Goal: Transaction & Acquisition: Purchase product/service

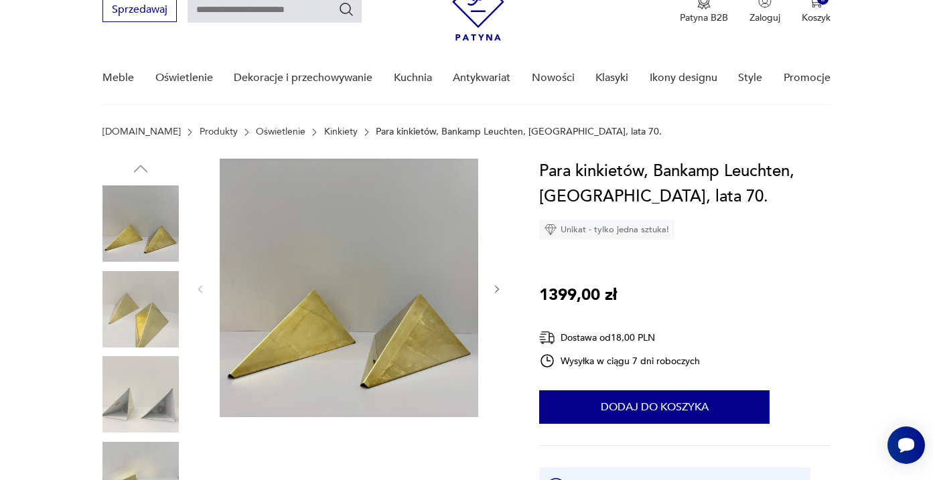
scroll to position [88, 0]
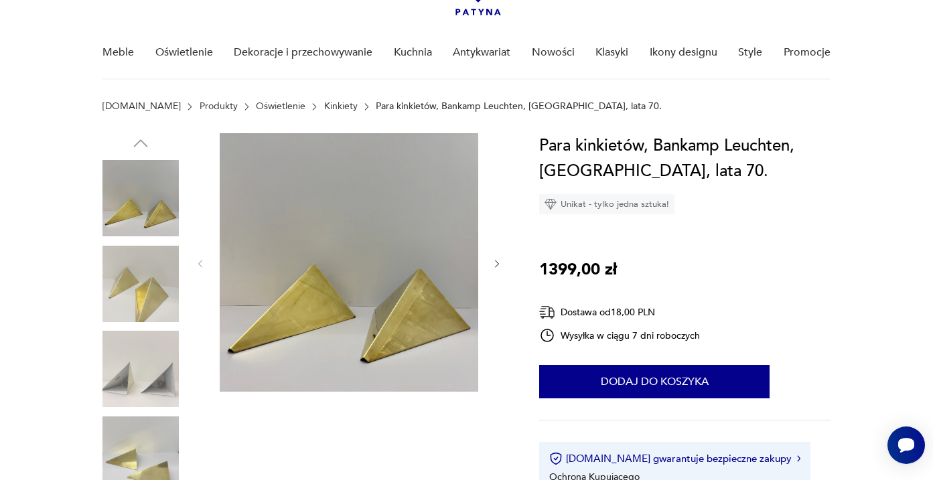
click at [144, 281] on img at bounding box center [141, 284] width 76 height 76
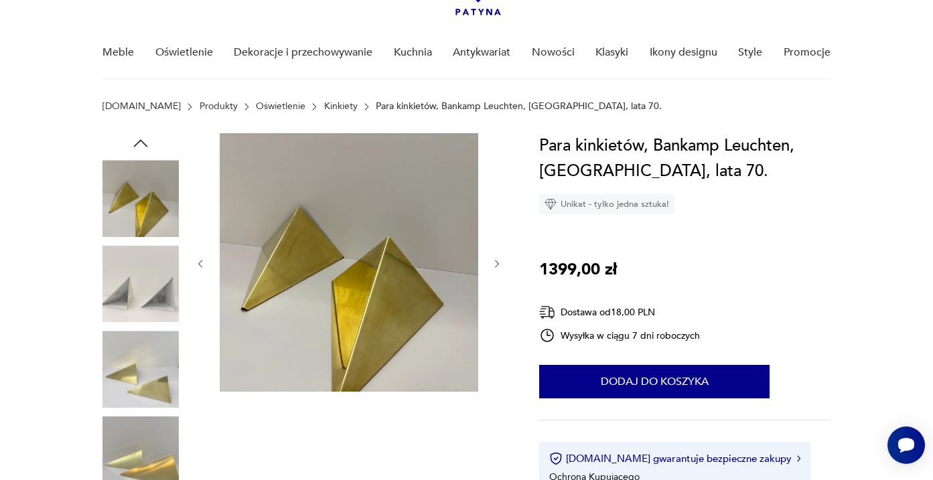
click at [147, 354] on img at bounding box center [141, 369] width 76 height 76
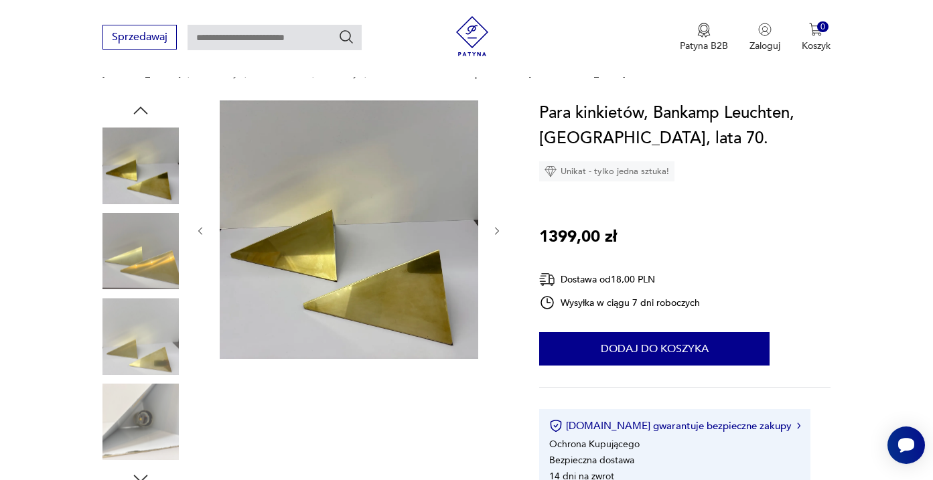
scroll to position [121, 0]
click at [147, 354] on img at bounding box center [141, 335] width 76 height 76
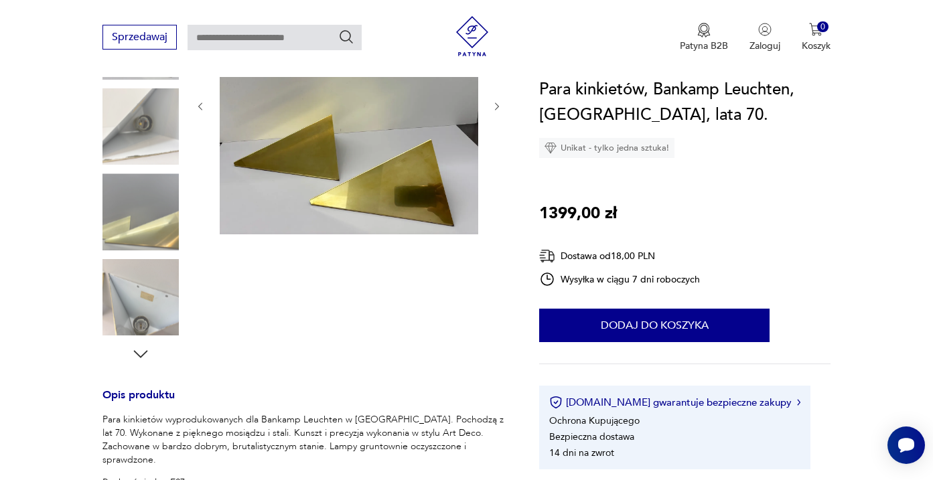
scroll to position [254, 0]
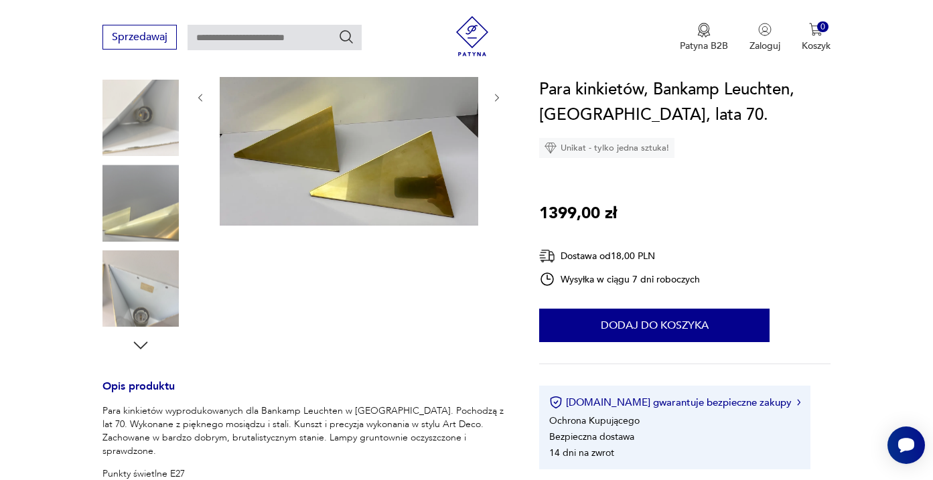
click at [129, 301] on img at bounding box center [141, 289] width 76 height 76
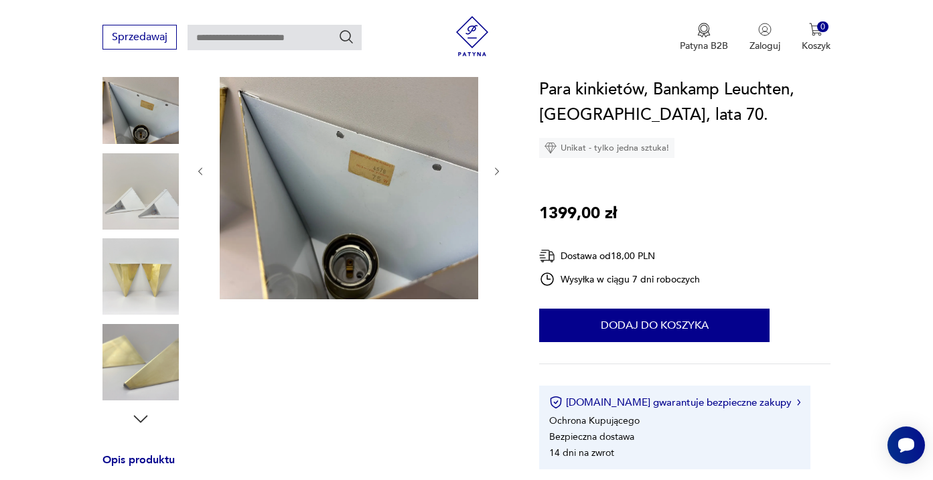
scroll to position [180, 0]
click at [150, 275] on img at bounding box center [141, 277] width 76 height 76
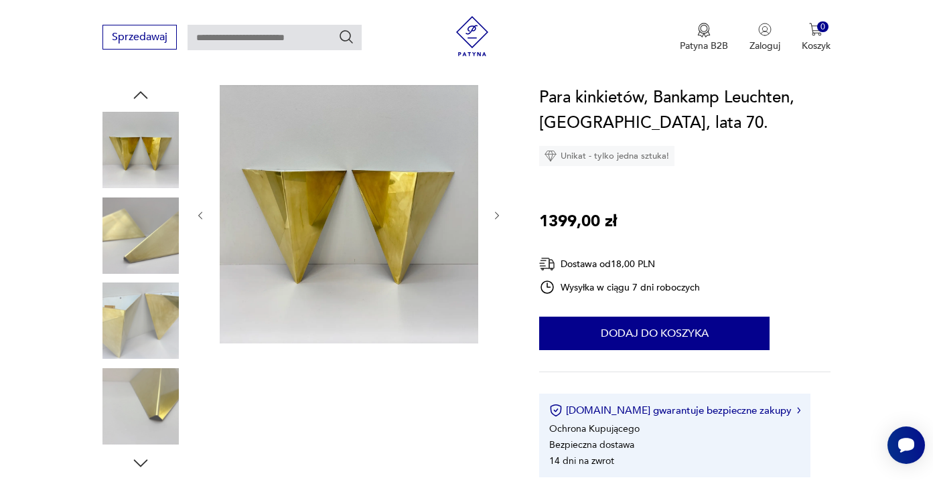
scroll to position [135, 0]
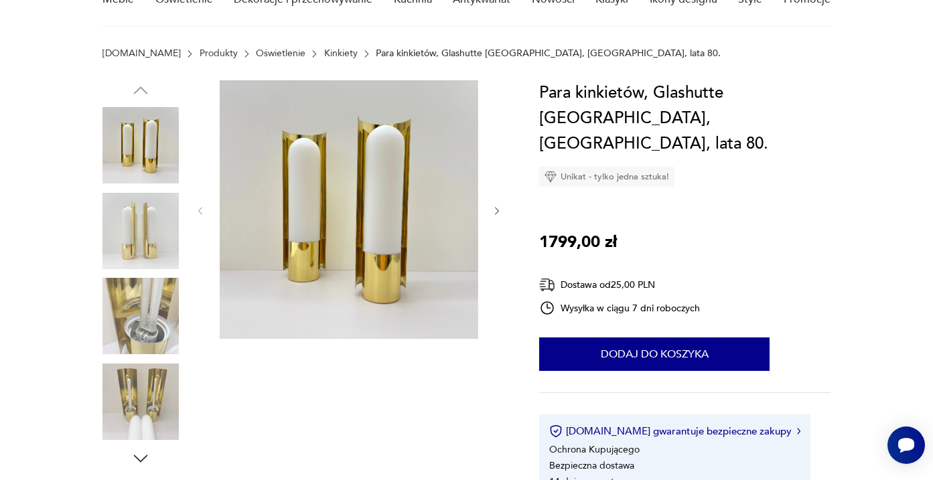
scroll to position [145, 0]
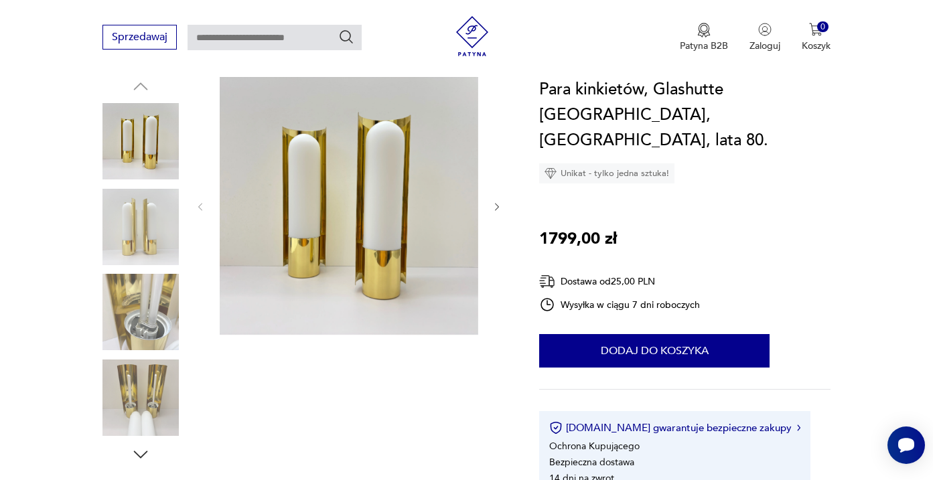
click at [145, 221] on img at bounding box center [141, 227] width 76 height 76
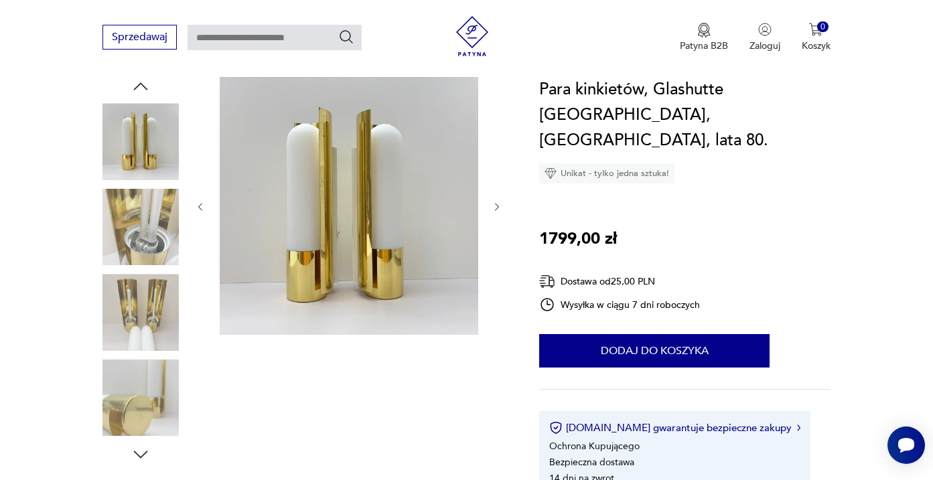
click at [147, 162] on img at bounding box center [141, 141] width 76 height 76
click at [154, 234] on img at bounding box center [141, 227] width 76 height 76
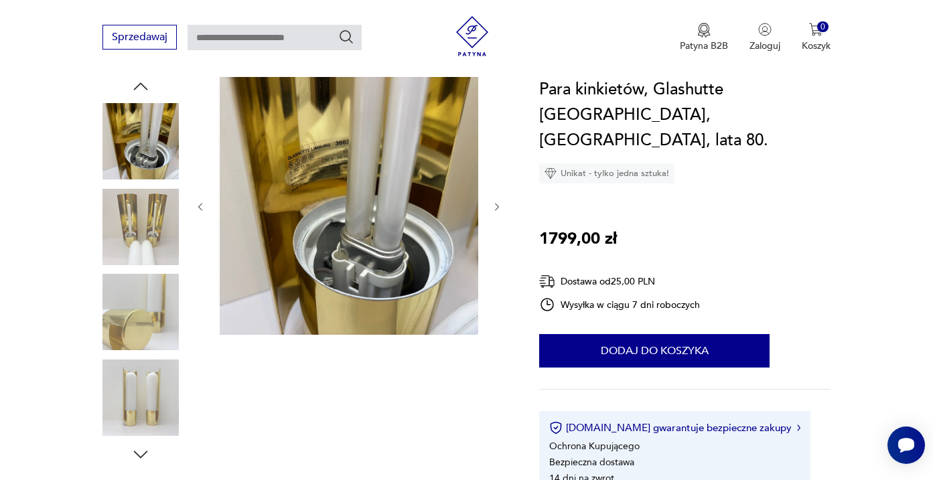
click at [152, 265] on div at bounding box center [141, 227] width 76 height 76
click at [149, 312] on img at bounding box center [141, 312] width 76 height 76
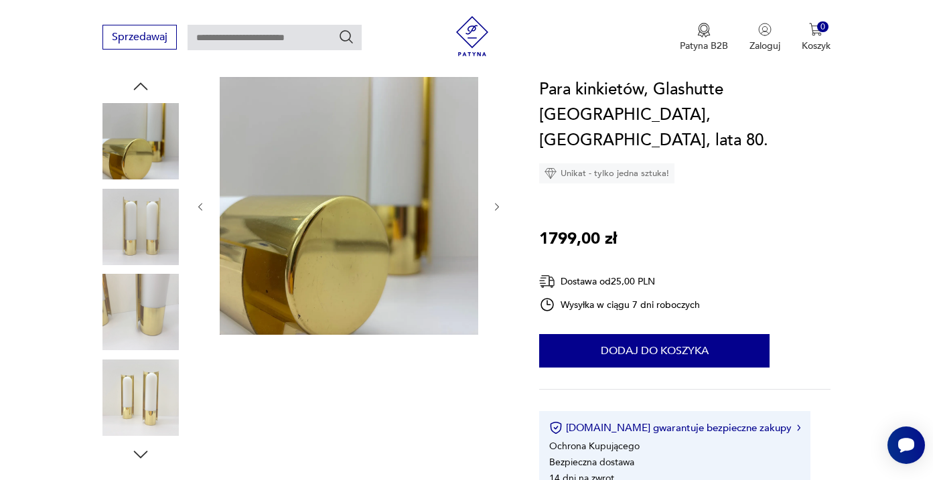
click at [149, 301] on img at bounding box center [141, 312] width 76 height 76
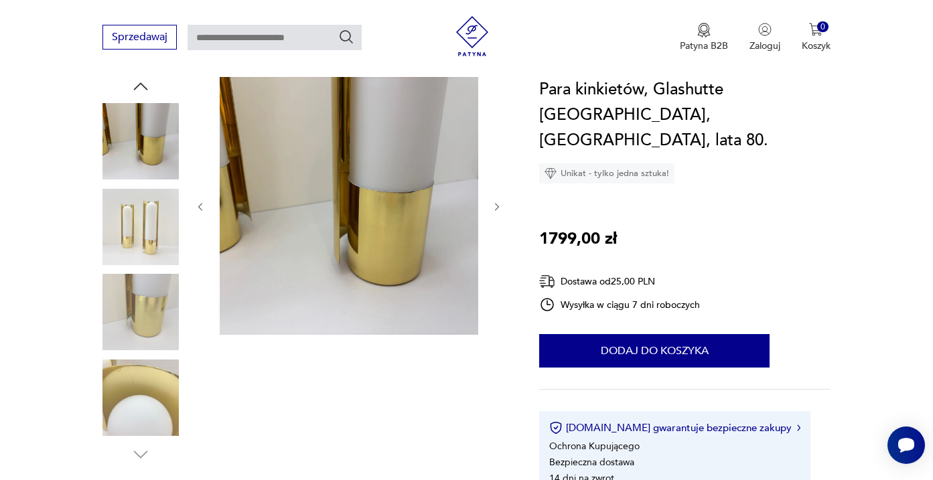
click at [143, 322] on img at bounding box center [141, 312] width 76 height 76
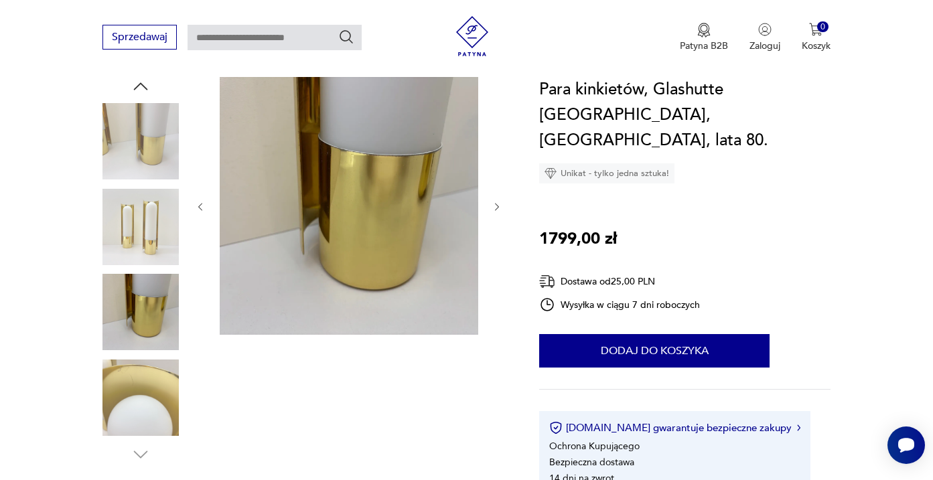
click at [149, 232] on img at bounding box center [141, 227] width 76 height 76
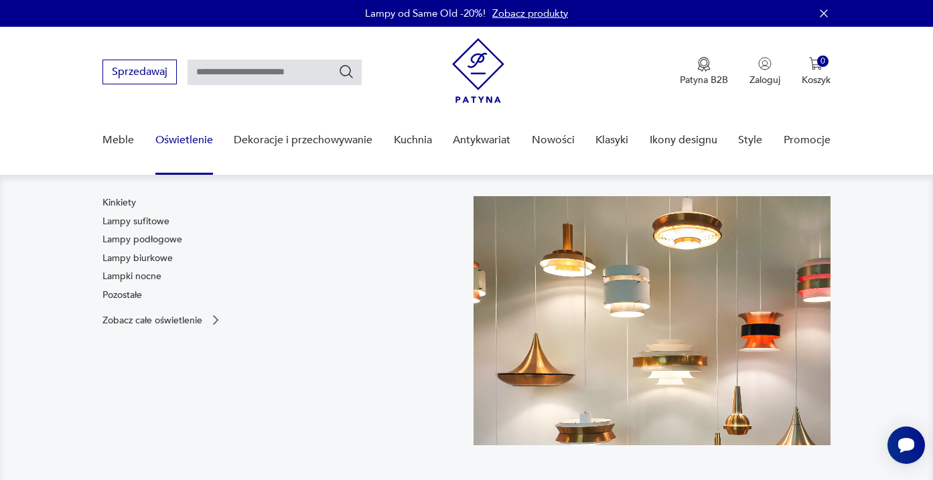
scroll to position [0, 0]
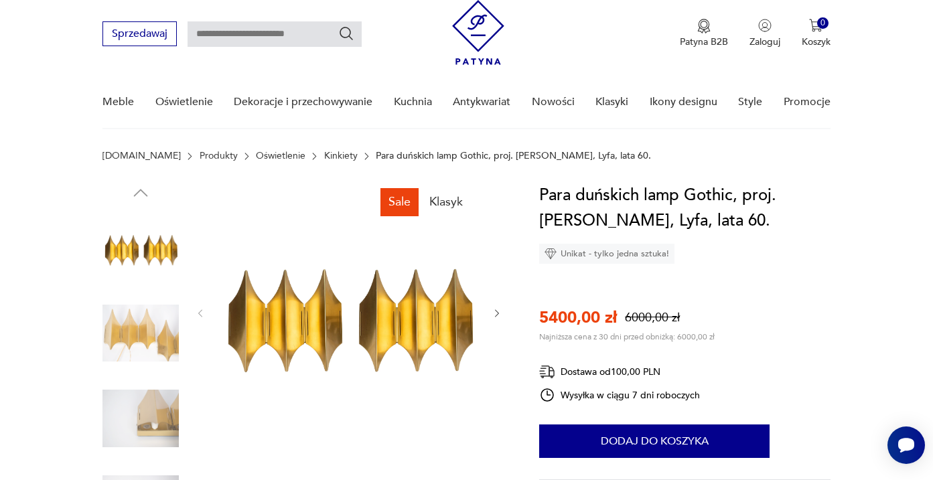
scroll to position [44, 0]
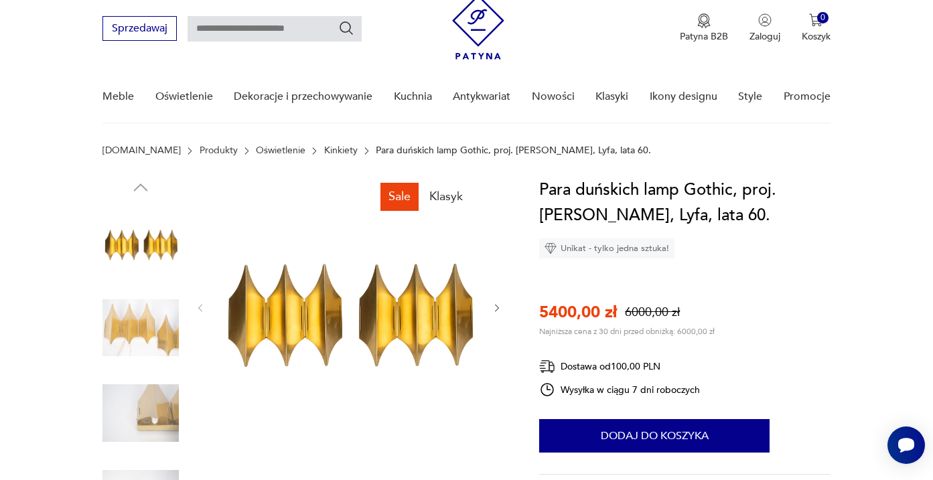
click at [148, 236] on img at bounding box center [141, 242] width 76 height 76
click at [137, 316] on img at bounding box center [141, 328] width 76 height 76
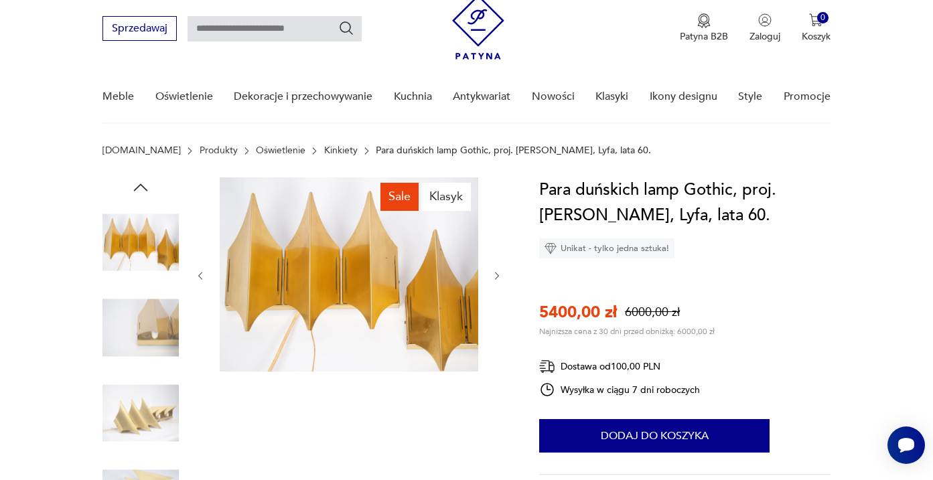
click at [137, 340] on img at bounding box center [141, 328] width 76 height 76
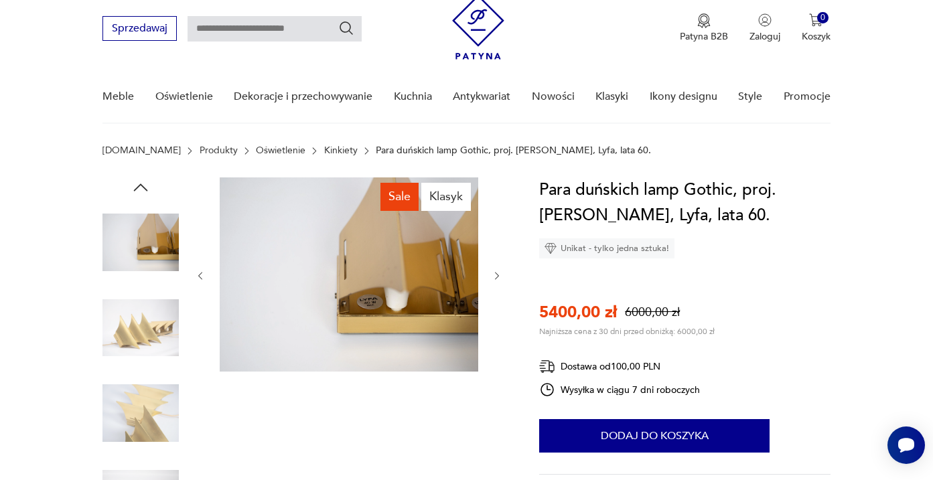
click at [137, 341] on img at bounding box center [141, 328] width 76 height 76
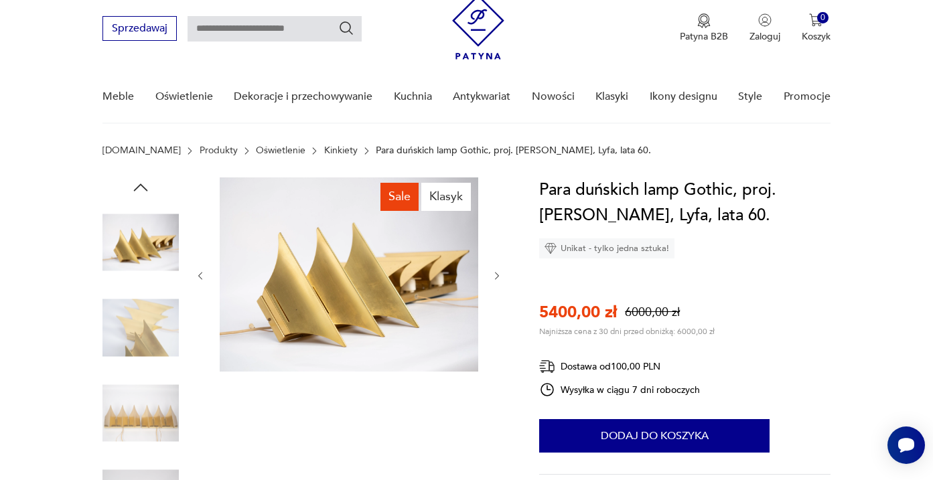
click at [145, 411] on img at bounding box center [141, 413] width 76 height 76
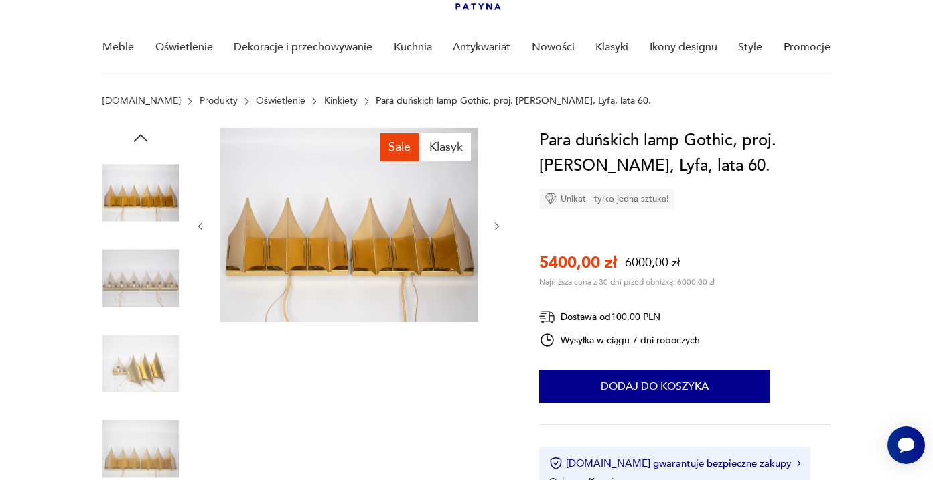
scroll to position [88, 0]
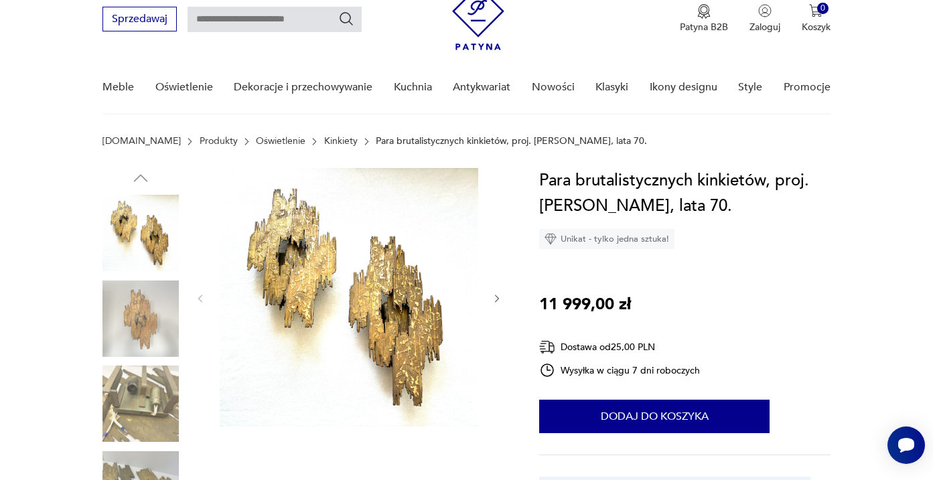
scroll to position [82, 0]
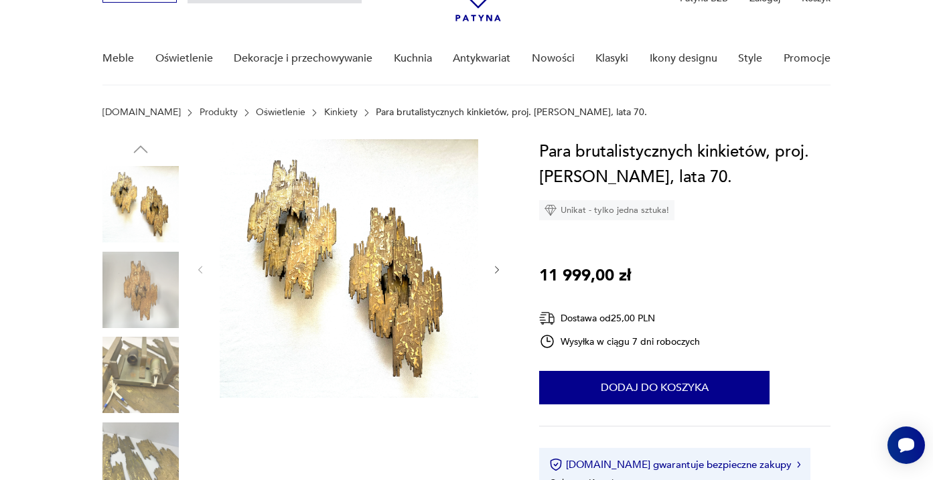
click at [144, 282] on img at bounding box center [141, 290] width 76 height 76
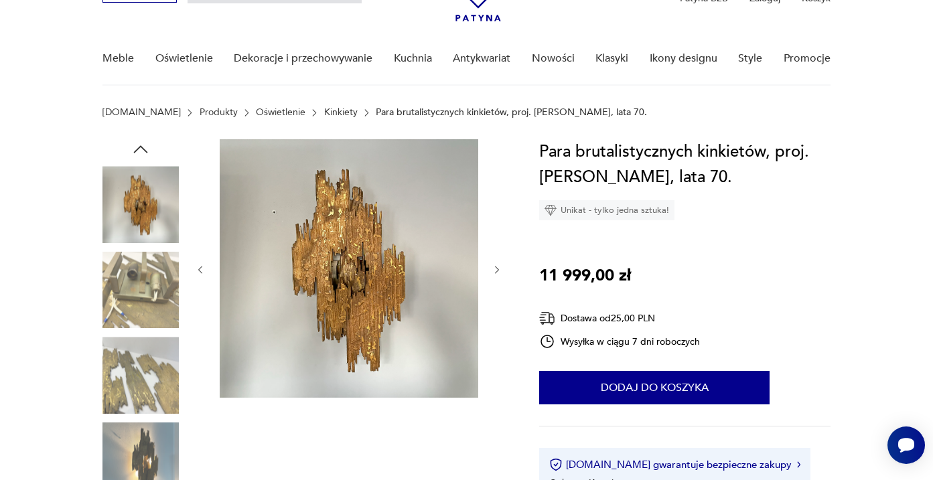
click at [146, 200] on img at bounding box center [141, 204] width 76 height 76
click at [146, 205] on img at bounding box center [141, 204] width 76 height 76
click at [151, 275] on img at bounding box center [141, 290] width 76 height 76
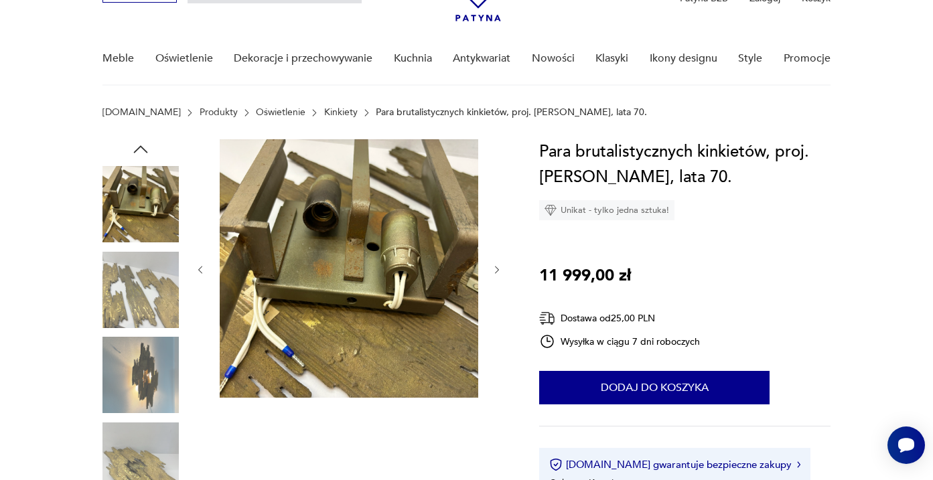
click at [142, 214] on img at bounding box center [141, 204] width 76 height 76
click at [146, 275] on img at bounding box center [141, 290] width 76 height 76
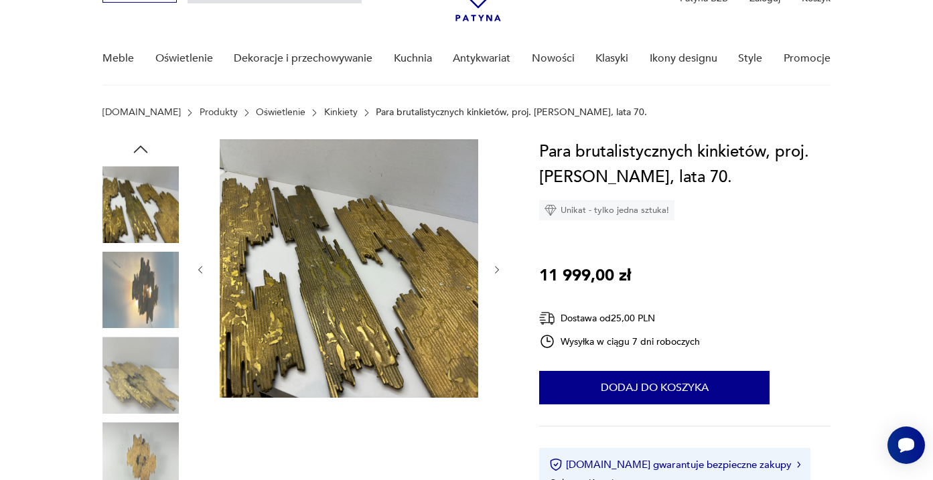
click at [151, 291] on img at bounding box center [141, 290] width 76 height 76
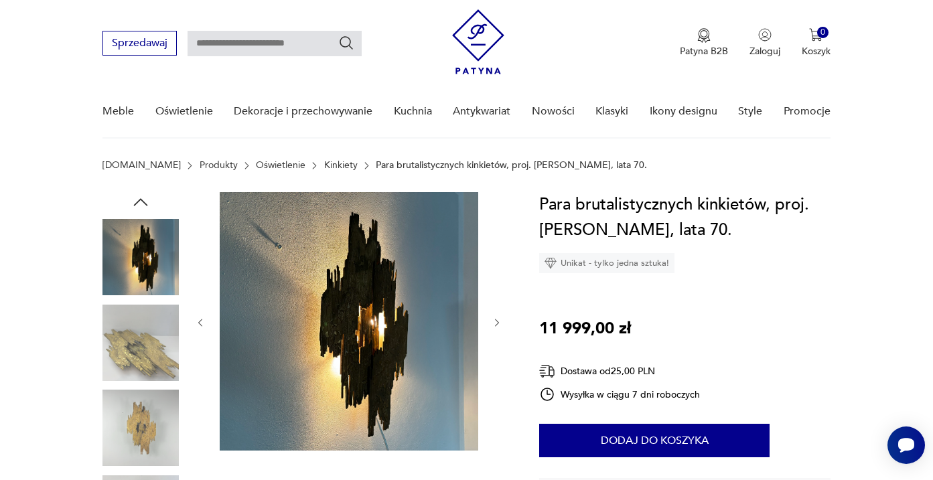
scroll to position [0, 0]
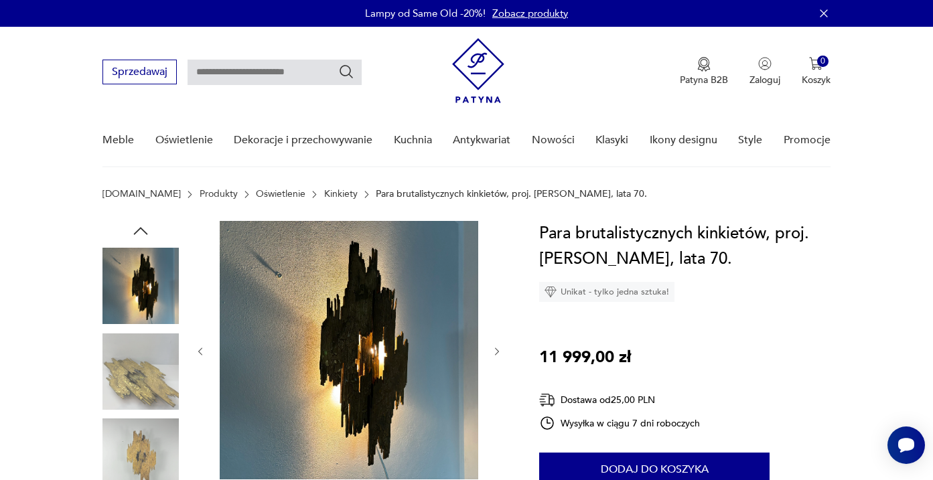
click at [152, 361] on img at bounding box center [141, 372] width 76 height 76
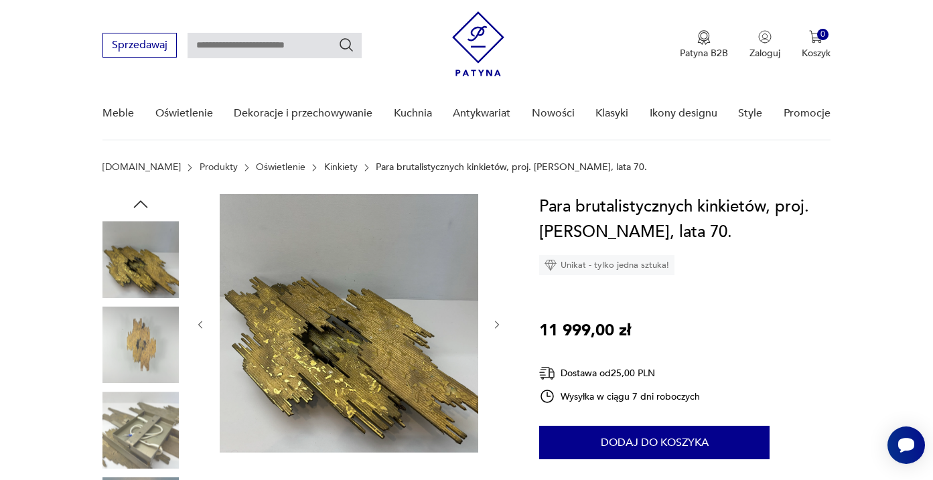
scroll to position [38, 0]
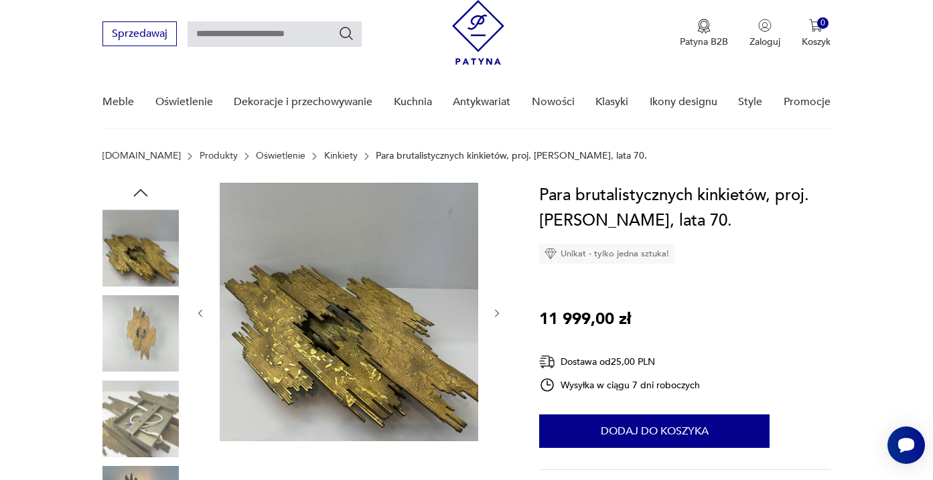
click at [147, 354] on img at bounding box center [141, 333] width 76 height 76
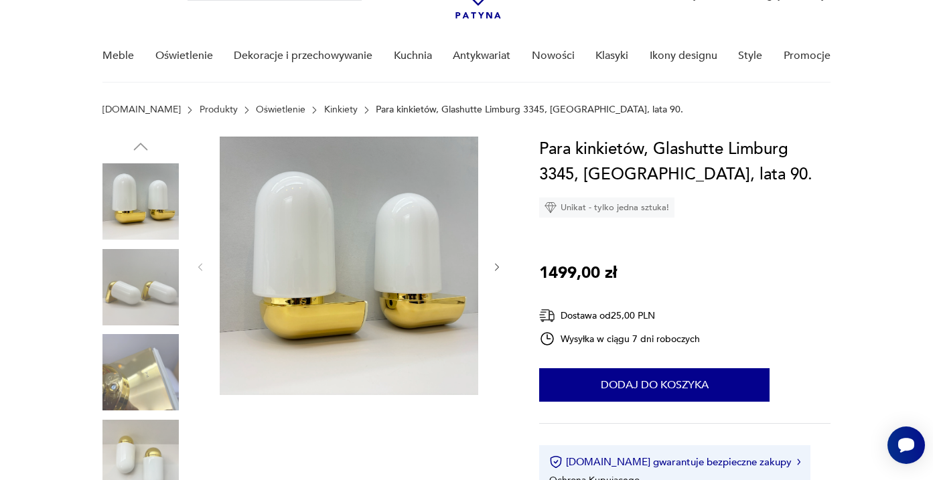
scroll to position [133, 0]
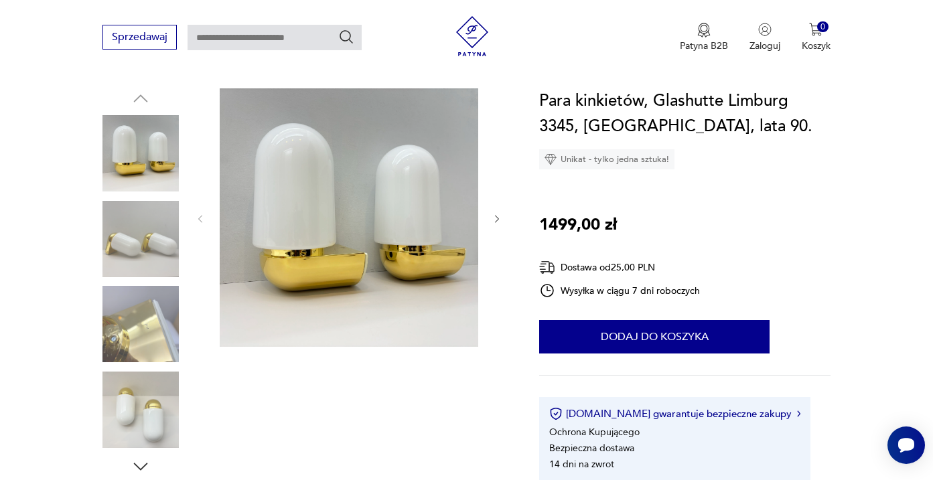
click at [161, 247] on img at bounding box center [141, 239] width 76 height 76
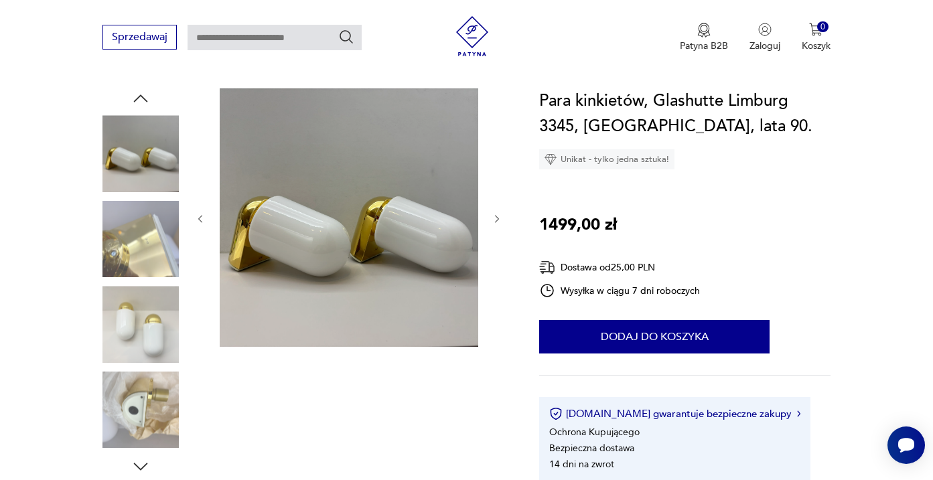
click at [151, 248] on img at bounding box center [141, 239] width 76 height 76
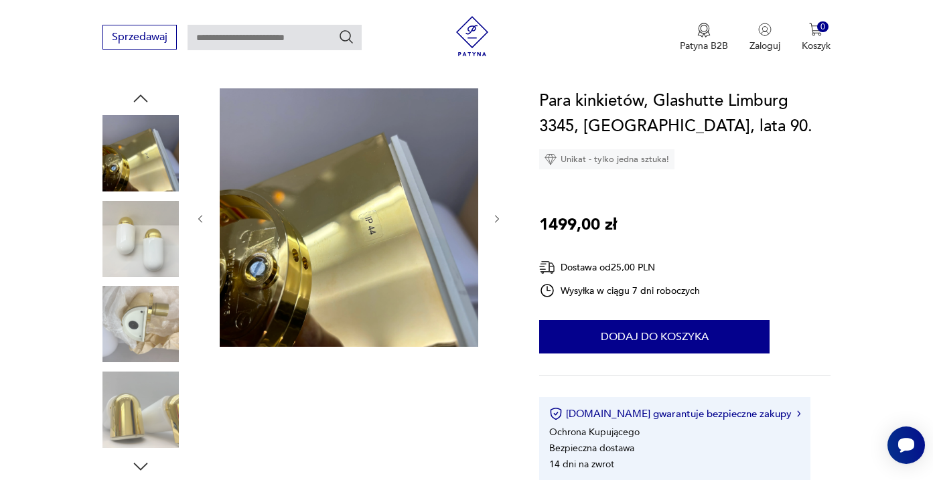
click at [149, 267] on img at bounding box center [141, 239] width 76 height 76
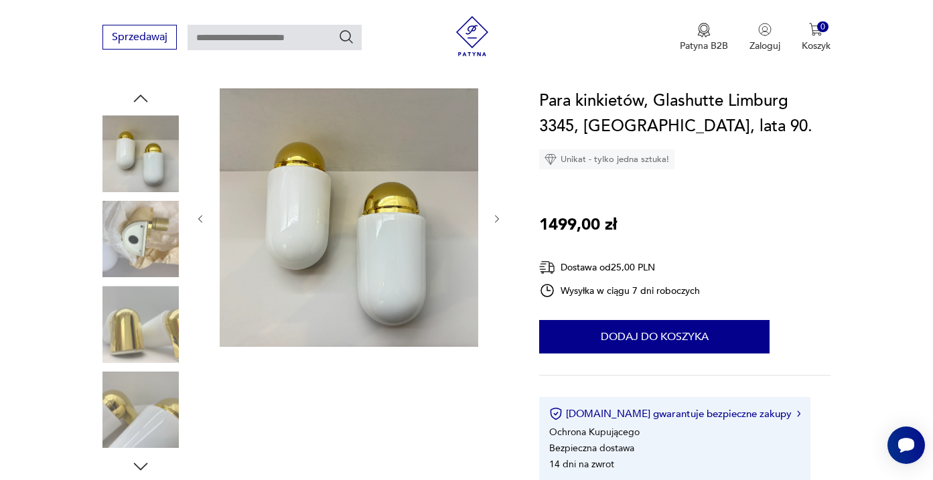
click at [146, 310] on img at bounding box center [141, 324] width 76 height 76
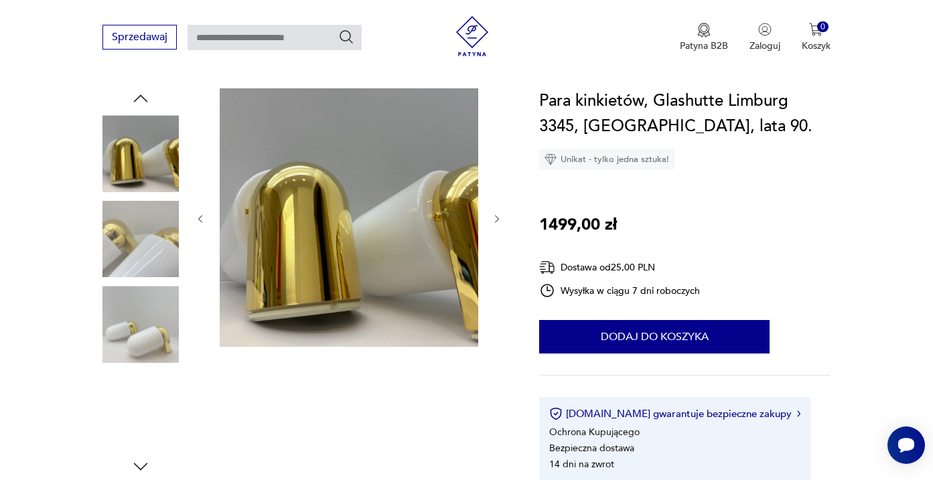
click at [145, 328] on img at bounding box center [141, 324] width 76 height 76
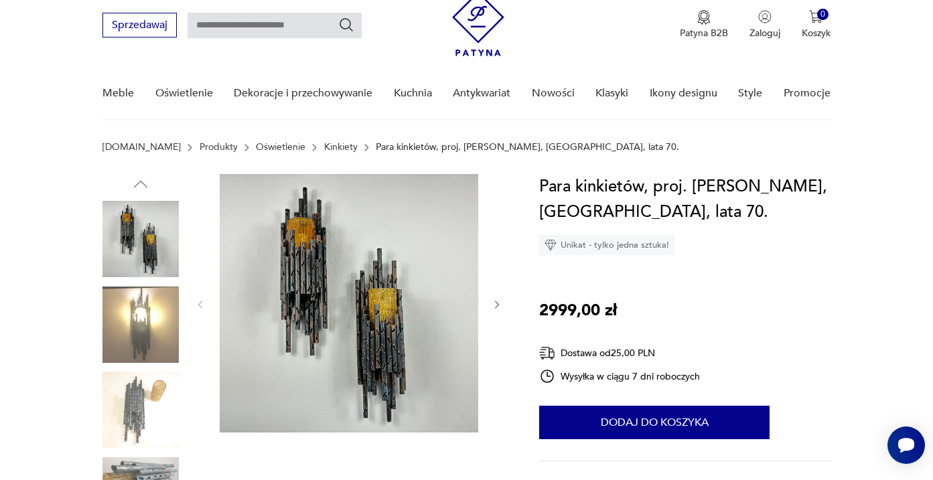
scroll to position [50, 0]
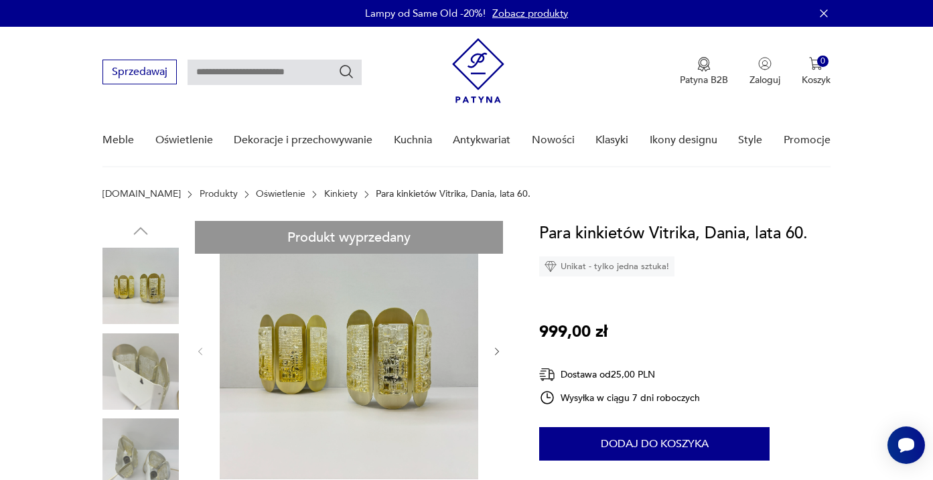
scroll to position [48, 0]
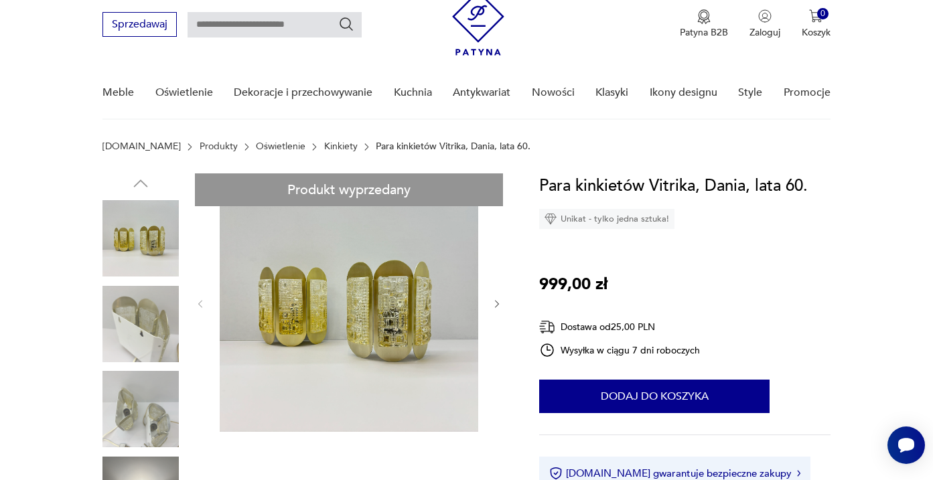
click at [155, 257] on img at bounding box center [141, 238] width 76 height 76
click at [155, 310] on img at bounding box center [141, 324] width 76 height 76
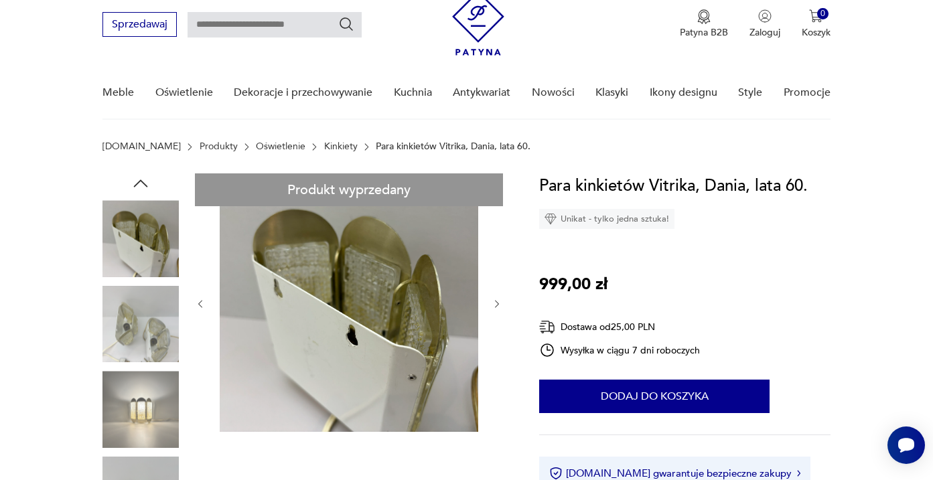
click at [149, 399] on img at bounding box center [141, 409] width 76 height 76
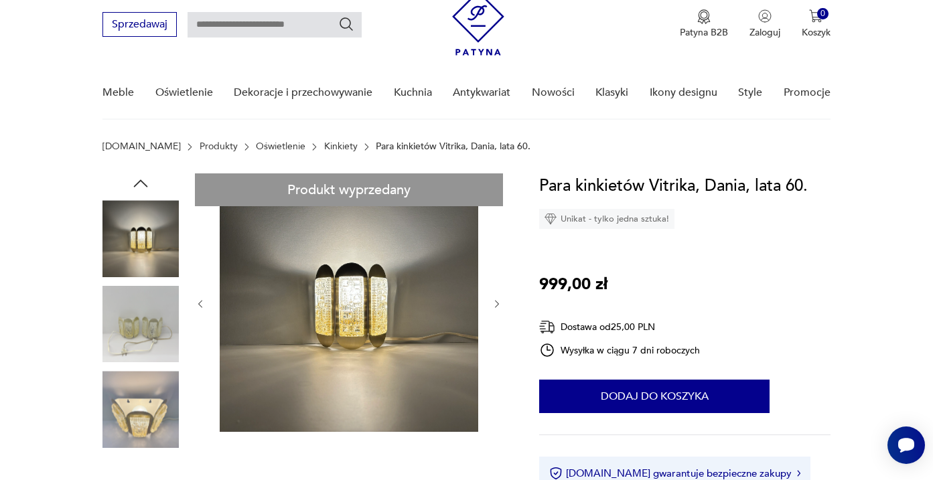
click at [144, 408] on img at bounding box center [141, 409] width 76 height 76
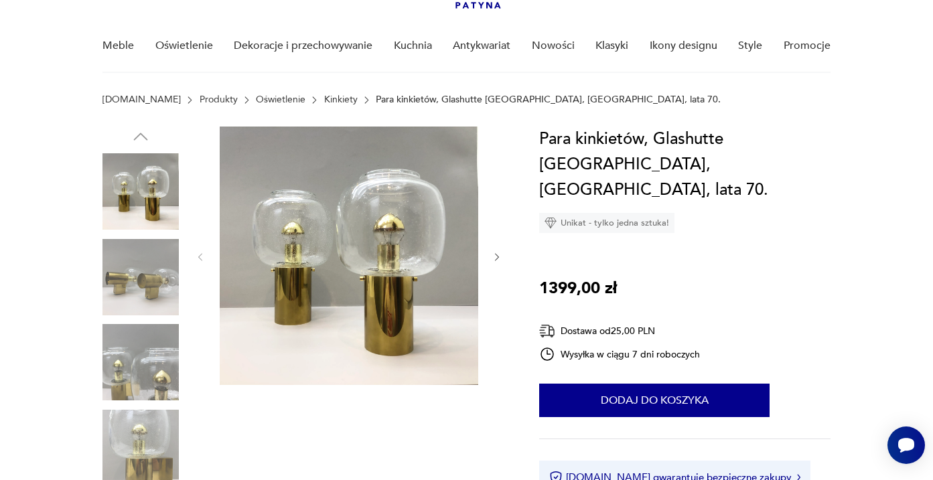
scroll to position [104, 0]
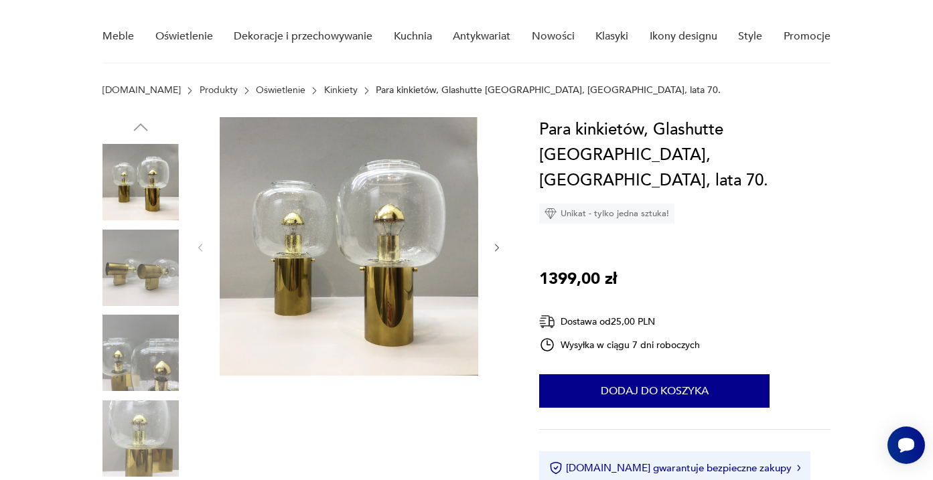
click at [147, 262] on img at bounding box center [141, 268] width 76 height 76
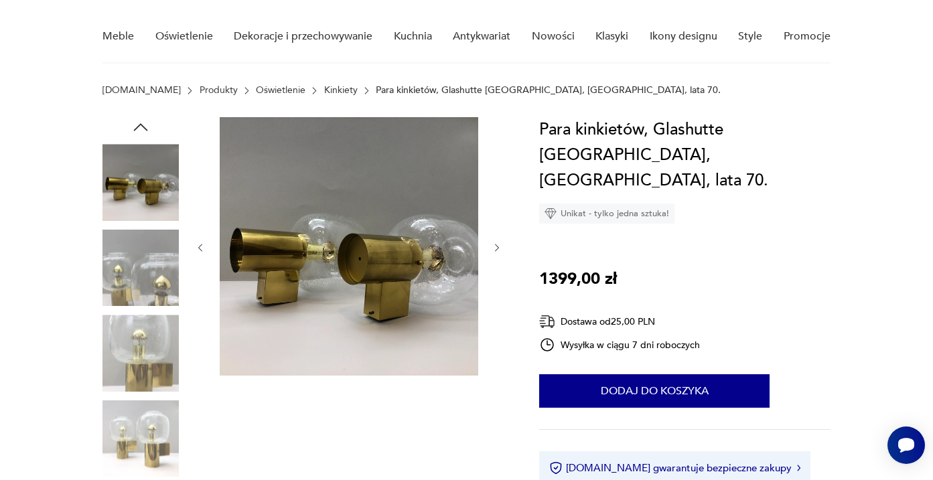
click at [165, 435] on img at bounding box center [141, 439] width 76 height 76
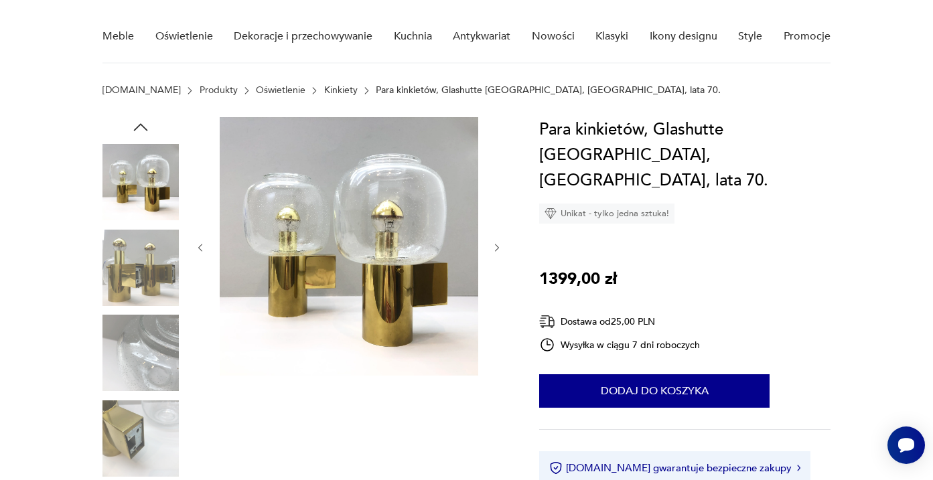
click at [161, 289] on img at bounding box center [141, 268] width 76 height 76
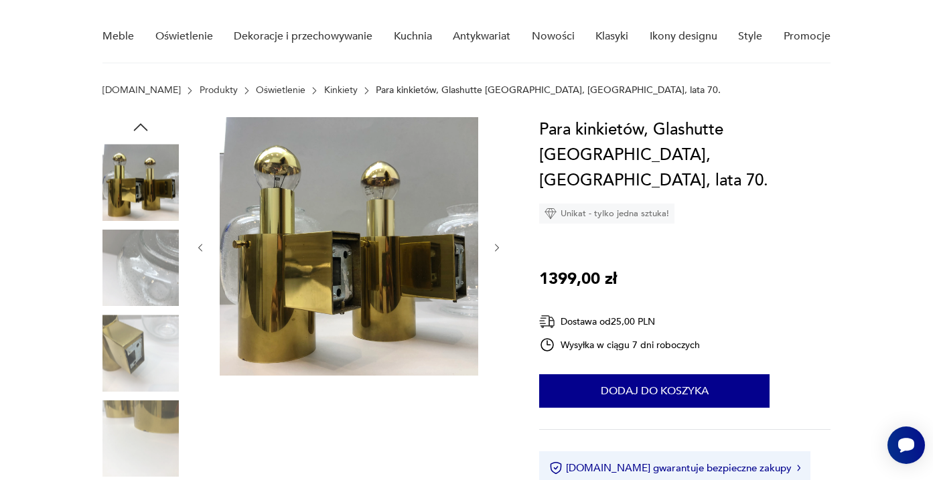
click at [155, 367] on img at bounding box center [141, 353] width 76 height 76
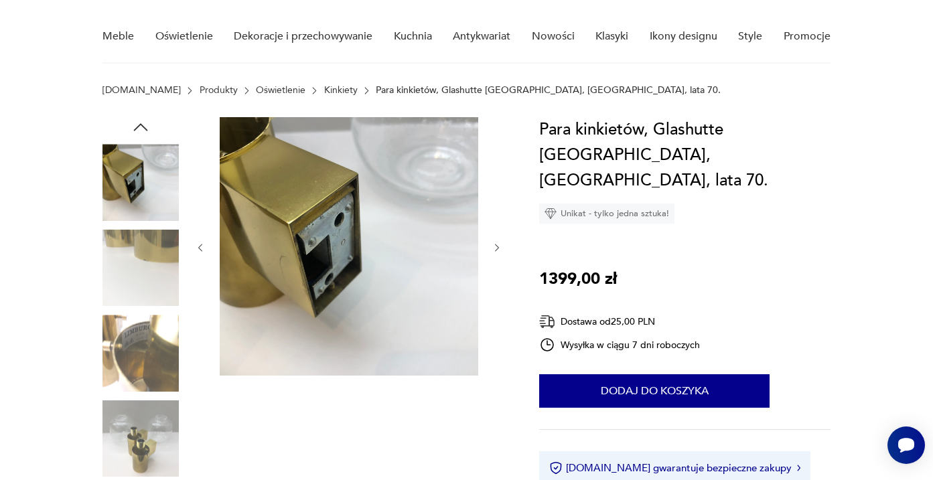
click at [157, 360] on img at bounding box center [141, 353] width 76 height 76
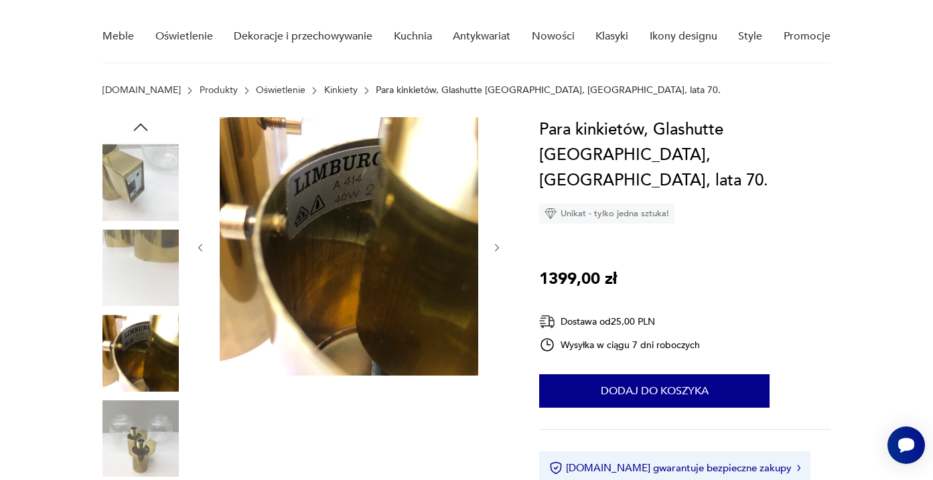
click at [151, 178] on img at bounding box center [141, 182] width 76 height 76
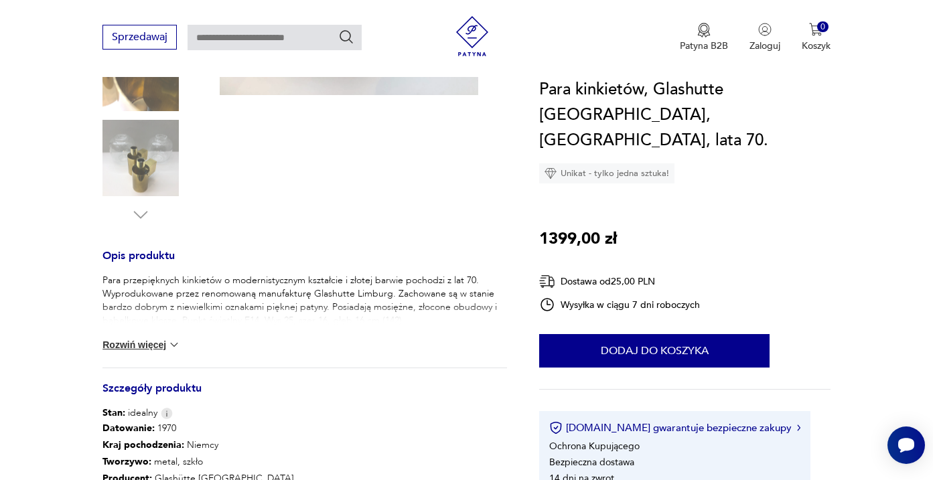
click at [149, 190] on img at bounding box center [141, 158] width 76 height 76
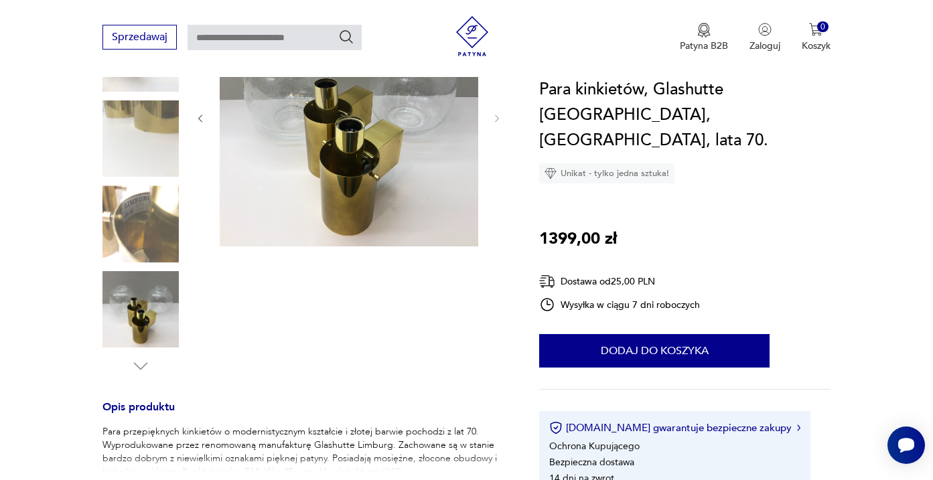
click at [145, 209] on img at bounding box center [141, 224] width 76 height 76
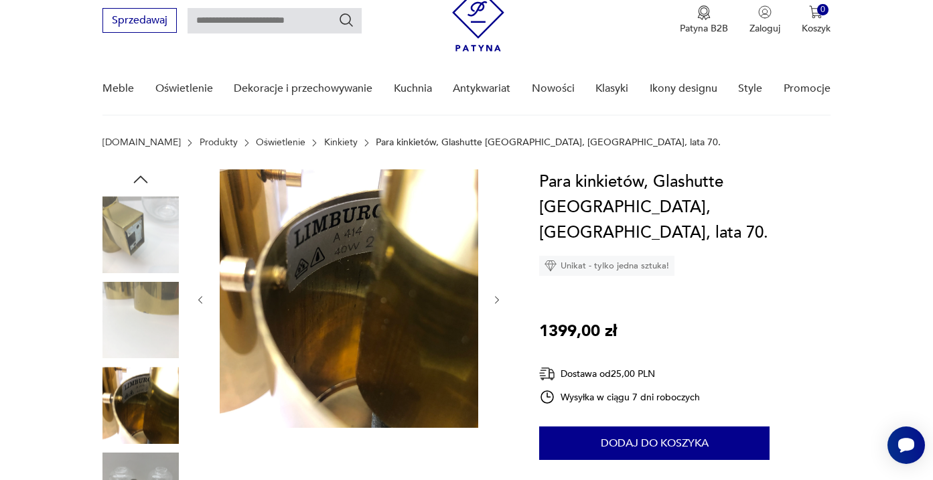
scroll to position [50, 0]
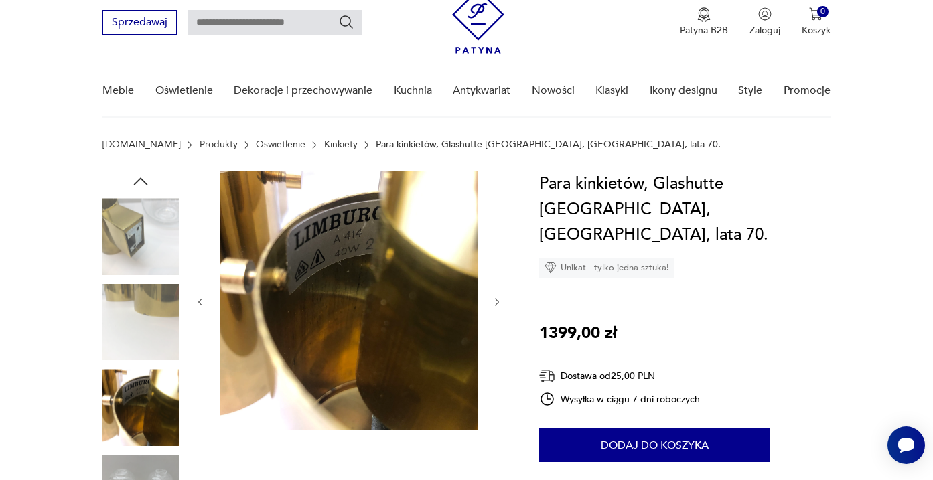
click at [147, 328] on img at bounding box center [141, 322] width 76 height 76
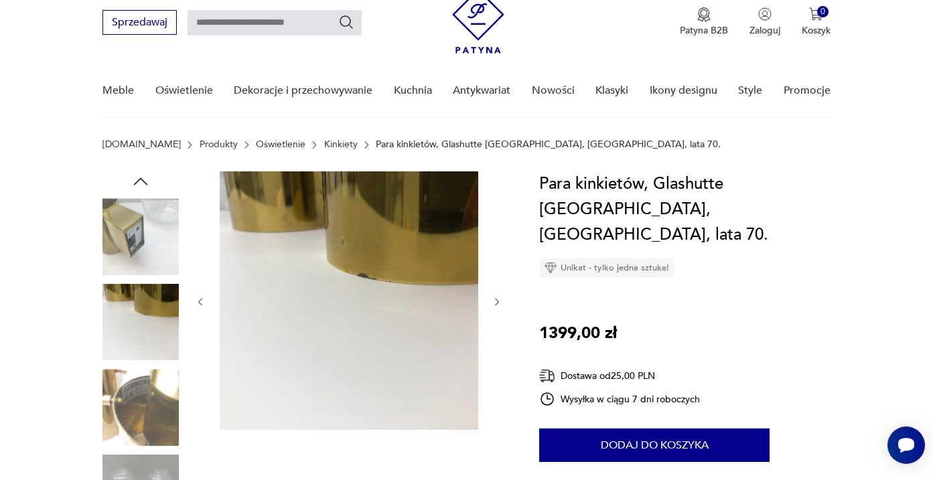
click at [147, 243] on img at bounding box center [141, 236] width 76 height 76
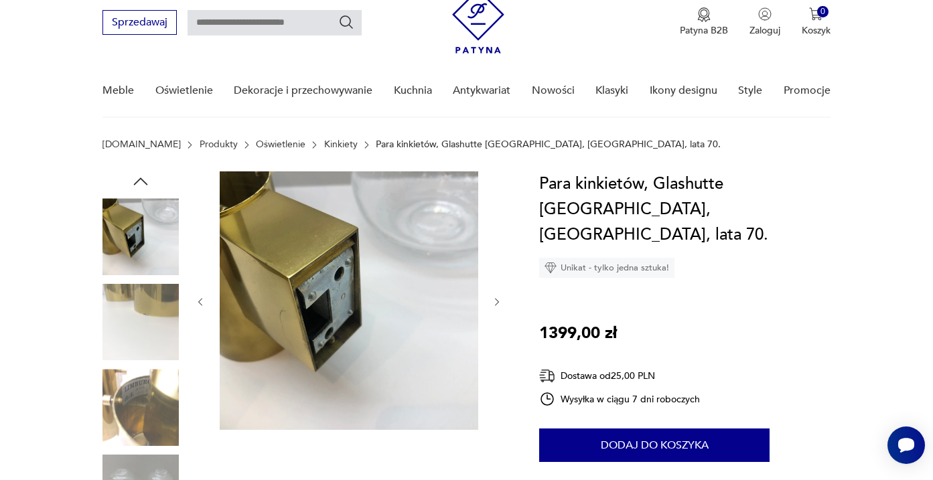
click at [145, 178] on icon "button" at bounding box center [141, 182] width 20 height 20
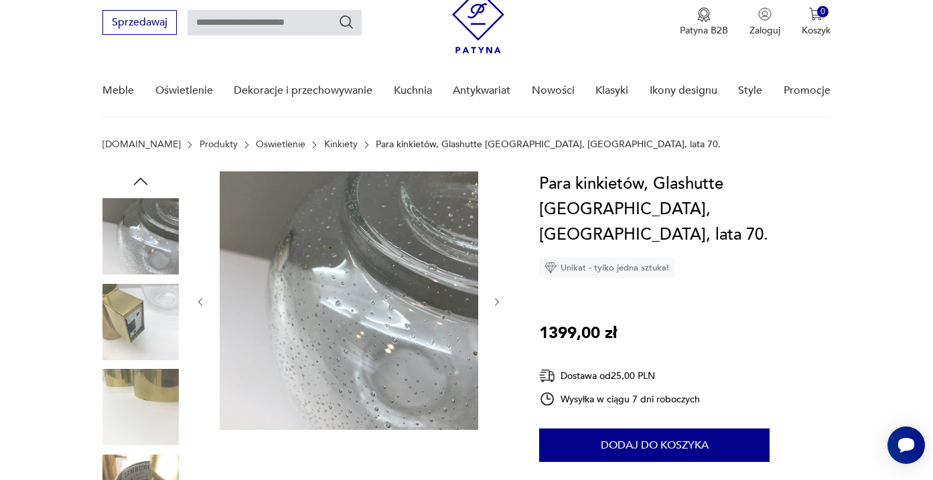
click at [147, 227] on img at bounding box center [141, 236] width 76 height 76
click at [143, 180] on icon "button" at bounding box center [141, 181] width 14 height 7
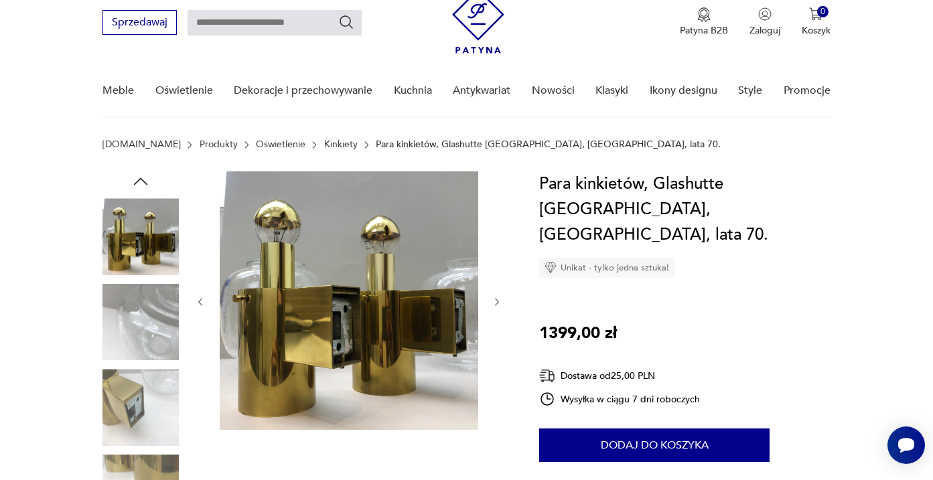
click at [143, 229] on img at bounding box center [141, 236] width 76 height 76
click at [142, 186] on icon "button" at bounding box center [141, 182] width 20 height 20
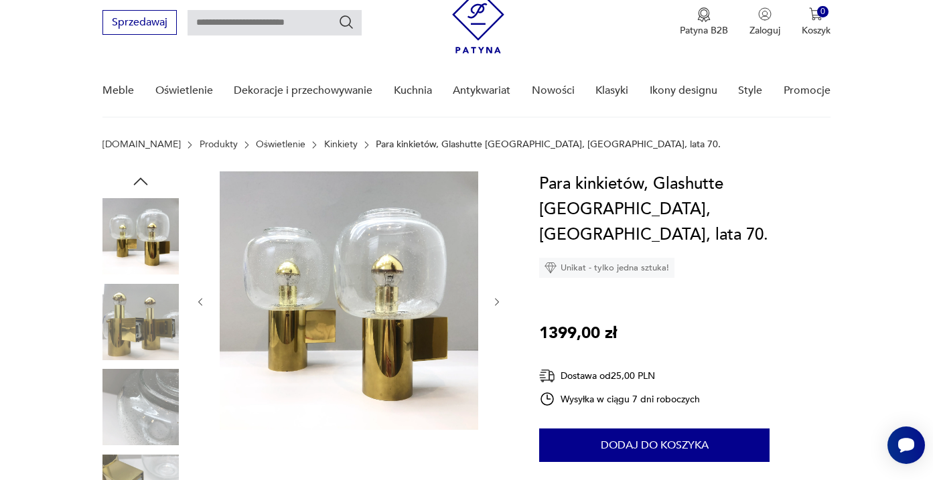
click at [150, 234] on img at bounding box center [141, 236] width 76 height 76
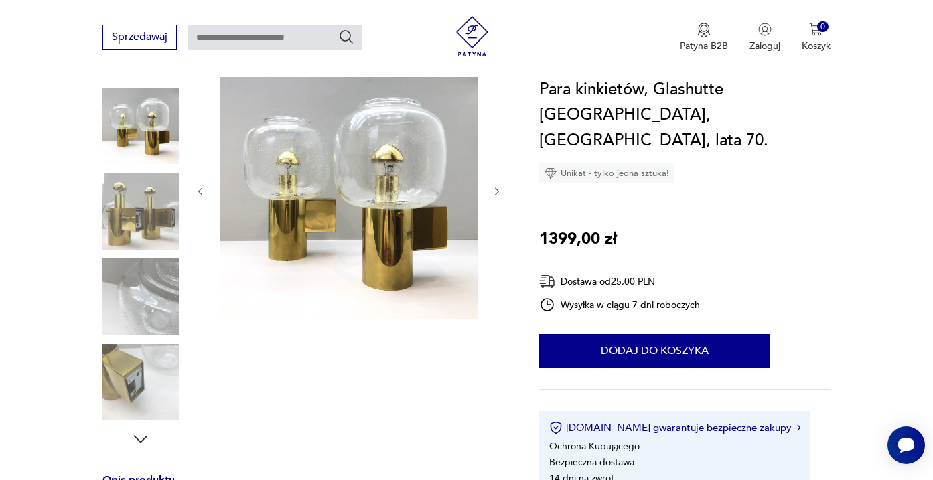
scroll to position [165, 0]
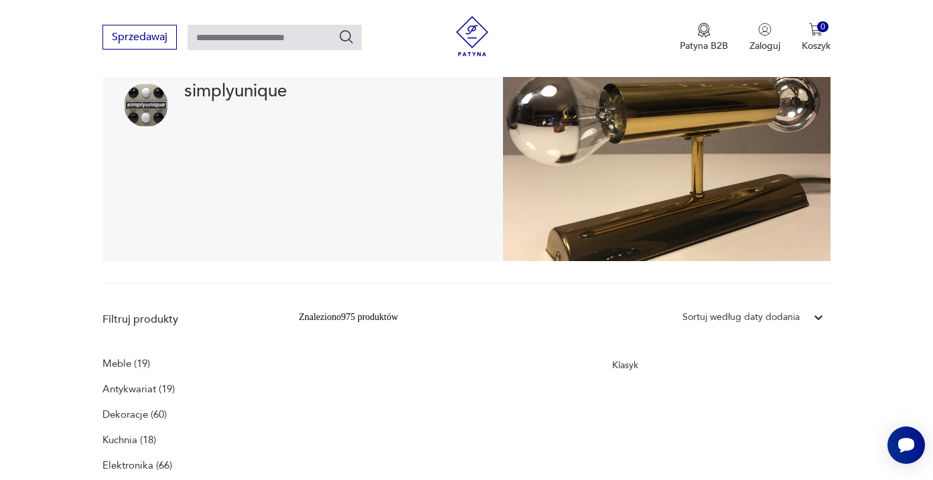
scroll to position [168, 0]
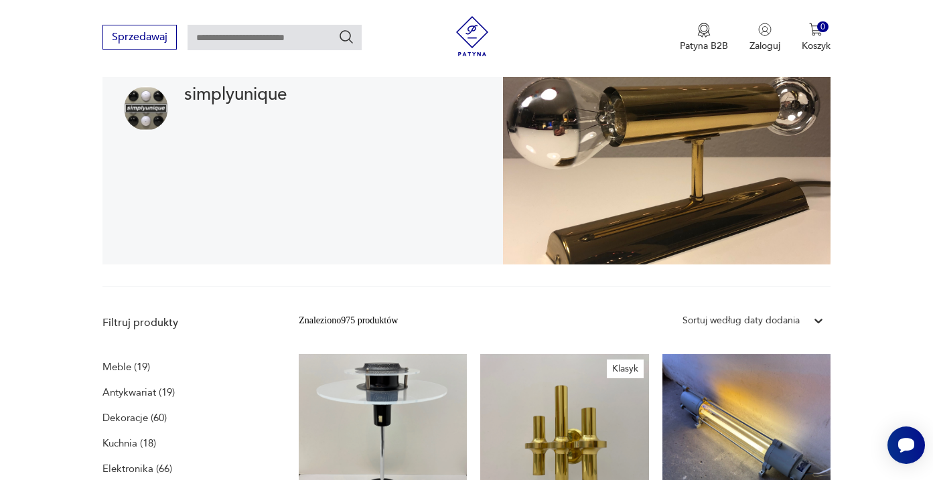
click at [746, 244] on img at bounding box center [667, 159] width 328 height 212
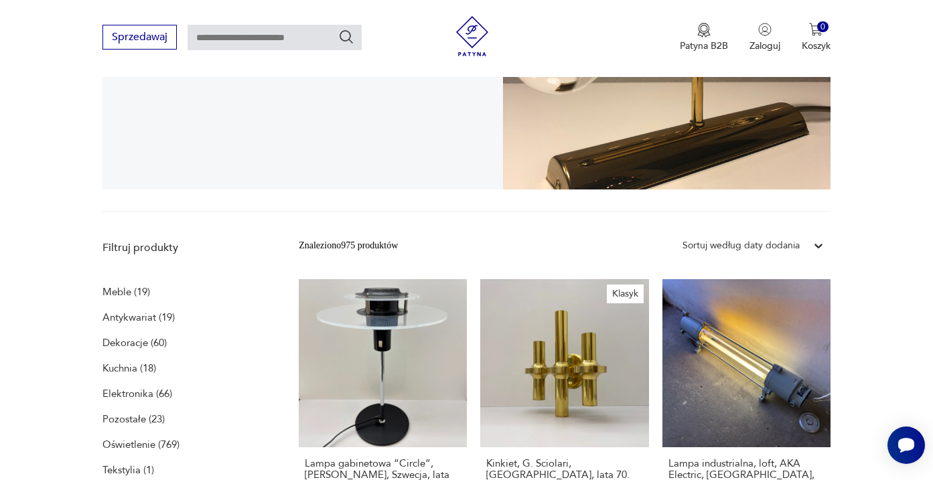
scroll to position [246, 0]
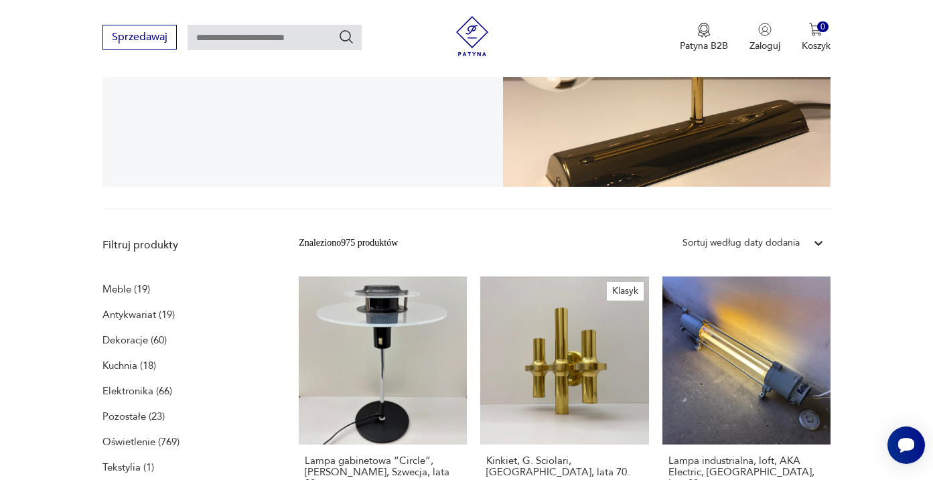
click at [638, 176] on img at bounding box center [667, 81] width 328 height 212
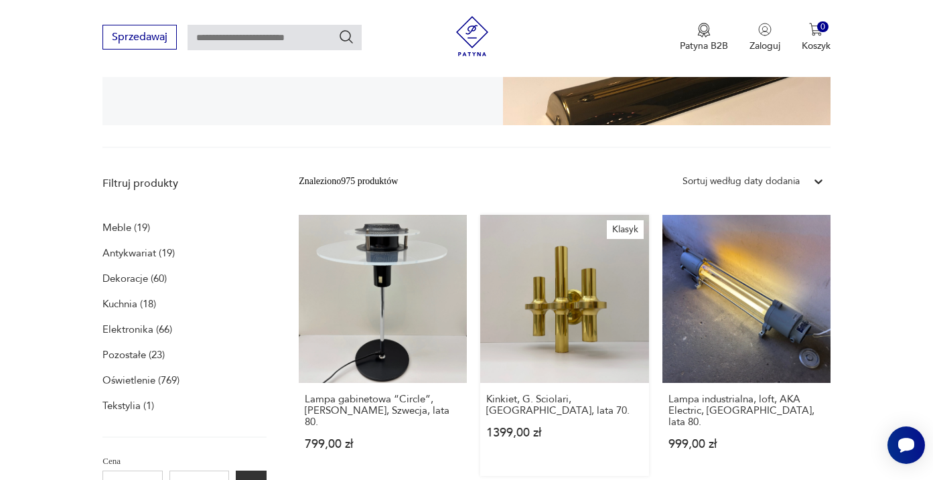
scroll to position [254, 0]
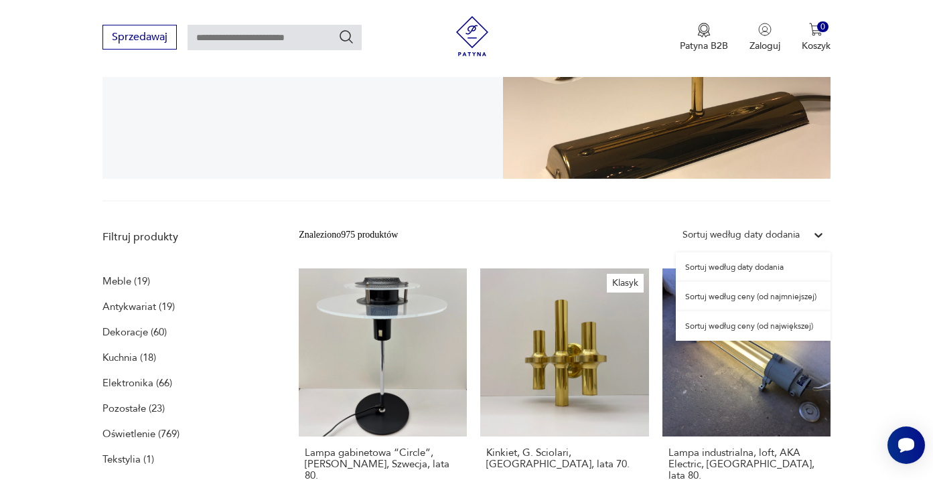
click at [821, 239] on icon at bounding box center [818, 234] width 13 height 13
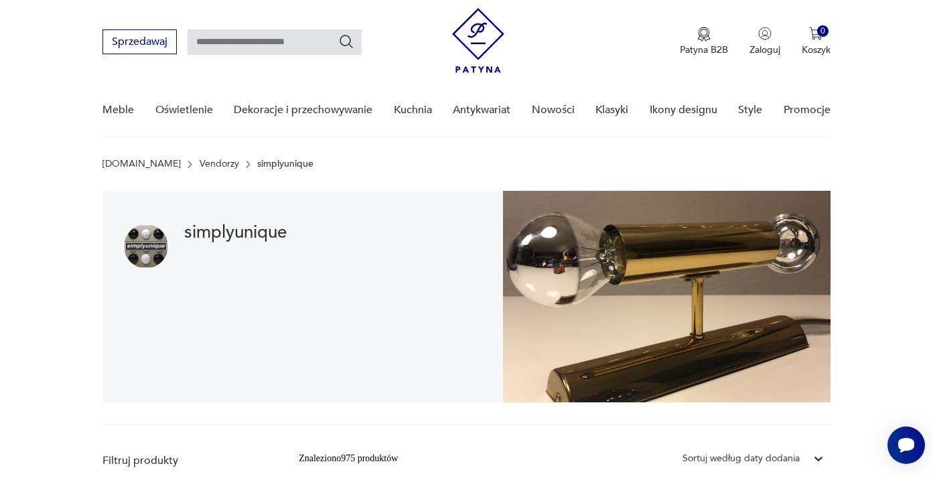
scroll to position [24, 0]
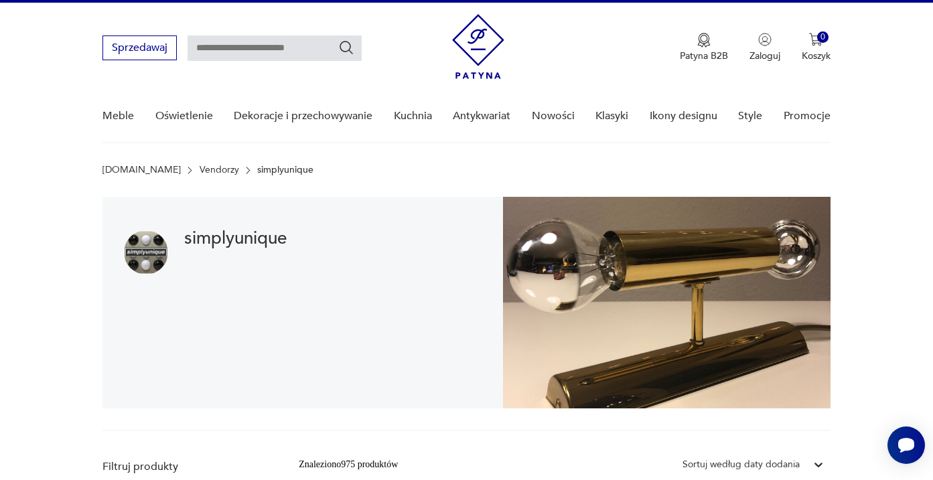
click at [713, 259] on img at bounding box center [667, 303] width 328 height 212
click at [713, 253] on img at bounding box center [667, 303] width 328 height 212
click at [698, 312] on img at bounding box center [667, 303] width 328 height 212
click at [294, 269] on div "simplyunique" at bounding box center [303, 303] width 401 height 212
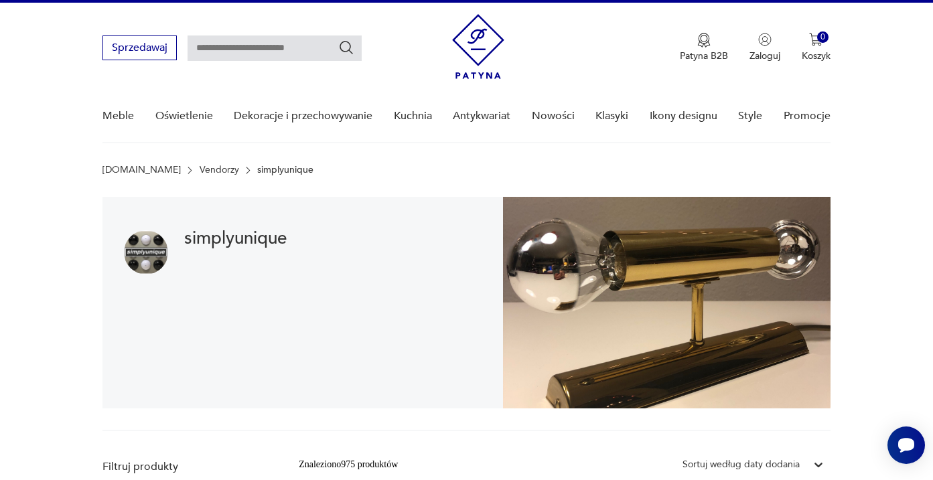
click at [273, 241] on h1 "simplyunique" at bounding box center [235, 238] width 103 height 16
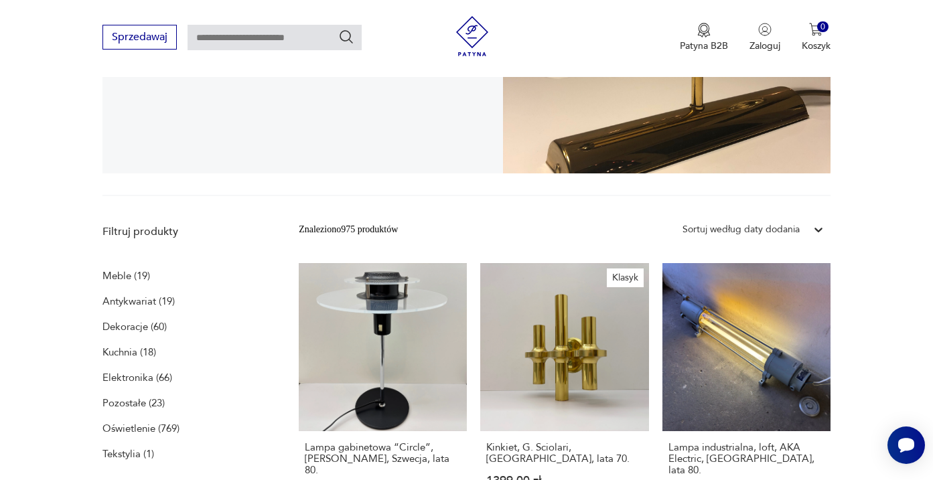
scroll to position [251, 0]
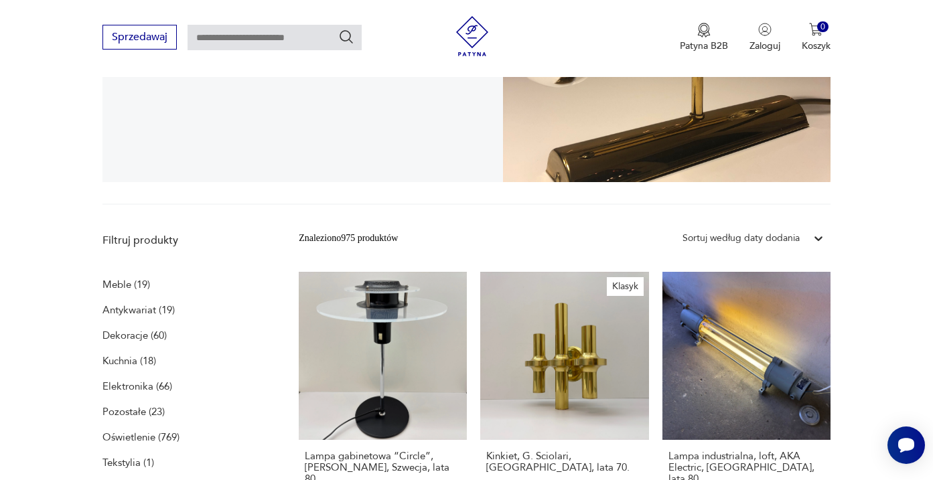
click at [705, 182] on img at bounding box center [667, 77] width 328 height 212
click at [754, 182] on img at bounding box center [667, 77] width 328 height 212
click at [761, 243] on div "Sortuj według daty dodania" at bounding box center [741, 238] width 117 height 15
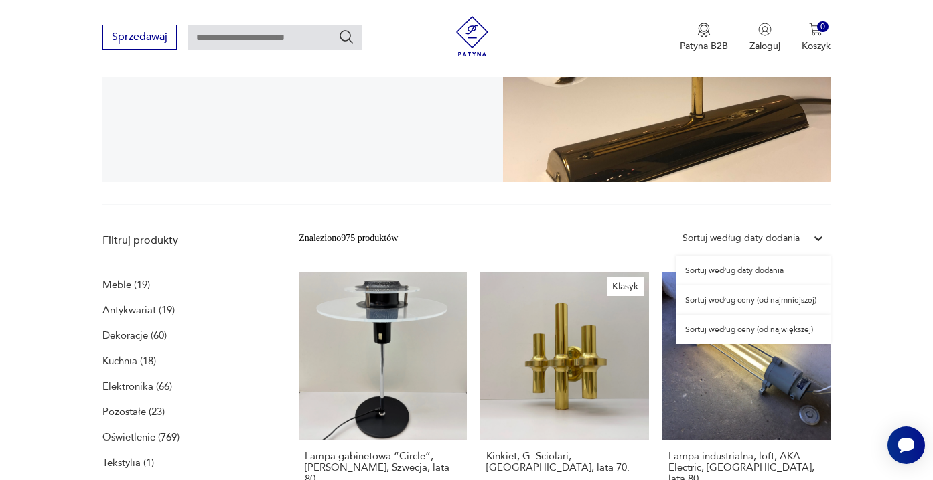
click at [761, 243] on div "Sortuj według daty dodania" at bounding box center [741, 238] width 117 height 15
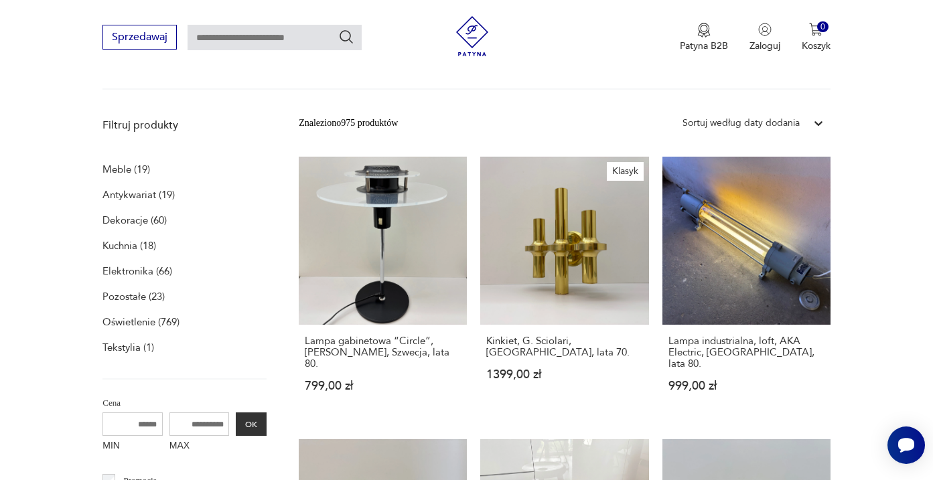
scroll to position [364, 0]
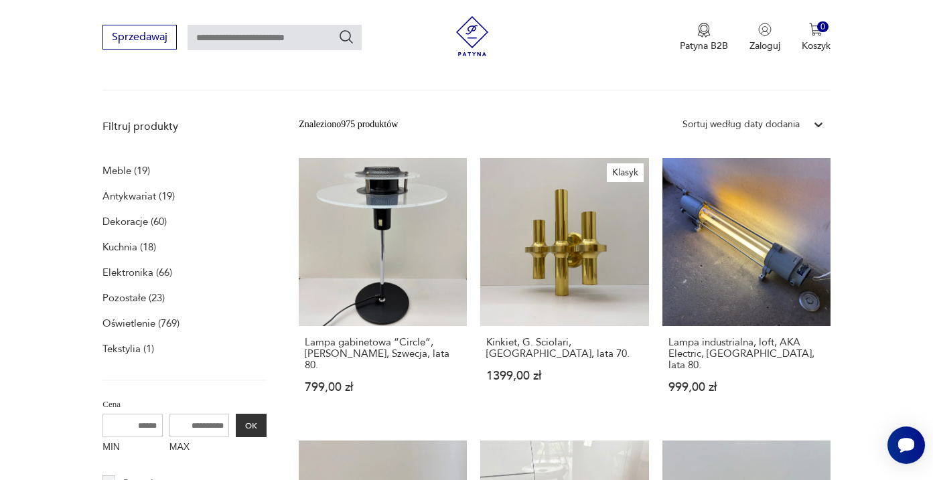
click at [156, 324] on p "Oświetlenie (769)" at bounding box center [141, 323] width 77 height 19
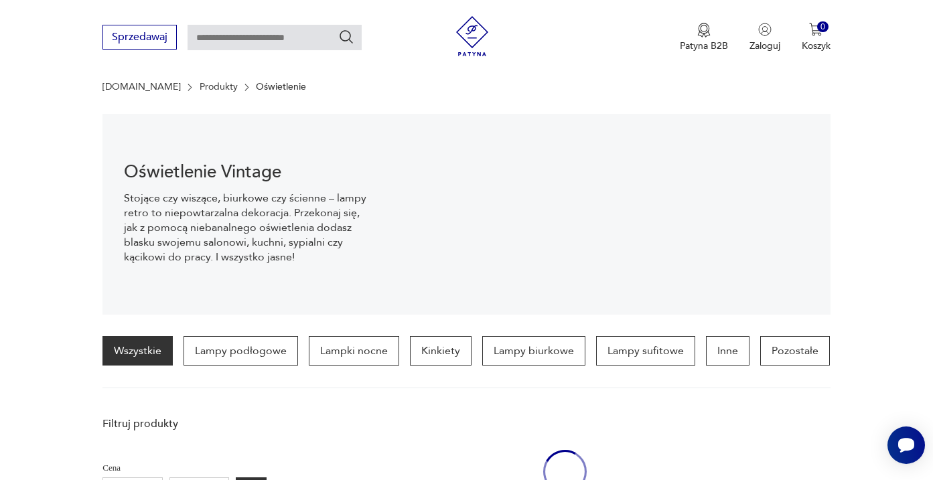
scroll to position [94, 0]
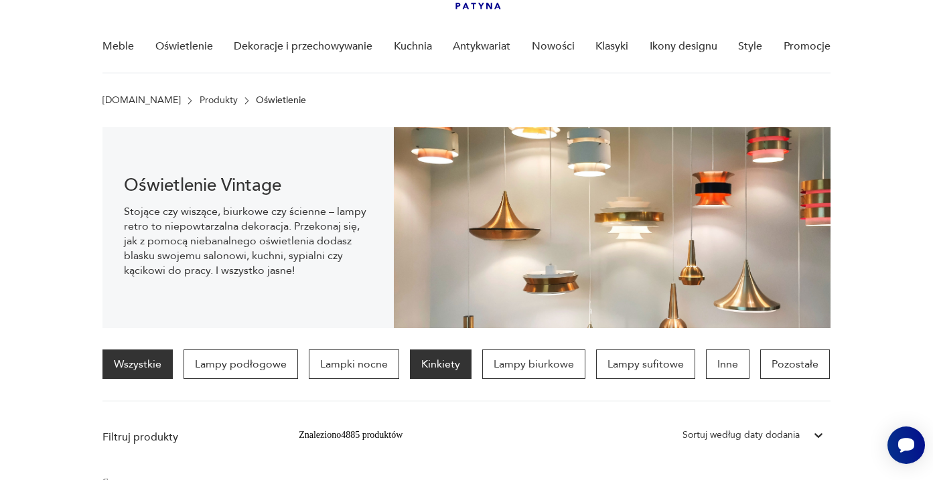
click at [431, 373] on p "Kinkiety" at bounding box center [441, 364] width 62 height 29
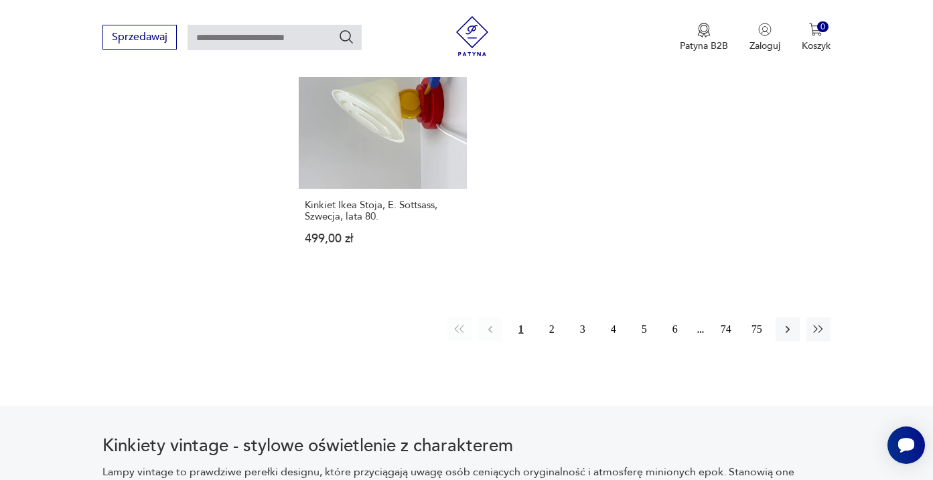
scroll to position [1935, 0]
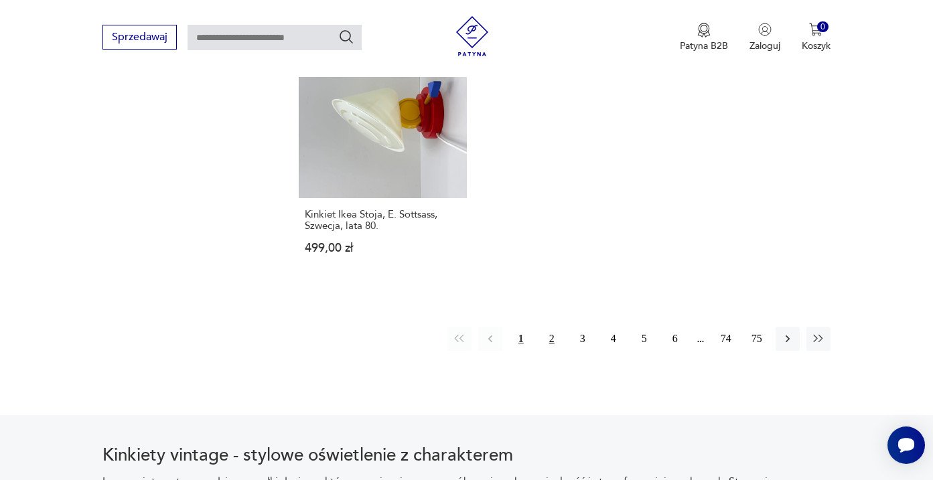
click at [554, 351] on button "2" at bounding box center [552, 339] width 24 height 24
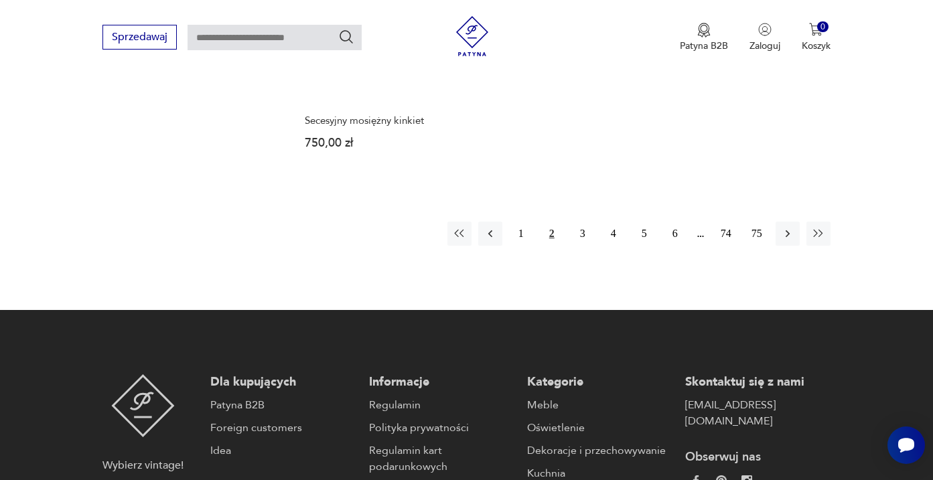
scroll to position [2030, 0]
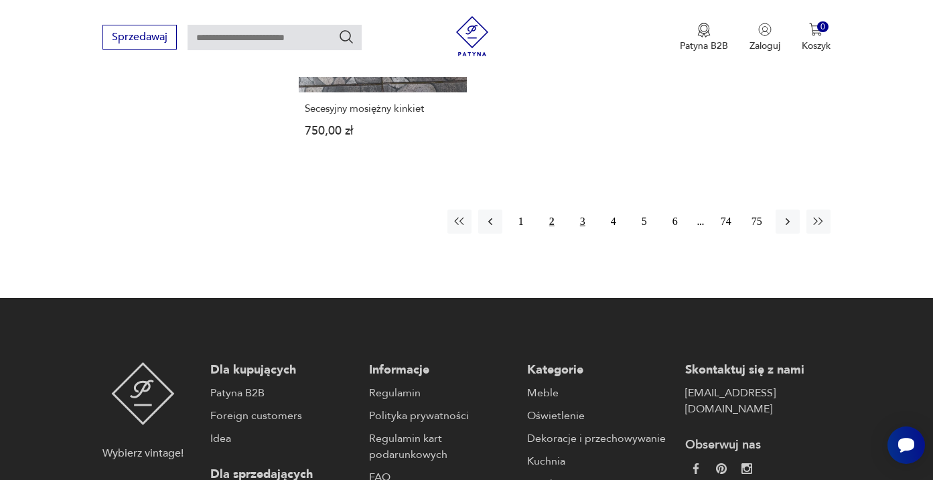
click at [578, 234] on button "3" at bounding box center [583, 222] width 24 height 24
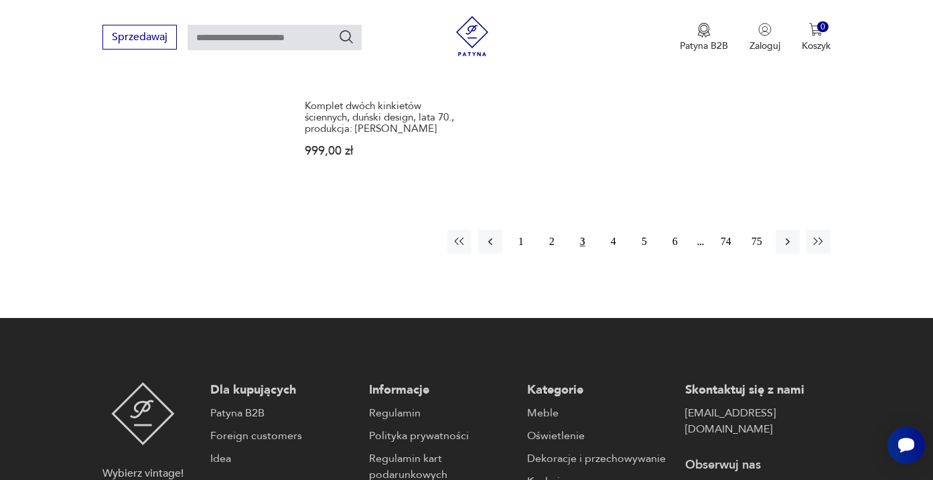
scroll to position [2110, 0]
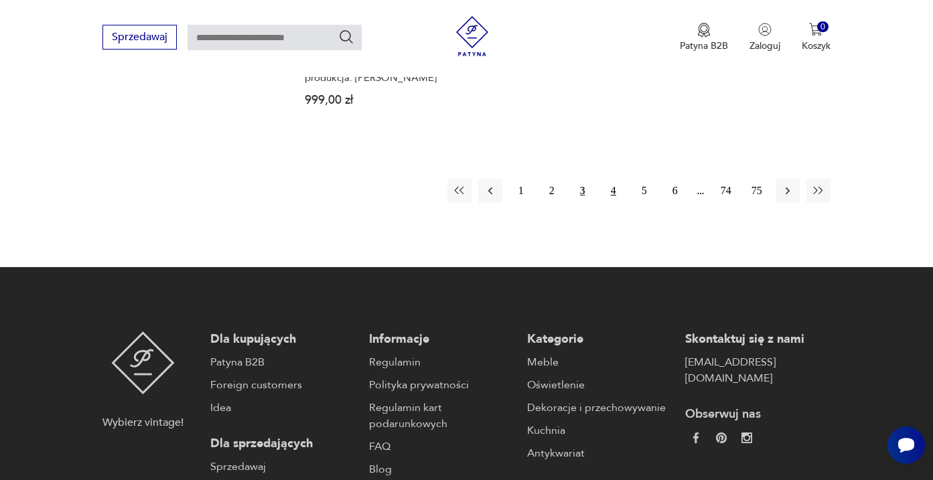
click at [619, 203] on button "4" at bounding box center [614, 191] width 24 height 24
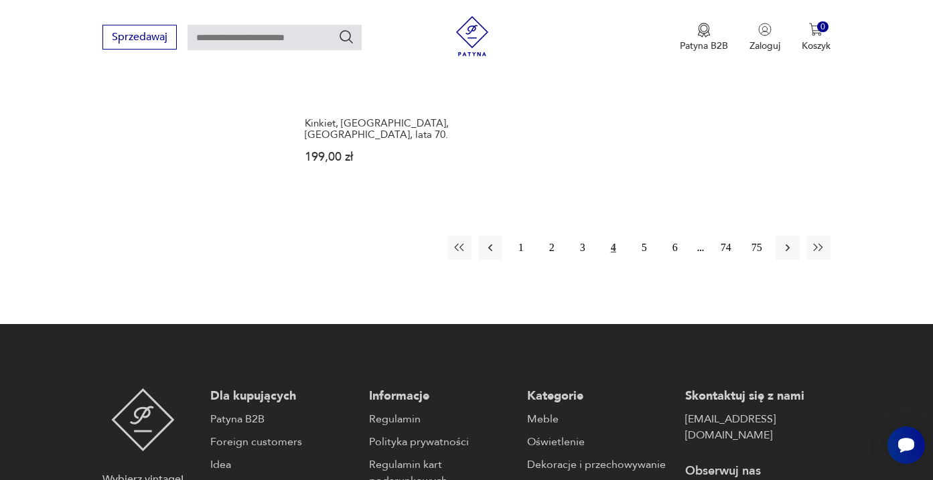
scroll to position [2099, 0]
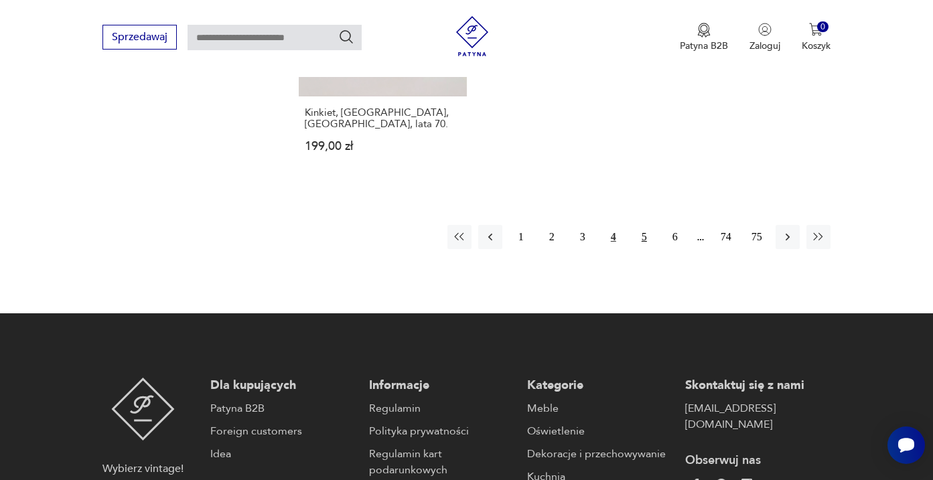
click at [643, 249] on button "5" at bounding box center [644, 237] width 24 height 24
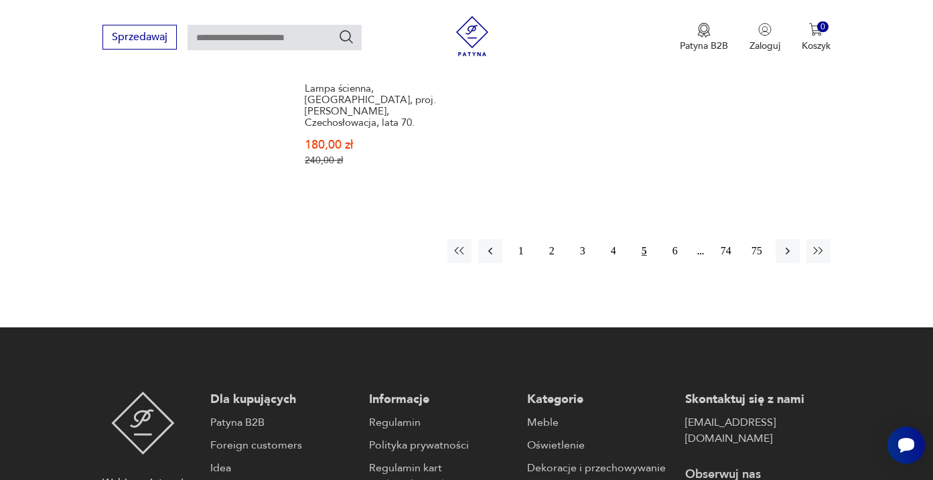
scroll to position [2110, 0]
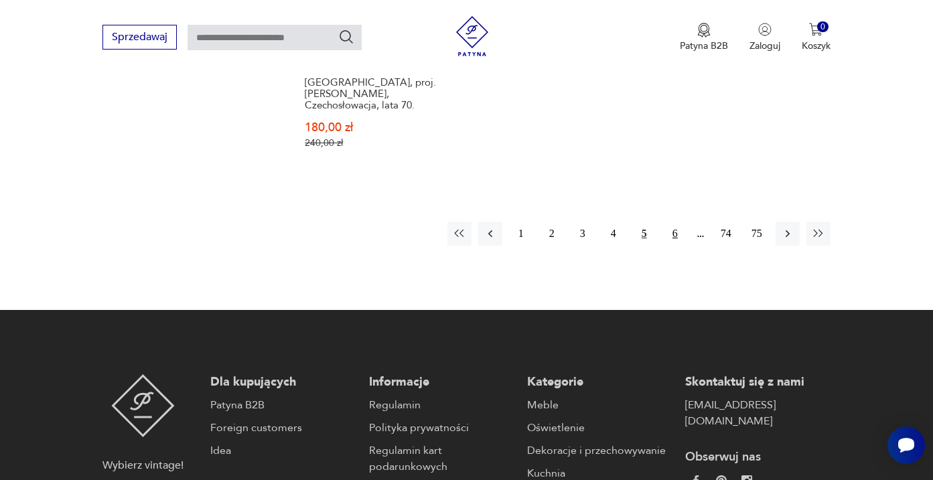
click at [670, 246] on button "6" at bounding box center [675, 234] width 24 height 24
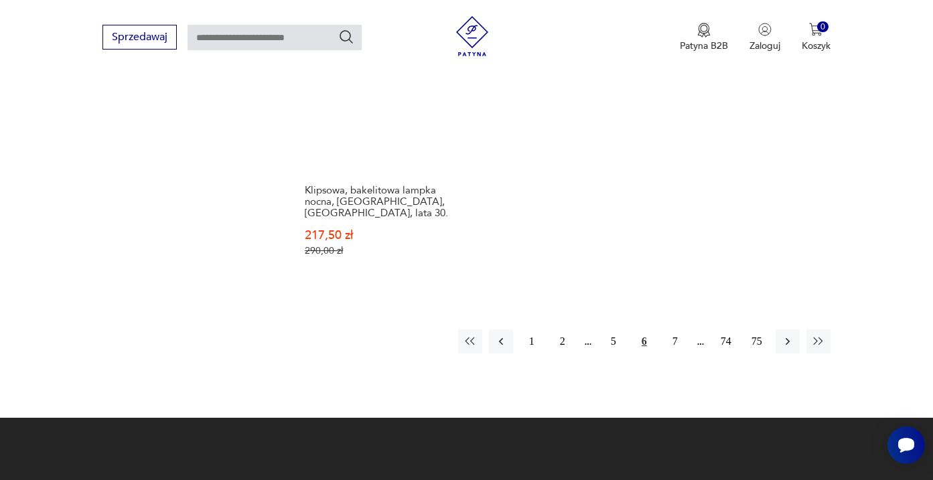
scroll to position [2047, 0]
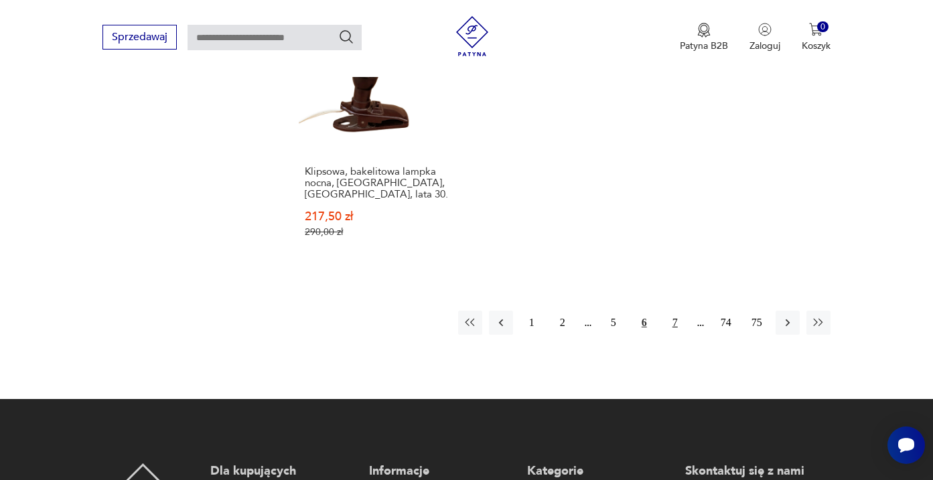
click at [673, 335] on button "7" at bounding box center [675, 323] width 24 height 24
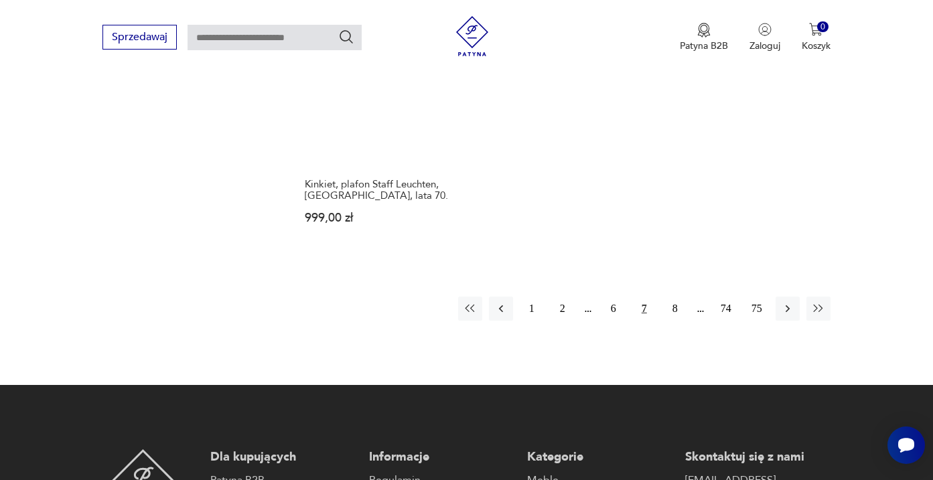
scroll to position [2038, 0]
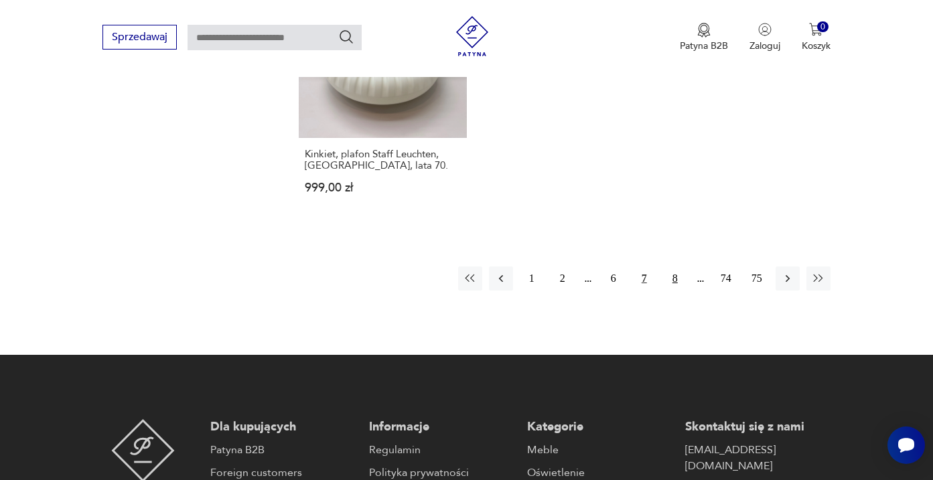
click at [675, 291] on button "8" at bounding box center [675, 279] width 24 height 24
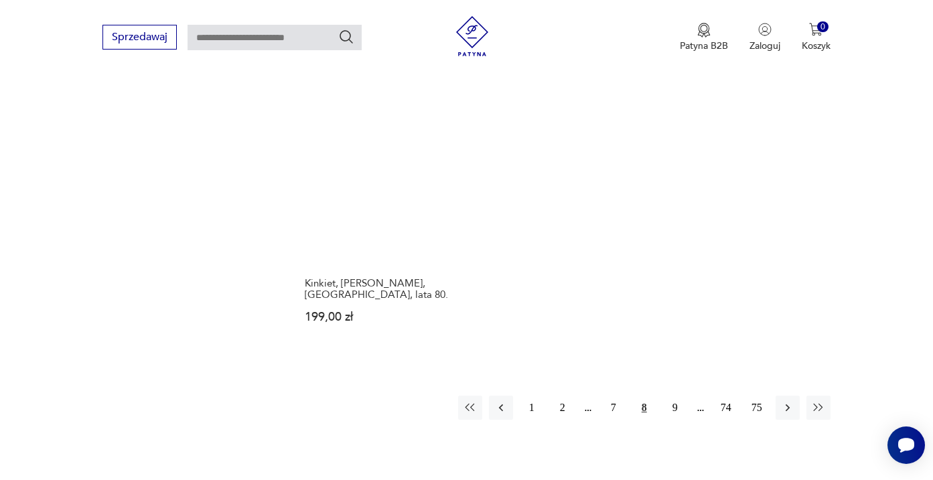
scroll to position [1984, 0]
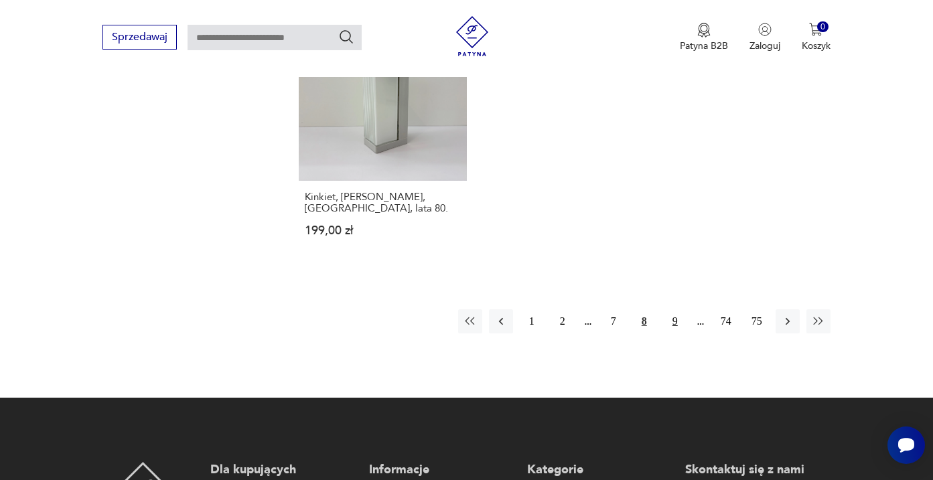
click at [674, 334] on button "9" at bounding box center [675, 322] width 24 height 24
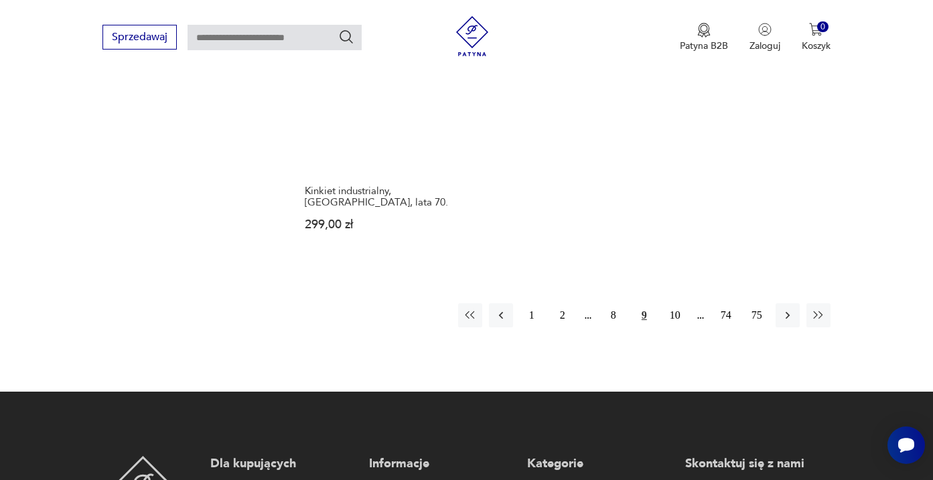
scroll to position [2000, 0]
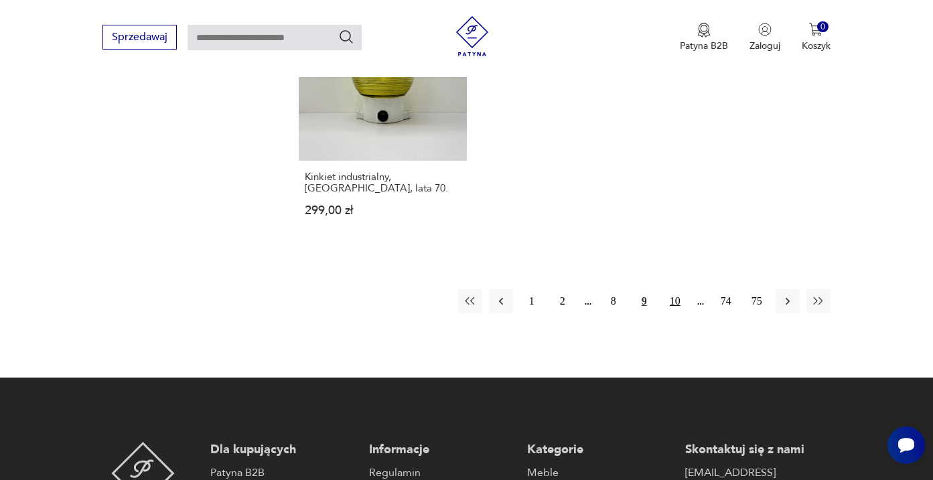
click at [671, 313] on button "10" at bounding box center [675, 301] width 24 height 24
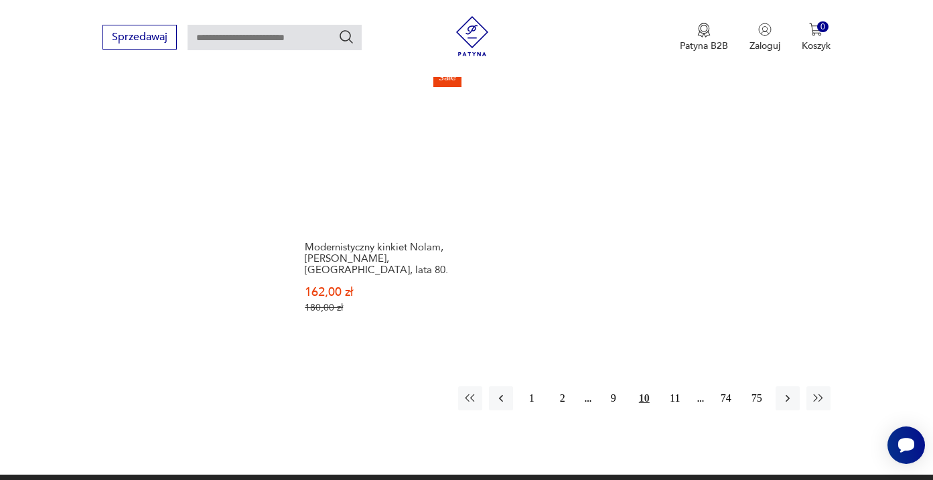
scroll to position [1971, 0]
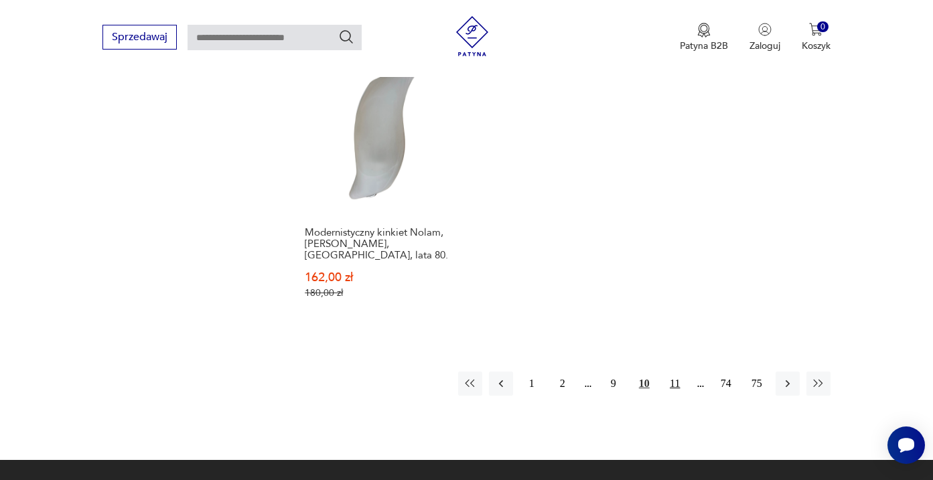
click at [674, 387] on button "11" at bounding box center [675, 384] width 24 height 24
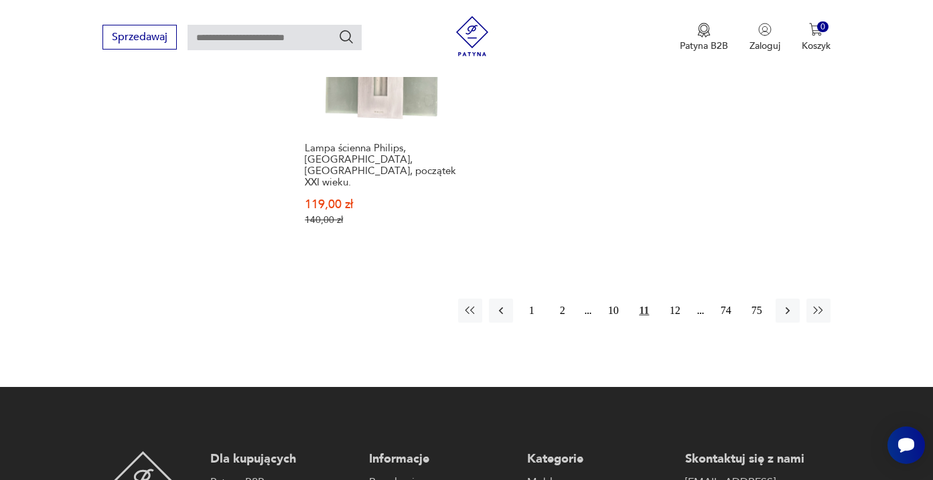
scroll to position [2142, 0]
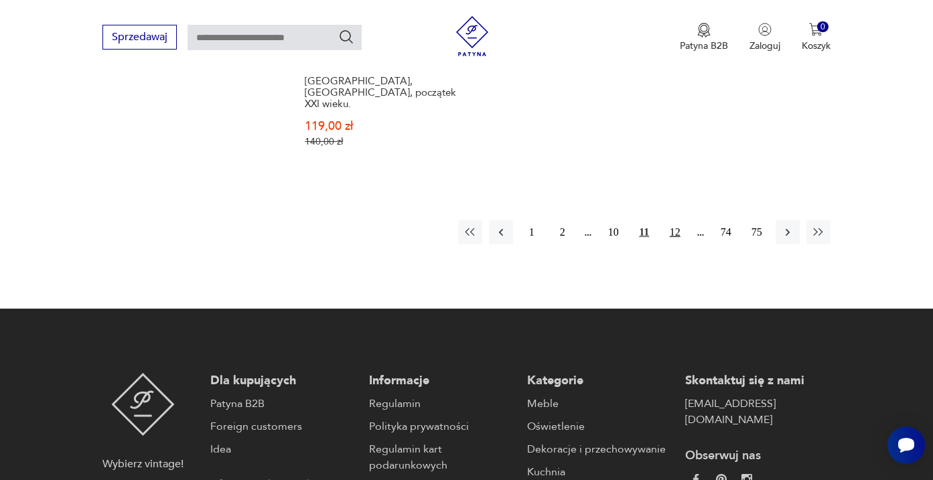
click at [675, 245] on button "12" at bounding box center [675, 232] width 24 height 24
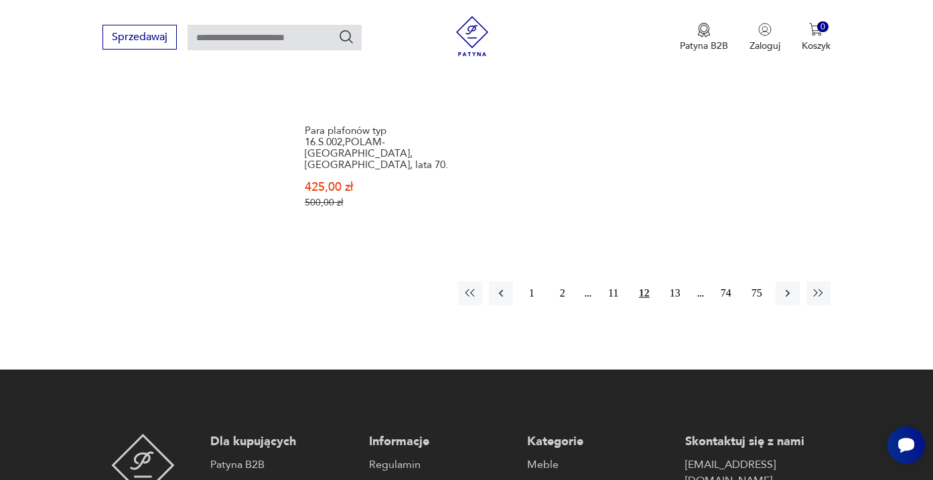
scroll to position [2078, 0]
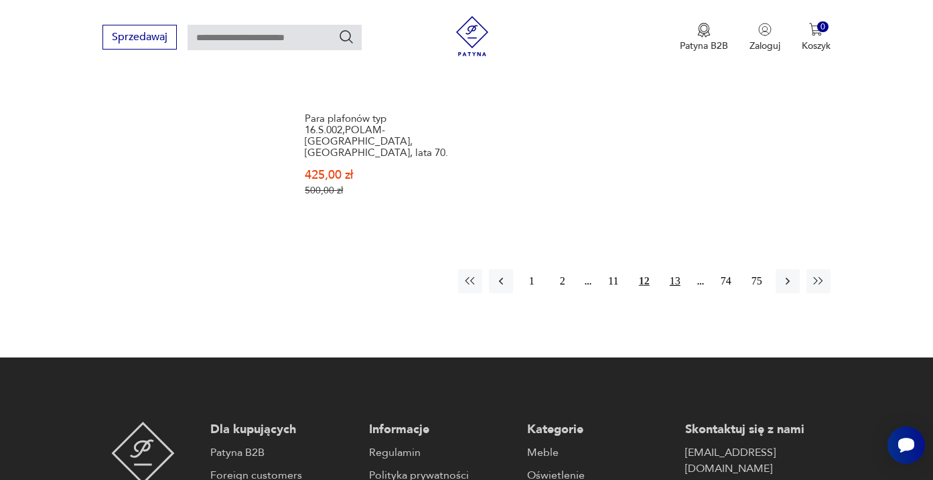
click at [677, 293] on button "13" at bounding box center [675, 281] width 24 height 24
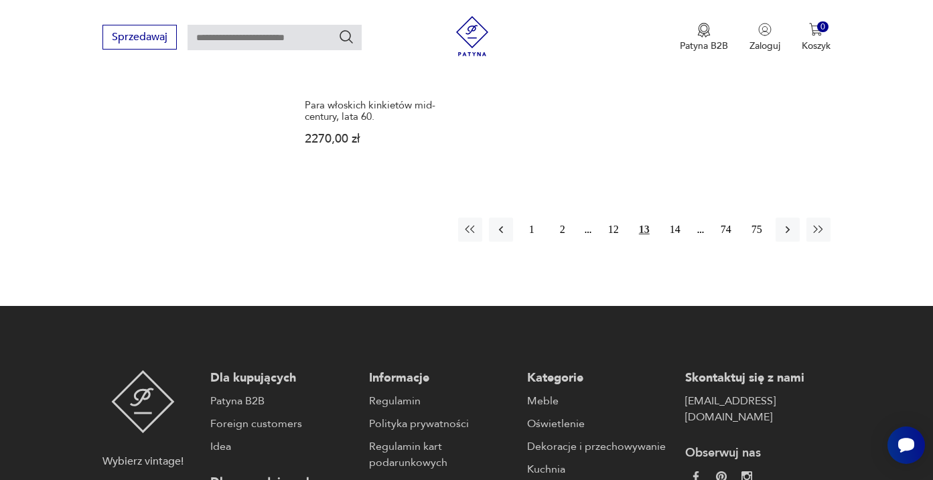
scroll to position [2079, 0]
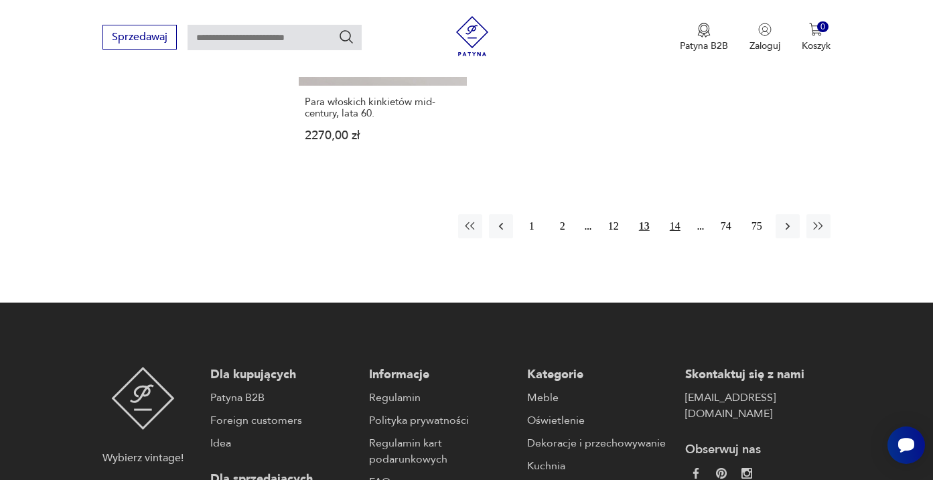
click at [673, 239] on button "14" at bounding box center [675, 226] width 24 height 24
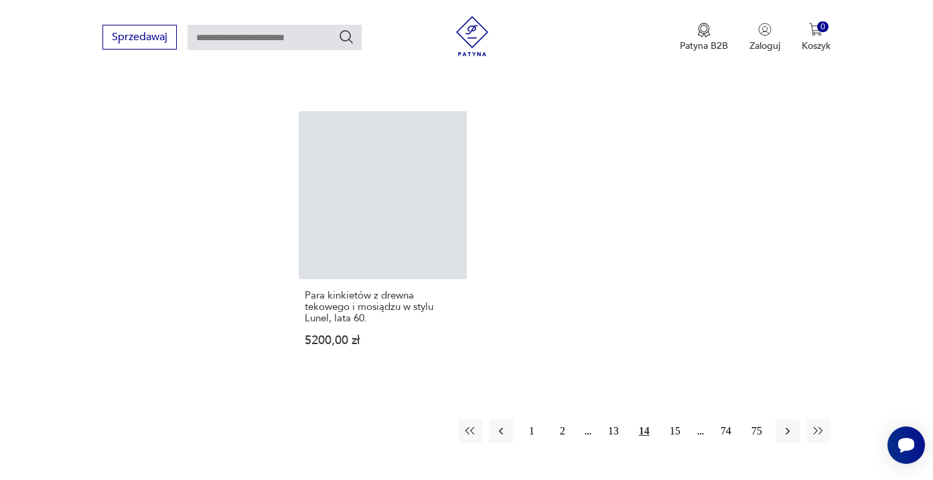
scroll to position [1874, 0]
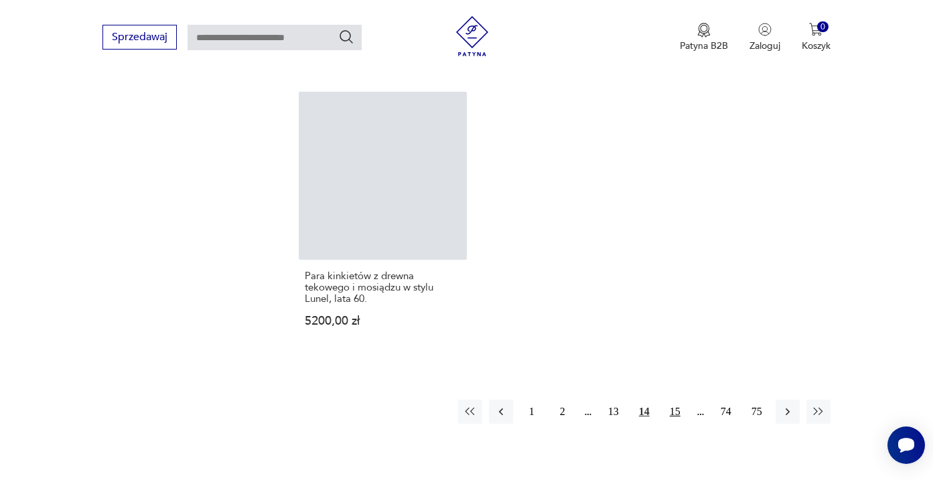
click at [675, 419] on button "15" at bounding box center [675, 412] width 24 height 24
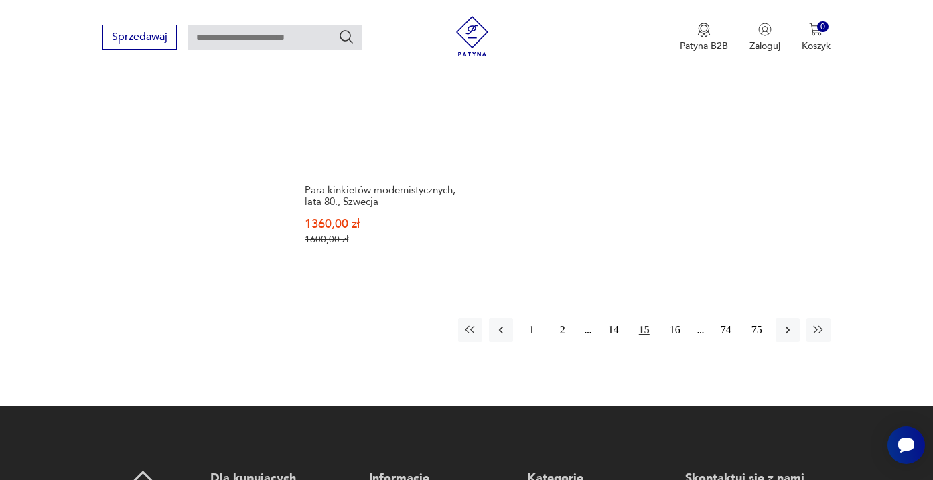
scroll to position [2009, 0]
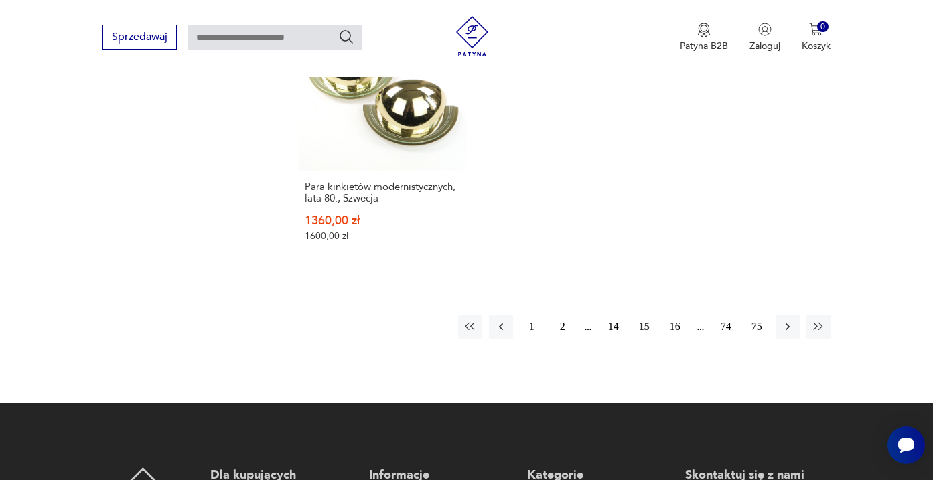
click at [675, 328] on button "16" at bounding box center [675, 327] width 24 height 24
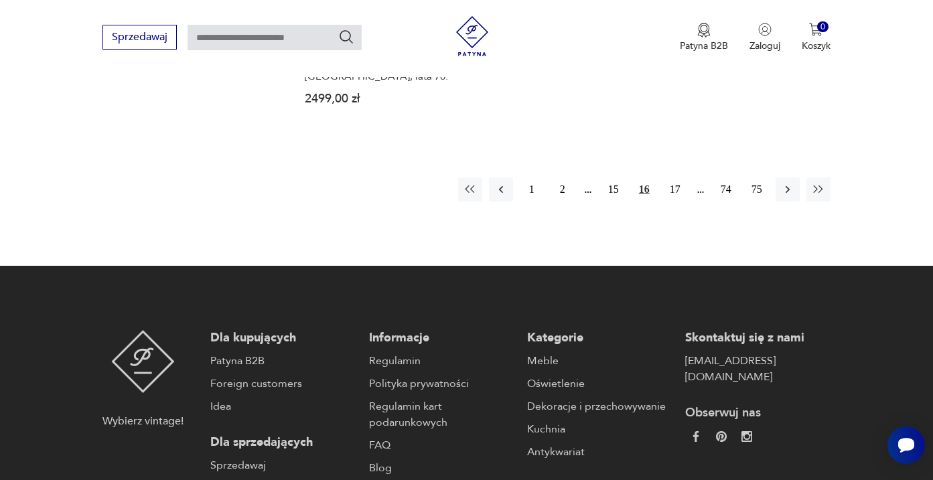
scroll to position [2112, 0]
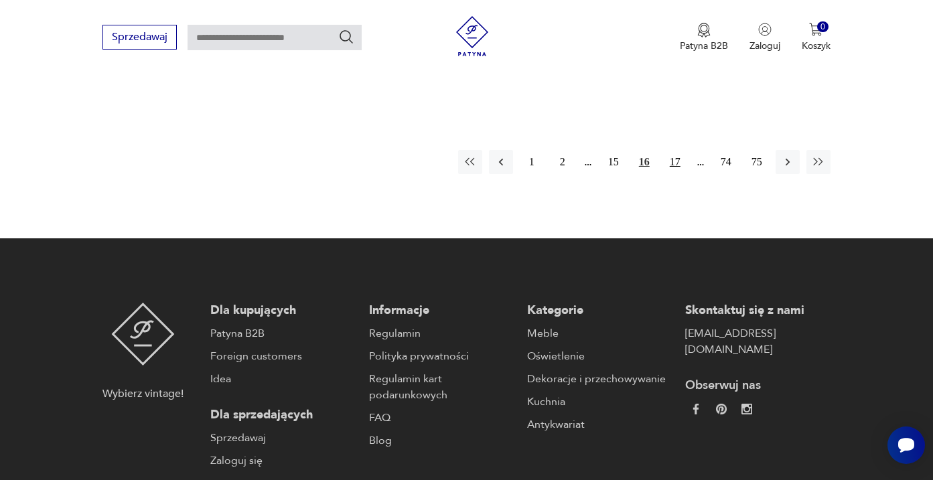
click at [679, 174] on button "17" at bounding box center [675, 162] width 24 height 24
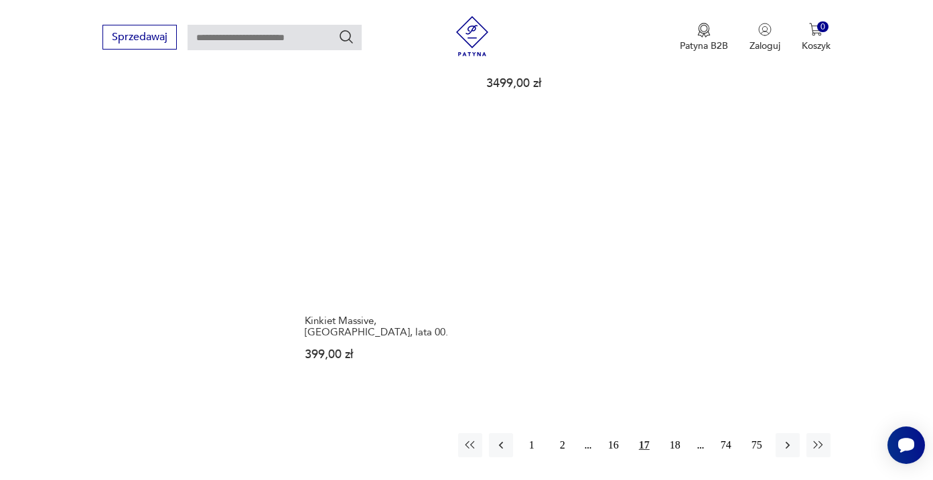
scroll to position [1837, 0]
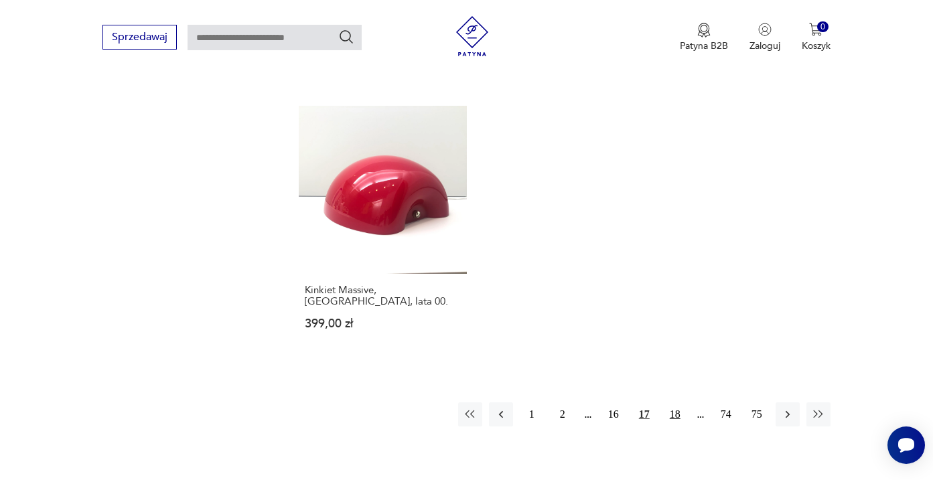
click at [679, 427] on button "18" at bounding box center [675, 415] width 24 height 24
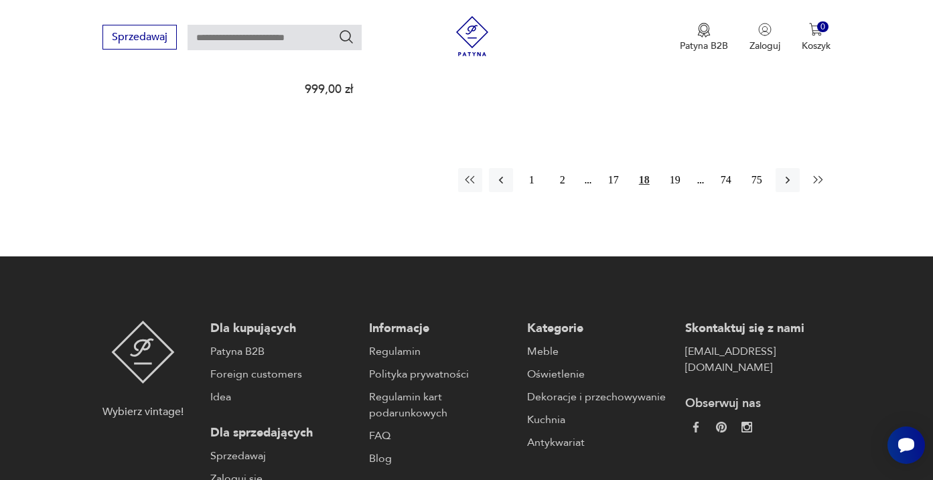
scroll to position [2102, 0]
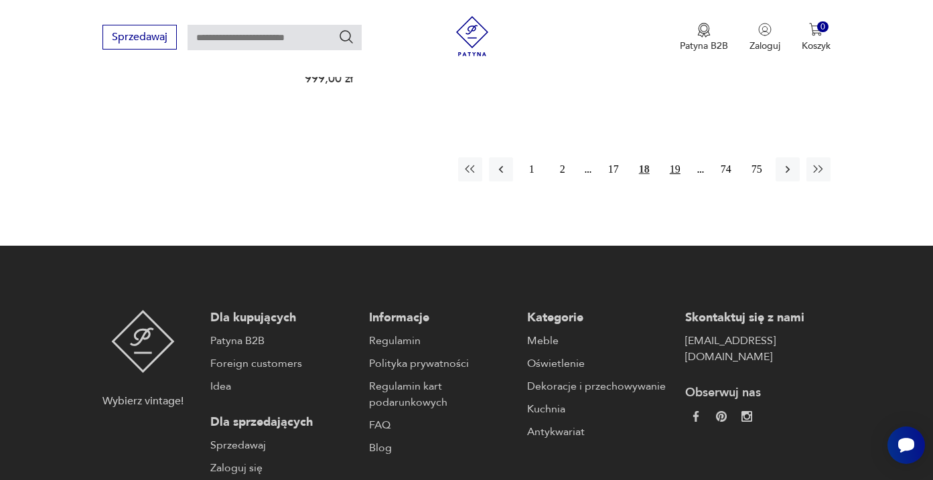
click at [679, 182] on button "19" at bounding box center [675, 169] width 24 height 24
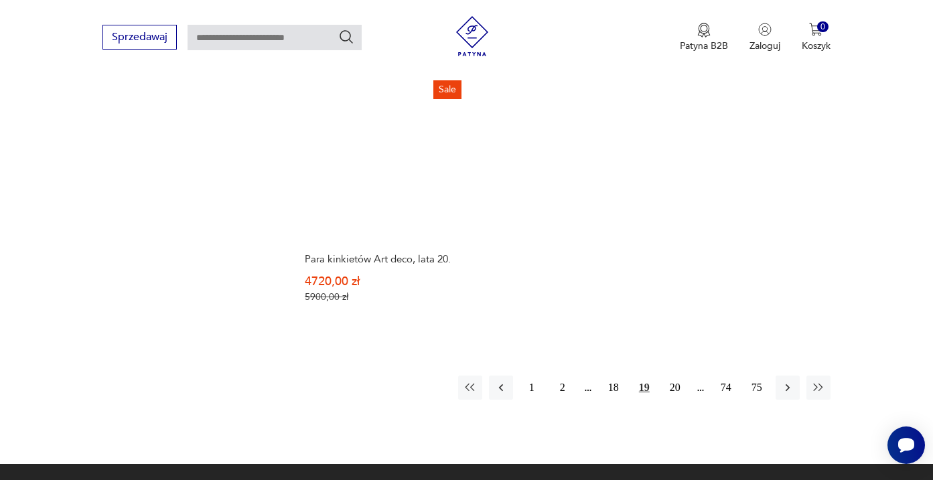
scroll to position [1931, 0]
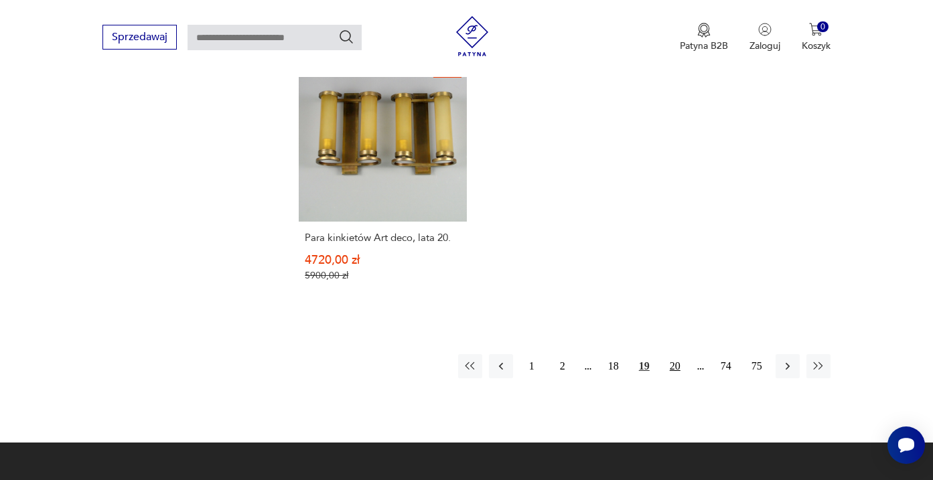
click at [676, 377] on button "20" at bounding box center [675, 366] width 24 height 24
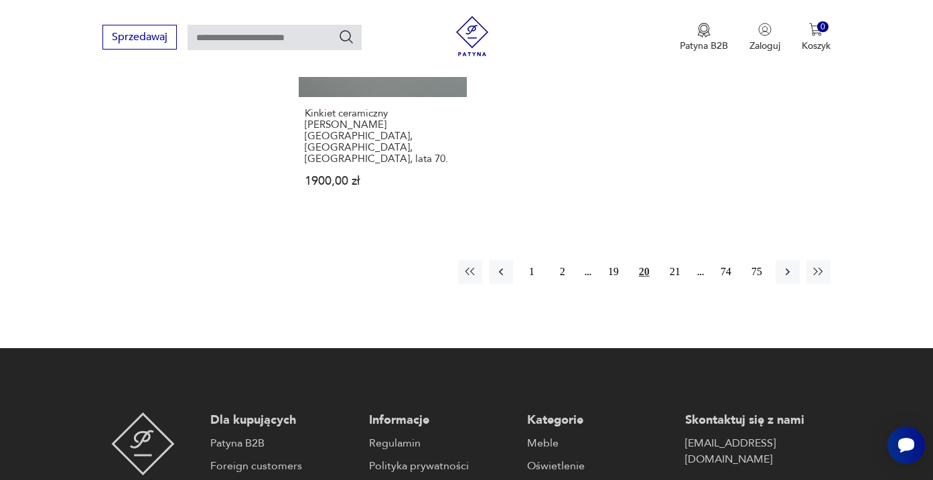
scroll to position [2100, 0]
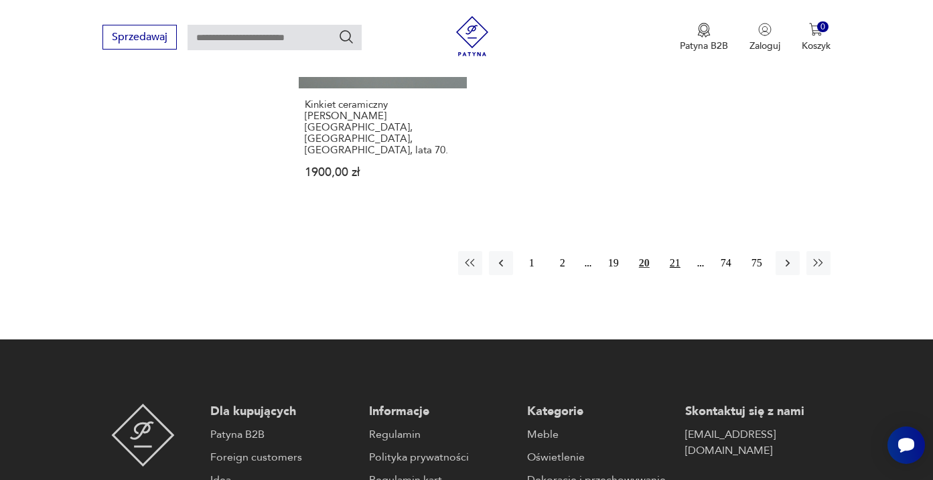
click at [675, 275] on button "21" at bounding box center [675, 263] width 24 height 24
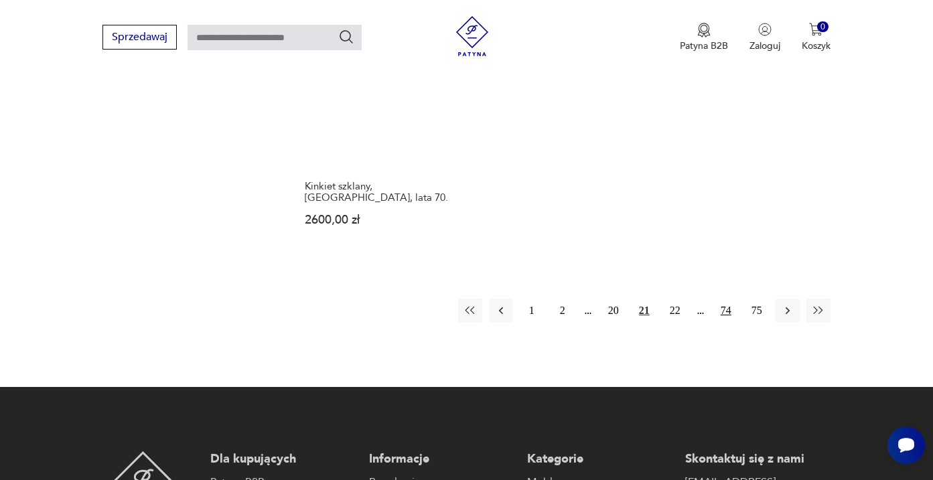
scroll to position [1974, 0]
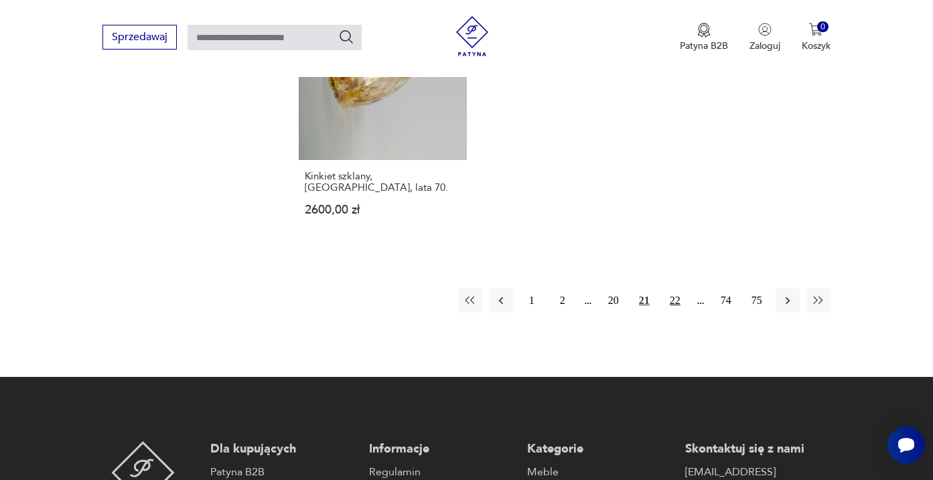
click at [677, 313] on button "22" at bounding box center [675, 301] width 24 height 24
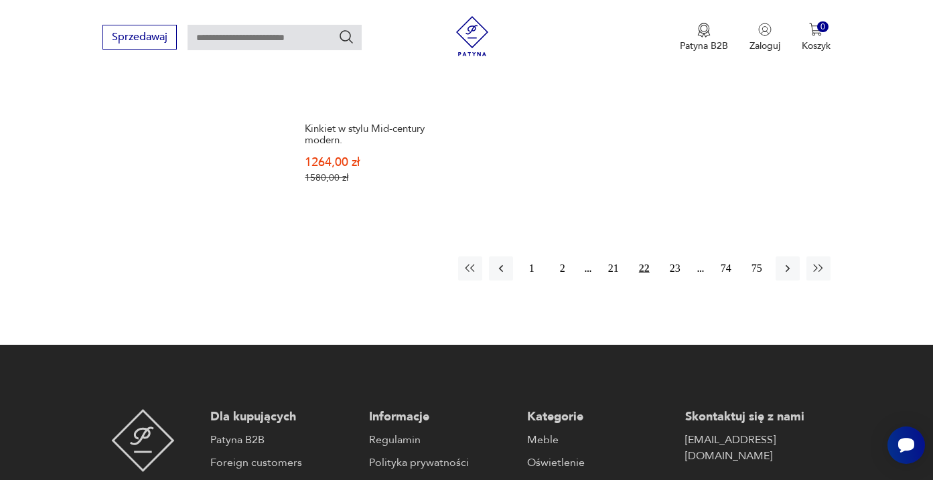
scroll to position [2043, 0]
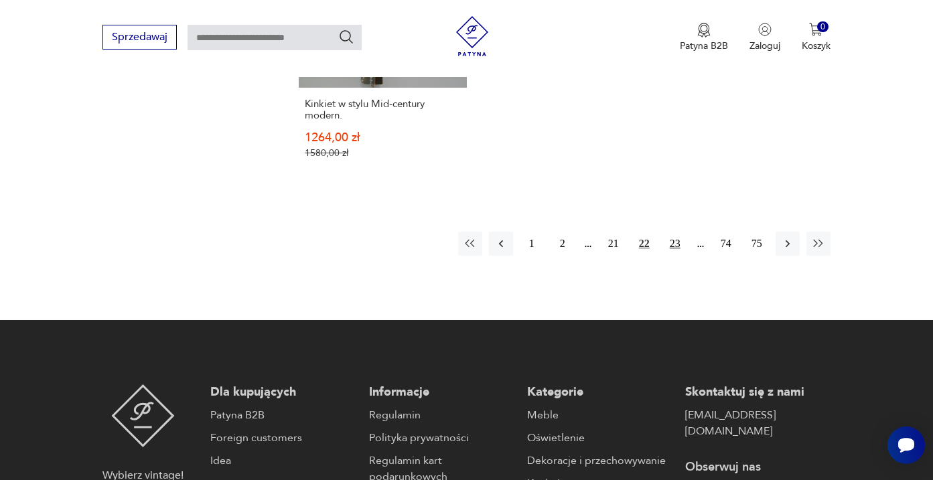
click at [677, 256] on button "23" at bounding box center [675, 244] width 24 height 24
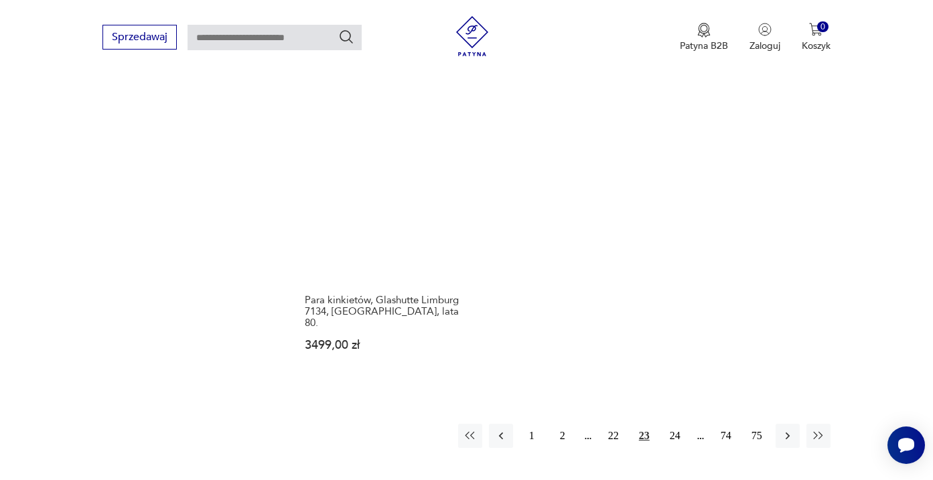
scroll to position [1878, 0]
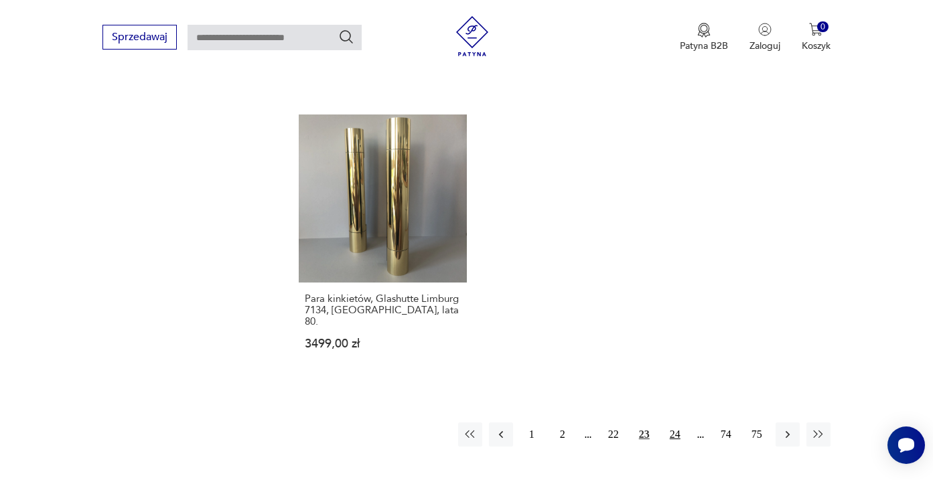
click at [676, 438] on button "24" at bounding box center [675, 435] width 24 height 24
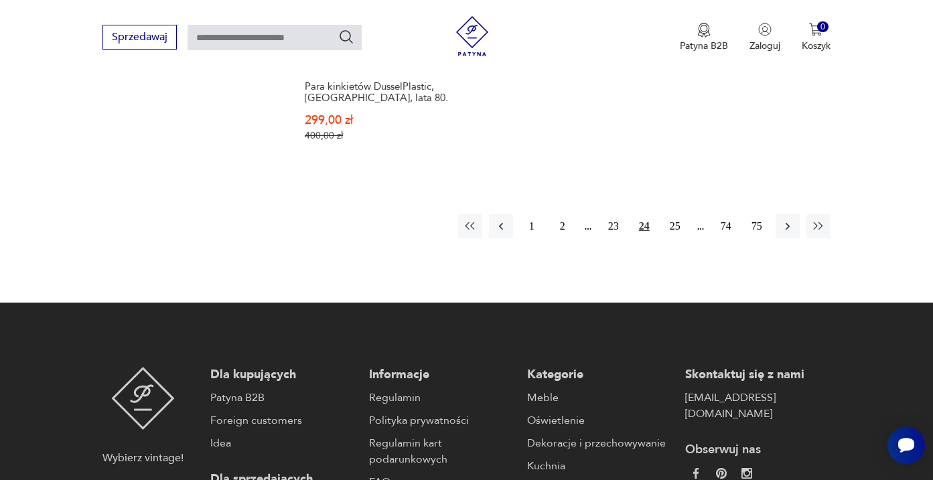
scroll to position [2061, 0]
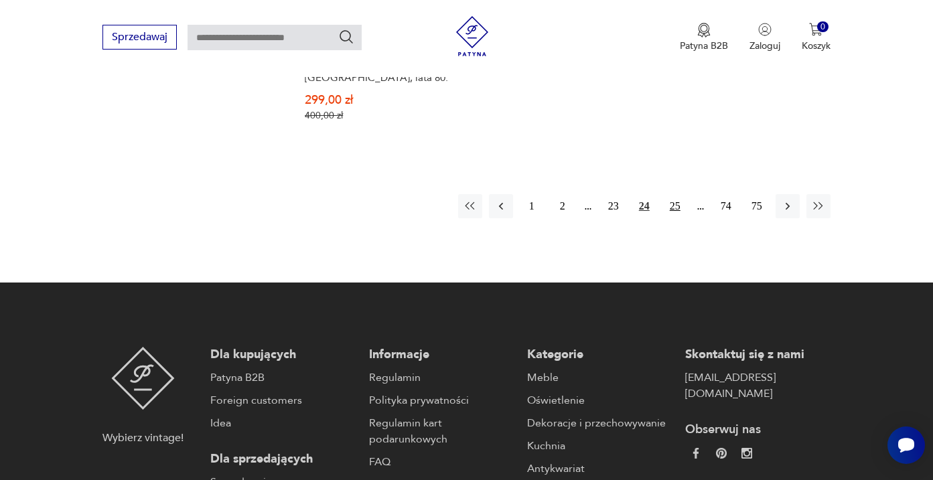
click at [673, 218] on button "25" at bounding box center [675, 206] width 24 height 24
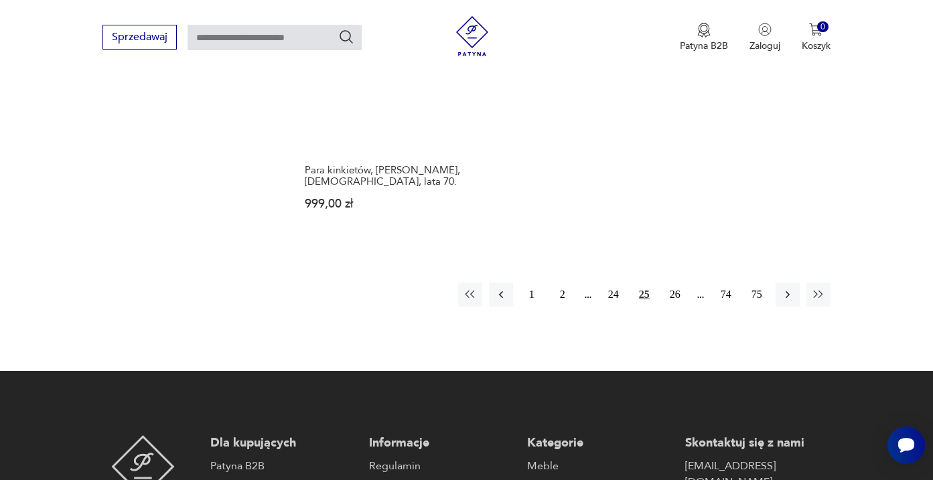
scroll to position [1954, 0]
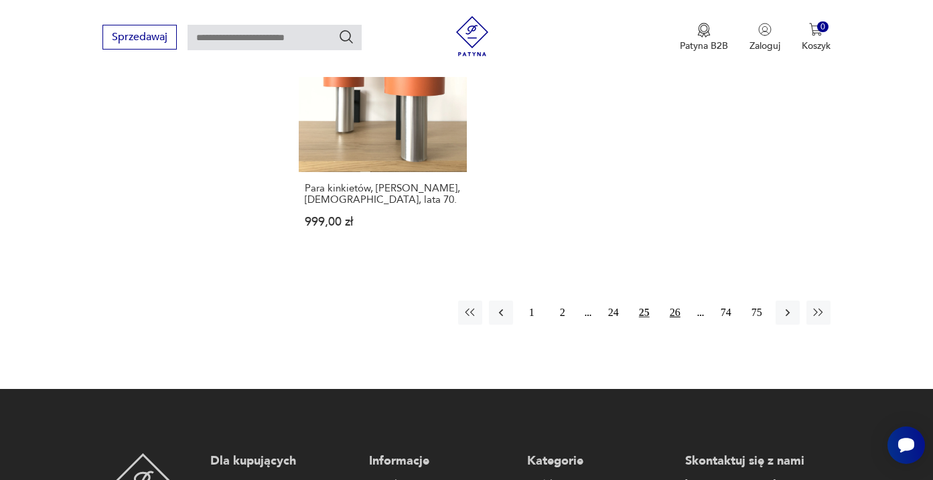
click at [671, 325] on button "26" at bounding box center [675, 313] width 24 height 24
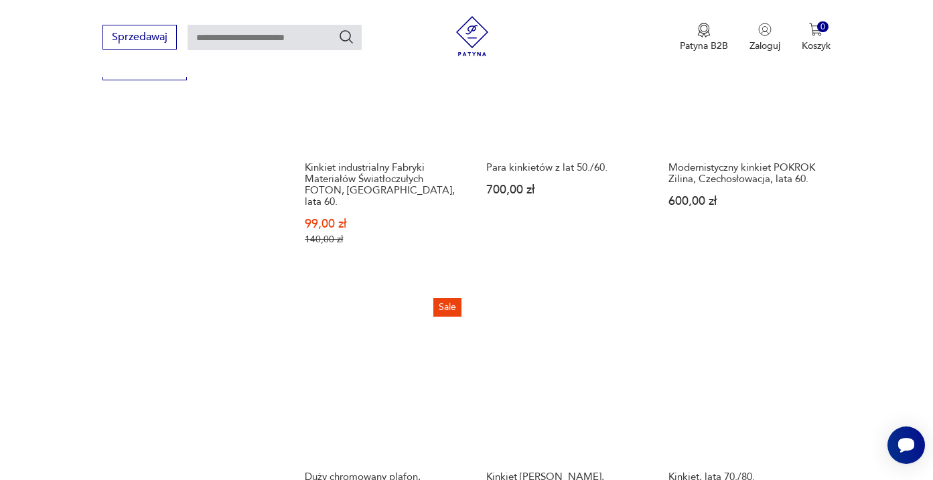
scroll to position [1917, 0]
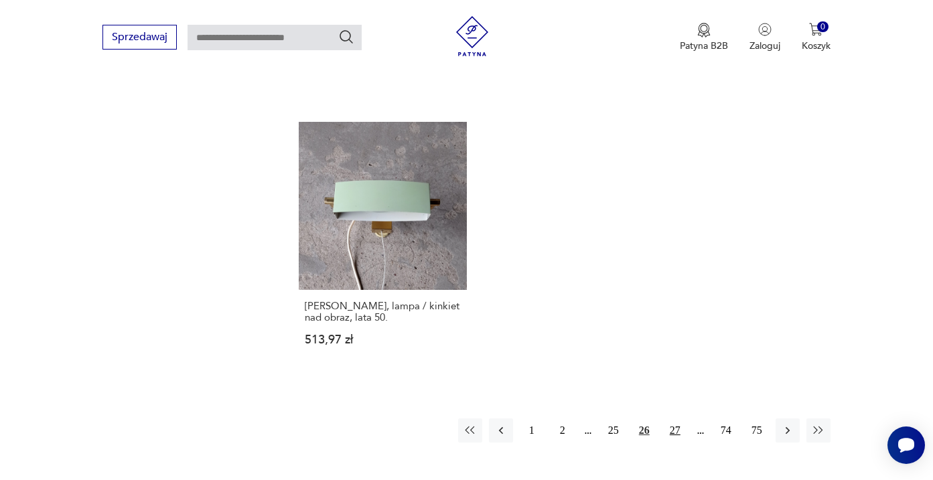
click at [673, 443] on button "27" at bounding box center [675, 431] width 24 height 24
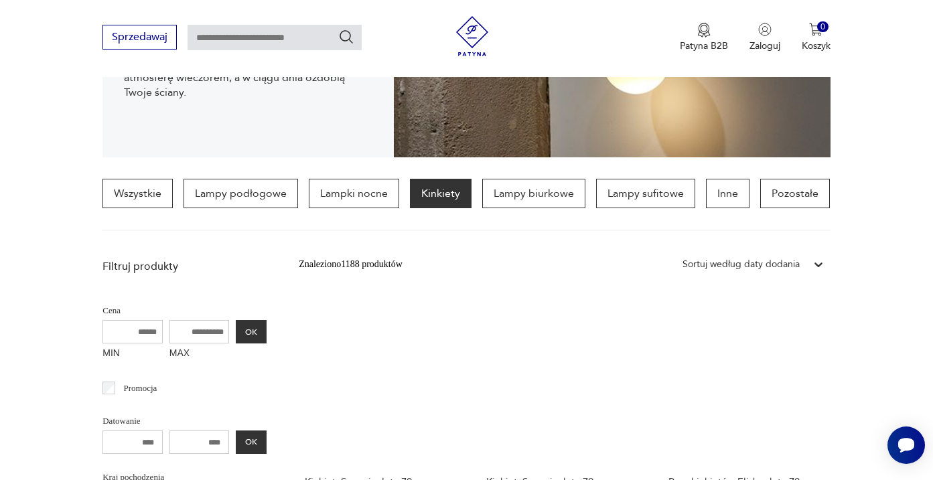
scroll to position [265, 0]
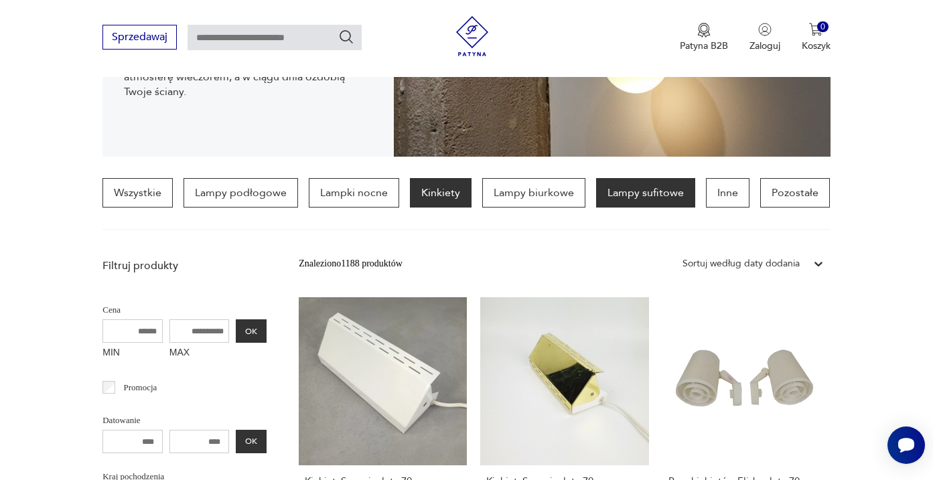
click at [630, 191] on p "Lampy sufitowe" at bounding box center [645, 192] width 99 height 29
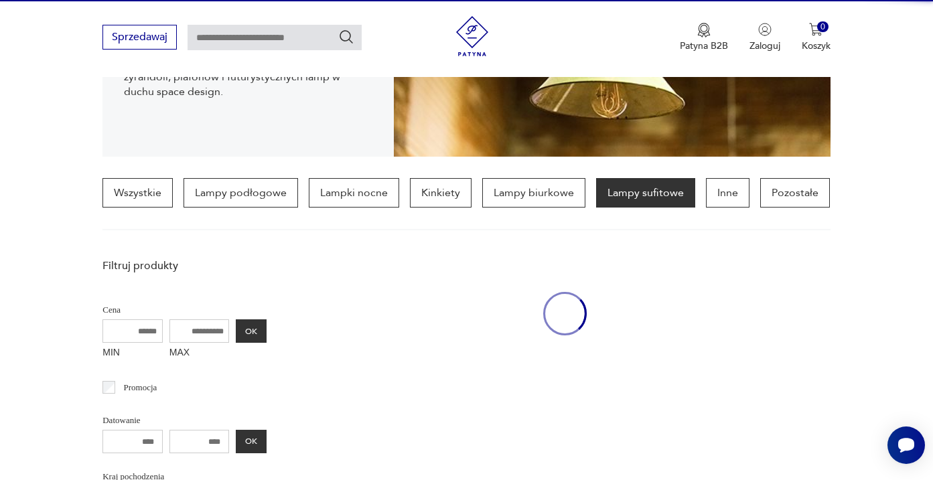
scroll to position [316, 0]
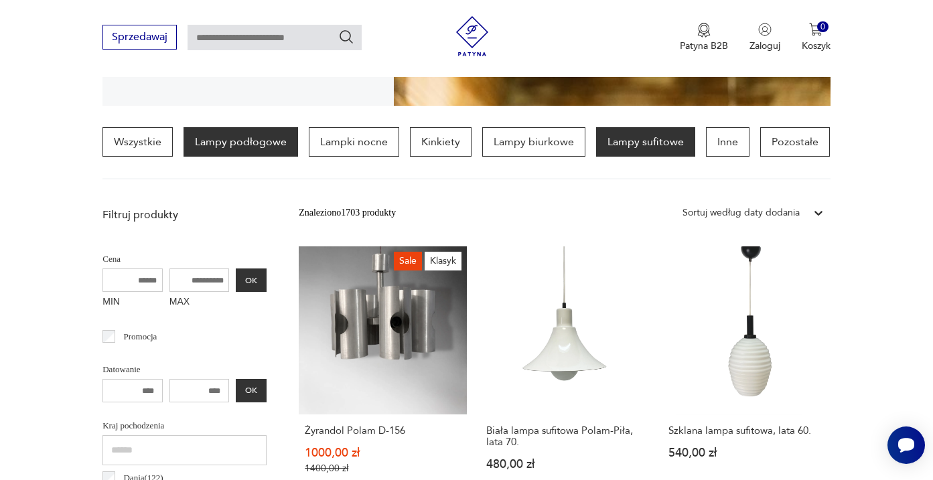
click at [253, 137] on p "Lampy podłogowe" at bounding box center [241, 141] width 115 height 29
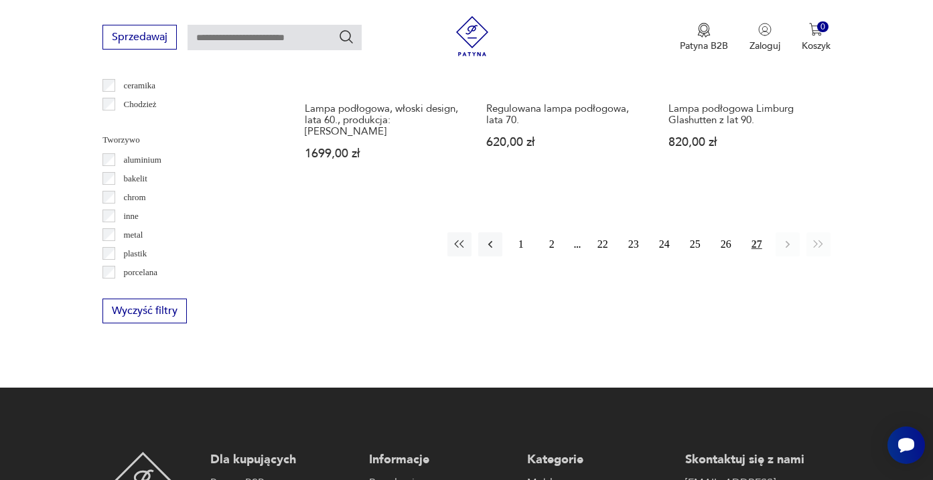
scroll to position [1207, 0]
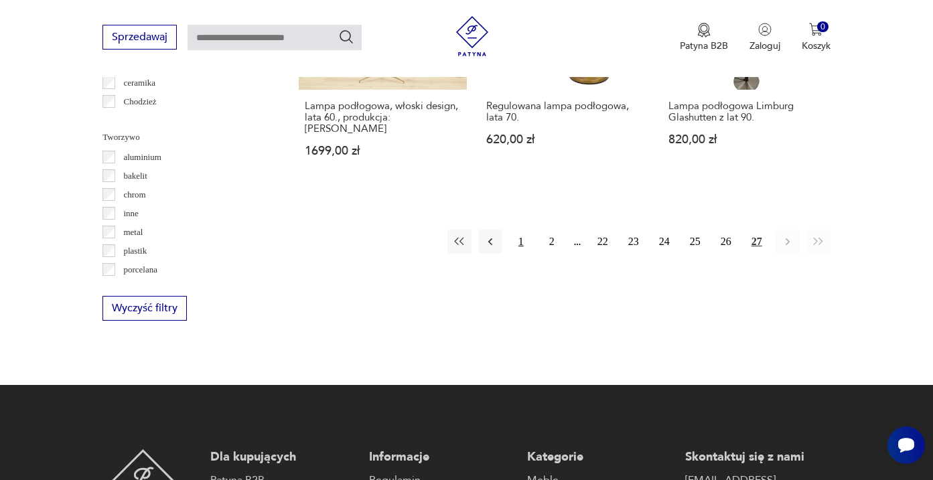
click at [525, 244] on button "1" at bounding box center [521, 242] width 24 height 24
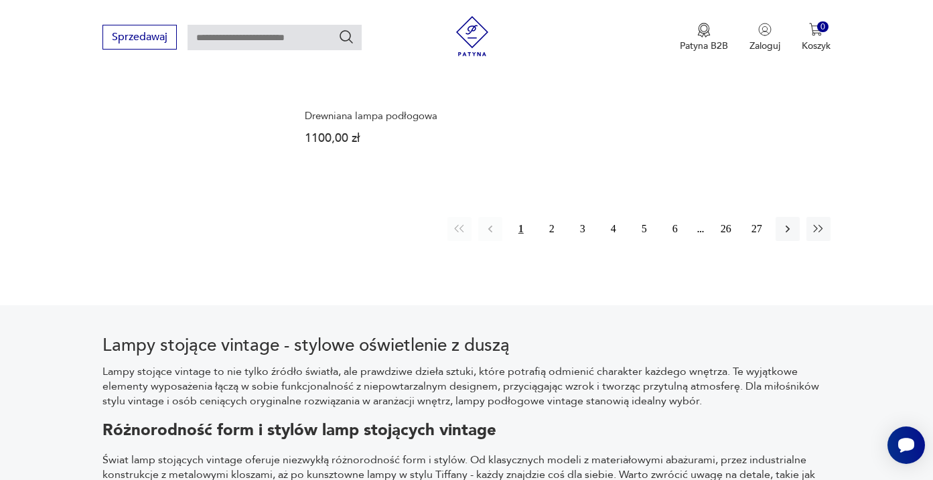
scroll to position [2006, 0]
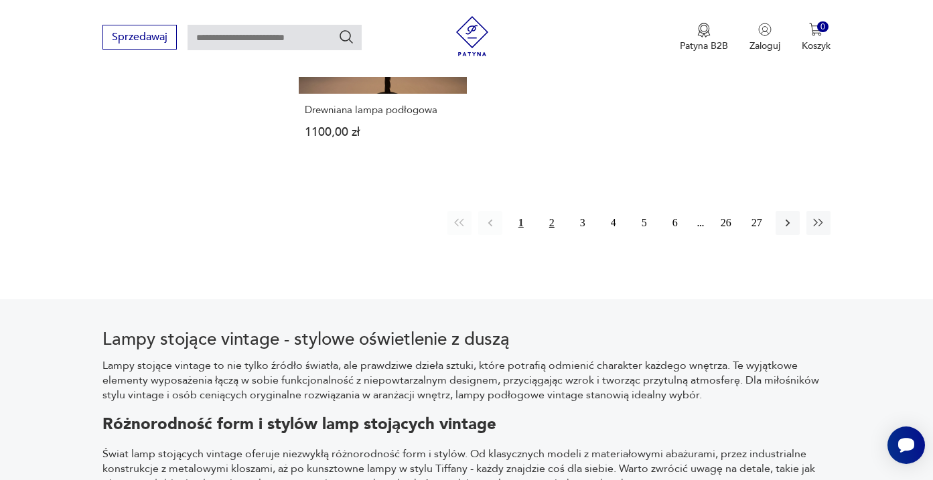
click at [552, 235] on button "2" at bounding box center [552, 223] width 24 height 24
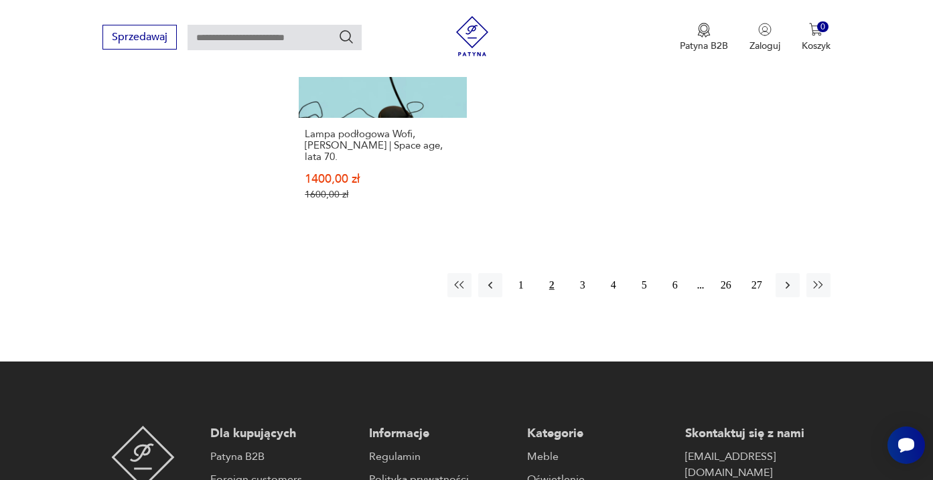
scroll to position [2049, 0]
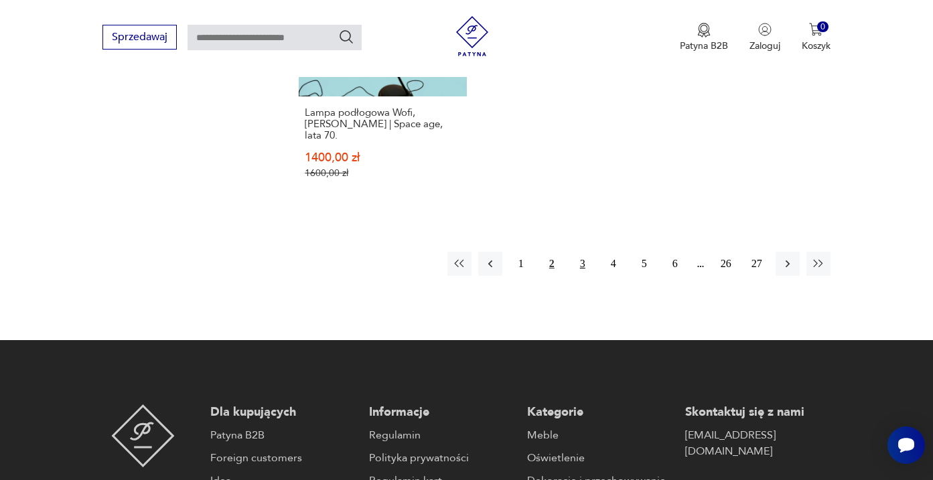
click at [582, 276] on button "3" at bounding box center [583, 264] width 24 height 24
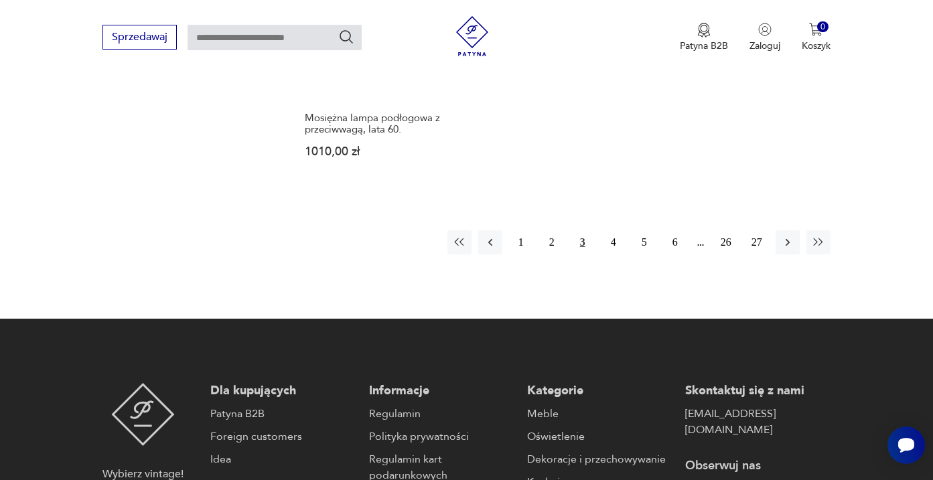
scroll to position [2070, 0]
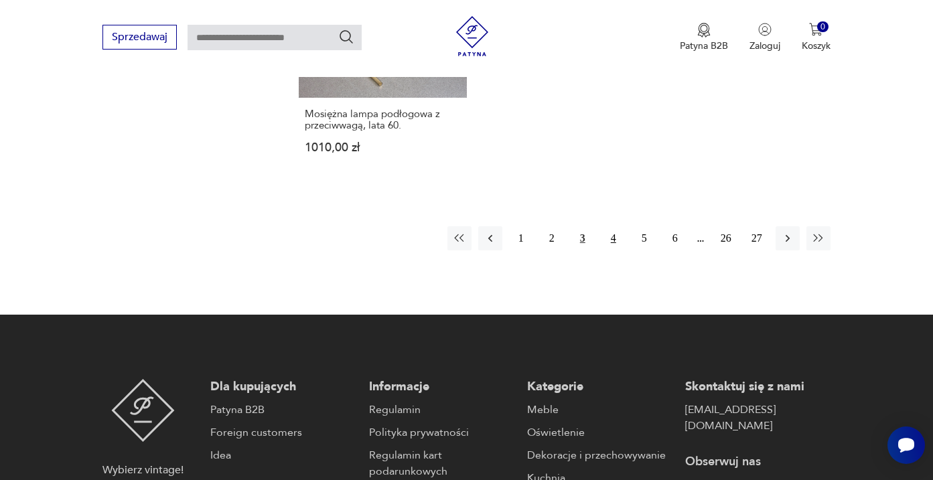
click at [614, 251] on button "4" at bounding box center [614, 238] width 24 height 24
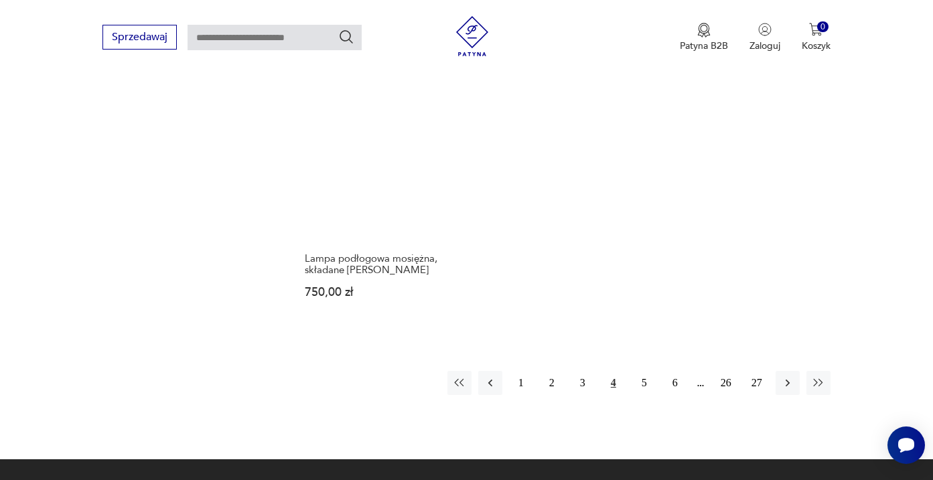
scroll to position [1924, 0]
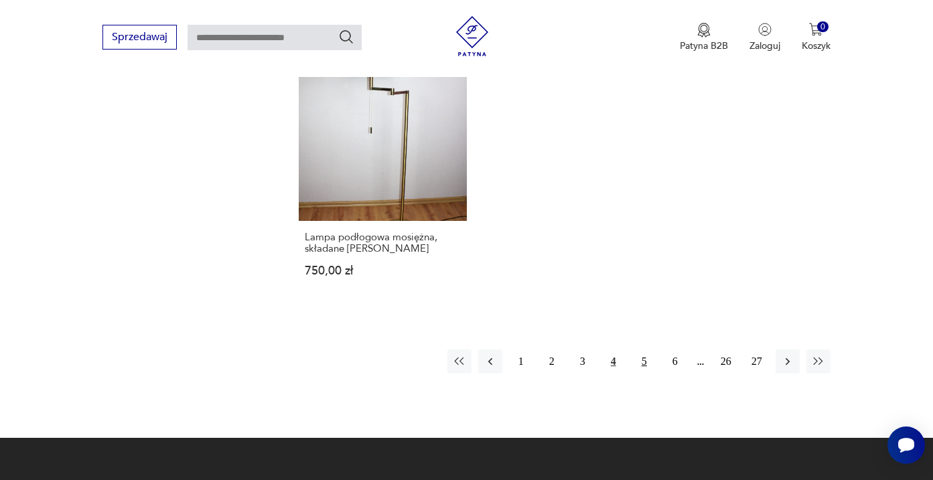
click at [640, 374] on button "5" at bounding box center [644, 362] width 24 height 24
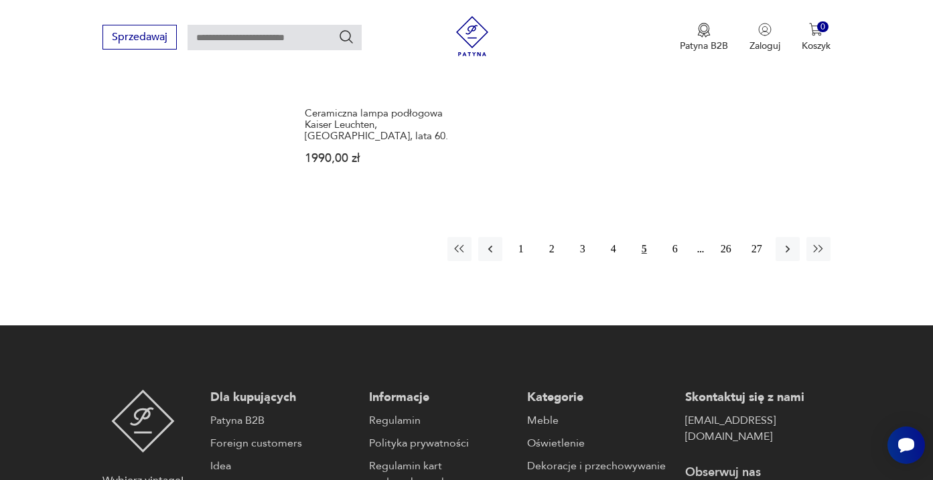
scroll to position [2019, 0]
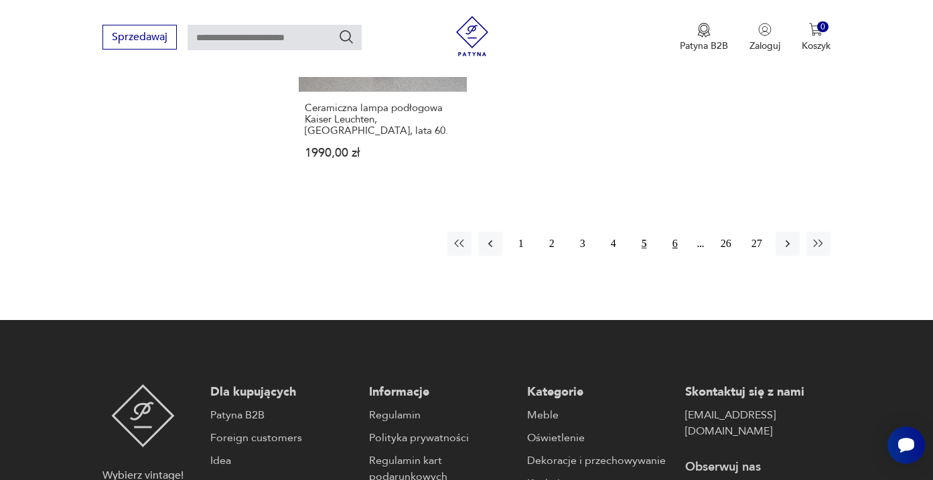
click at [668, 256] on button "6" at bounding box center [675, 244] width 24 height 24
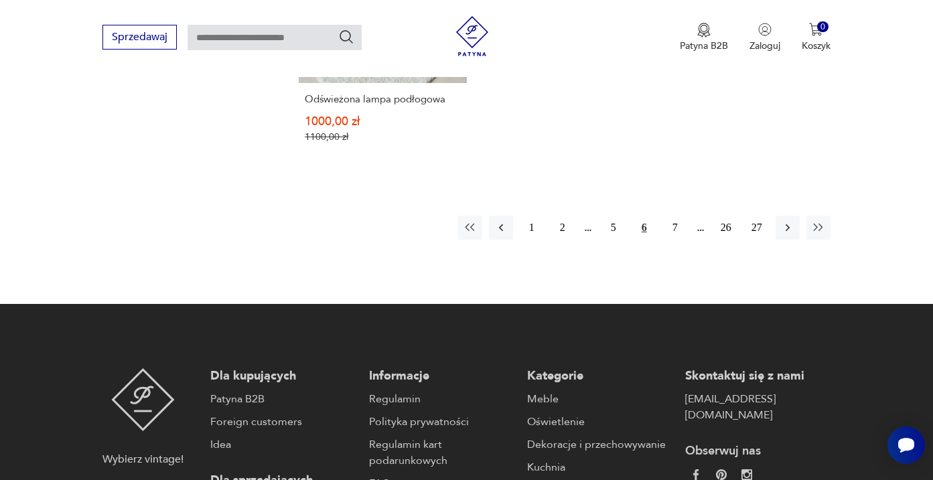
scroll to position [2067, 0]
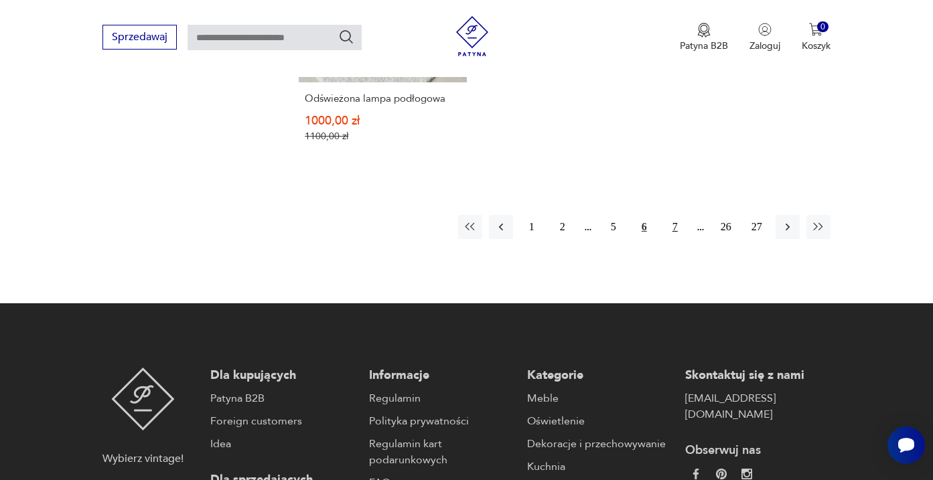
click at [672, 239] on button "7" at bounding box center [675, 227] width 24 height 24
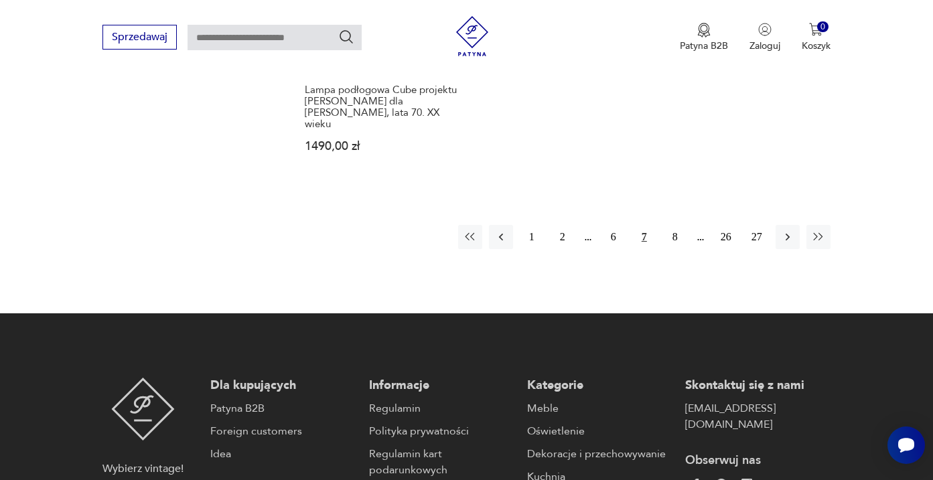
scroll to position [2052, 0]
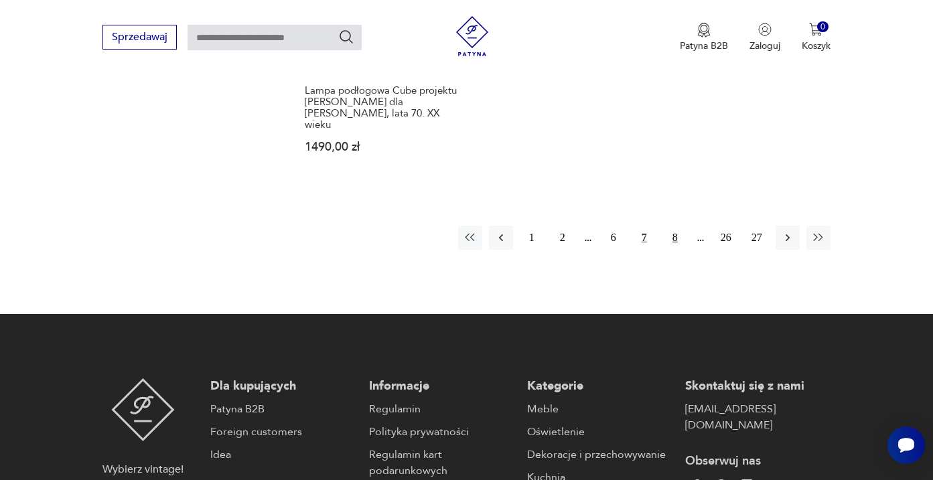
click at [676, 250] on button "8" at bounding box center [675, 238] width 24 height 24
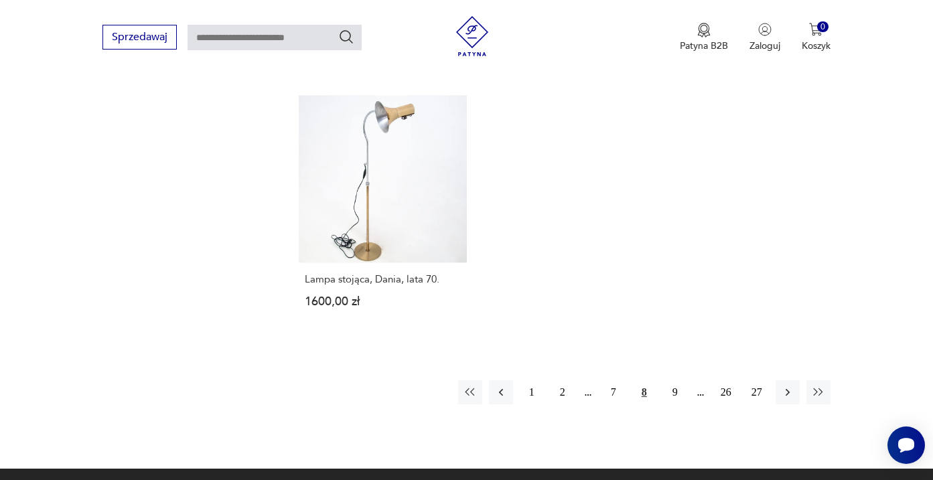
scroll to position [1928, 0]
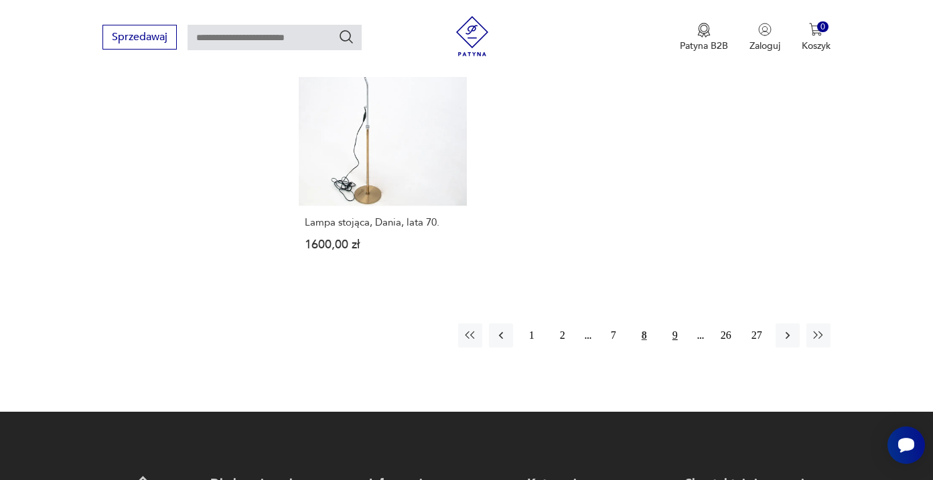
click at [671, 348] on button "9" at bounding box center [675, 336] width 24 height 24
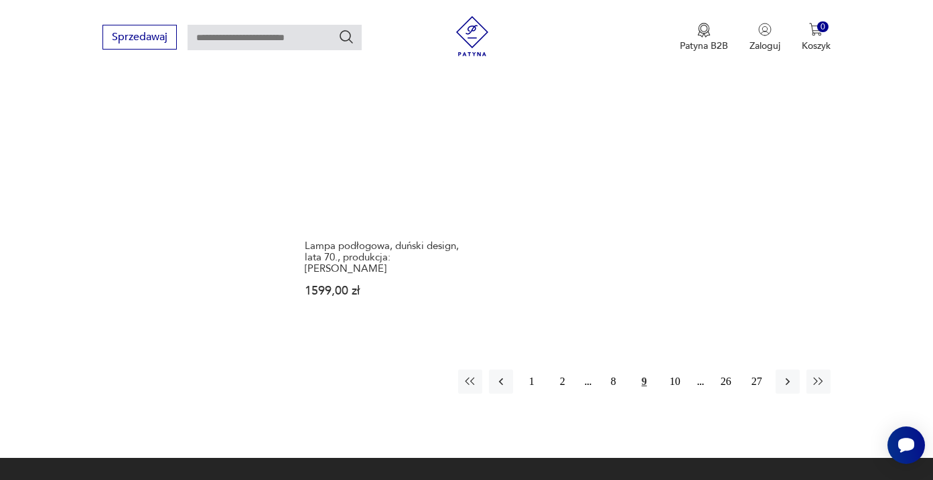
scroll to position [1915, 0]
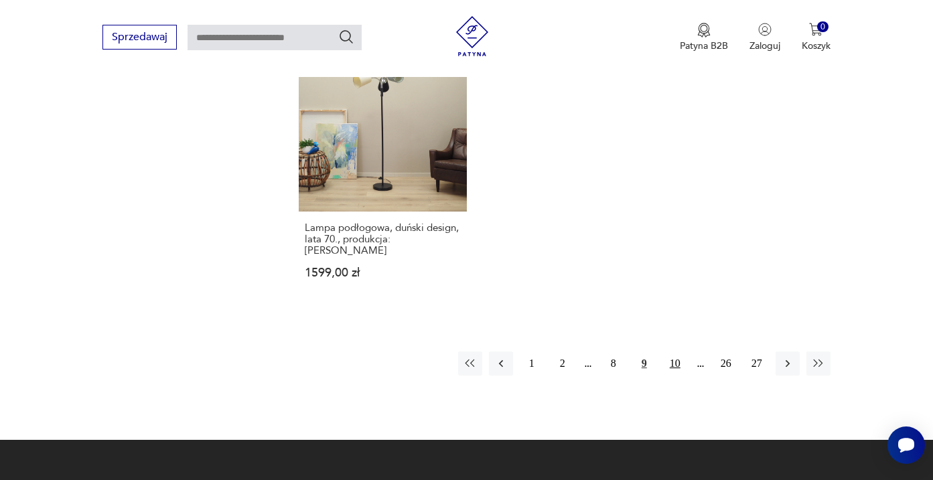
click at [675, 376] on button "10" at bounding box center [675, 364] width 24 height 24
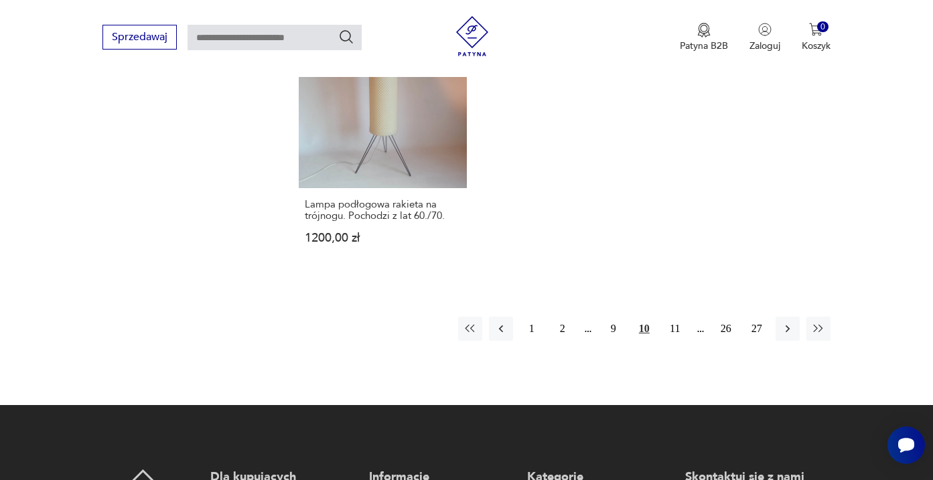
scroll to position [1983, 0]
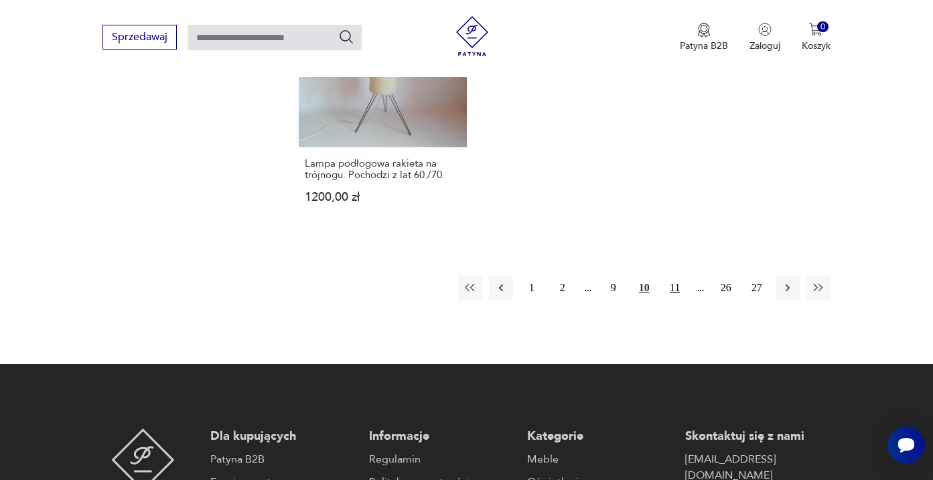
click at [672, 300] on button "11" at bounding box center [675, 288] width 24 height 24
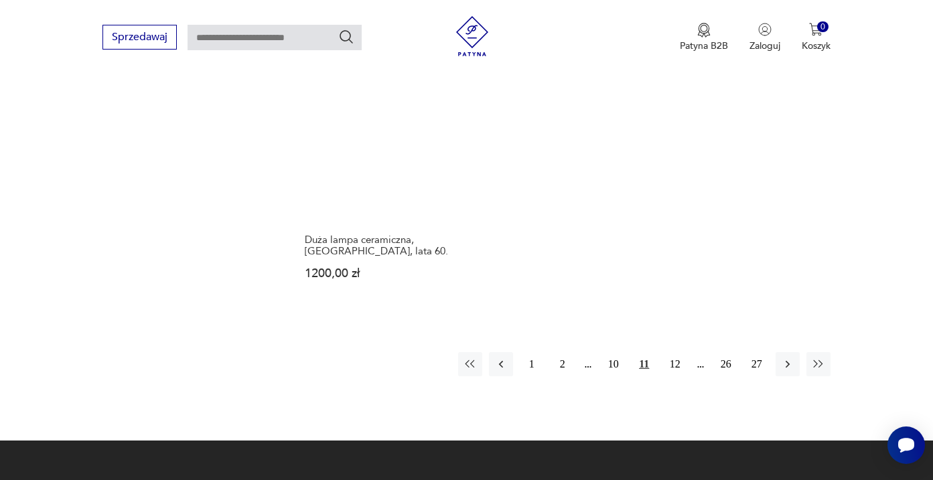
scroll to position [1956, 0]
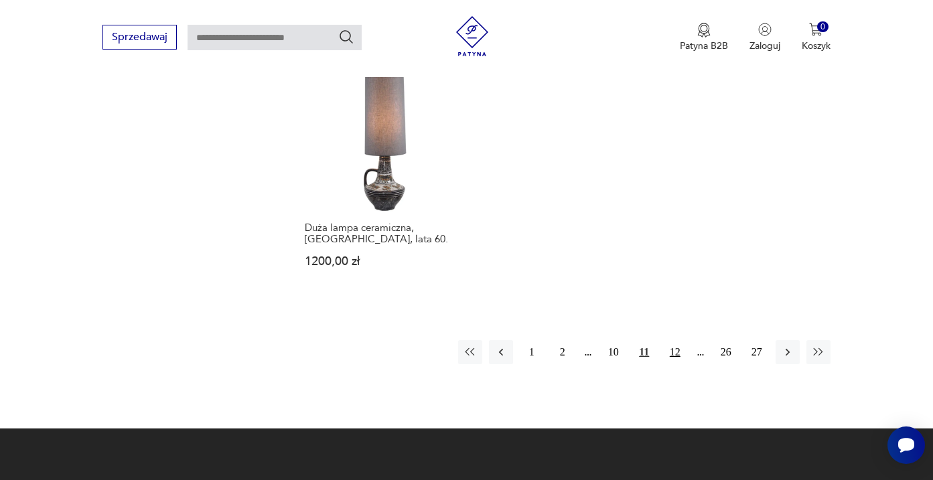
click at [675, 362] on button "12" at bounding box center [675, 352] width 24 height 24
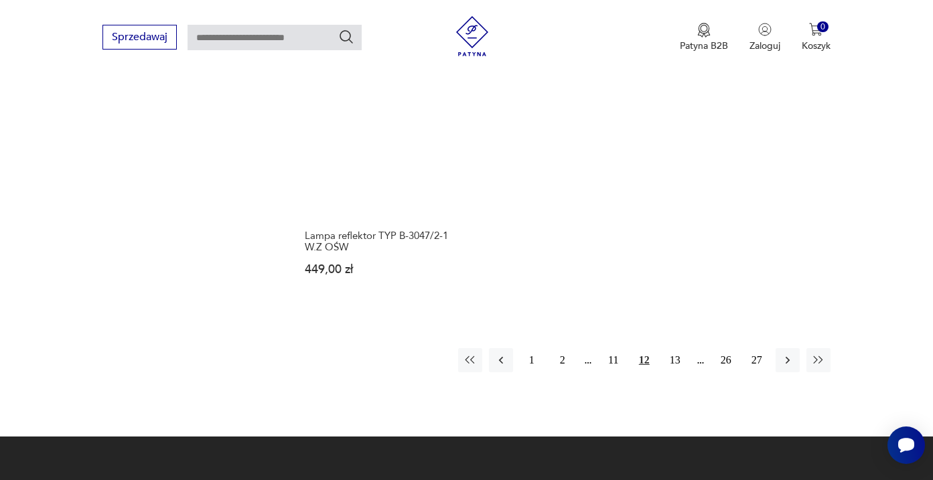
scroll to position [1887, 0]
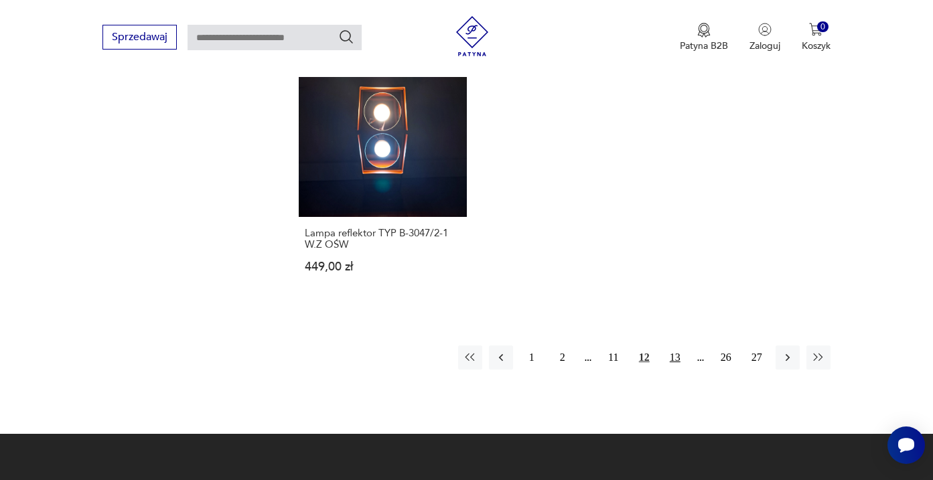
click at [681, 370] on button "13" at bounding box center [675, 358] width 24 height 24
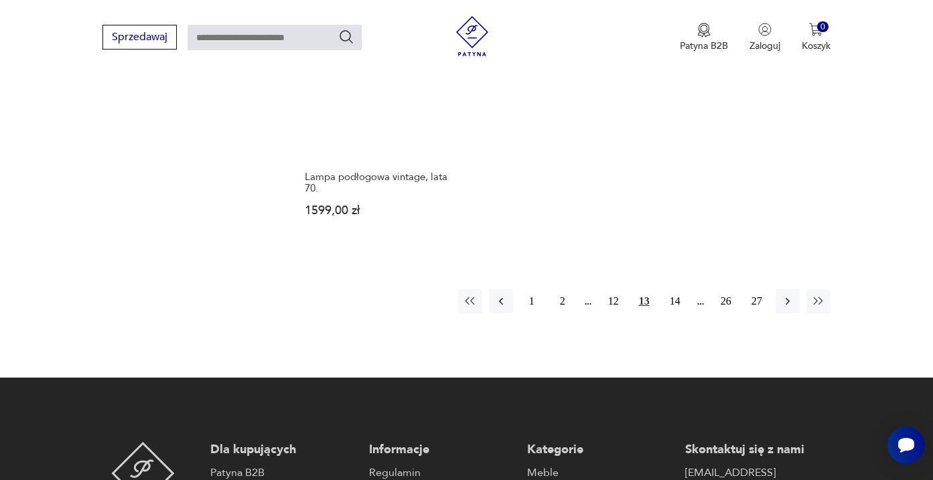
scroll to position [1998, 0]
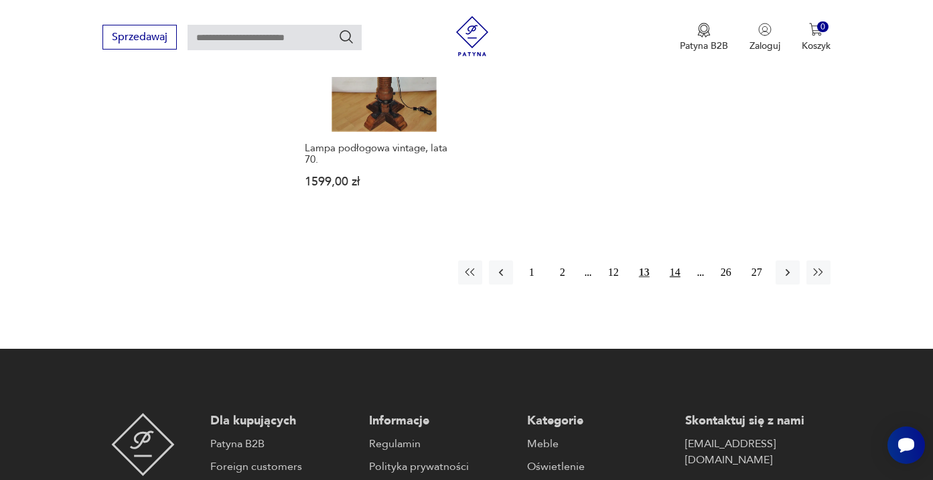
click at [677, 285] on button "14" at bounding box center [675, 273] width 24 height 24
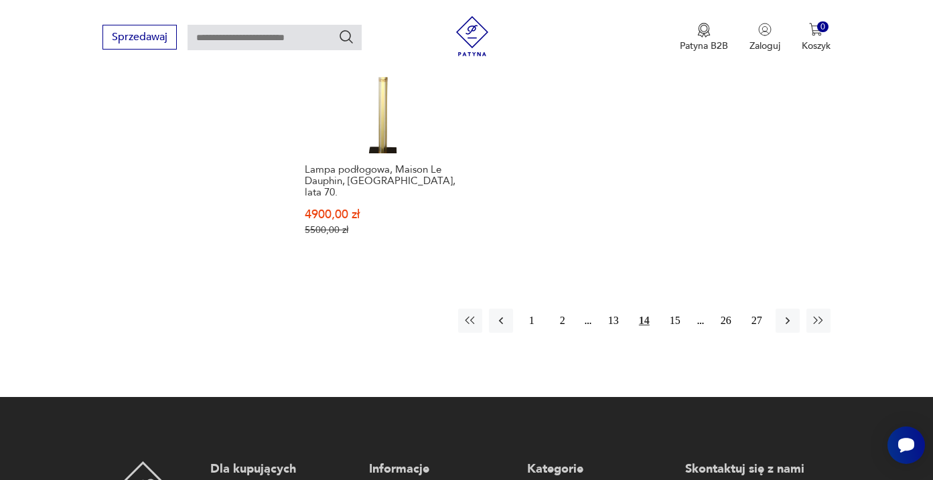
scroll to position [1958, 0]
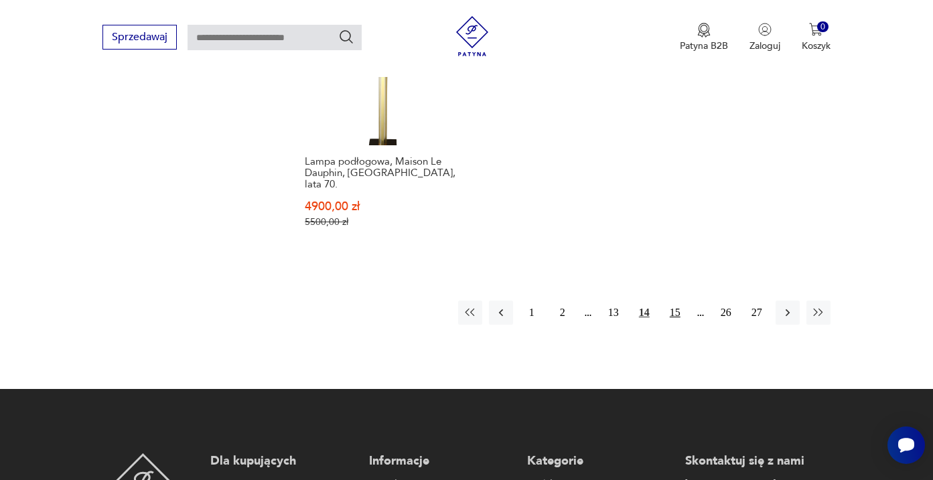
click at [677, 325] on button "15" at bounding box center [675, 313] width 24 height 24
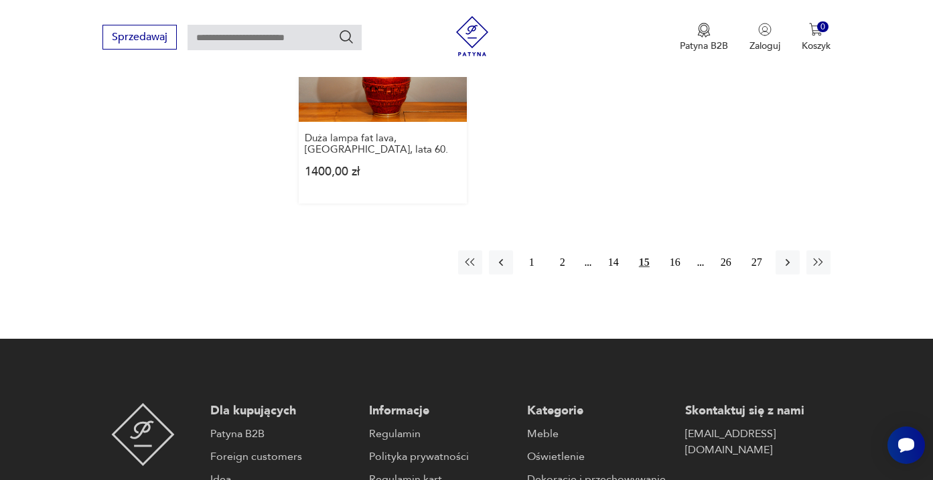
scroll to position [1976, 0]
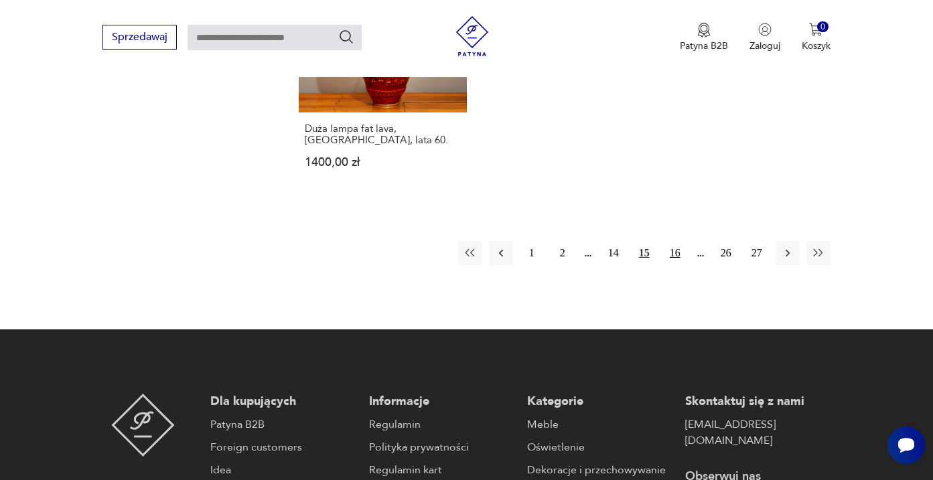
click at [673, 265] on button "16" at bounding box center [675, 253] width 24 height 24
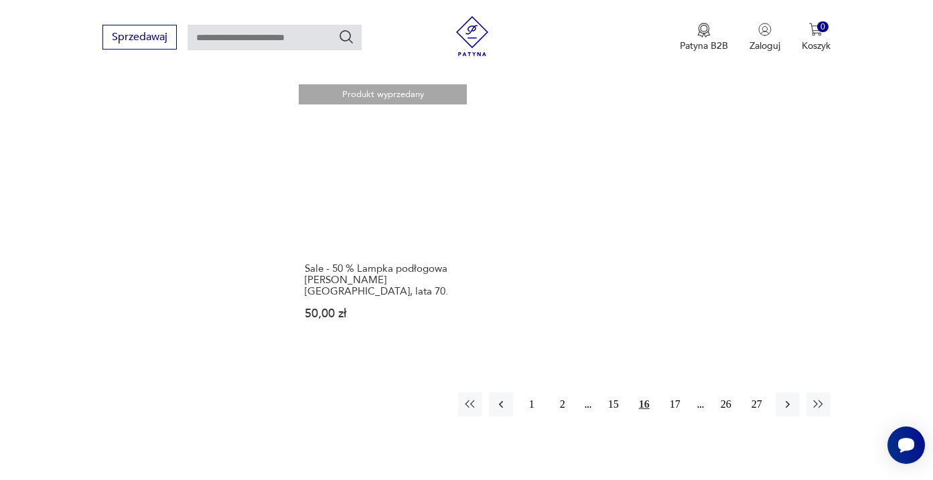
scroll to position [1875, 0]
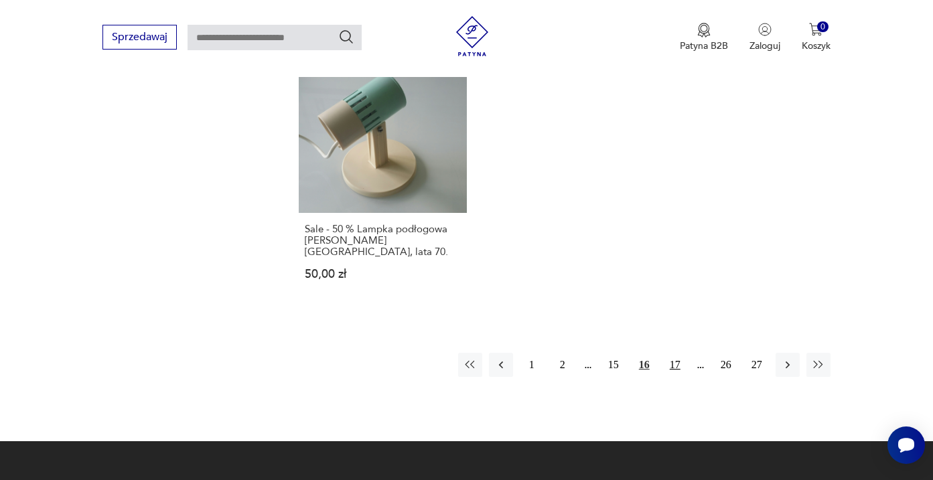
click at [675, 377] on button "17" at bounding box center [675, 365] width 24 height 24
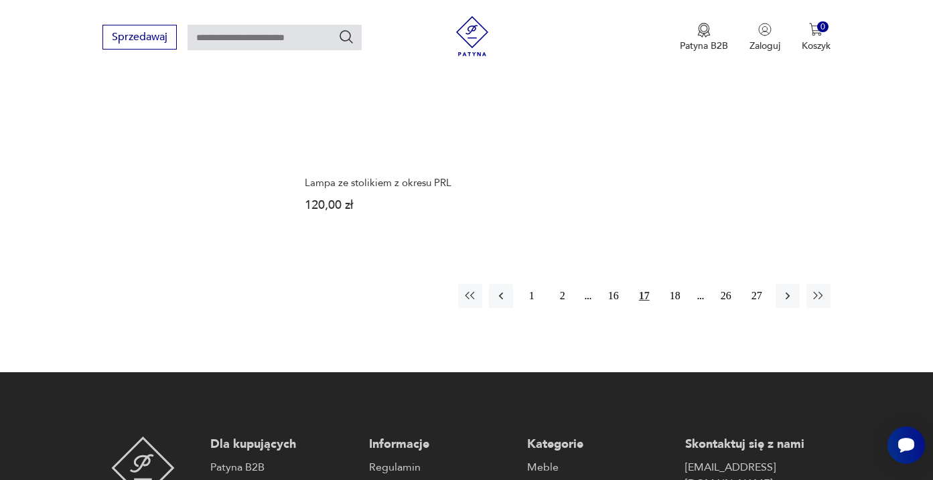
scroll to position [1944, 0]
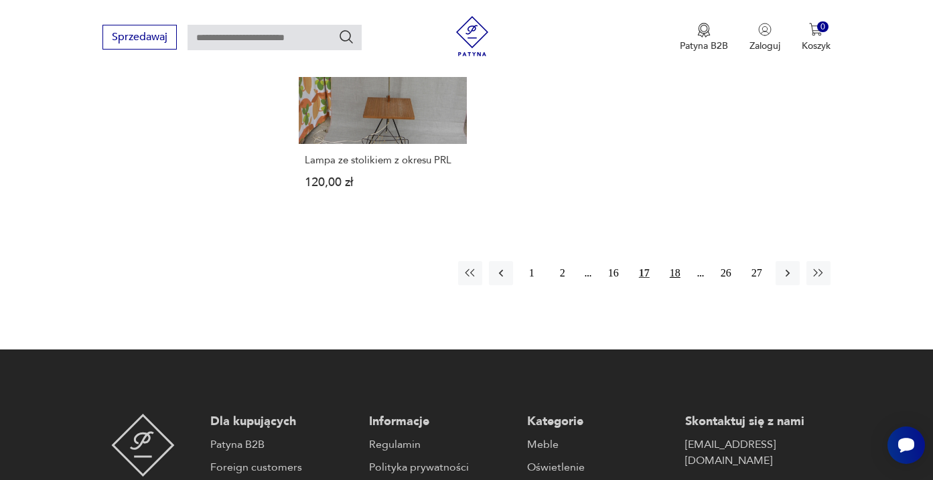
click at [674, 285] on button "18" at bounding box center [675, 273] width 24 height 24
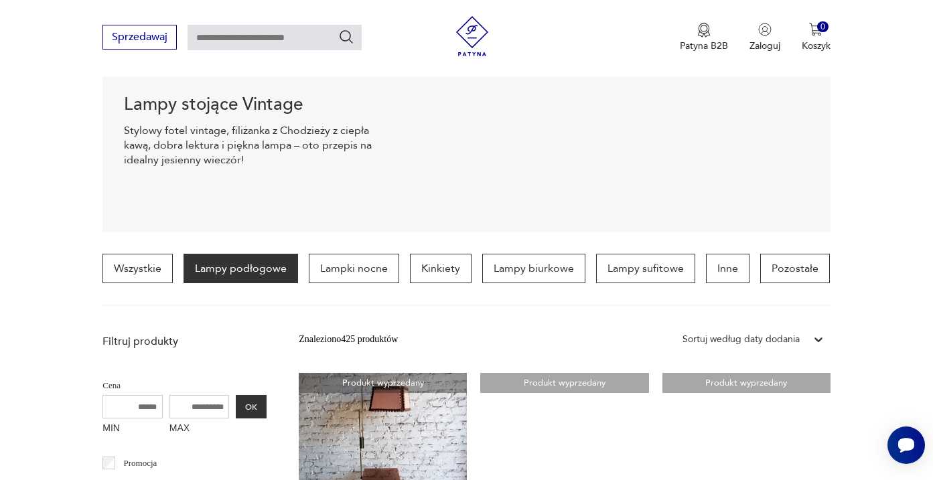
scroll to position [148, 0]
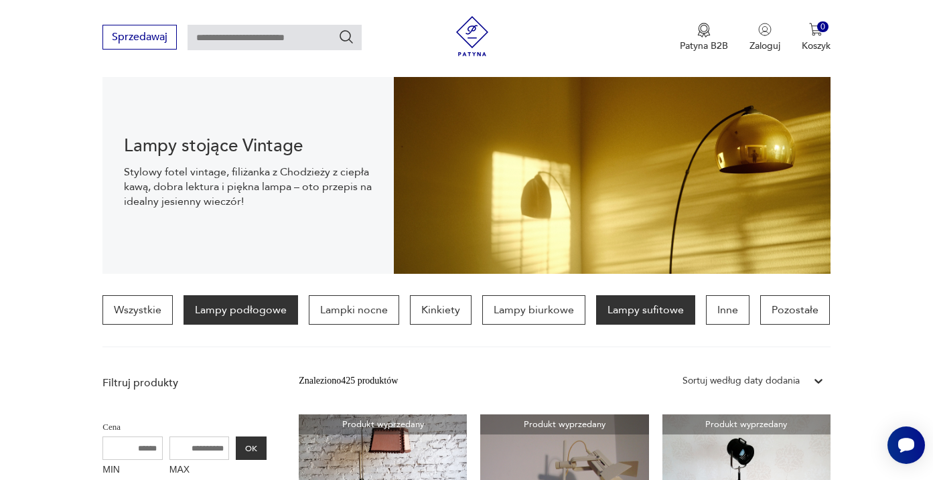
click at [637, 311] on p "Lampy sufitowe" at bounding box center [645, 309] width 99 height 29
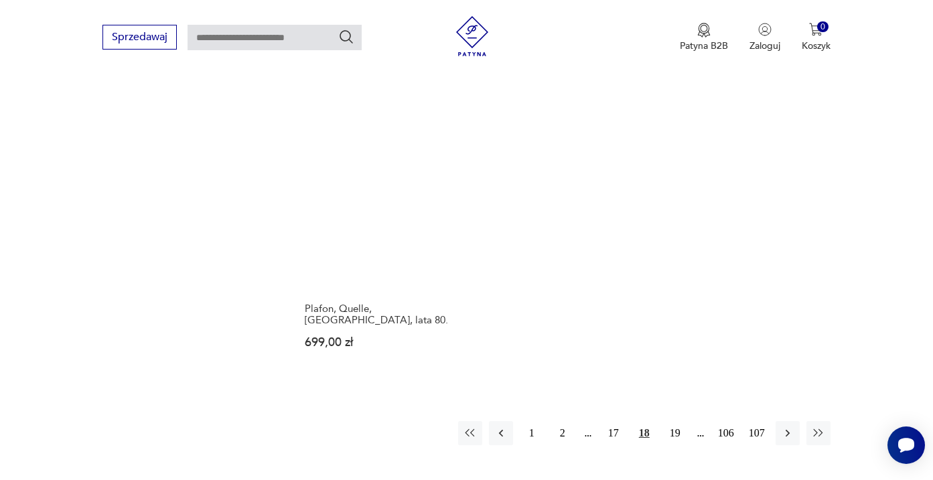
scroll to position [1921, 0]
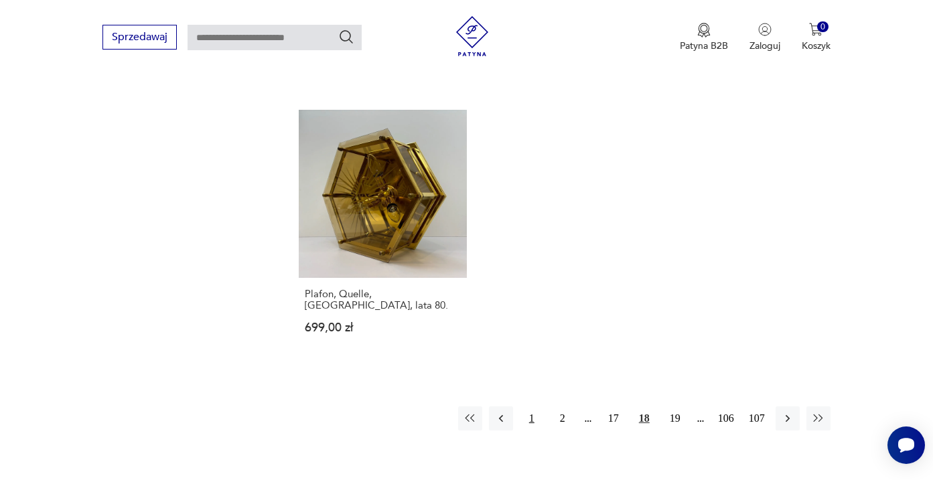
click at [533, 419] on button "1" at bounding box center [532, 419] width 24 height 24
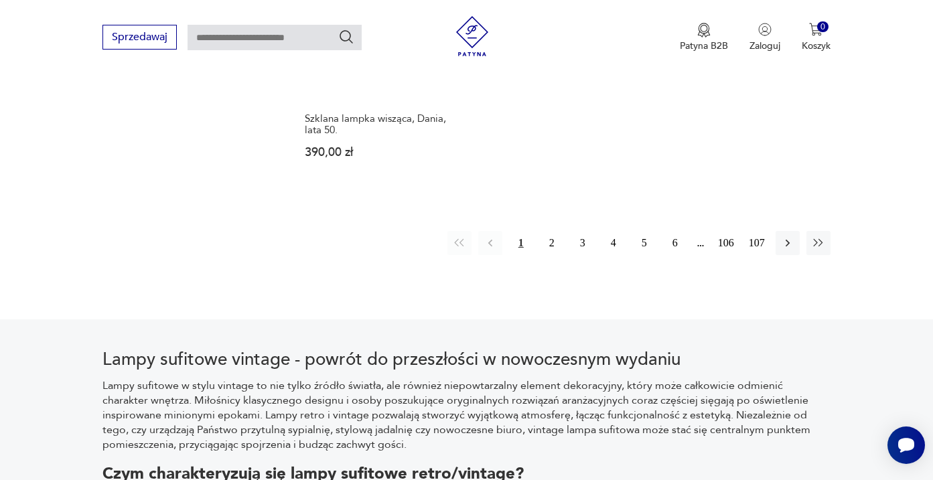
scroll to position [2069, 0]
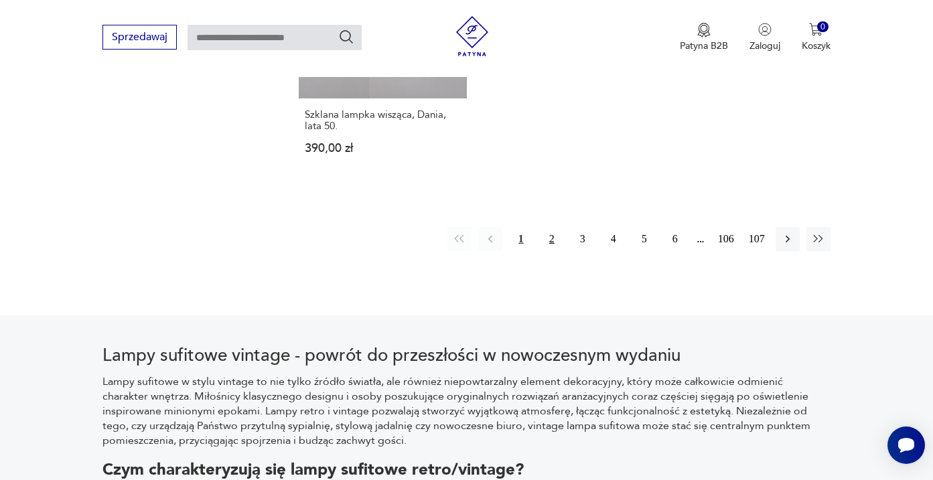
click at [551, 251] on button "2" at bounding box center [552, 239] width 24 height 24
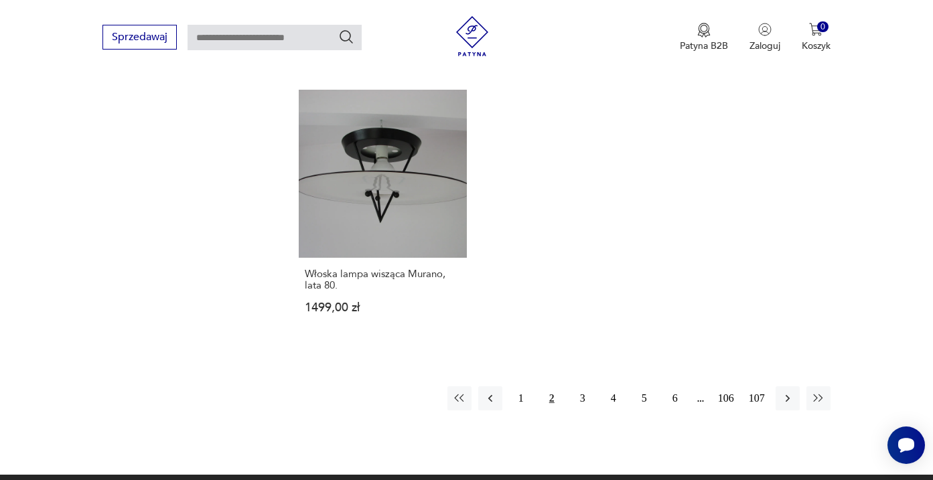
scroll to position [1896, 0]
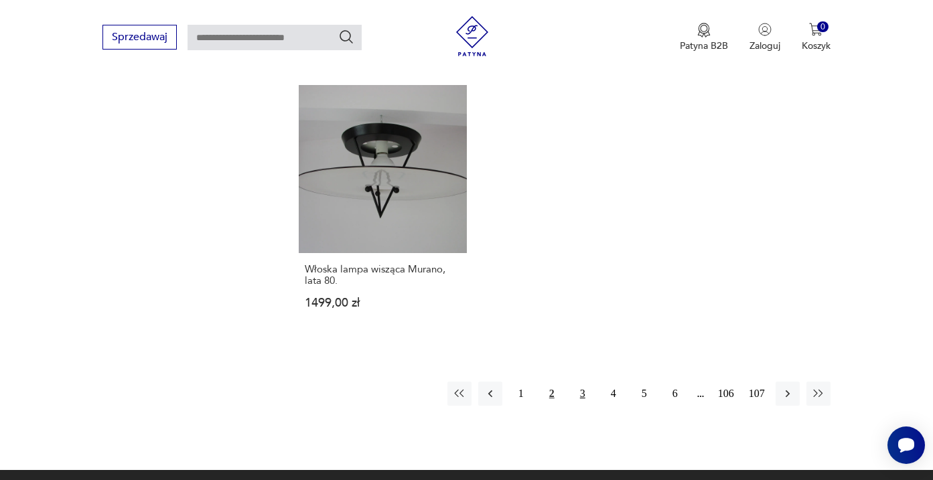
click at [588, 406] on button "3" at bounding box center [583, 394] width 24 height 24
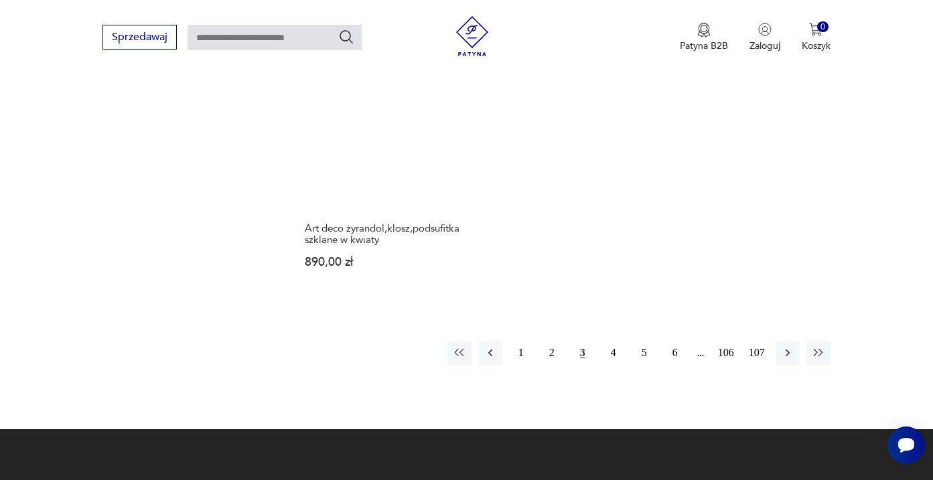
scroll to position [2047, 0]
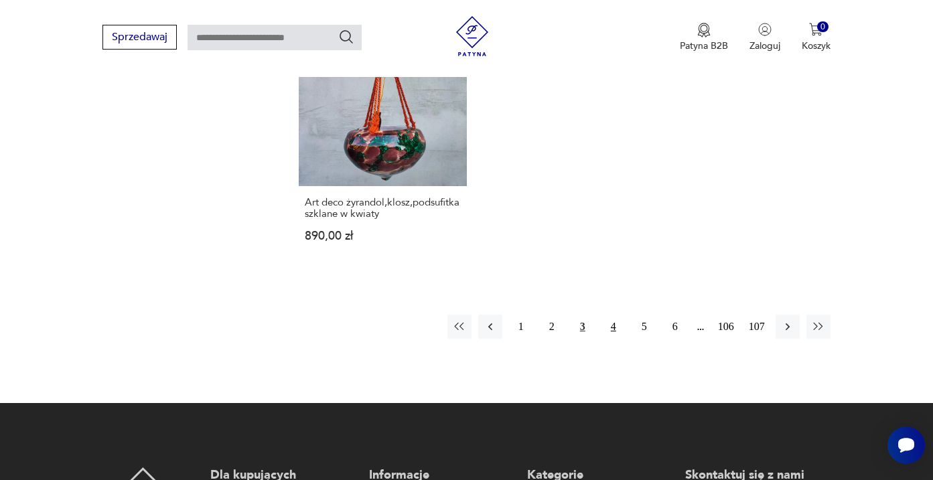
click at [612, 339] on button "4" at bounding box center [614, 327] width 24 height 24
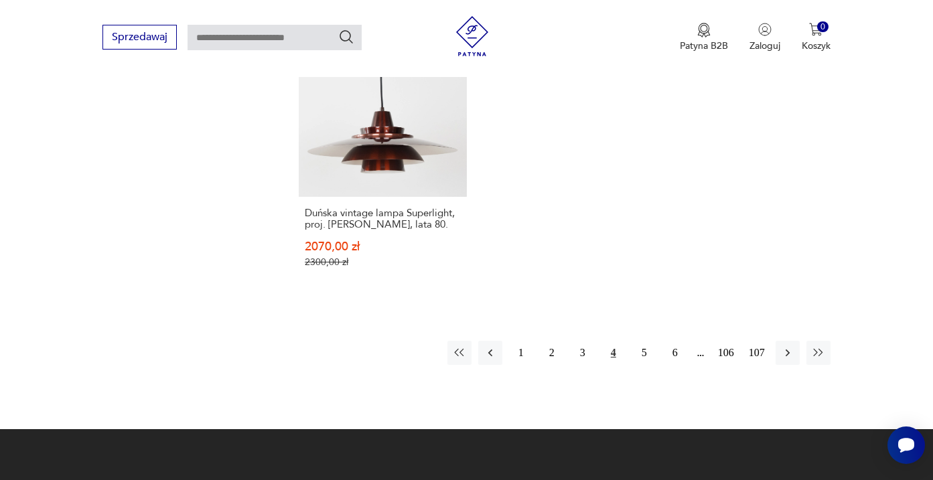
scroll to position [1997, 0]
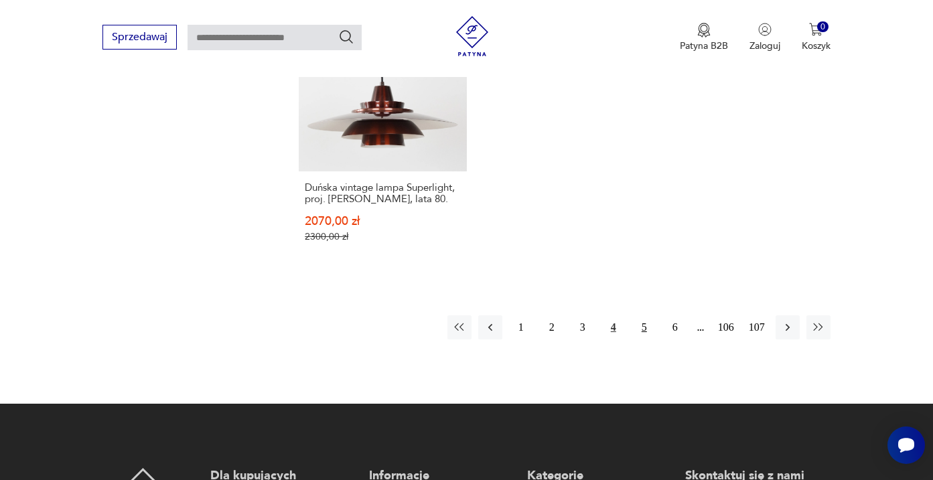
click at [640, 340] on button "5" at bounding box center [644, 328] width 24 height 24
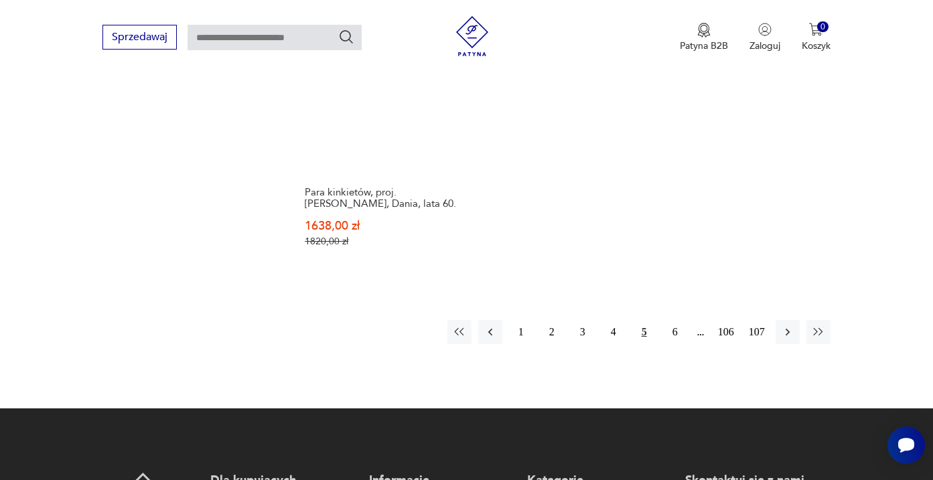
scroll to position [2094, 0]
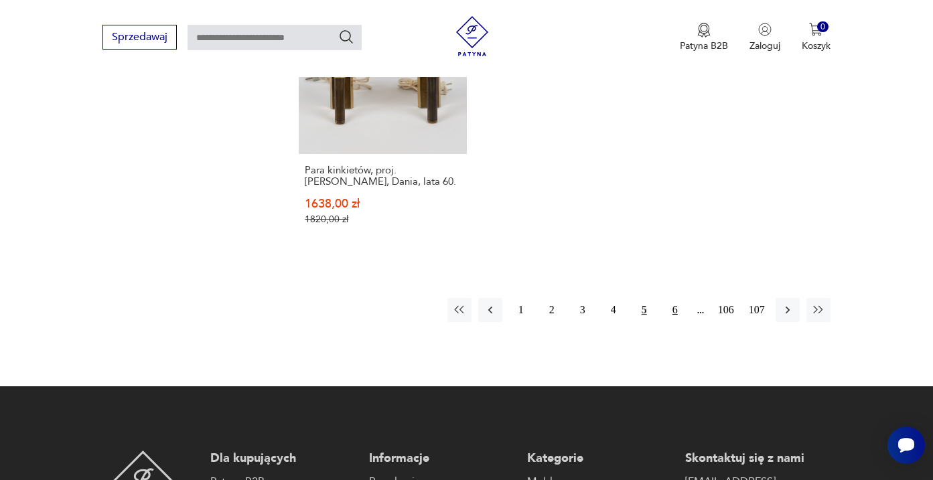
click at [671, 322] on button "6" at bounding box center [675, 310] width 24 height 24
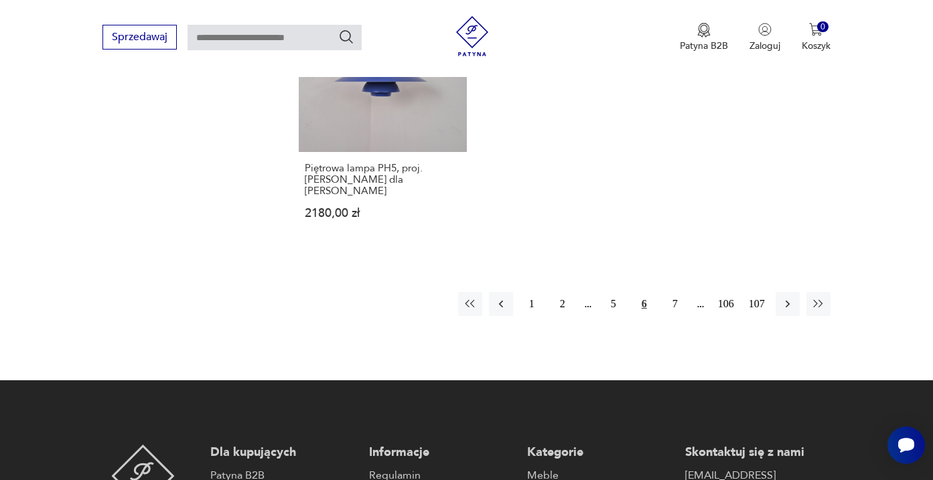
scroll to position [2057, 0]
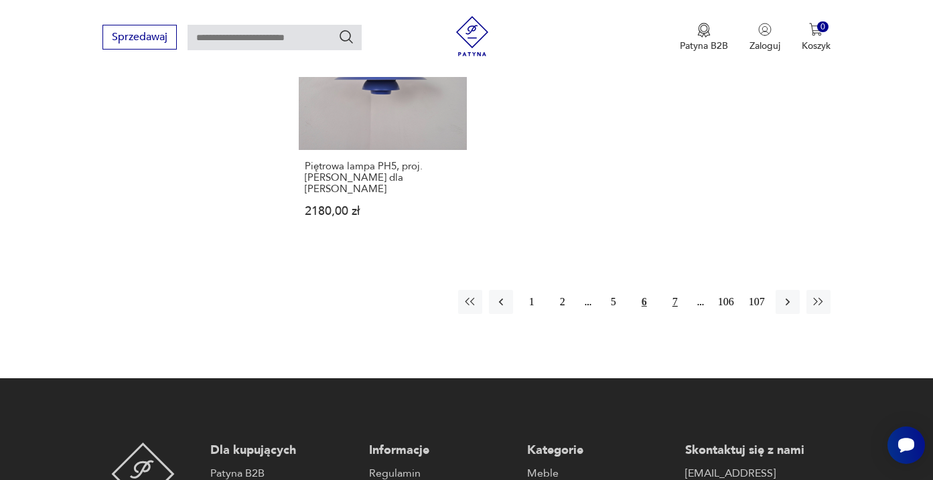
click at [671, 314] on button "7" at bounding box center [675, 302] width 24 height 24
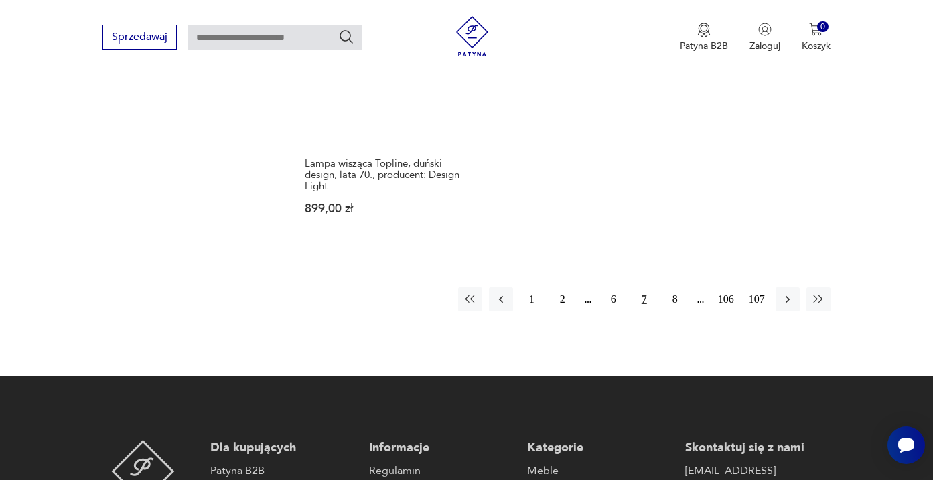
scroll to position [2042, 0]
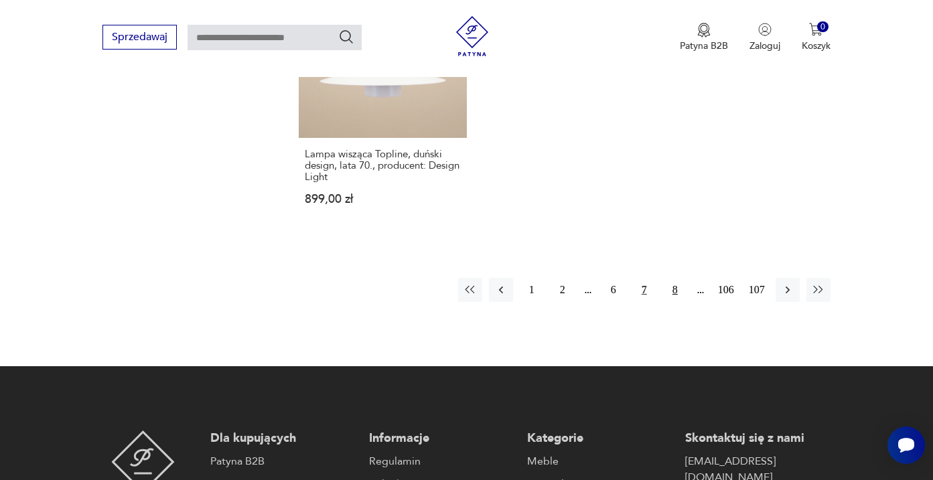
click at [669, 302] on button "8" at bounding box center [675, 290] width 24 height 24
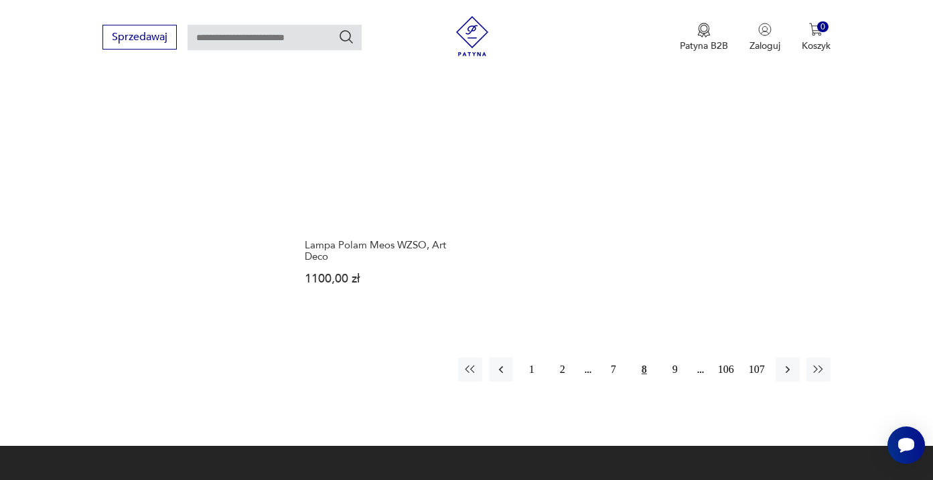
scroll to position [1990, 0]
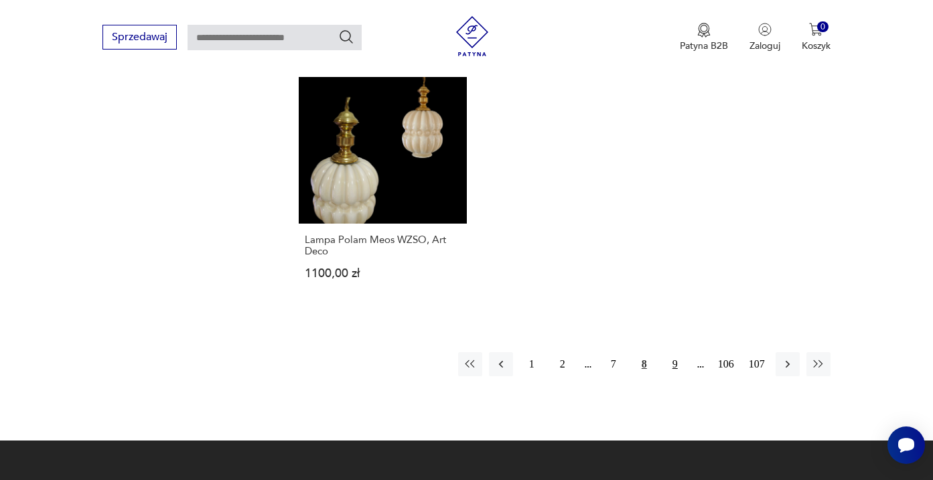
click at [675, 377] on button "9" at bounding box center [675, 364] width 24 height 24
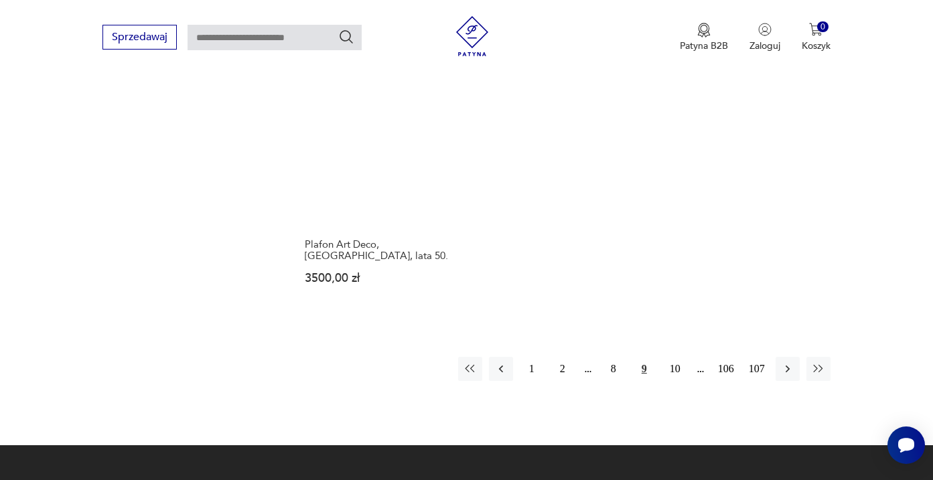
scroll to position [1938, 0]
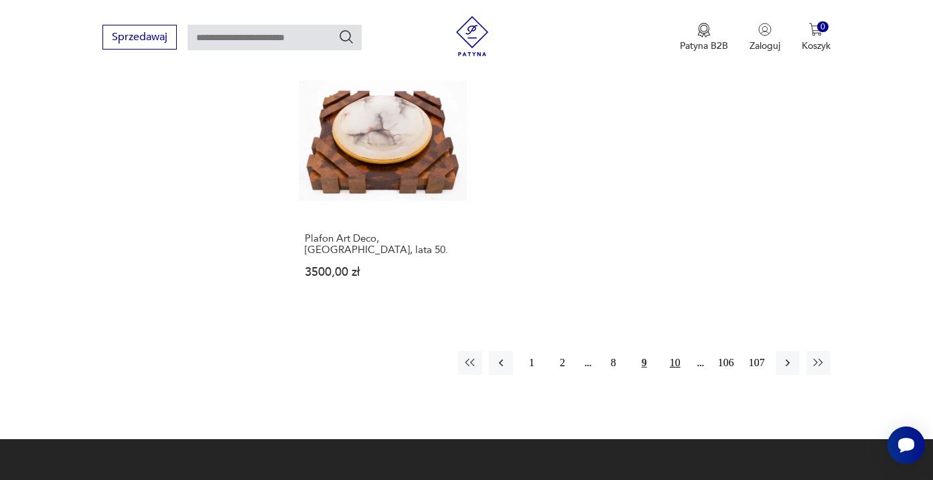
click at [679, 375] on button "10" at bounding box center [675, 363] width 24 height 24
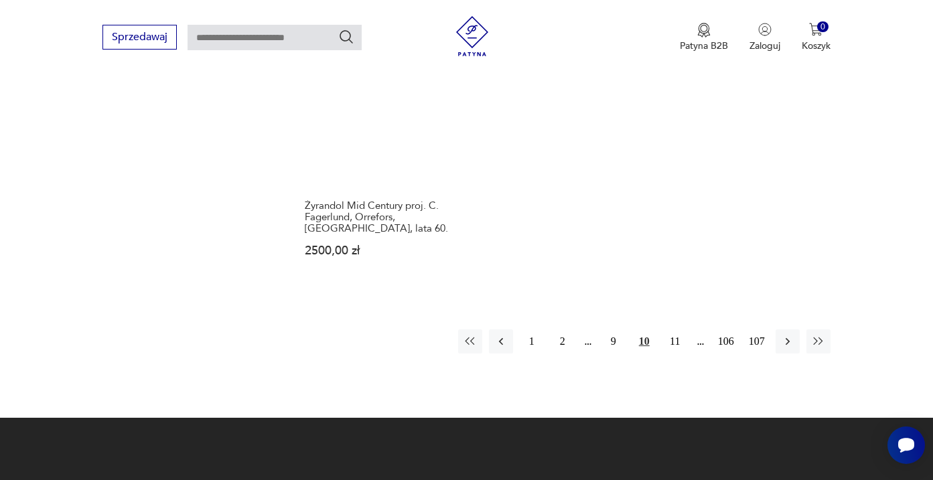
scroll to position [1996, 0]
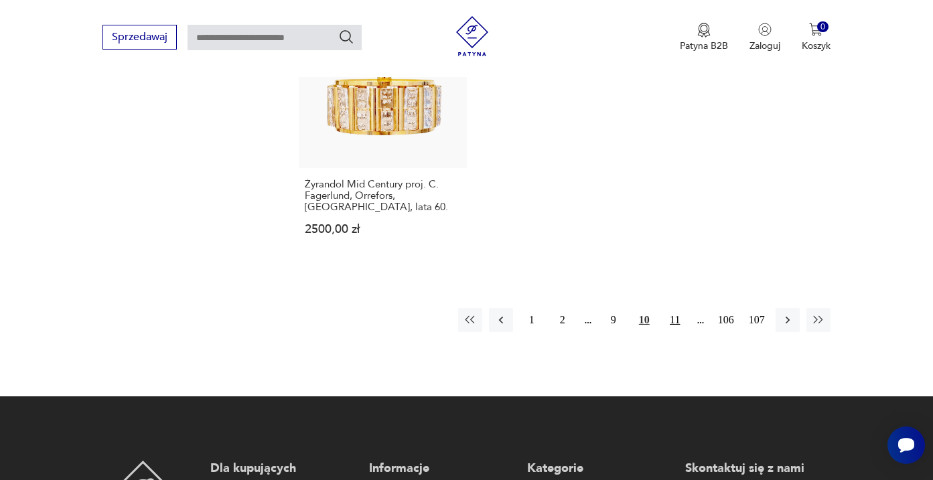
click at [677, 332] on button "11" at bounding box center [675, 320] width 24 height 24
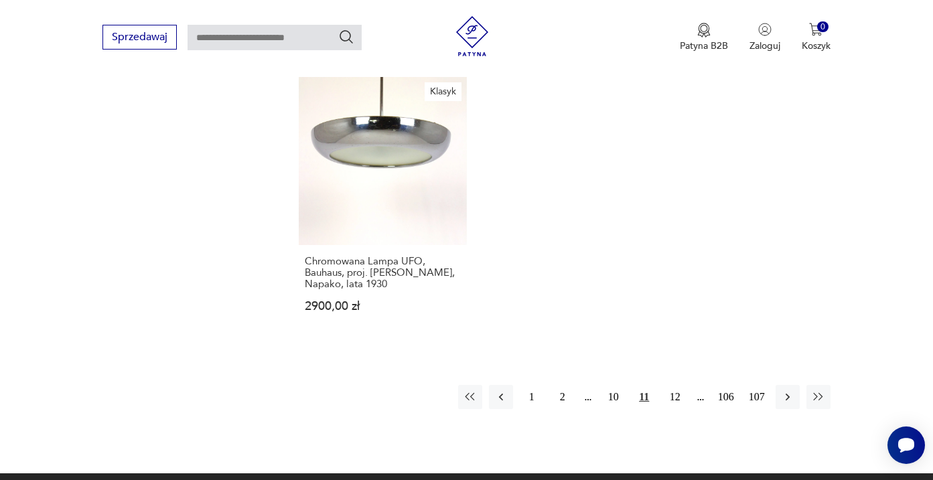
scroll to position [2000, 0]
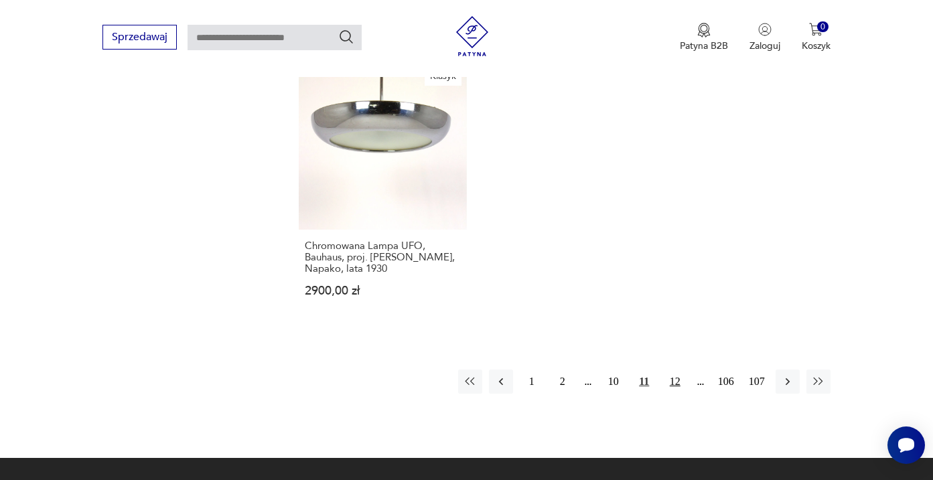
click at [669, 394] on button "12" at bounding box center [675, 382] width 24 height 24
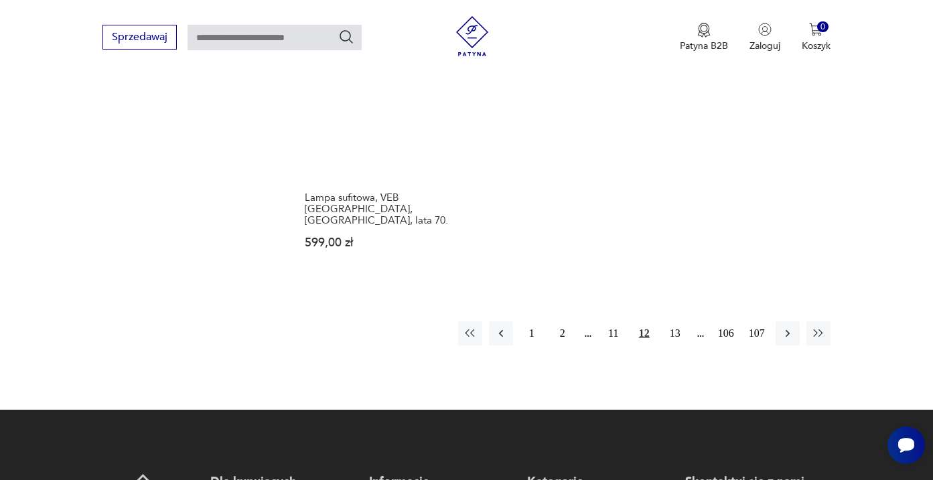
scroll to position [2015, 0]
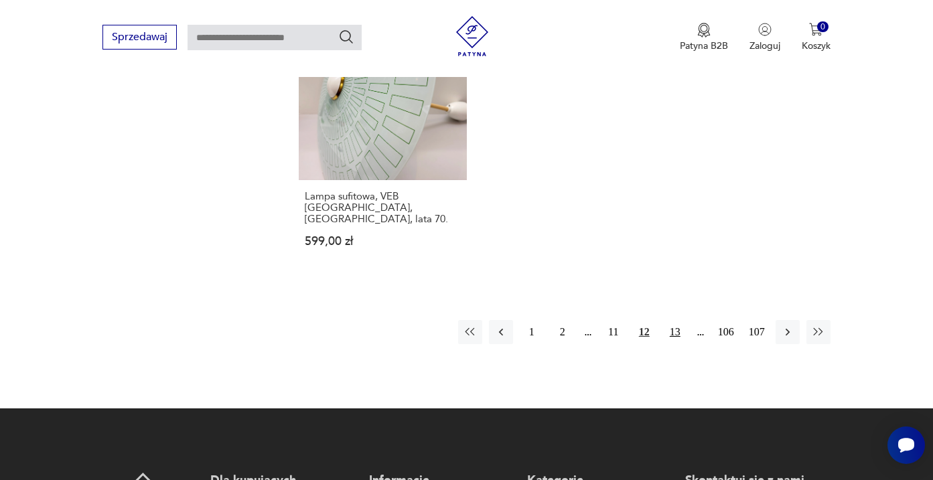
click at [671, 344] on button "13" at bounding box center [675, 332] width 24 height 24
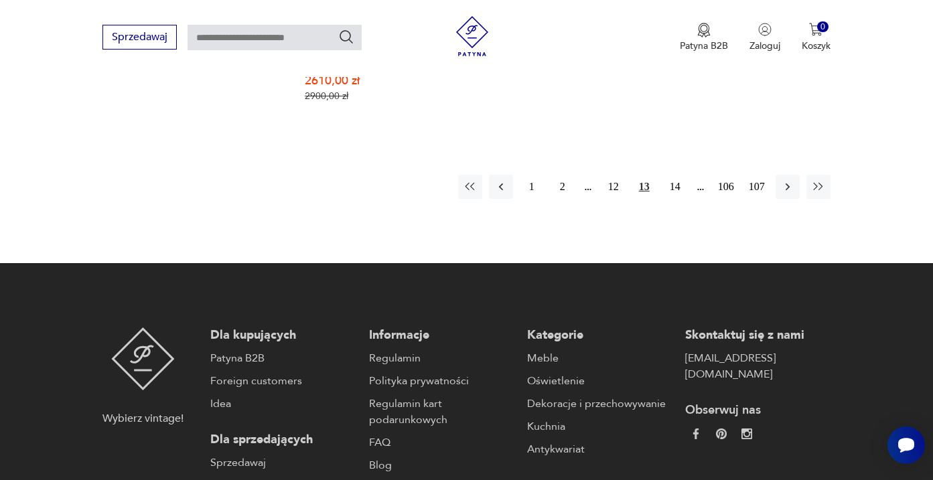
scroll to position [2082, 0]
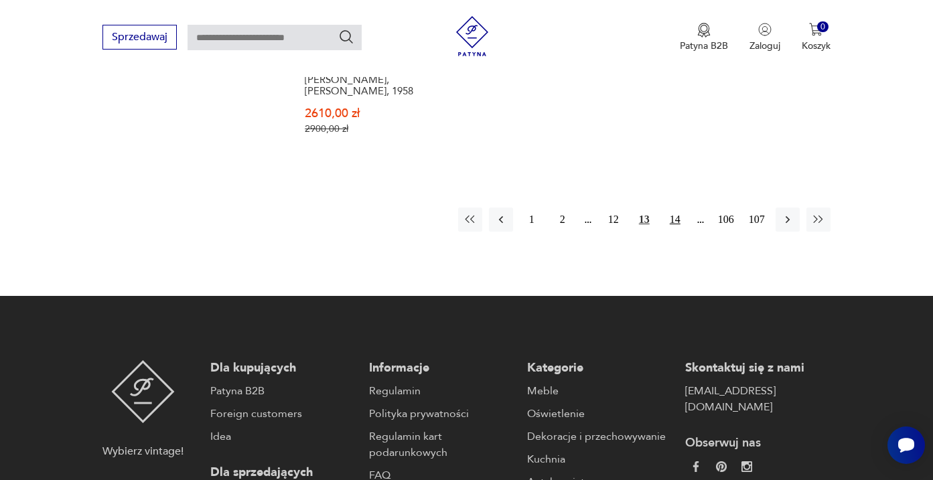
click at [679, 232] on button "14" at bounding box center [675, 220] width 24 height 24
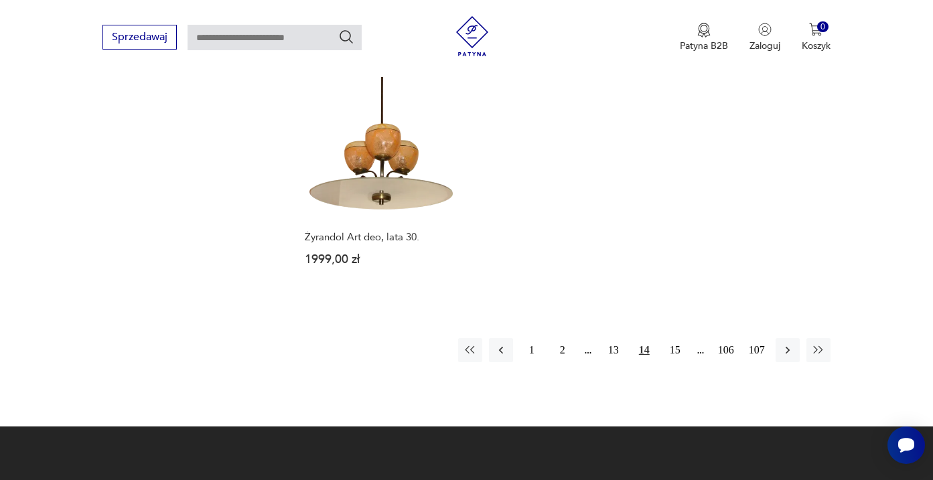
scroll to position [1849, 0]
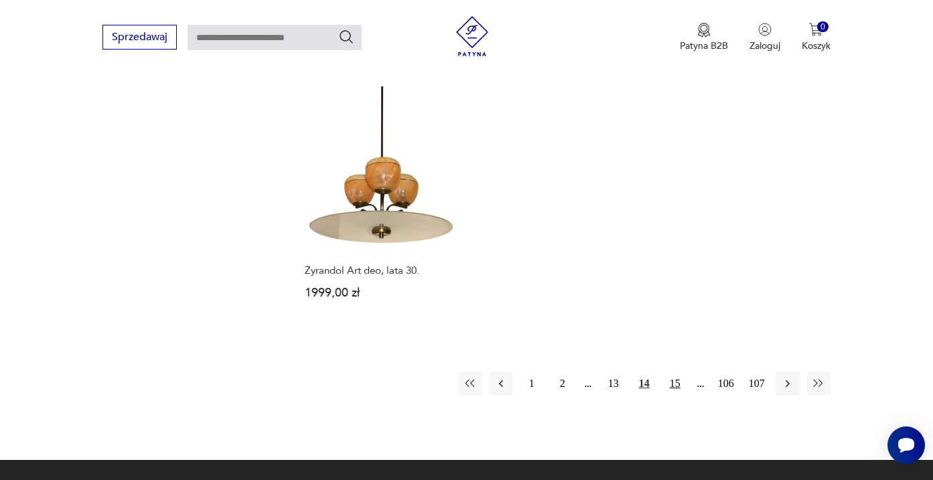
click at [677, 396] on button "15" at bounding box center [675, 384] width 24 height 24
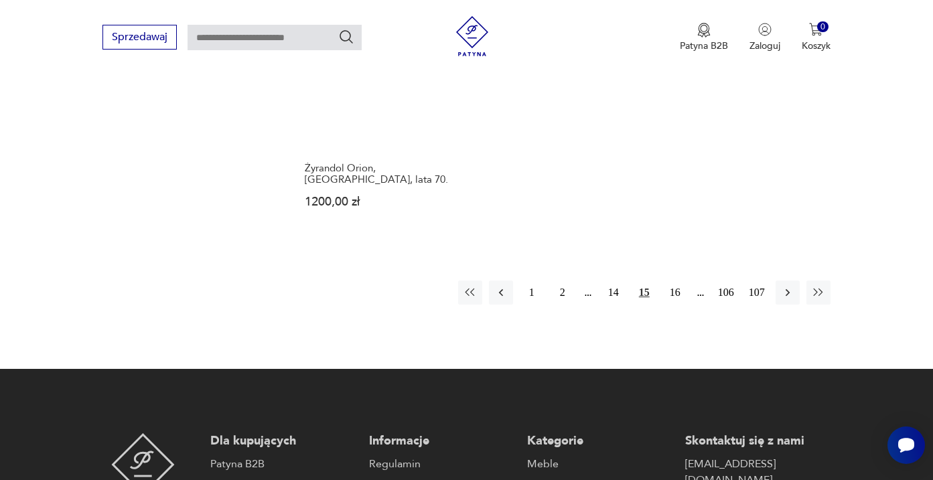
scroll to position [2053, 0]
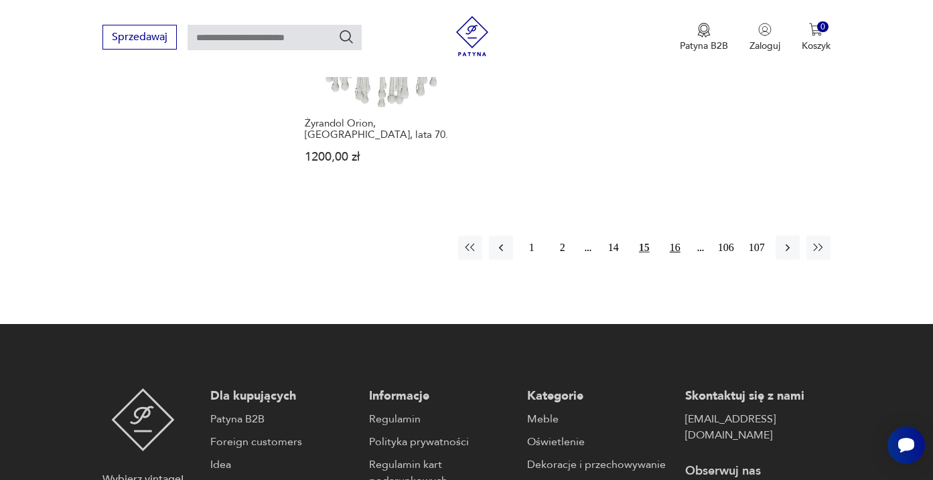
click at [672, 260] on button "16" at bounding box center [675, 248] width 24 height 24
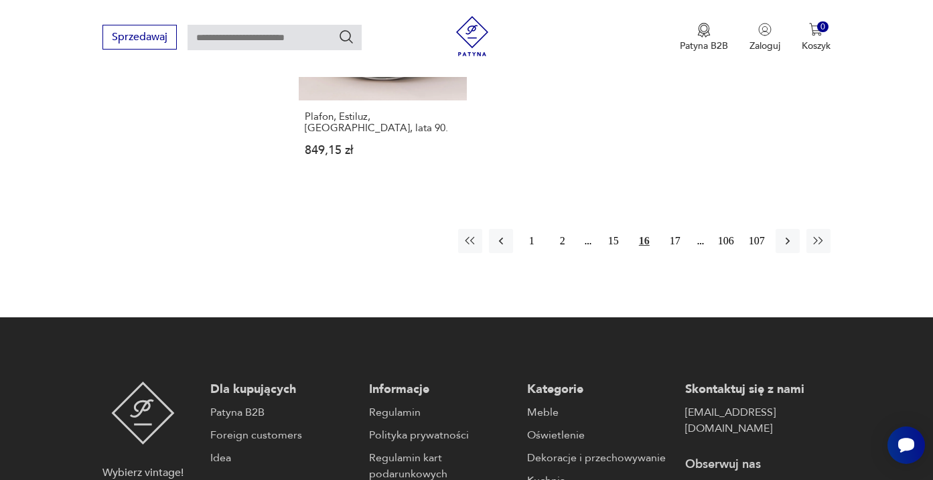
scroll to position [2120, 0]
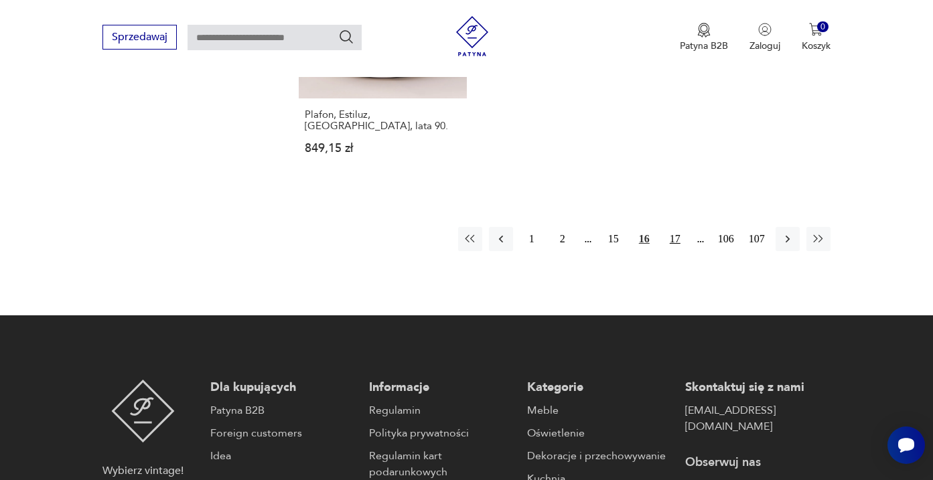
click at [673, 251] on button "17" at bounding box center [675, 239] width 24 height 24
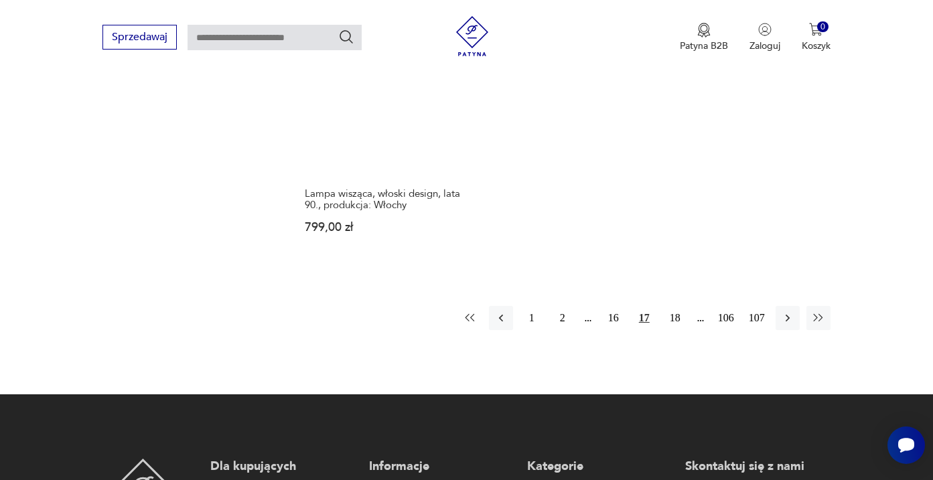
scroll to position [1978, 0]
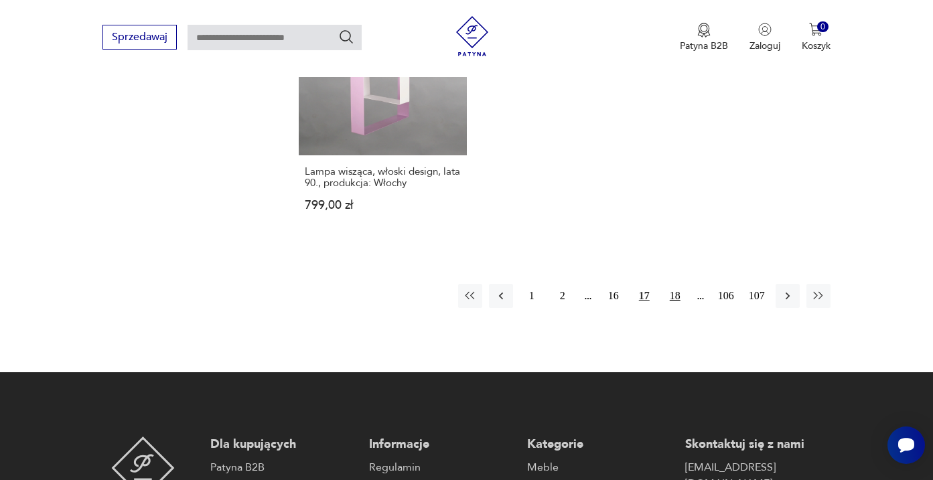
click at [674, 308] on button "18" at bounding box center [675, 296] width 24 height 24
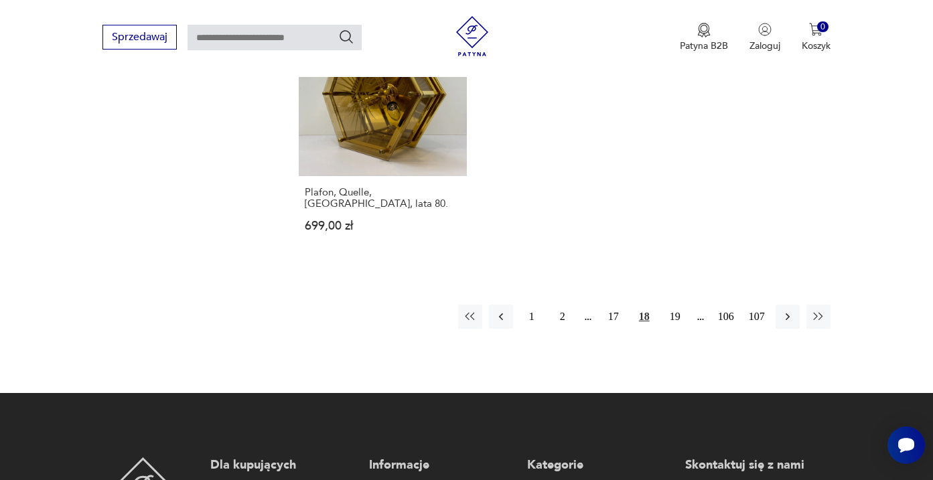
scroll to position [2026, 0]
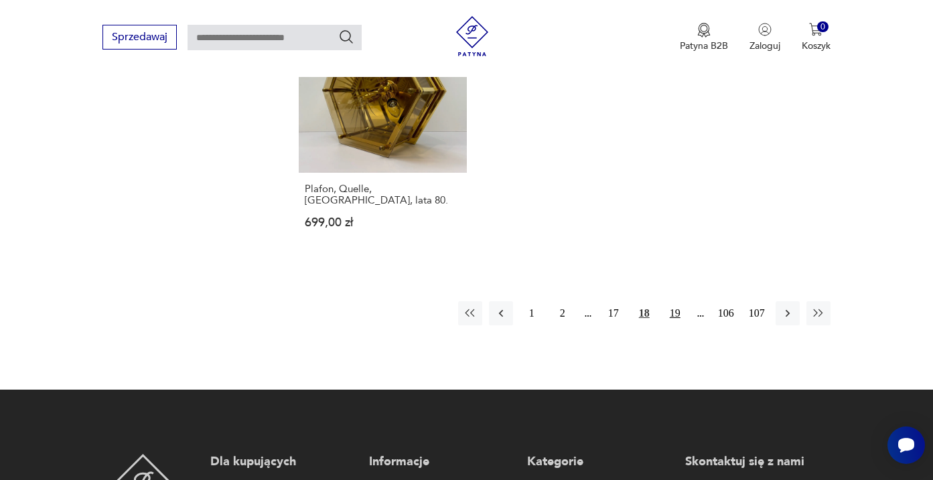
click at [677, 318] on button "19" at bounding box center [675, 313] width 24 height 24
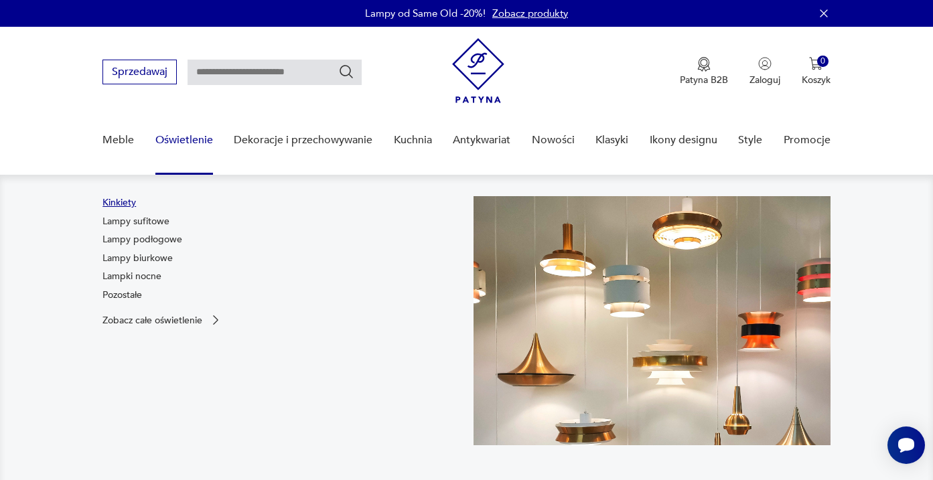
click at [121, 202] on link "Kinkiety" at bounding box center [119, 202] width 33 height 13
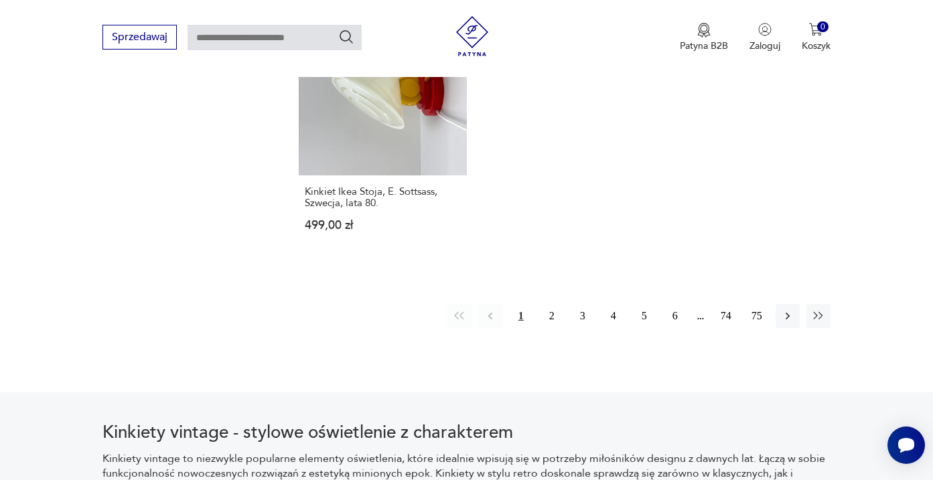
scroll to position [1966, 0]
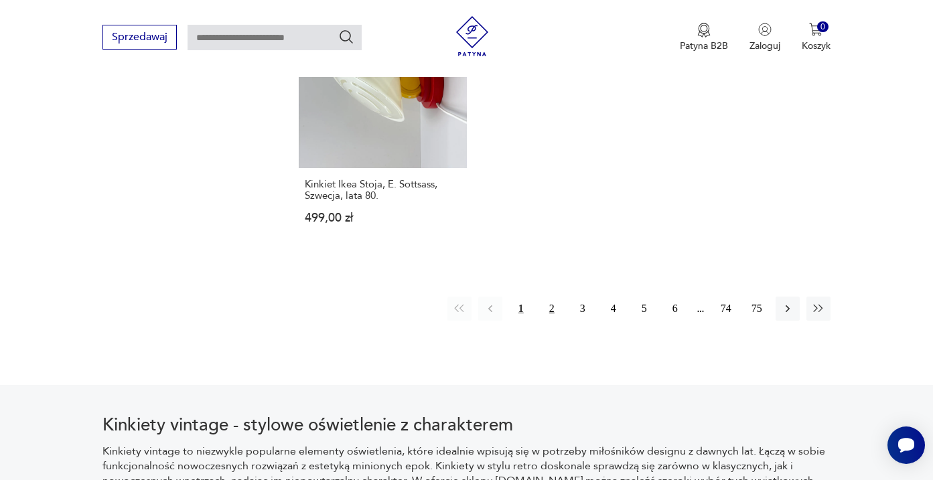
click at [556, 321] on button "2" at bounding box center [552, 309] width 24 height 24
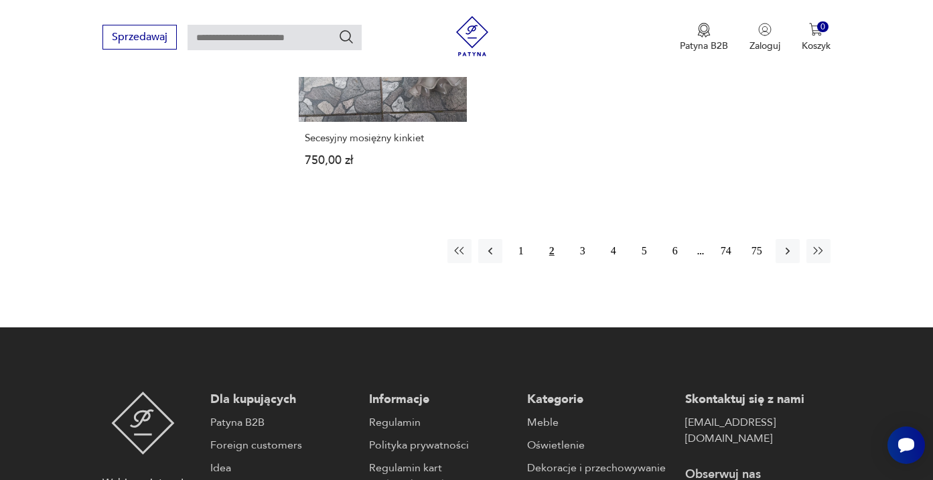
scroll to position [2014, 0]
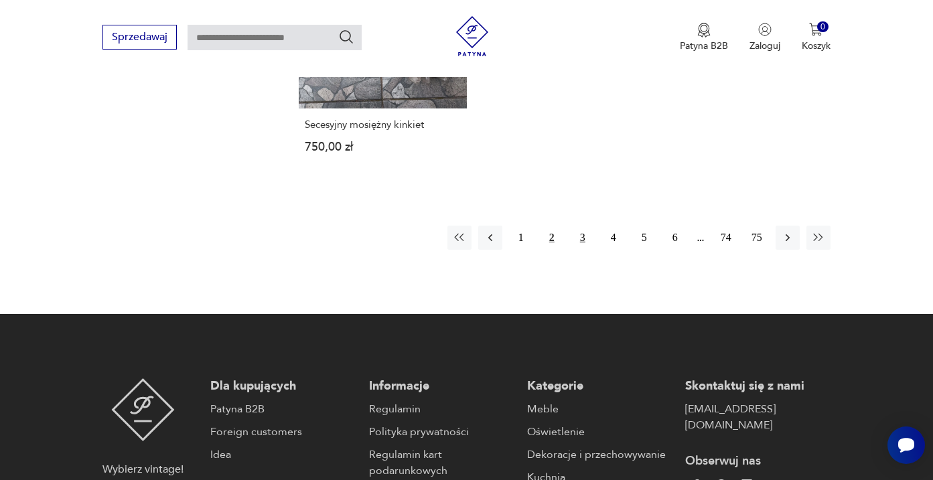
click at [584, 250] on button "3" at bounding box center [583, 238] width 24 height 24
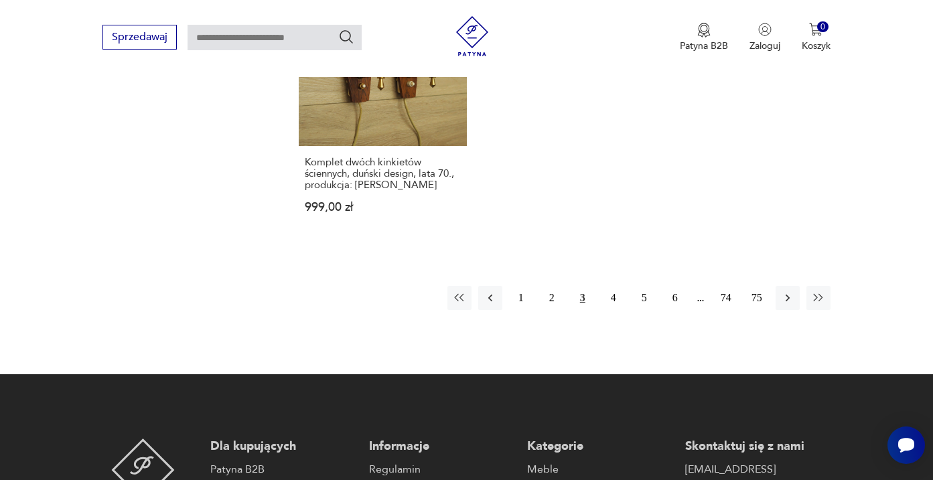
scroll to position [2004, 0]
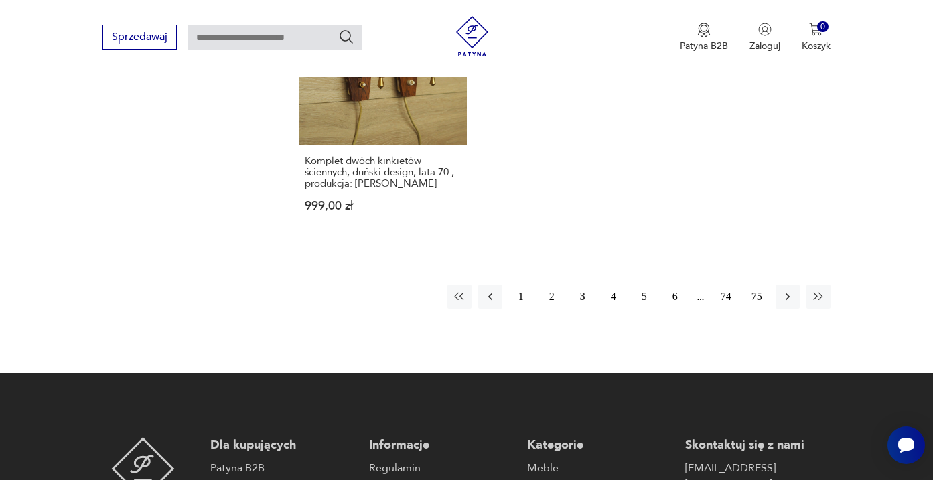
click at [612, 309] on button "4" at bounding box center [614, 297] width 24 height 24
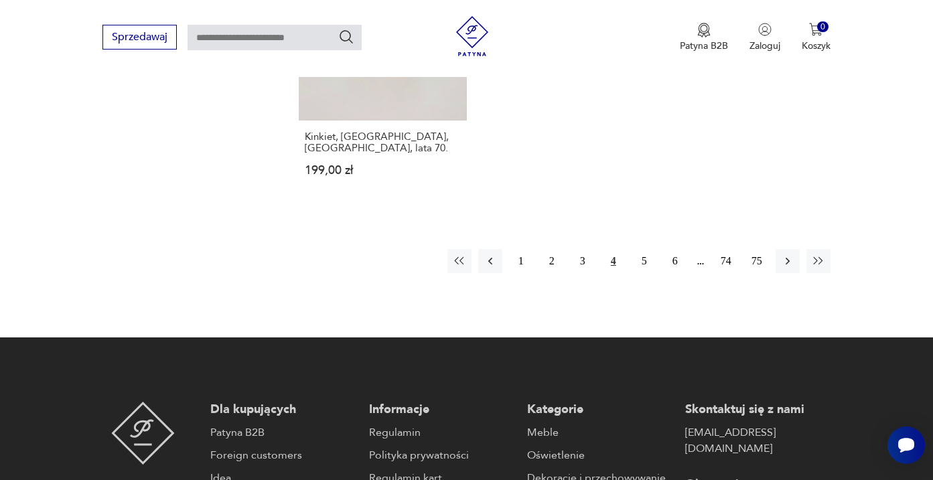
scroll to position [2087, 0]
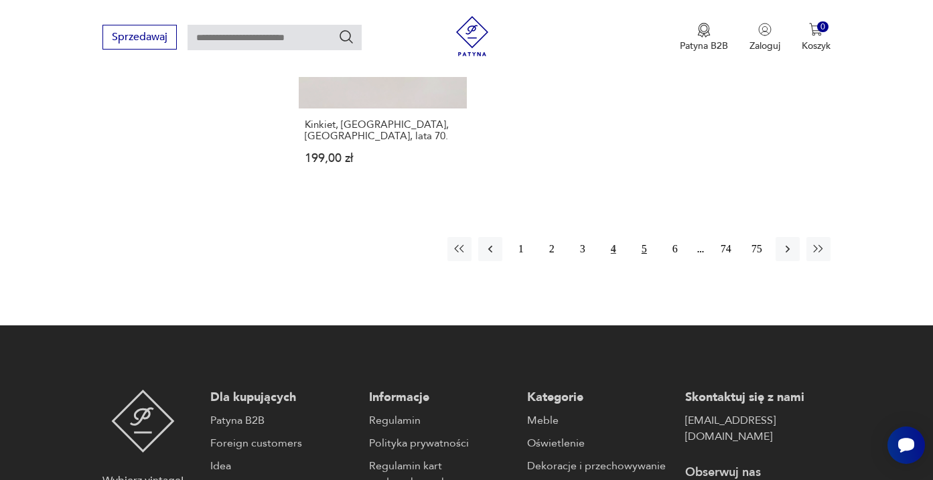
click at [640, 261] on button "5" at bounding box center [644, 249] width 24 height 24
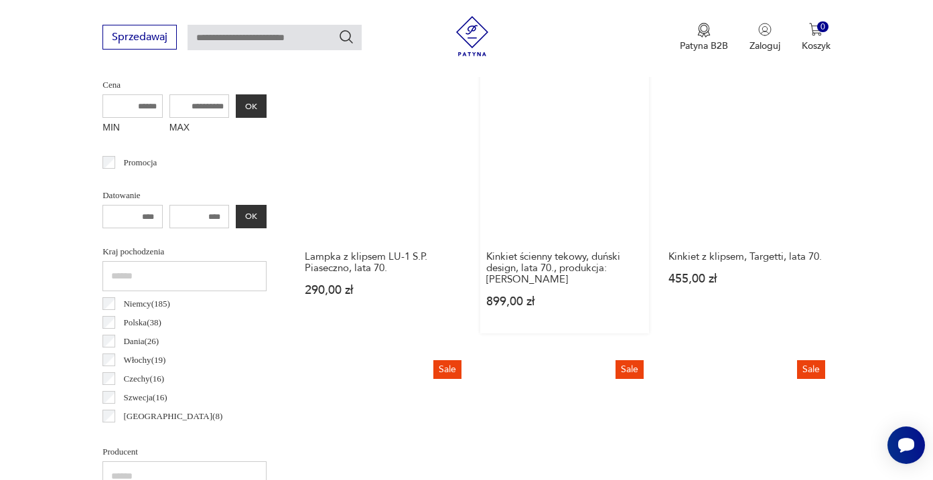
scroll to position [316, 0]
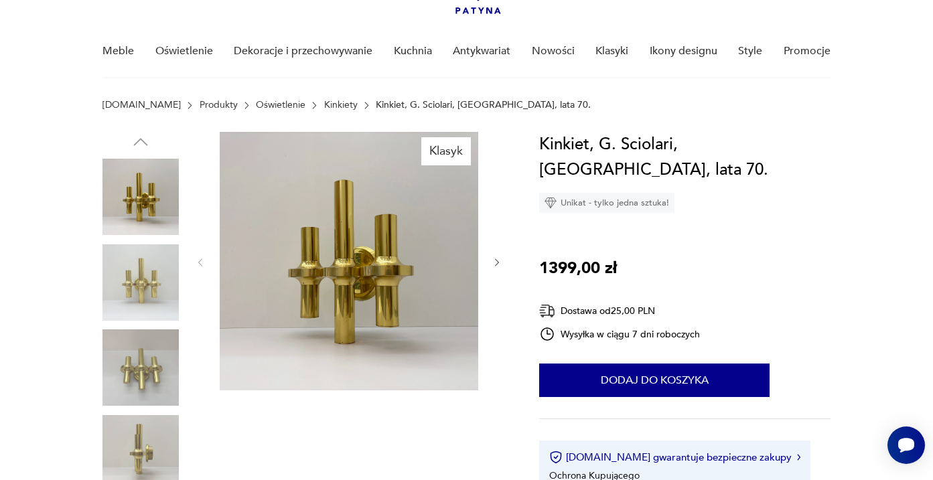
scroll to position [100, 0]
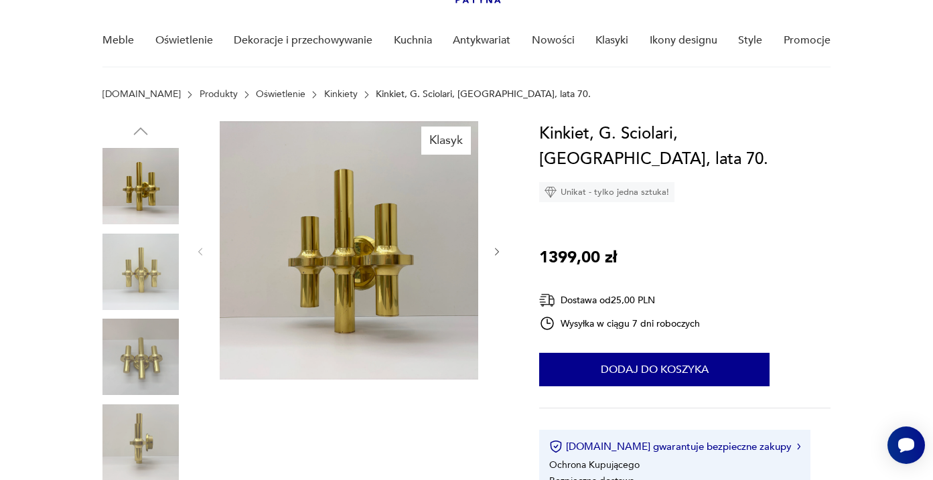
click at [149, 268] on img at bounding box center [141, 272] width 76 height 76
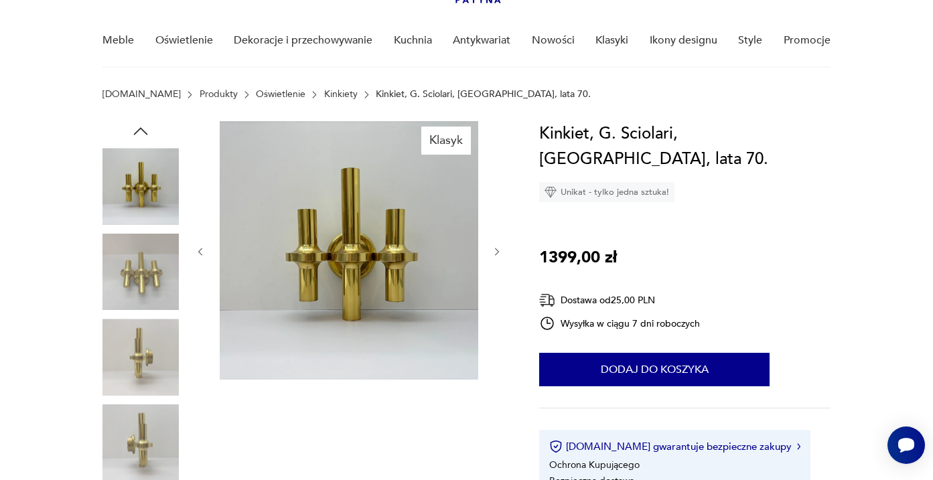
click at [148, 307] on img at bounding box center [141, 272] width 76 height 76
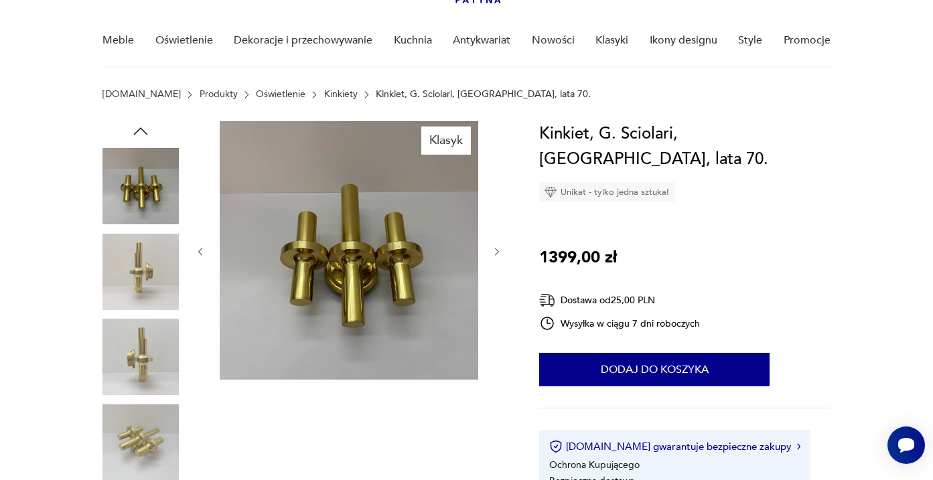
click at [147, 329] on img at bounding box center [141, 357] width 76 height 76
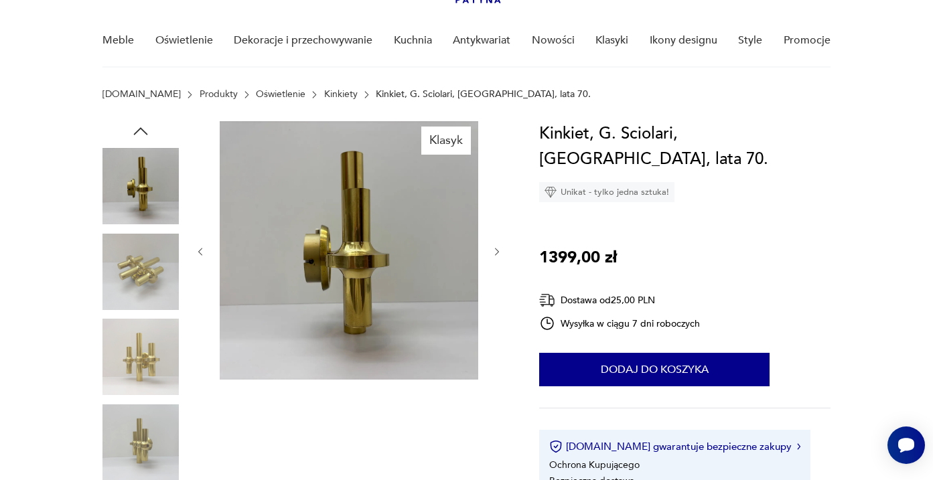
click at [146, 356] on img at bounding box center [141, 357] width 76 height 76
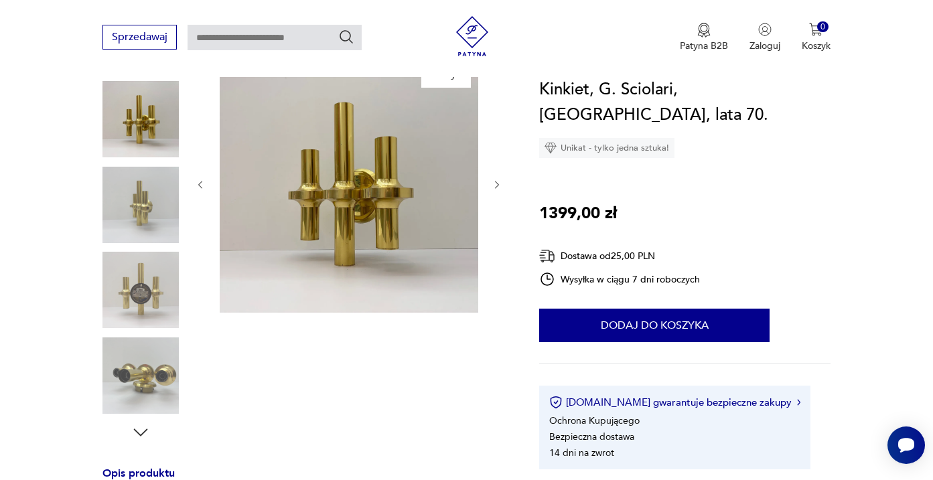
scroll to position [168, 0]
click at [146, 356] on img at bounding box center [141, 374] width 76 height 76
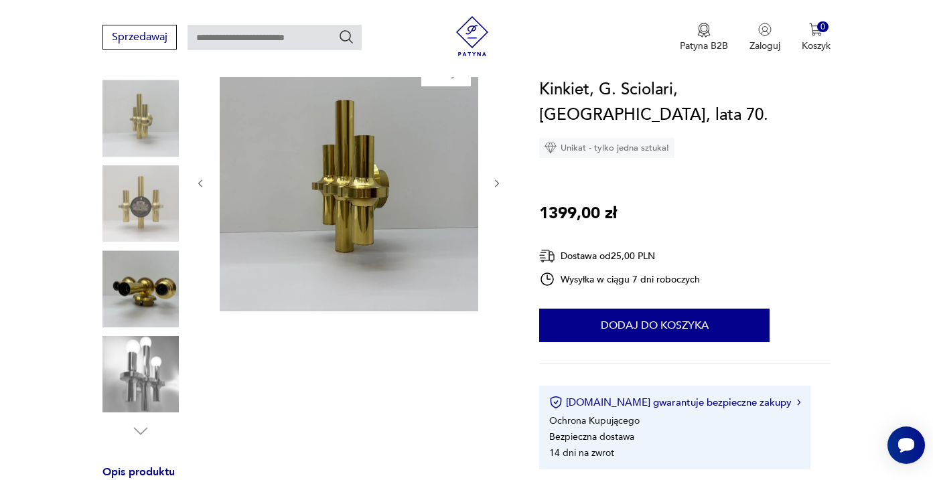
click at [145, 135] on img at bounding box center [141, 118] width 76 height 76
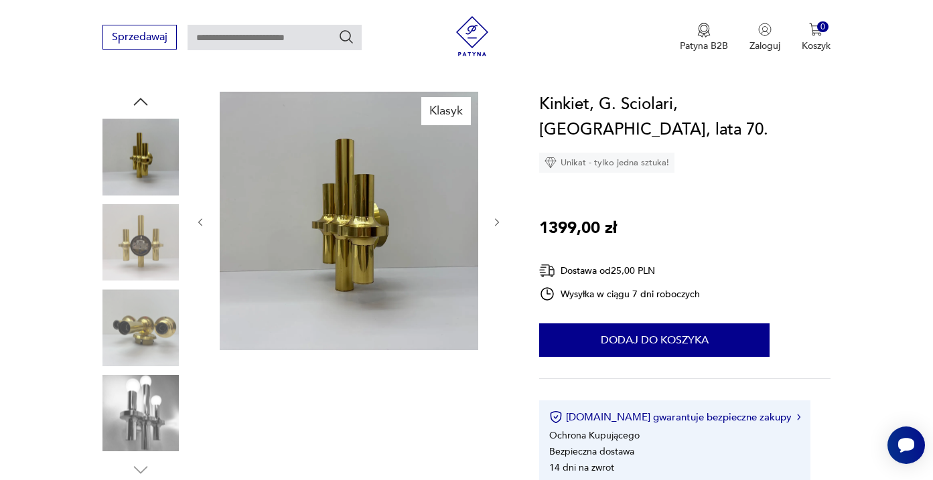
scroll to position [139, 0]
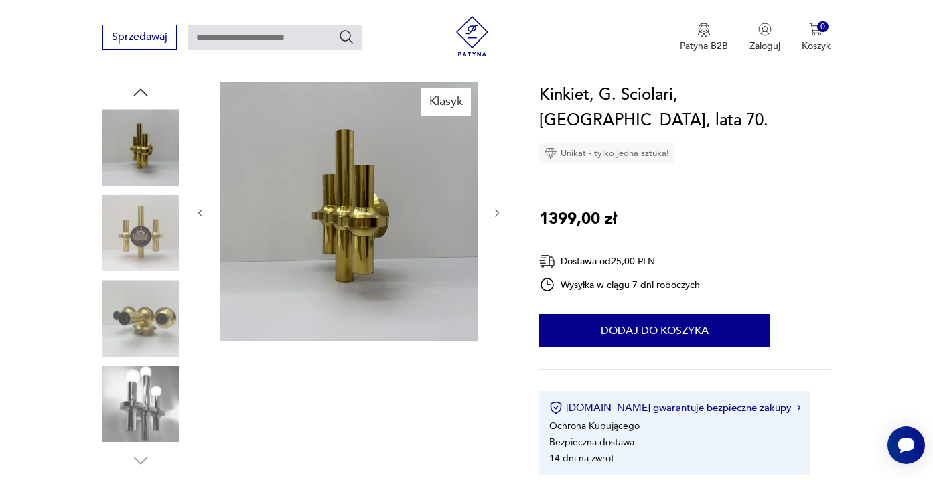
click at [150, 232] on img at bounding box center [141, 233] width 76 height 76
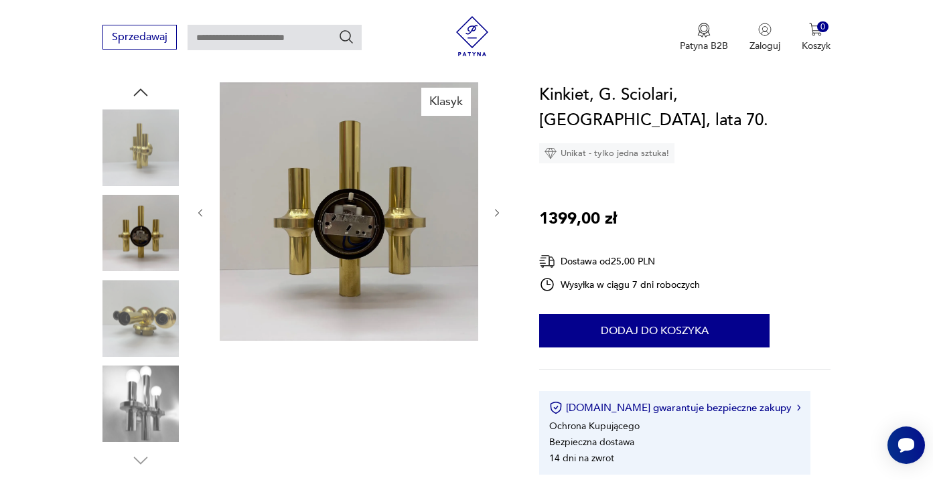
click at [153, 325] on img at bounding box center [141, 318] width 76 height 76
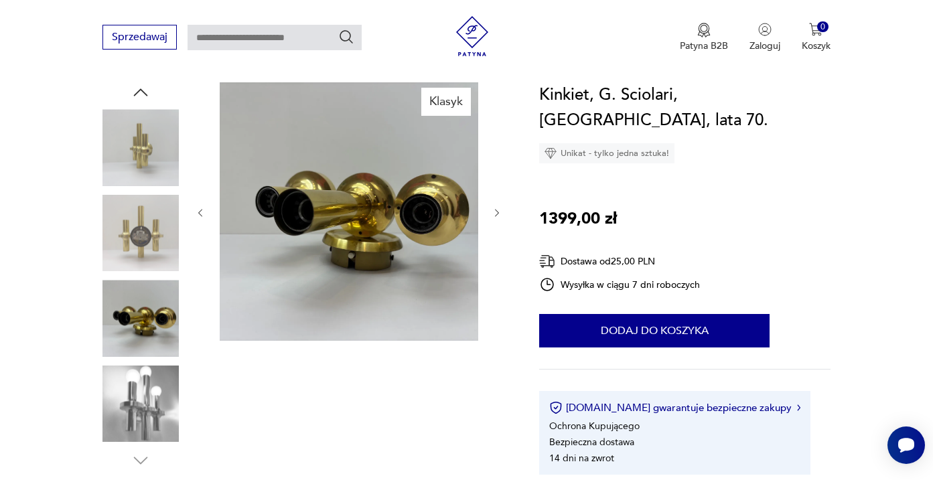
click at [147, 134] on img at bounding box center [141, 147] width 76 height 76
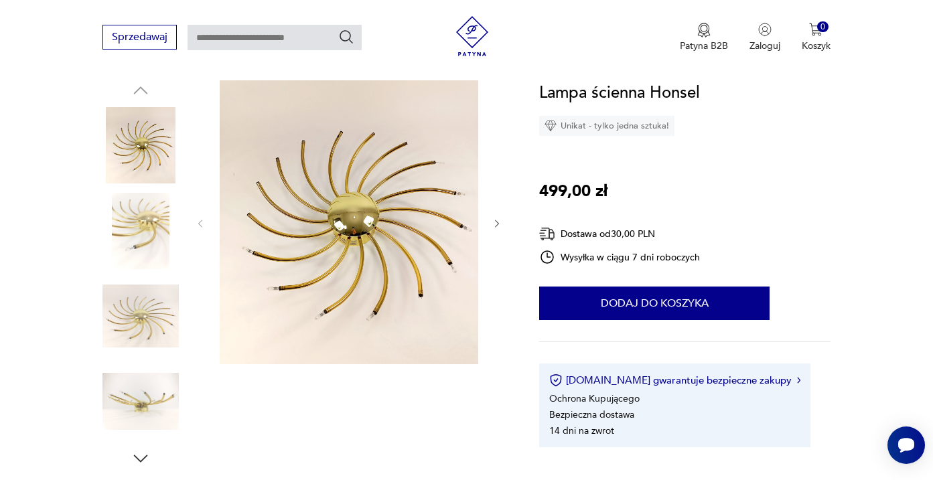
scroll to position [153, 0]
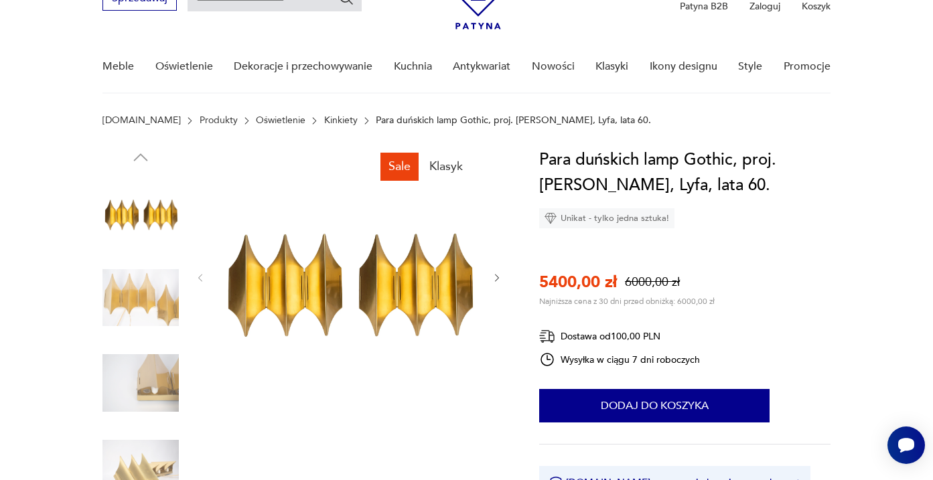
scroll to position [79, 0]
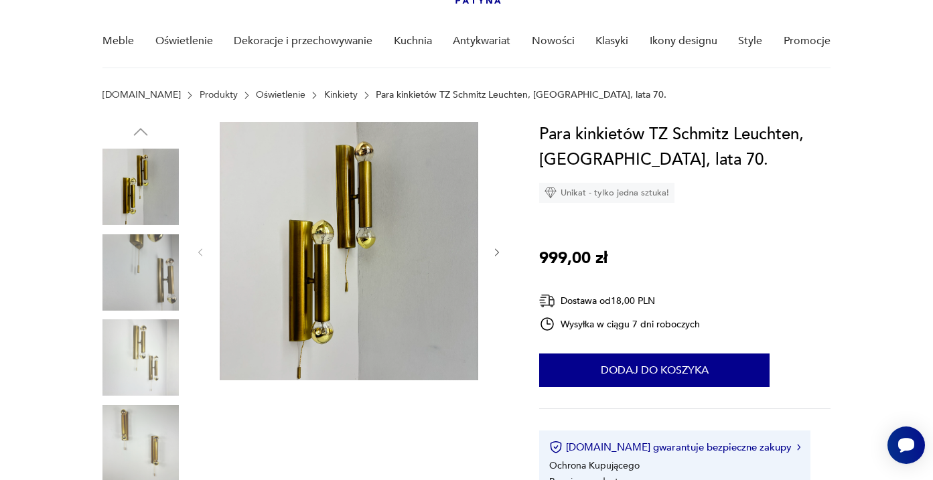
scroll to position [100, 0]
click at [161, 288] on img at bounding box center [141, 272] width 76 height 76
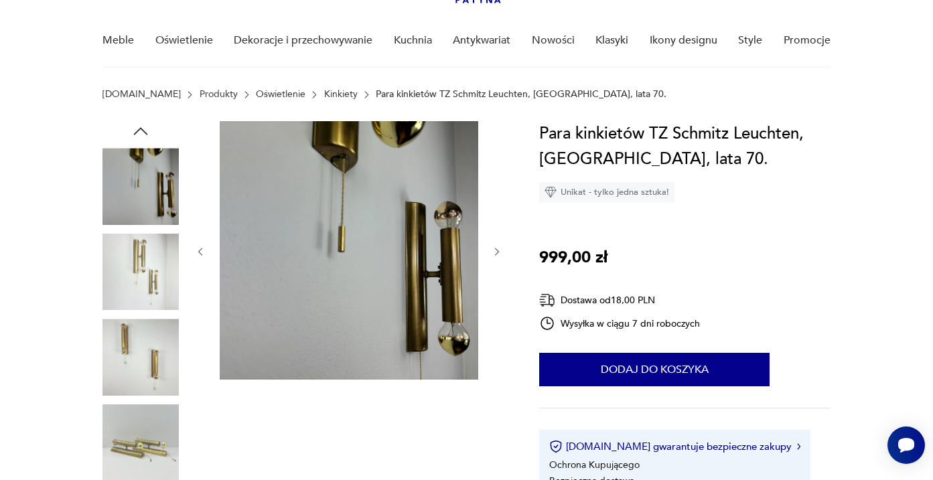
click at [153, 350] on img at bounding box center [141, 357] width 76 height 76
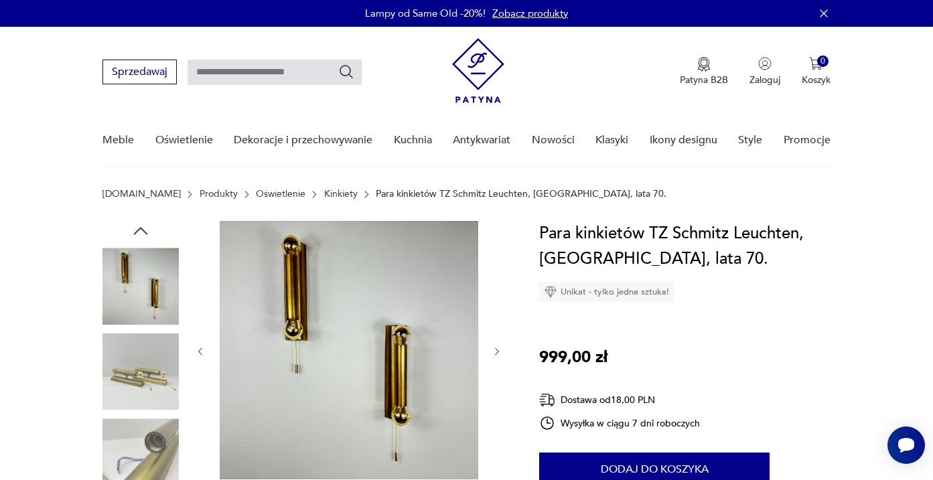
scroll to position [0, 0]
click at [130, 384] on img at bounding box center [141, 372] width 76 height 76
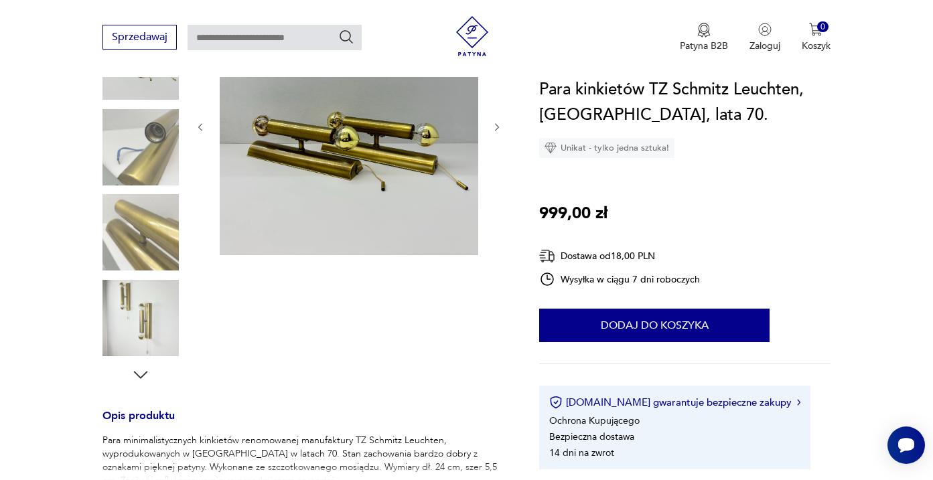
scroll to position [217, 0]
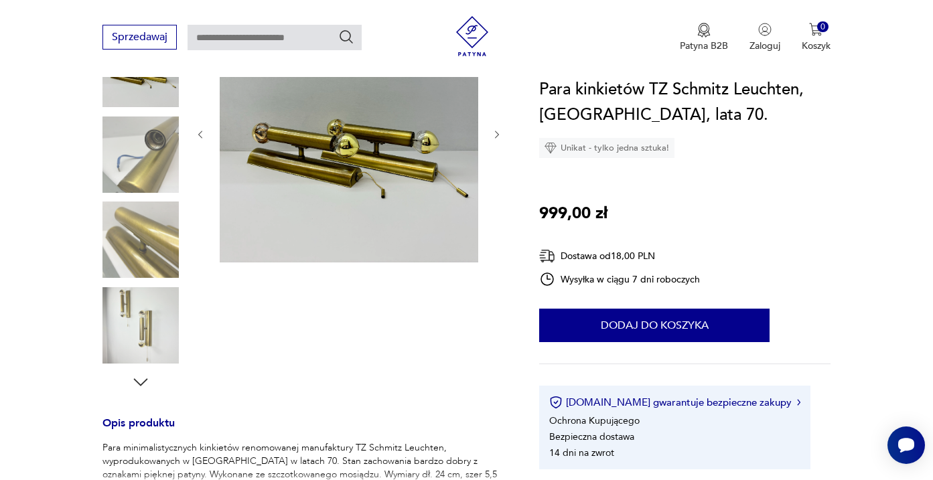
click at [155, 157] on img at bounding box center [141, 155] width 76 height 76
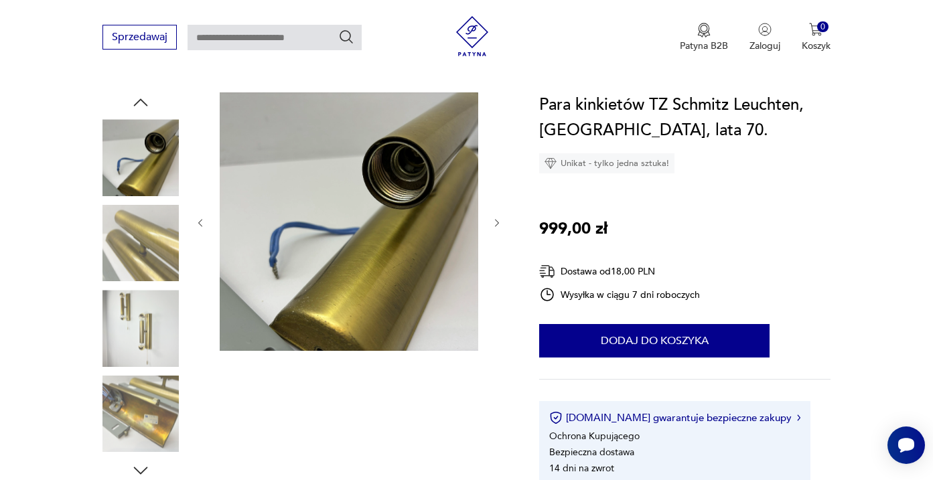
scroll to position [128, 0]
click at [143, 166] on img at bounding box center [141, 158] width 76 height 76
click at [146, 253] on img at bounding box center [141, 244] width 76 height 76
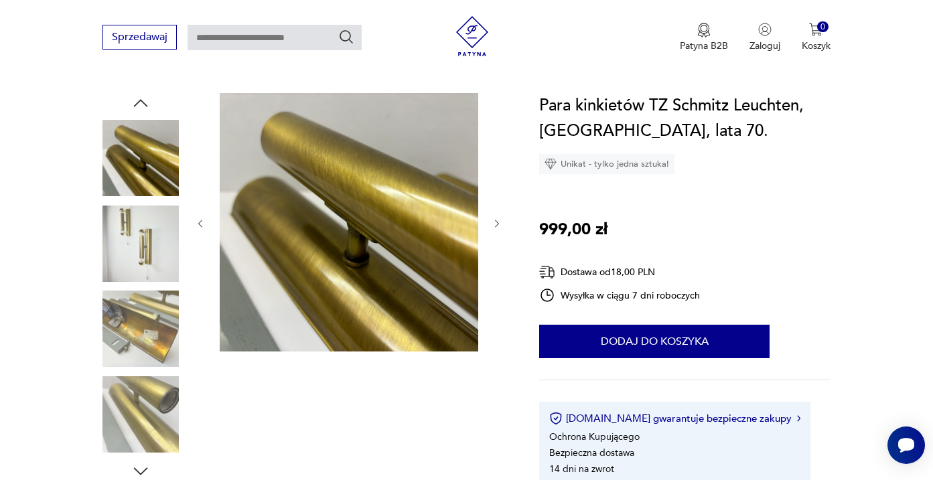
click at [144, 295] on img at bounding box center [141, 329] width 76 height 76
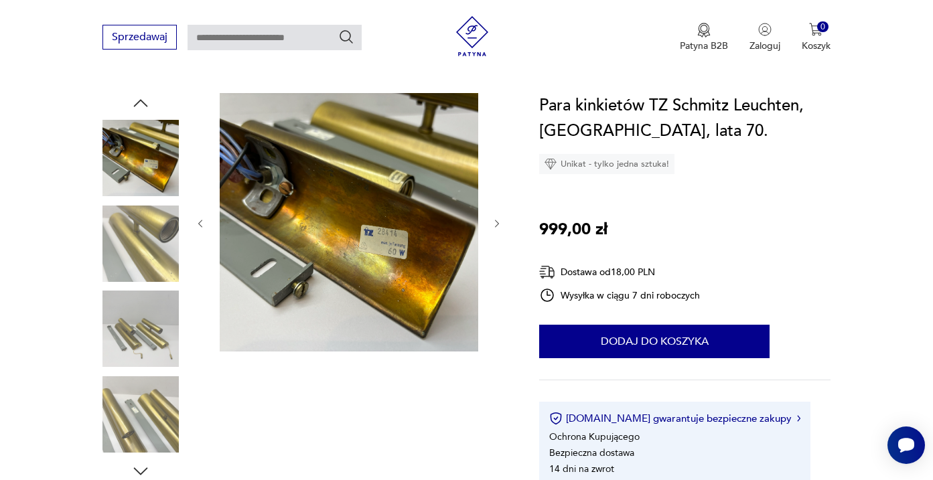
click at [143, 325] on img at bounding box center [141, 329] width 76 height 76
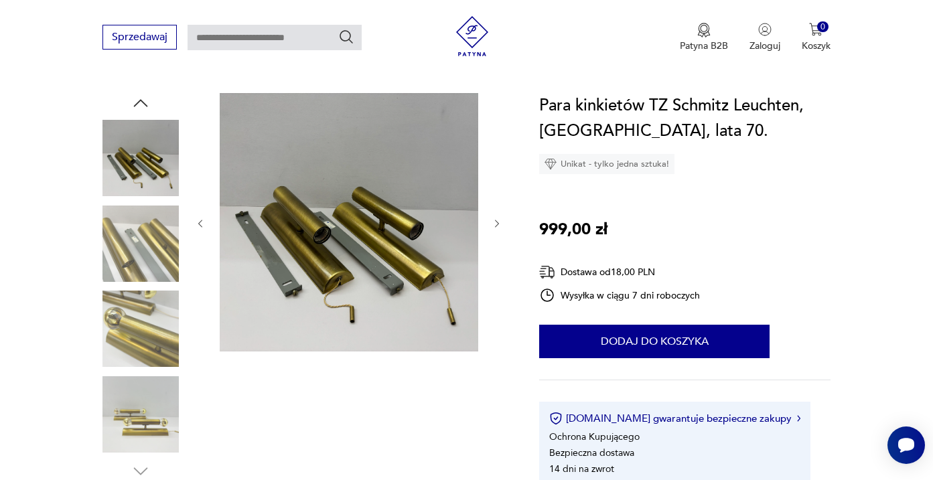
click at [144, 334] on img at bounding box center [141, 329] width 76 height 76
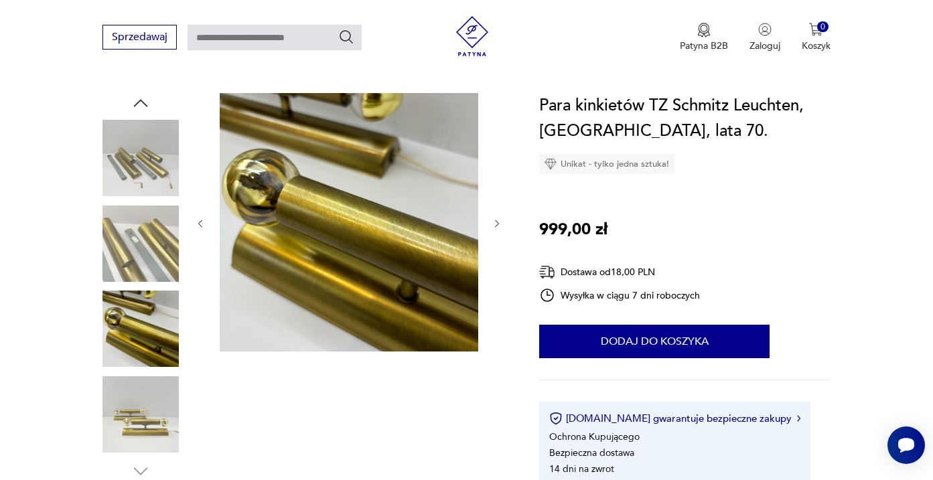
click at [143, 393] on img at bounding box center [141, 415] width 76 height 76
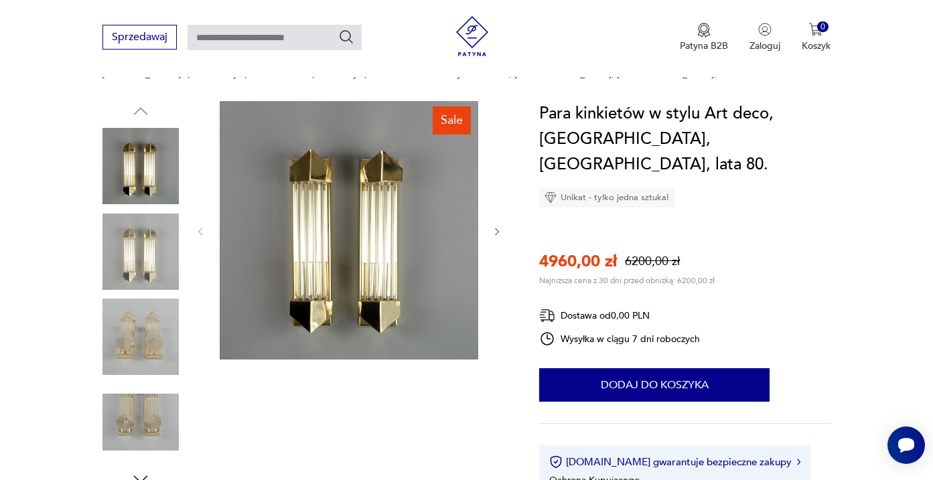
scroll to position [122, 0]
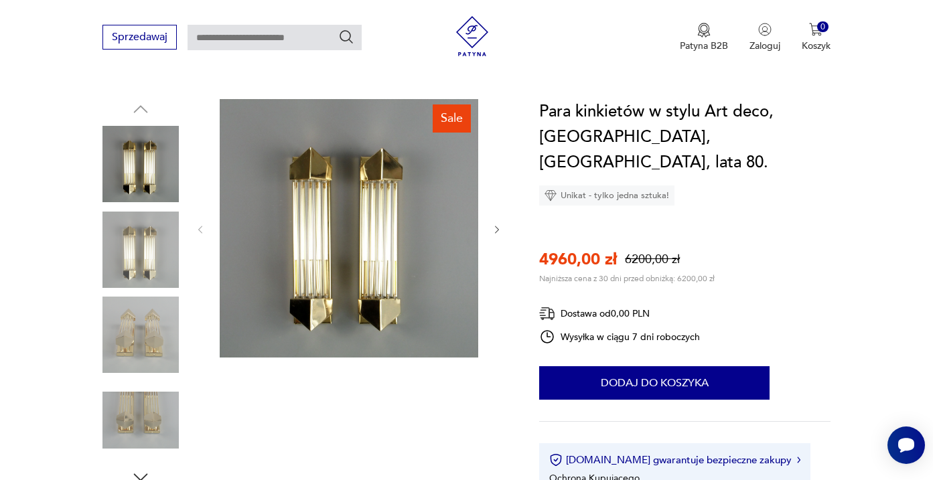
click at [125, 237] on img at bounding box center [141, 250] width 76 height 76
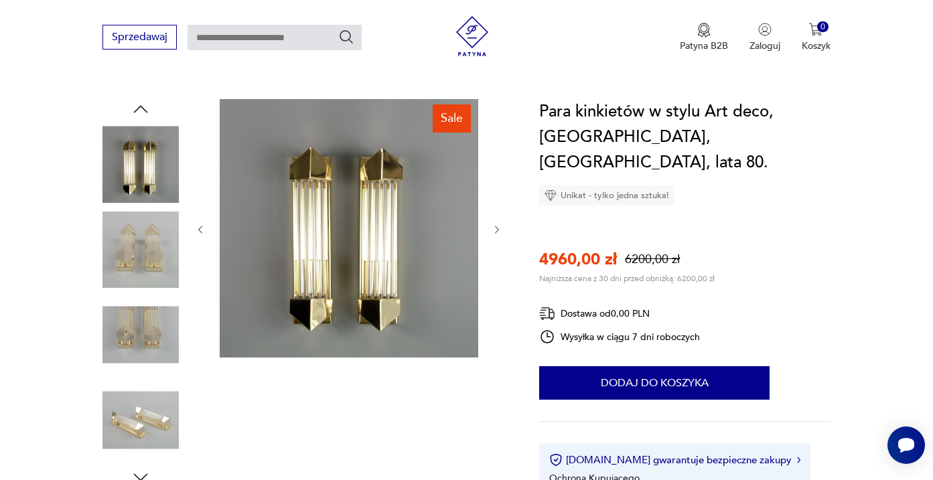
click at [150, 240] on img at bounding box center [141, 250] width 76 height 76
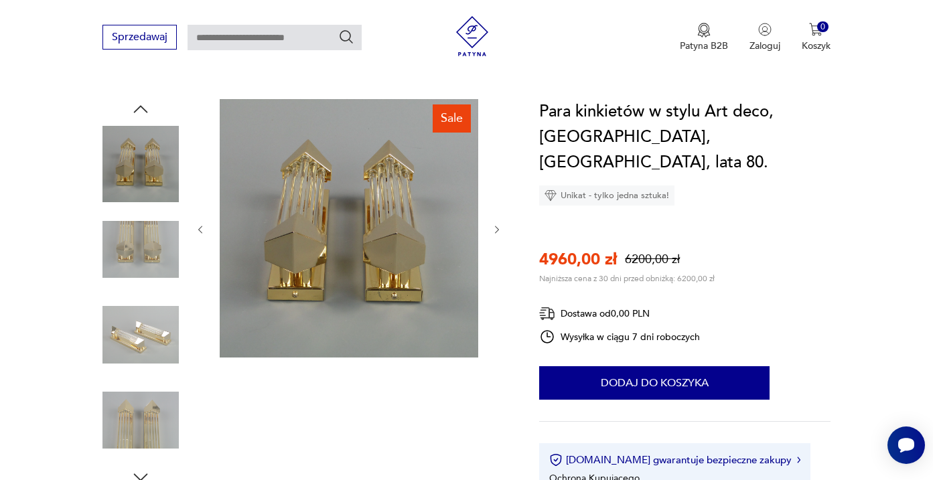
click at [152, 262] on img at bounding box center [141, 250] width 76 height 76
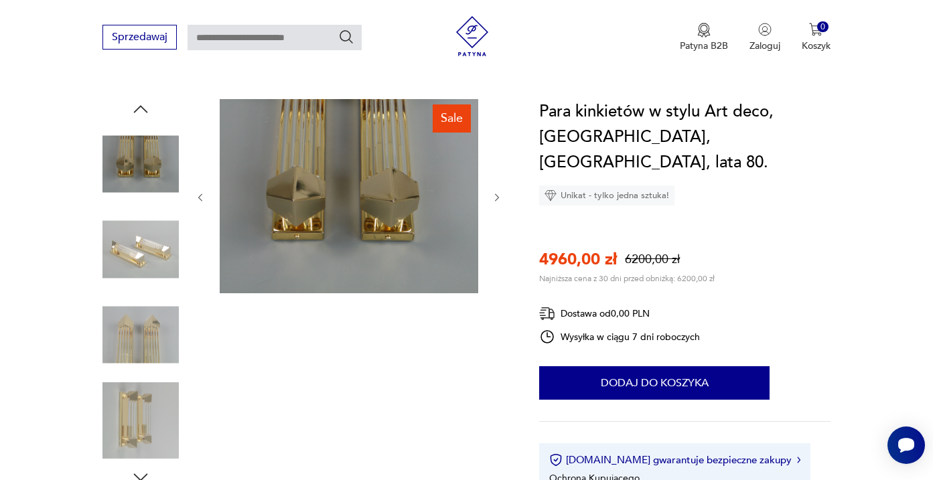
click at [153, 259] on img at bounding box center [141, 250] width 76 height 76
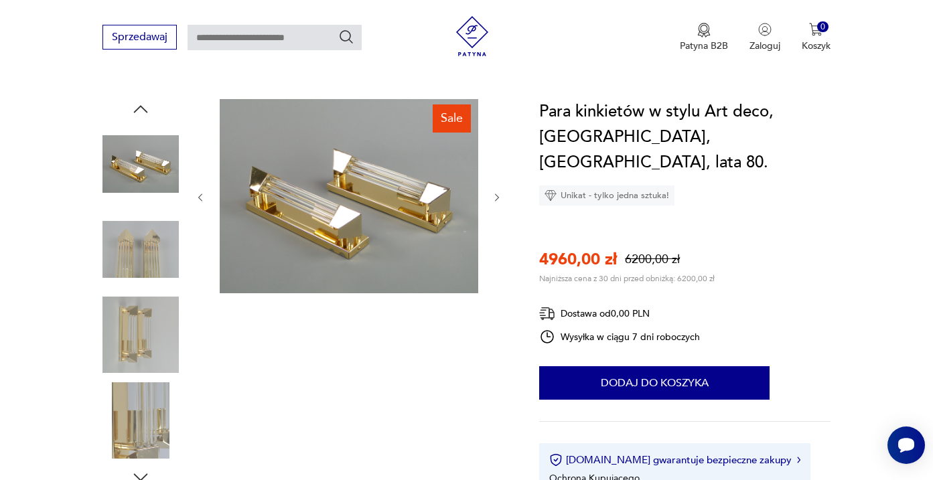
click at [150, 290] on div at bounding box center [141, 293] width 76 height 335
click at [146, 322] on img at bounding box center [141, 335] width 76 height 76
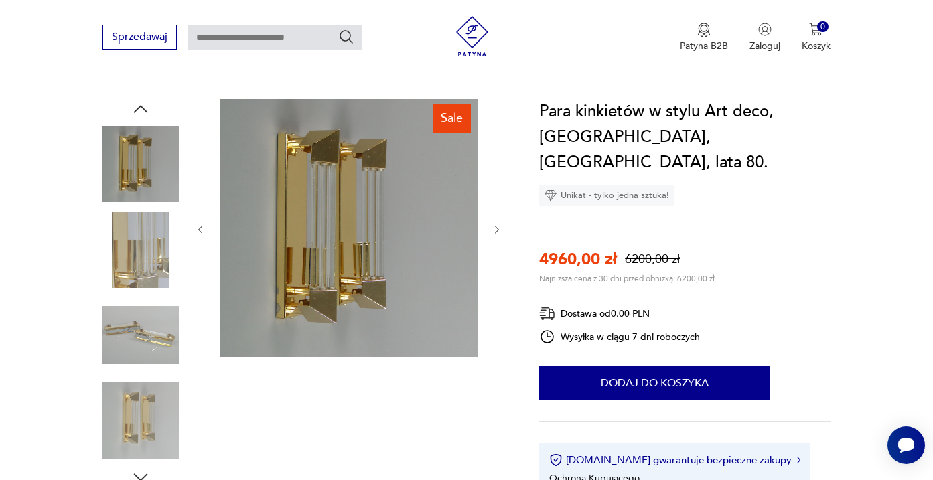
click at [144, 239] on img at bounding box center [141, 250] width 76 height 76
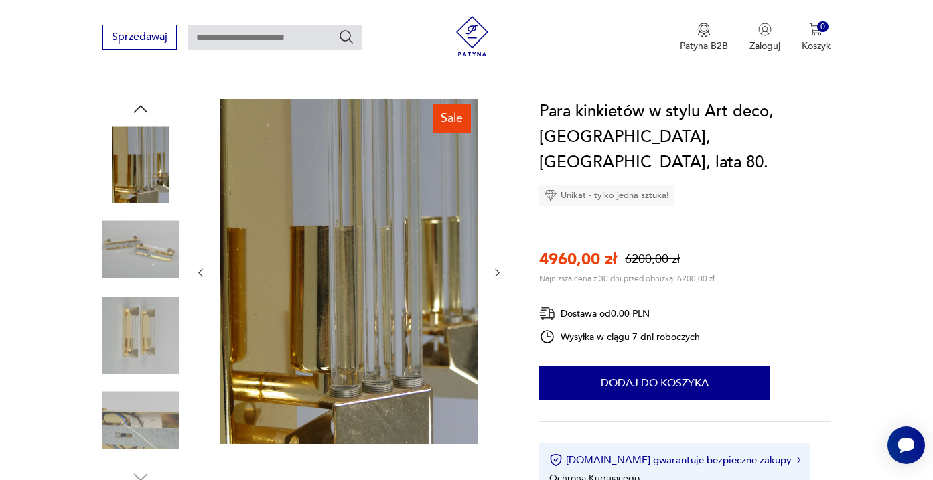
click at [147, 262] on img at bounding box center [141, 250] width 76 height 76
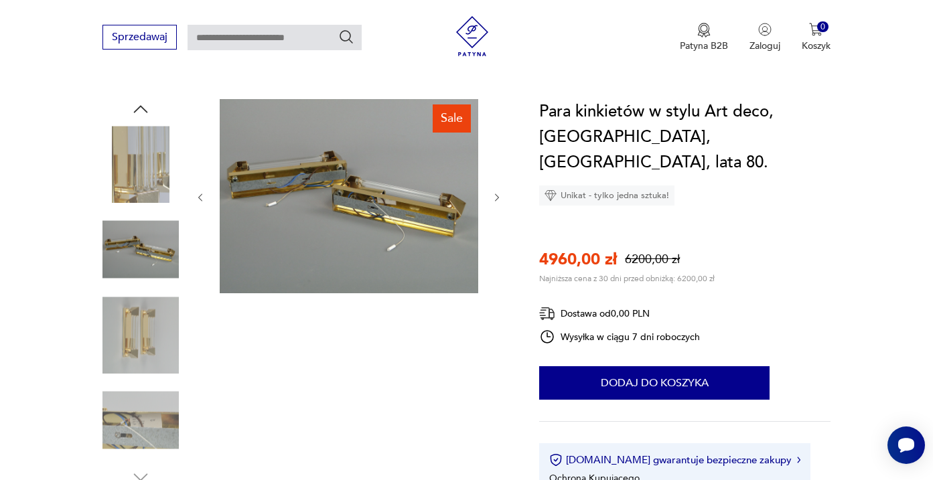
click at [148, 318] on img at bounding box center [141, 335] width 76 height 76
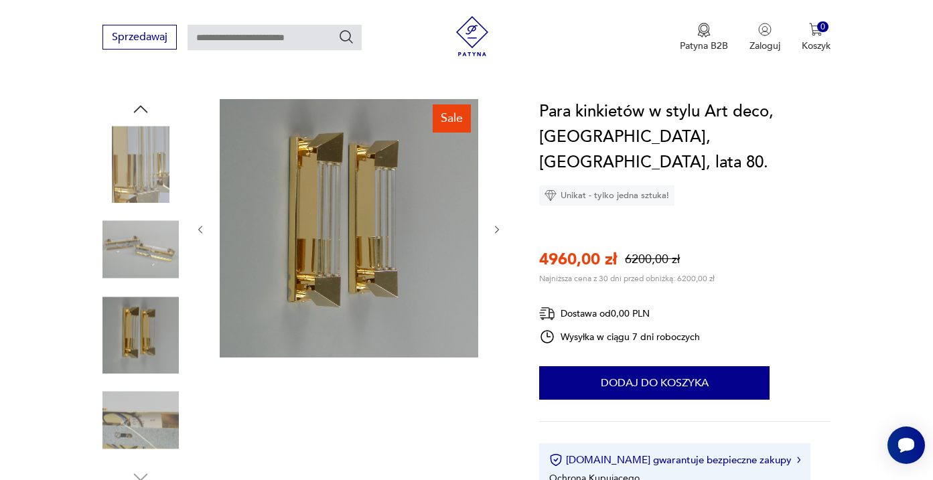
click at [149, 405] on img at bounding box center [141, 421] width 76 height 76
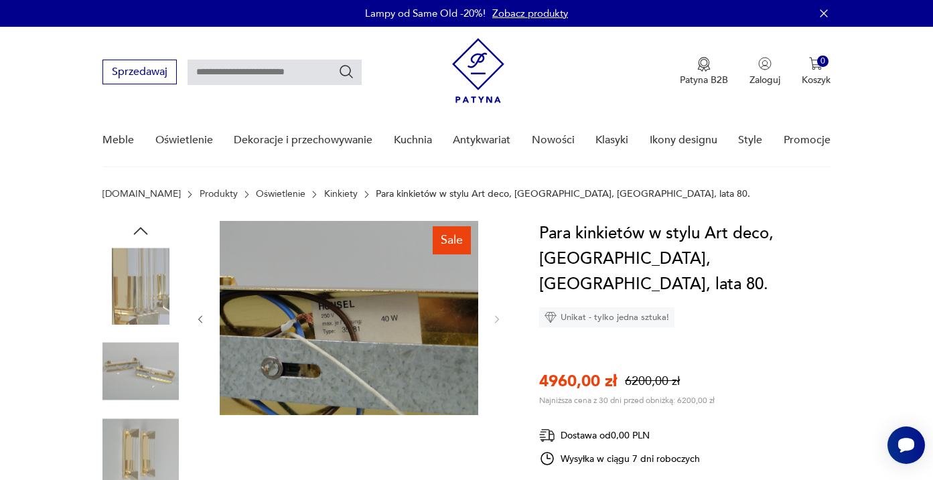
scroll to position [-1, 0]
click at [157, 284] on img at bounding box center [141, 286] width 76 height 76
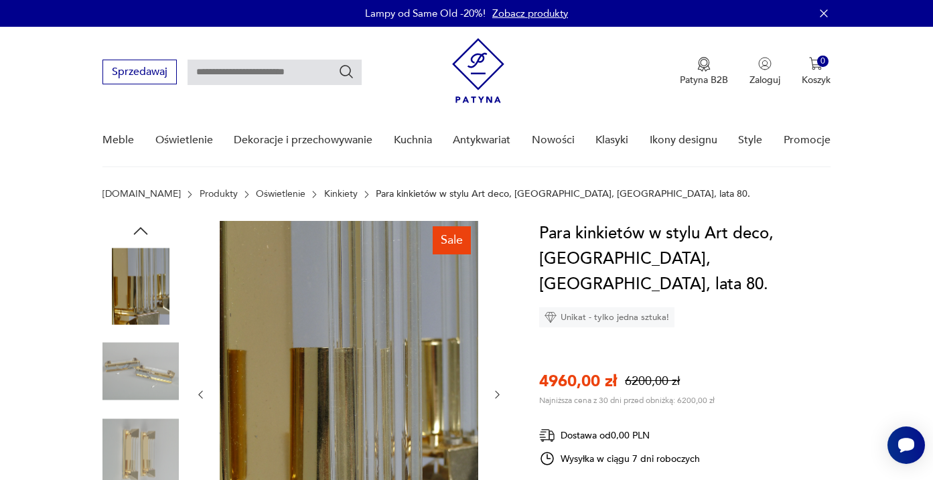
scroll to position [0, 0]
click at [151, 282] on img at bounding box center [141, 286] width 76 height 76
click at [155, 443] on img at bounding box center [141, 457] width 76 height 76
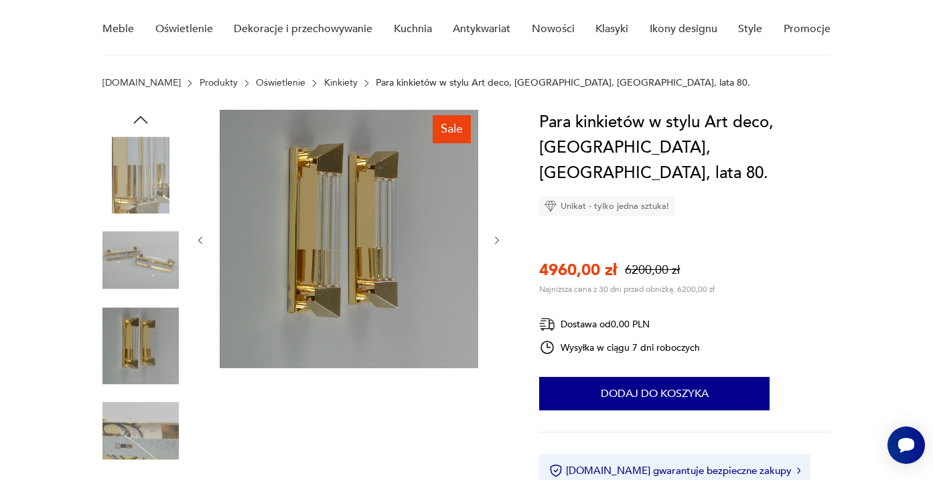
scroll to position [123, 0]
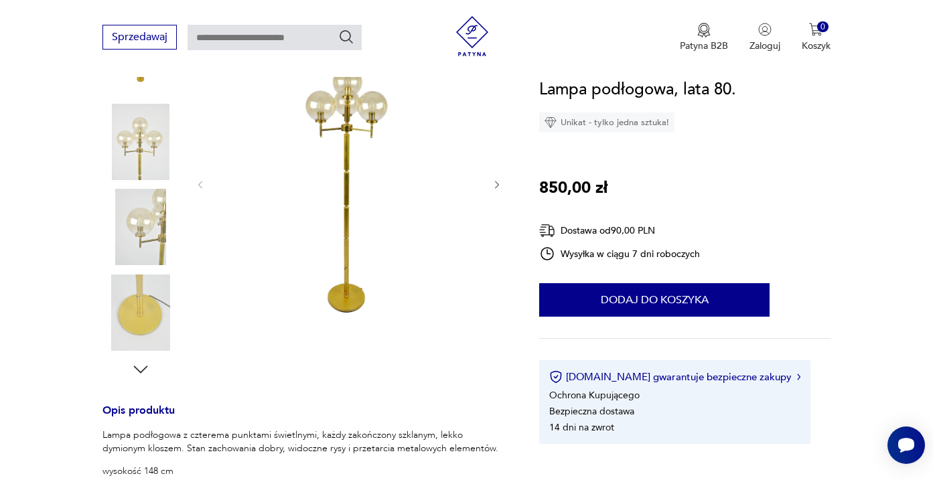
scroll to position [230, 0]
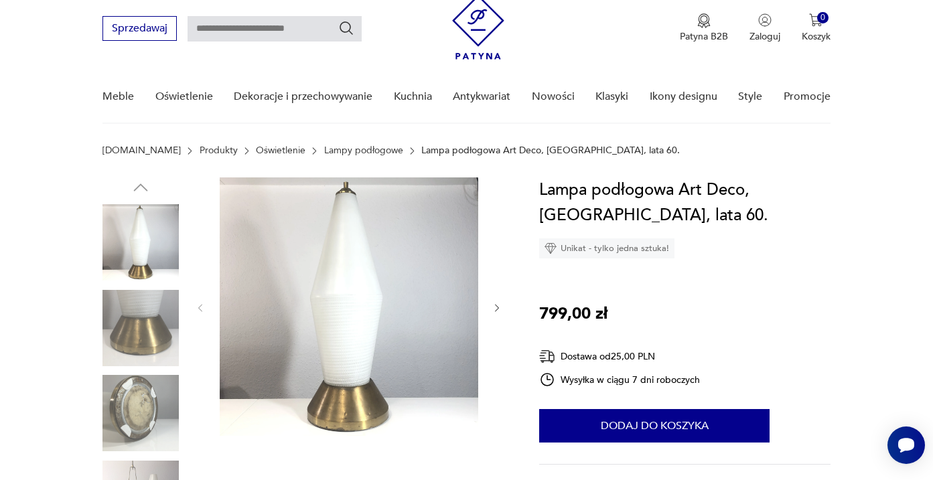
scroll to position [51, 0]
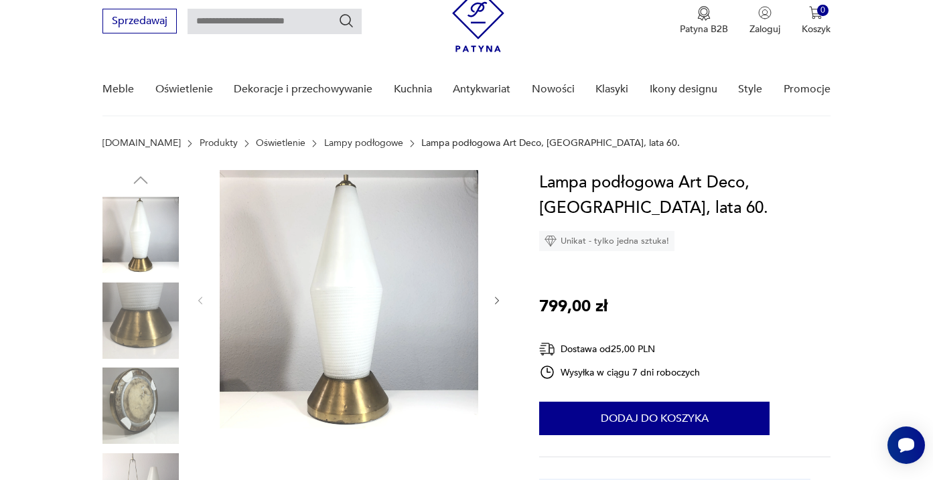
click at [137, 246] on img at bounding box center [141, 235] width 76 height 76
click at [337, 351] on img at bounding box center [349, 299] width 259 height 259
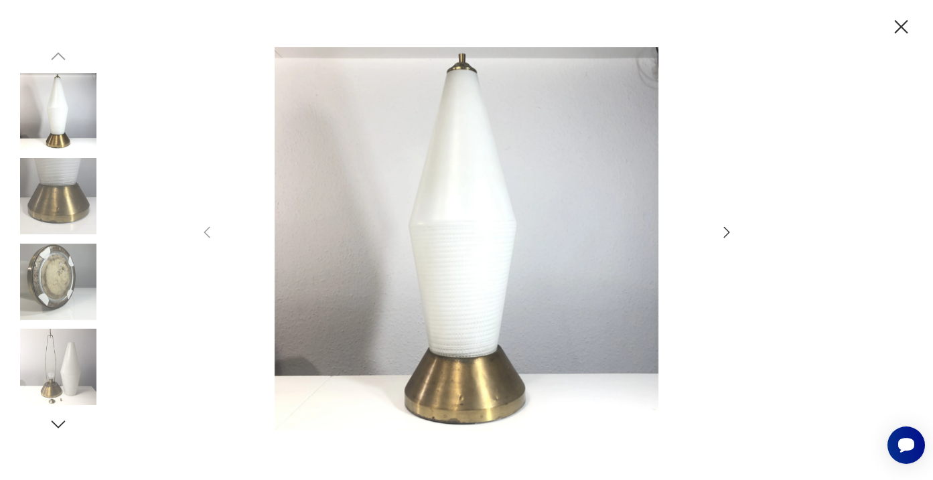
click at [723, 230] on icon "button" at bounding box center [727, 232] width 16 height 16
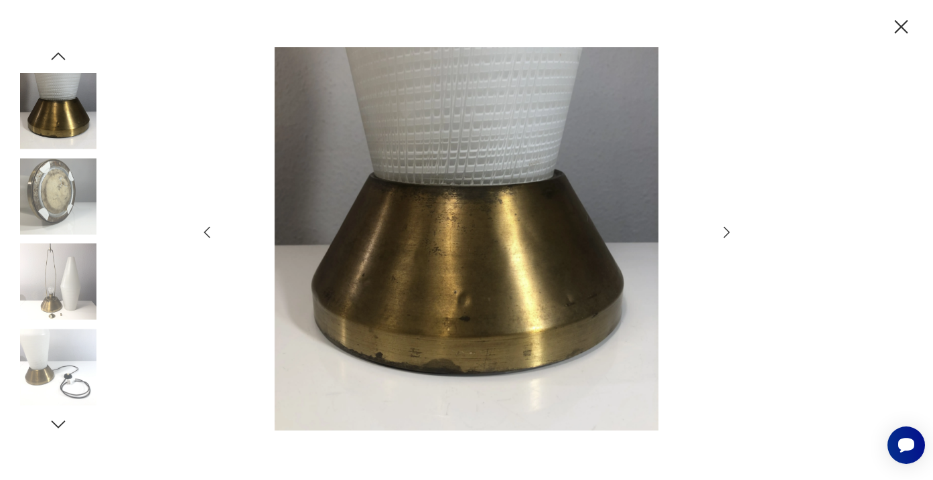
click at [723, 230] on icon "button" at bounding box center [727, 232] width 16 height 16
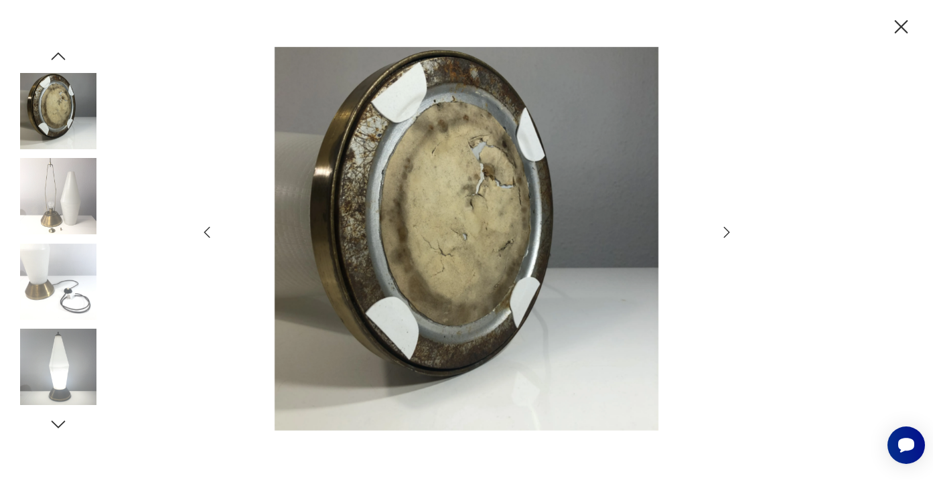
click at [723, 230] on icon "button" at bounding box center [727, 232] width 16 height 16
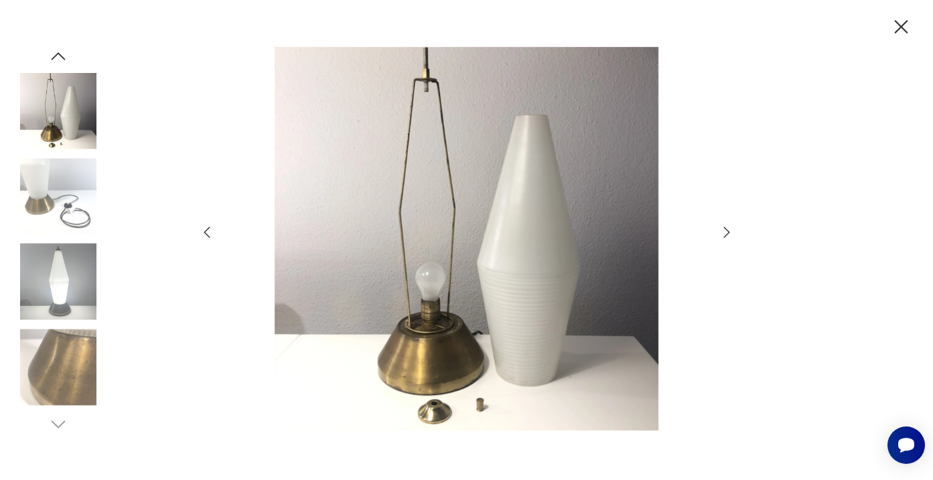
click at [723, 230] on icon "button" at bounding box center [727, 232] width 16 height 16
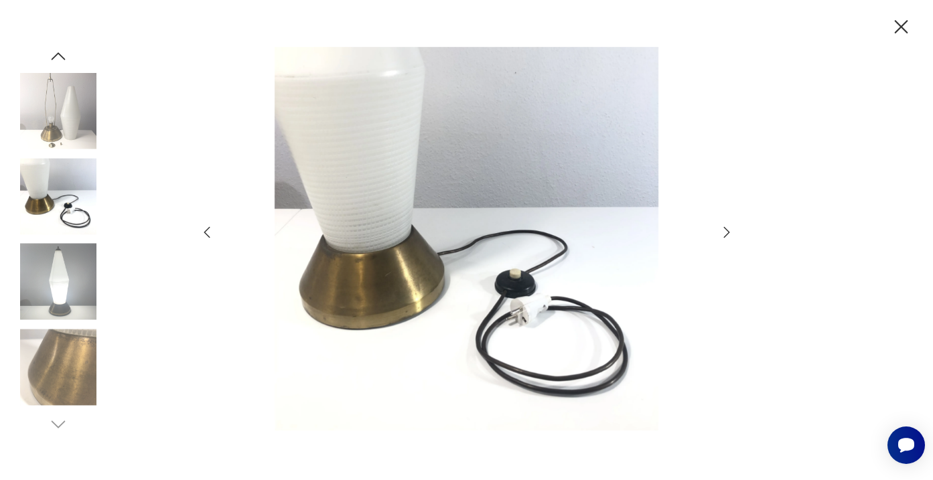
click at [723, 230] on icon "button" at bounding box center [727, 232] width 16 height 16
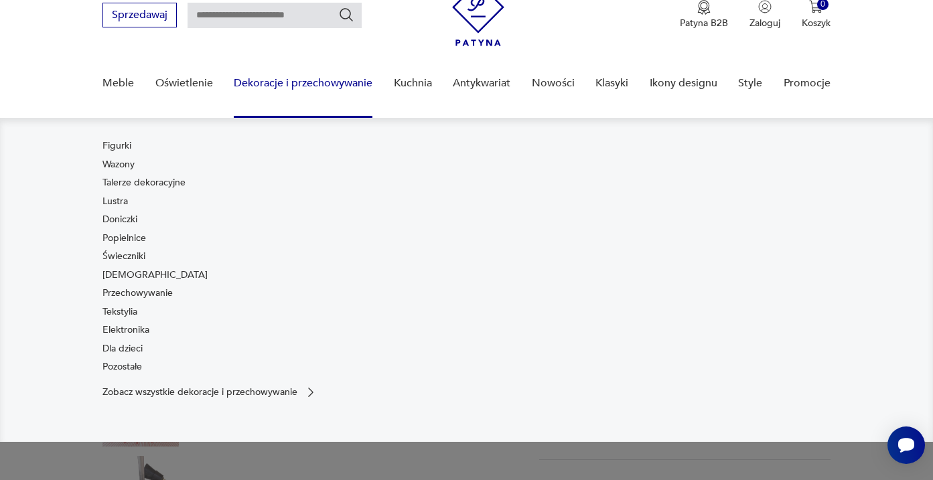
scroll to position [75, 0]
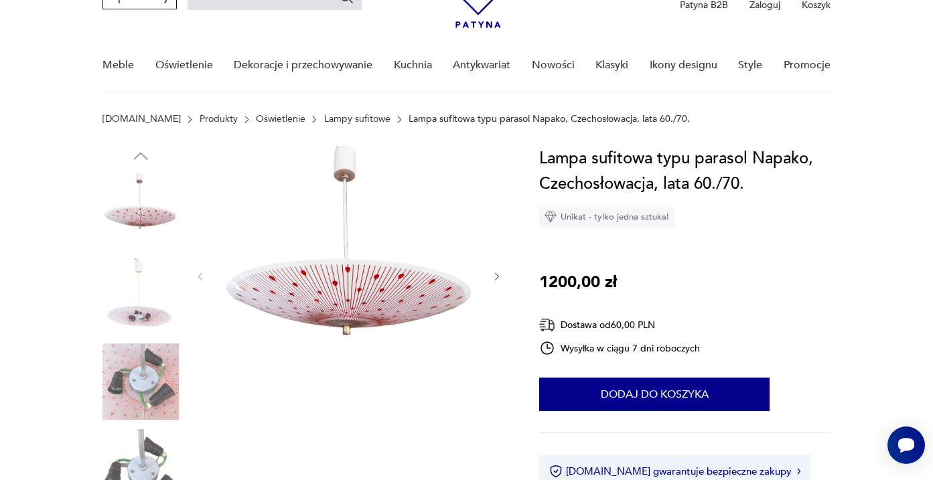
click at [361, 318] on img at bounding box center [349, 275] width 259 height 259
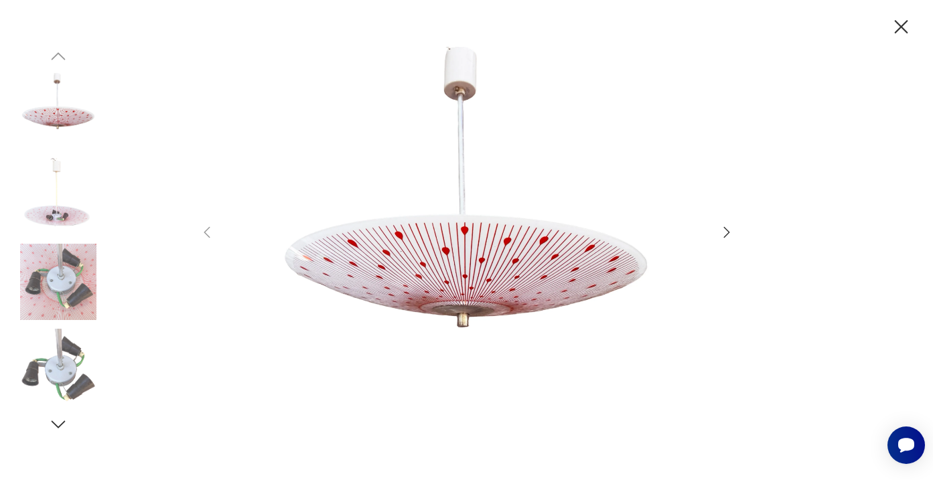
click at [727, 230] on icon "button" at bounding box center [727, 231] width 6 height 11
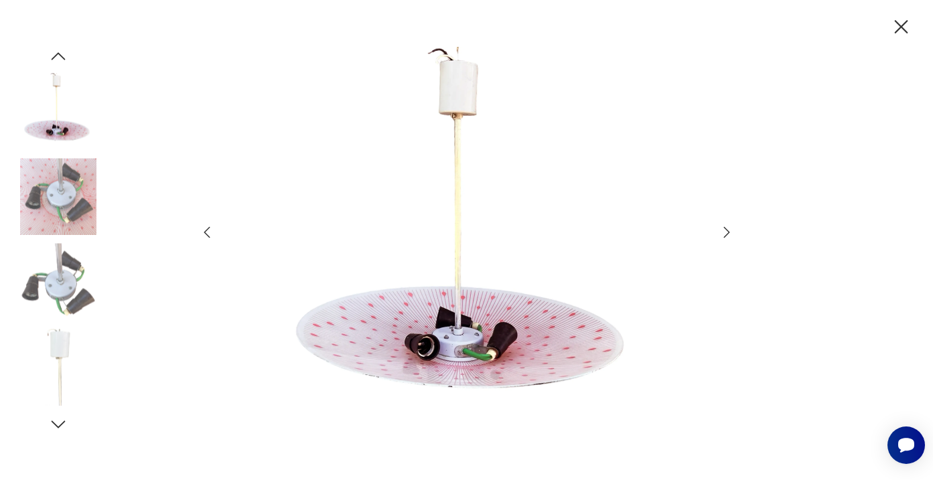
click at [727, 230] on icon "button" at bounding box center [727, 231] width 6 height 11
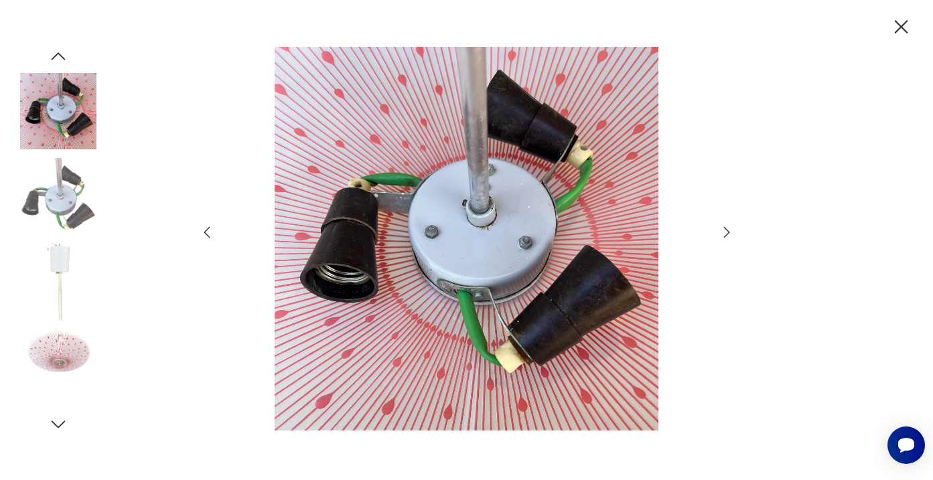
click at [727, 230] on icon "button" at bounding box center [727, 231] width 6 height 11
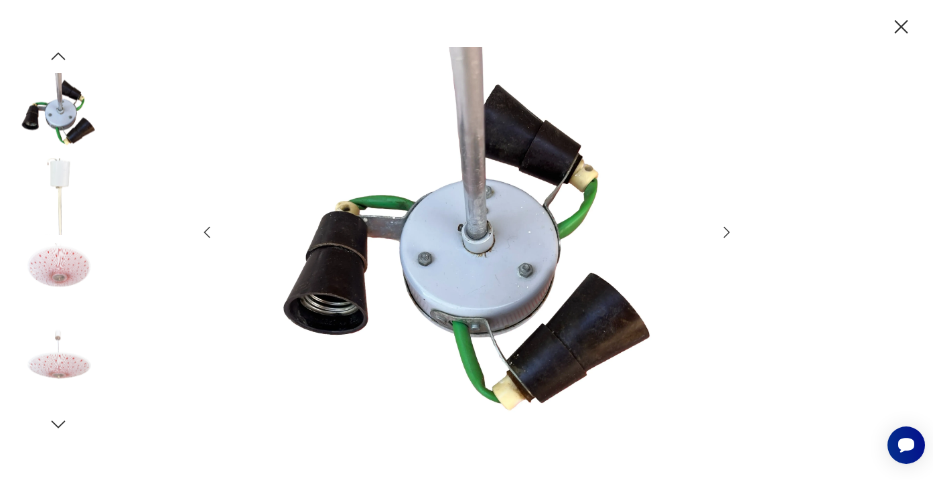
click at [727, 230] on icon "button" at bounding box center [727, 231] width 6 height 11
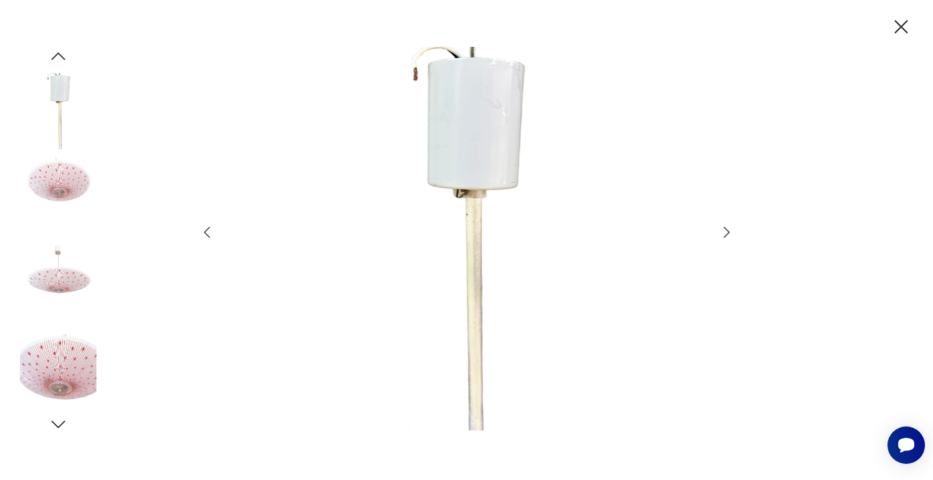
click at [727, 230] on icon "button" at bounding box center [727, 231] width 6 height 11
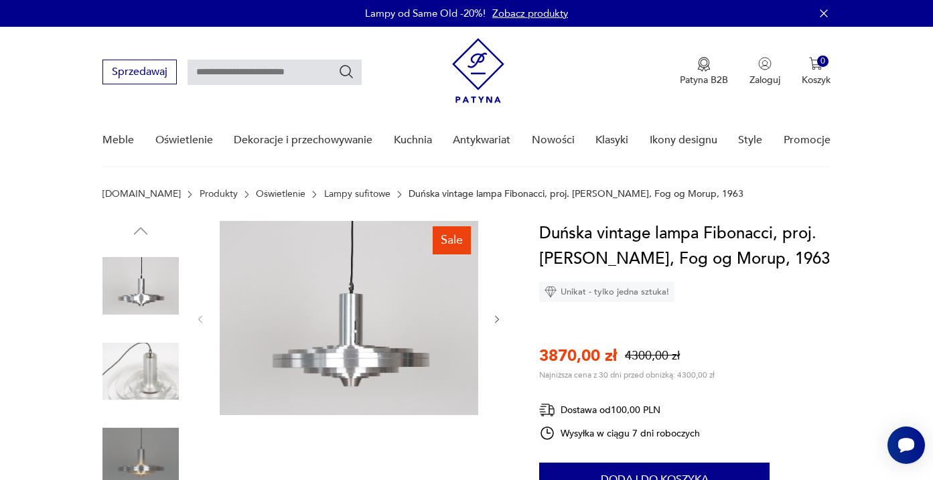
click at [379, 302] on img at bounding box center [349, 318] width 259 height 194
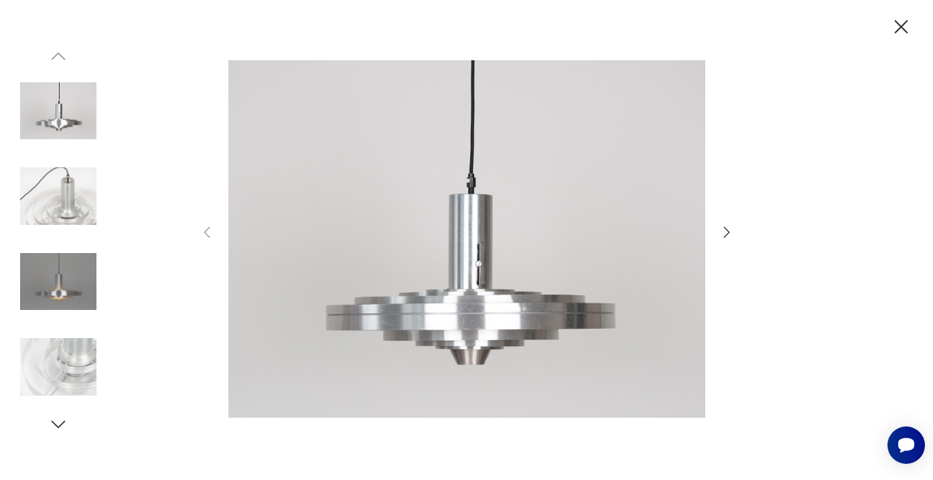
click at [728, 234] on icon "button" at bounding box center [727, 232] width 16 height 16
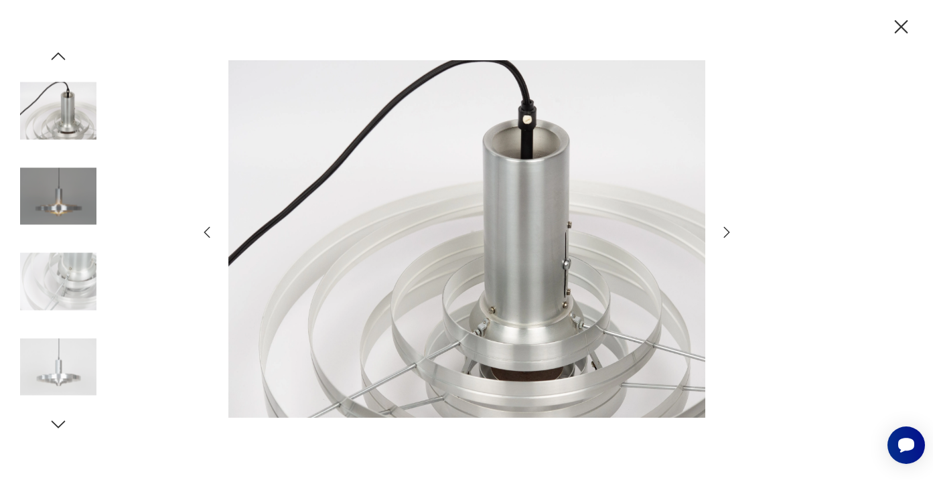
click at [728, 234] on icon "button" at bounding box center [727, 232] width 16 height 16
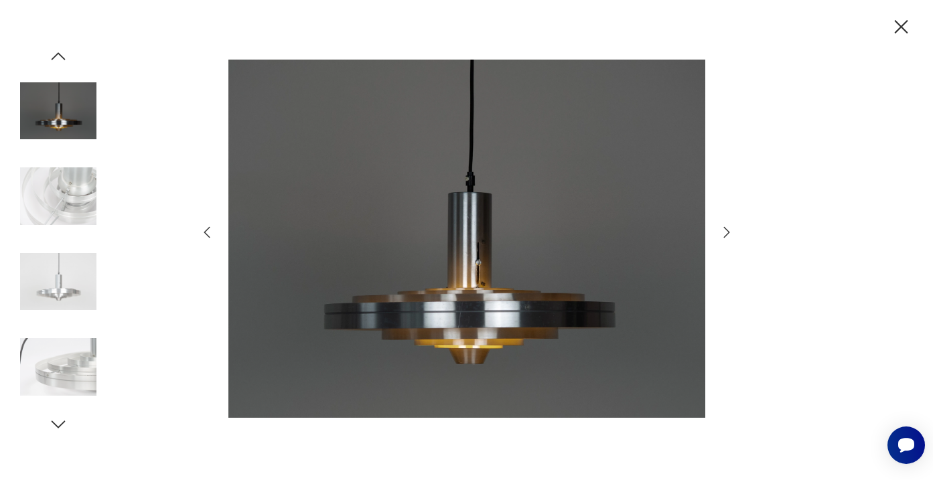
click at [728, 234] on icon "button" at bounding box center [727, 232] width 16 height 16
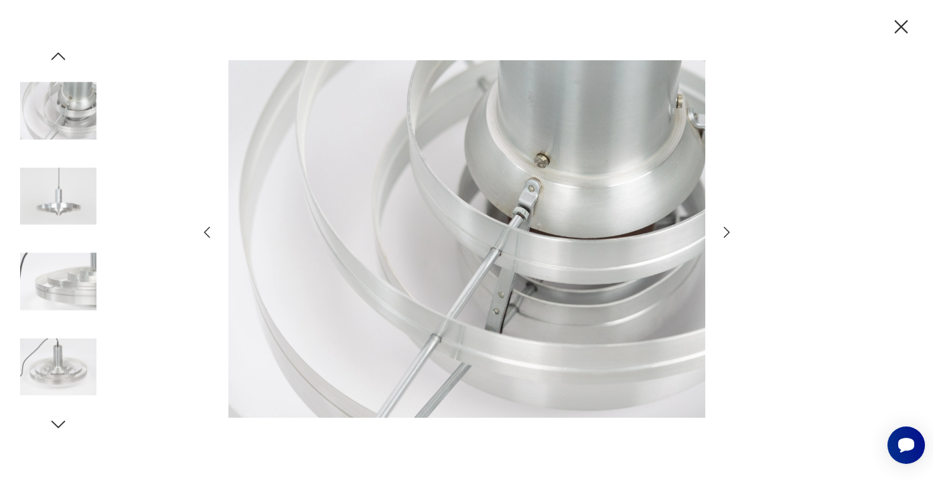
click at [728, 234] on icon "button" at bounding box center [727, 232] width 16 height 16
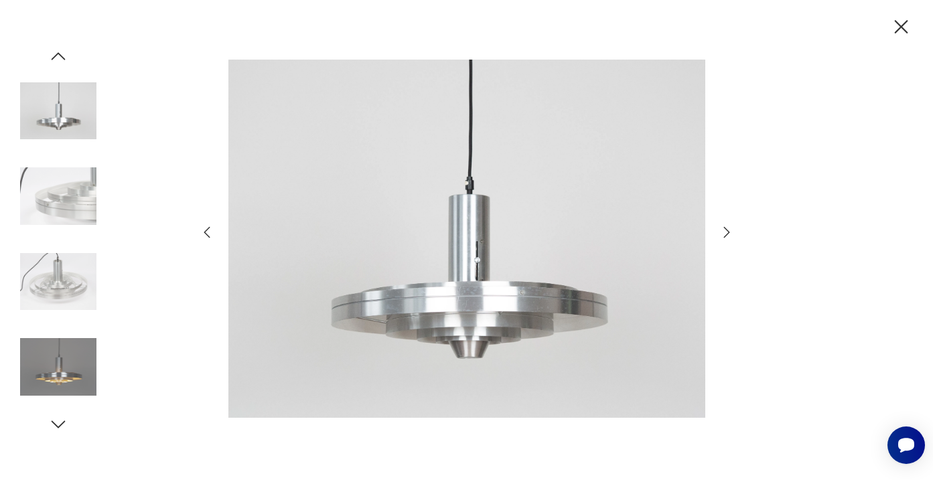
click at [728, 234] on icon "button" at bounding box center [727, 232] width 16 height 16
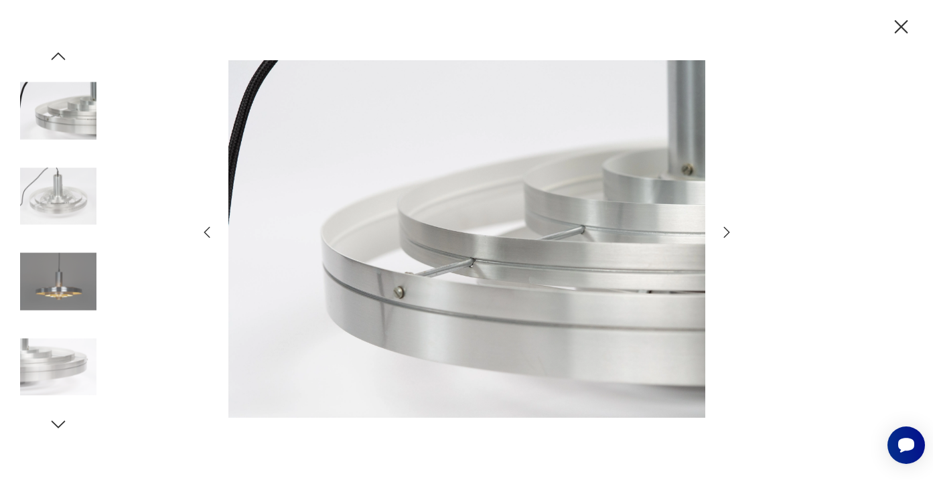
click at [728, 234] on icon "button" at bounding box center [727, 232] width 16 height 16
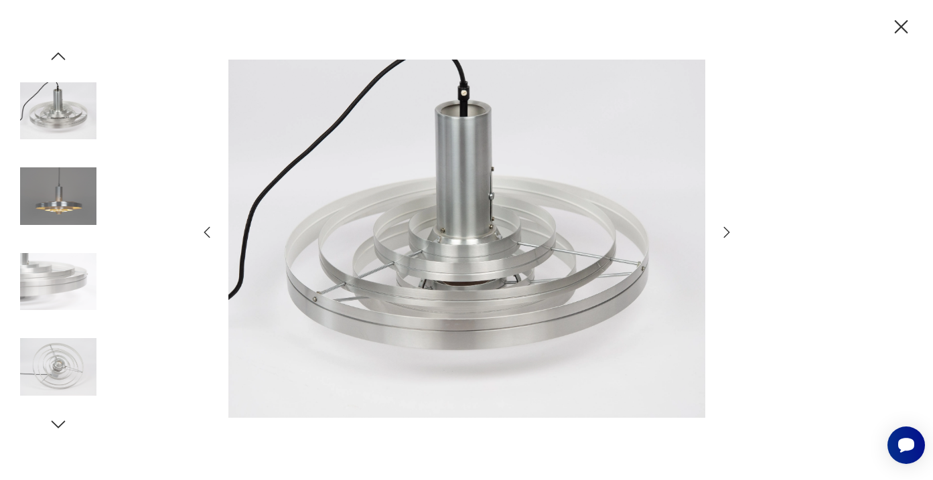
click at [728, 234] on icon "button" at bounding box center [727, 232] width 16 height 16
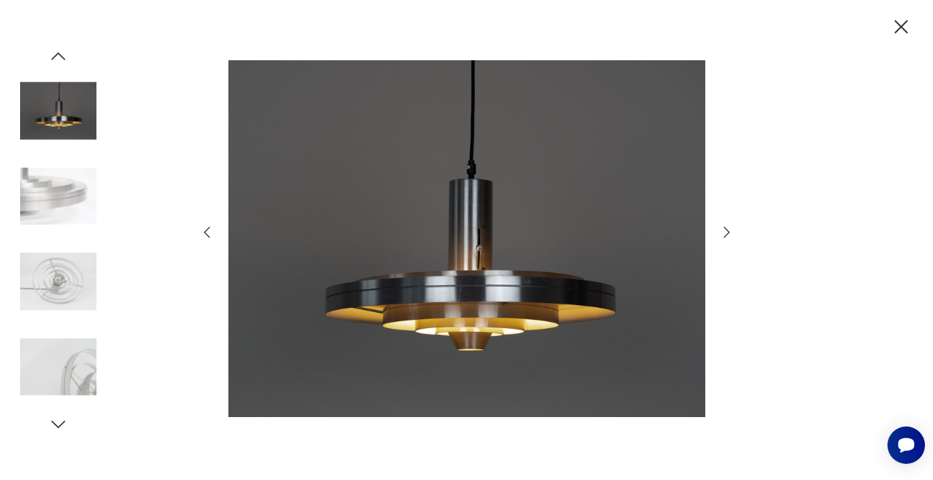
click at [728, 234] on icon "button" at bounding box center [727, 232] width 16 height 16
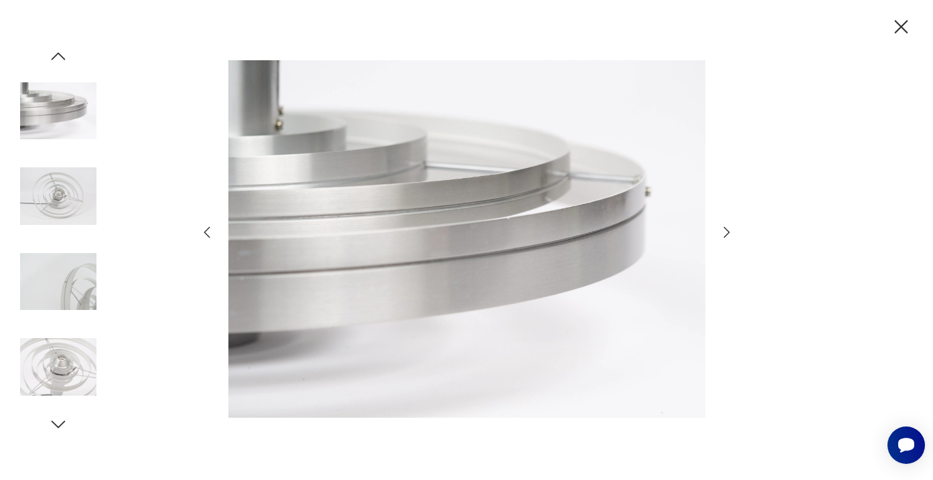
click at [728, 234] on icon "button" at bounding box center [727, 232] width 16 height 16
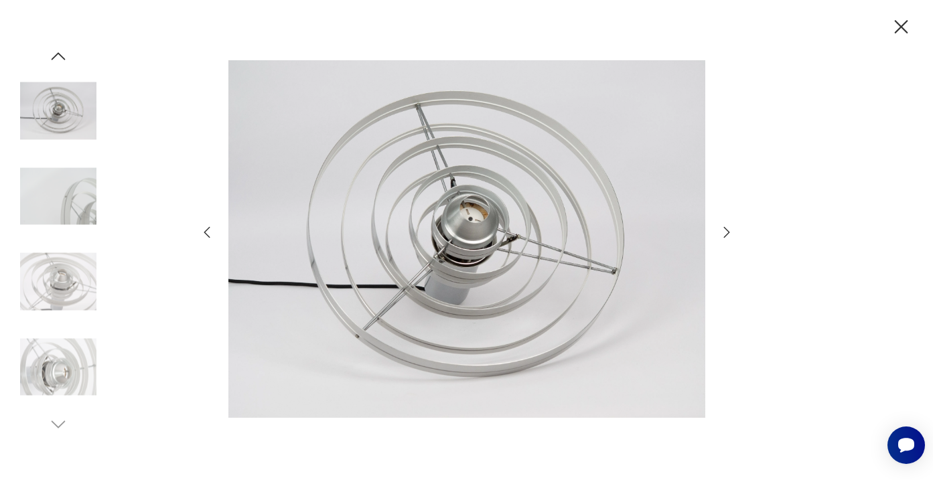
click at [728, 234] on icon "button" at bounding box center [727, 232] width 16 height 16
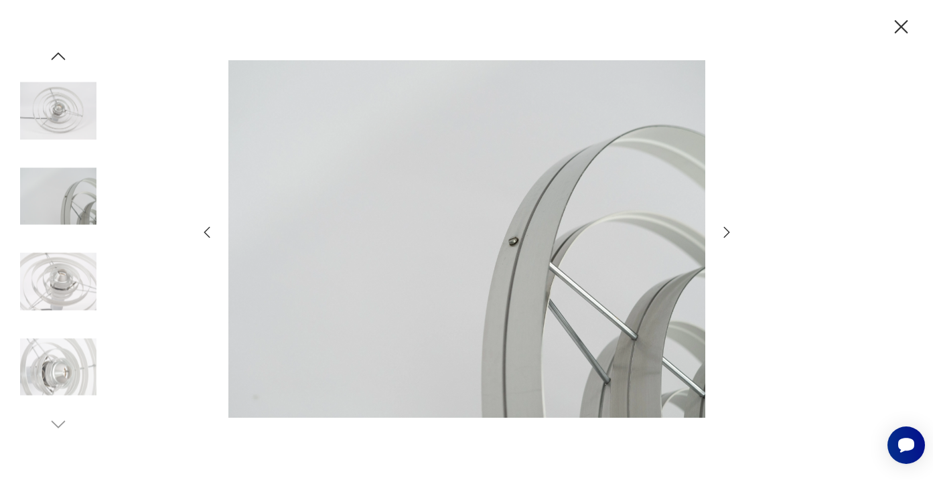
click at [728, 234] on icon "button" at bounding box center [727, 232] width 16 height 16
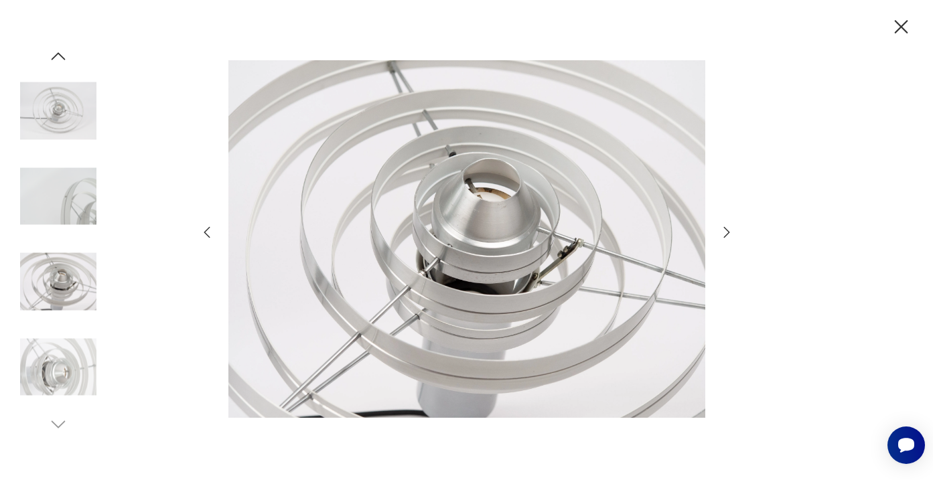
click at [728, 234] on icon "button" at bounding box center [727, 232] width 16 height 16
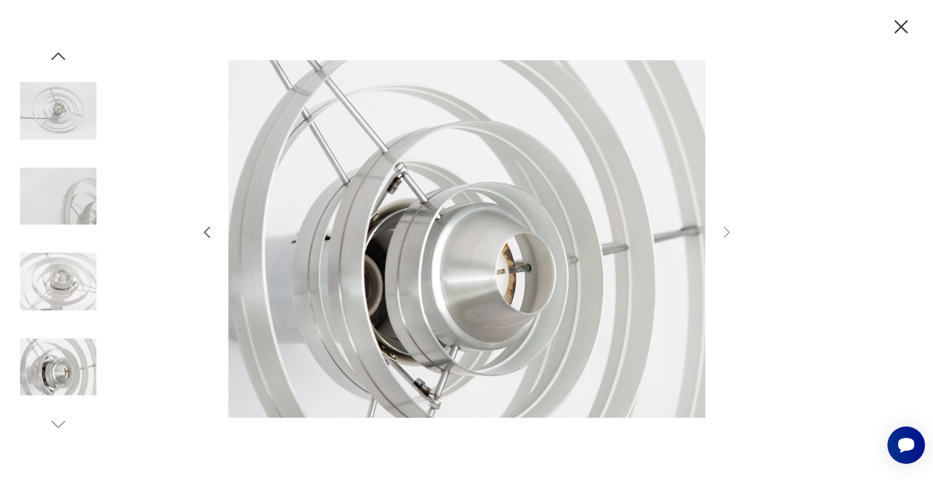
click at [906, 25] on icon "button" at bounding box center [901, 26] width 23 height 23
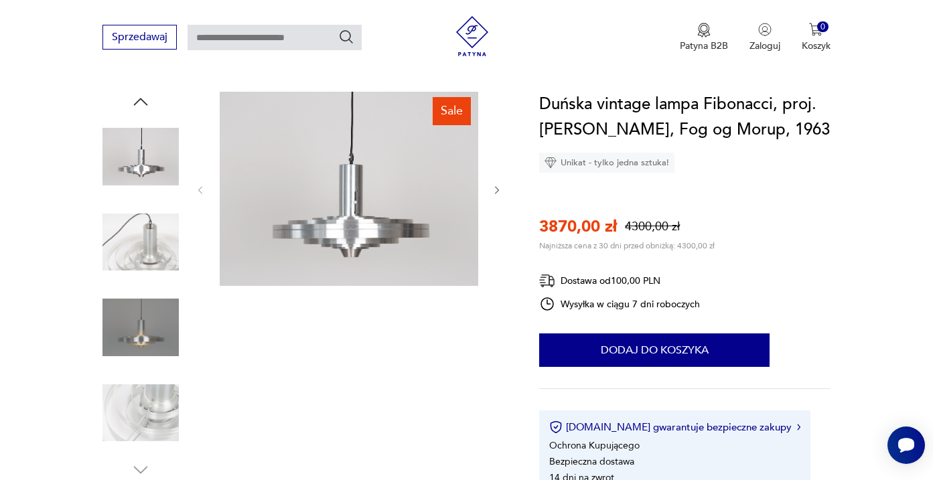
scroll to position [131, 0]
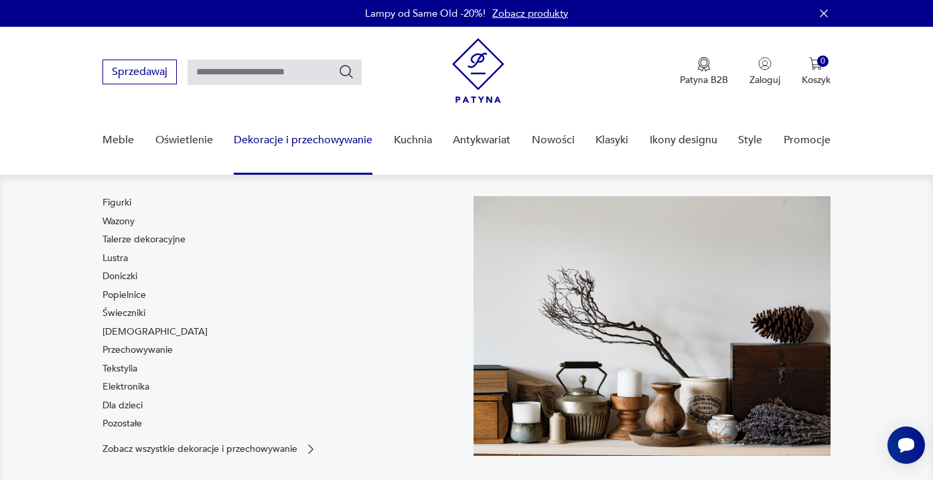
click at [347, 351] on div "Figurki Wazony Talerze dekoracyjne Lustra Doniczki Popielnice Świeczniki Bibelo…" at bounding box center [281, 316] width 357 height 240
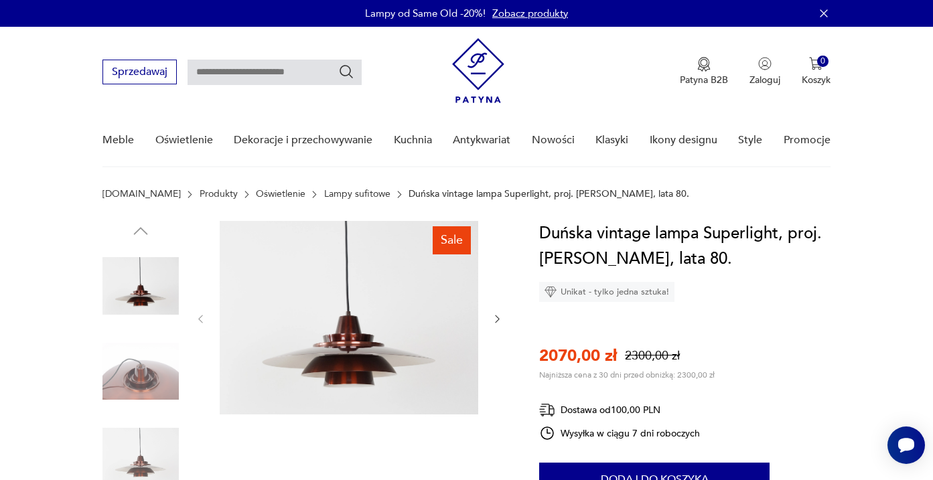
click at [312, 362] on img at bounding box center [349, 318] width 259 height 194
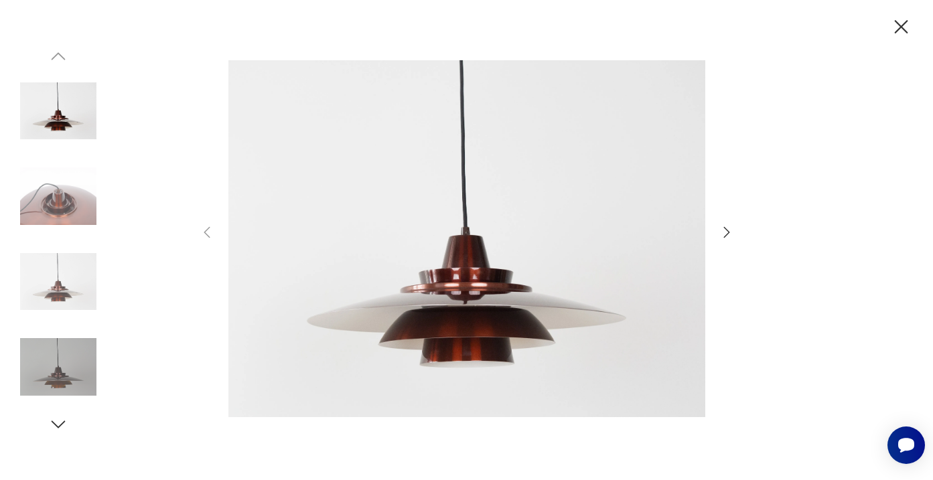
click at [732, 232] on icon "button" at bounding box center [727, 232] width 16 height 16
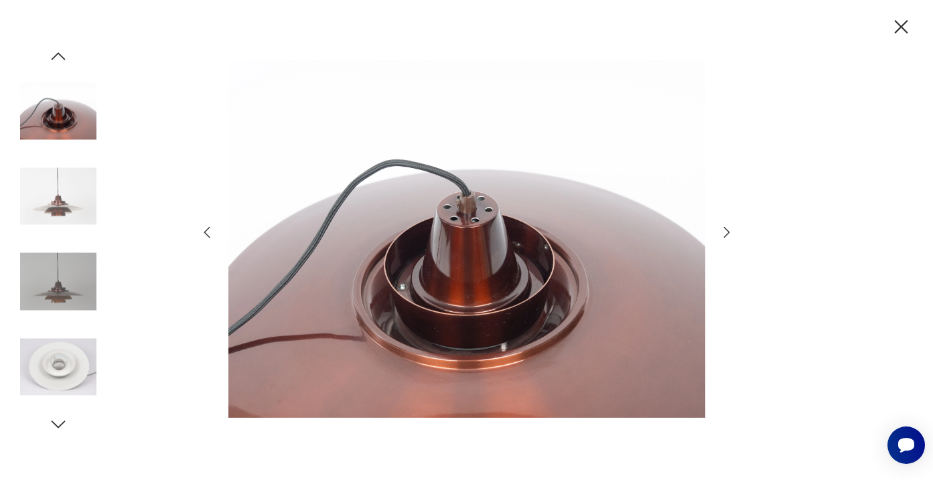
click at [727, 233] on icon "button" at bounding box center [727, 232] width 16 height 16
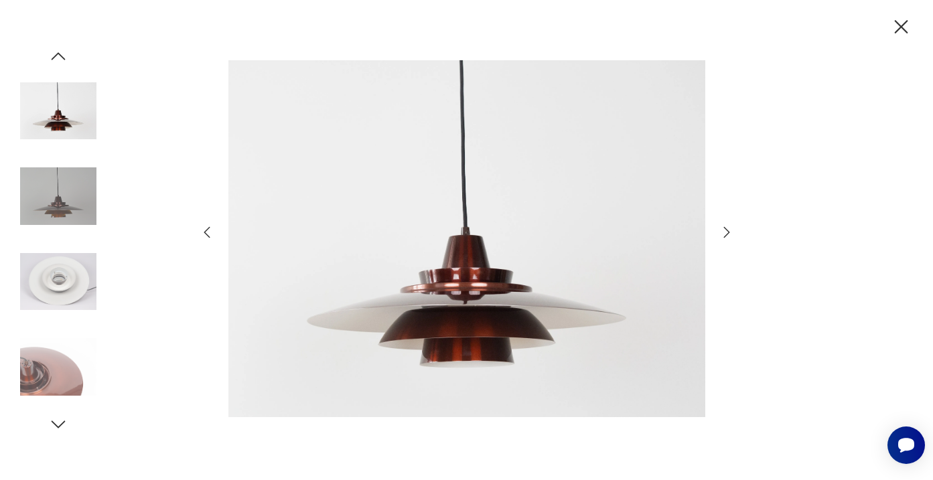
click at [727, 233] on icon "button" at bounding box center [727, 232] width 16 height 16
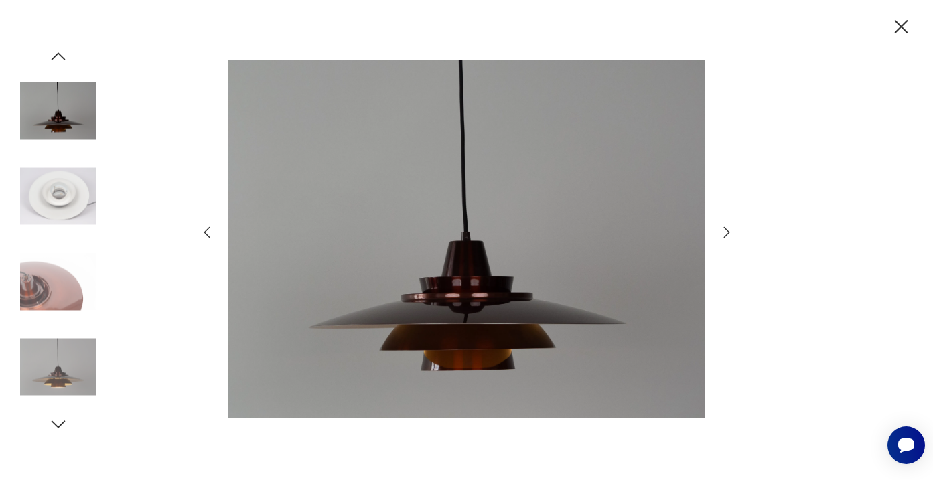
click at [727, 233] on icon "button" at bounding box center [727, 232] width 16 height 16
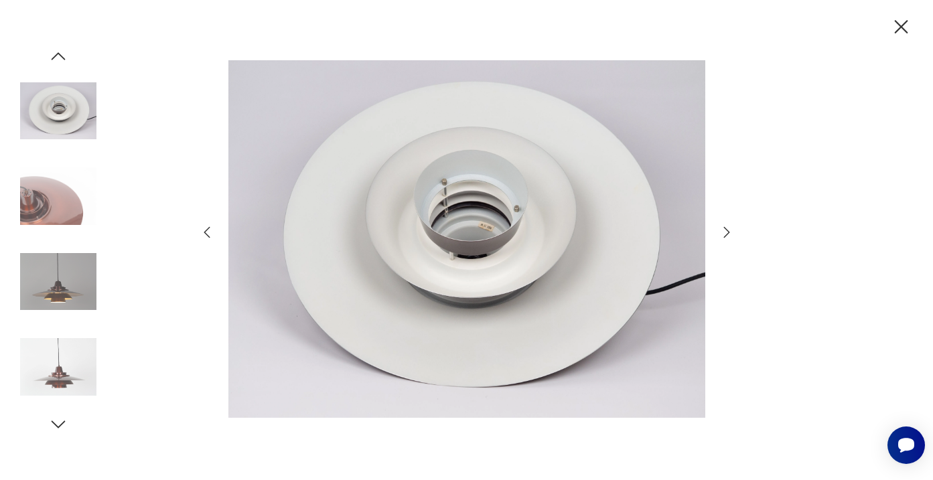
click at [727, 233] on icon "button" at bounding box center [727, 232] width 16 height 16
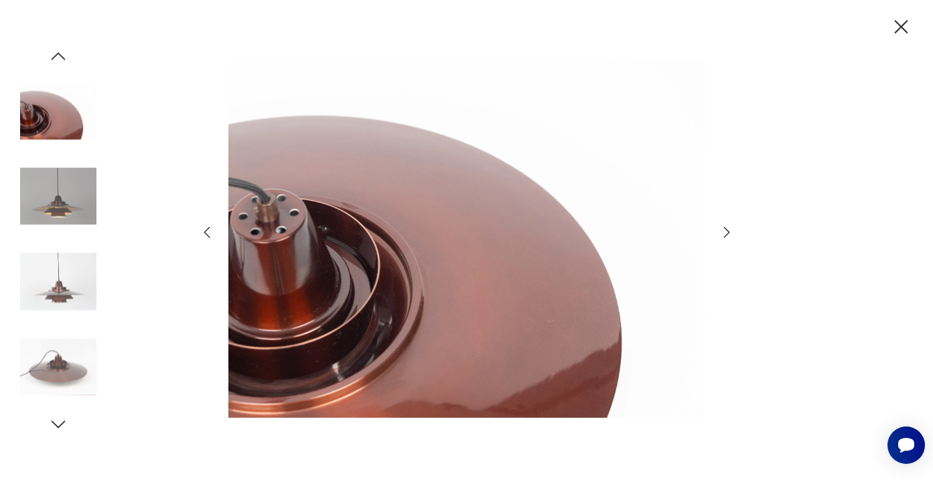
click at [727, 233] on icon "button" at bounding box center [727, 232] width 16 height 16
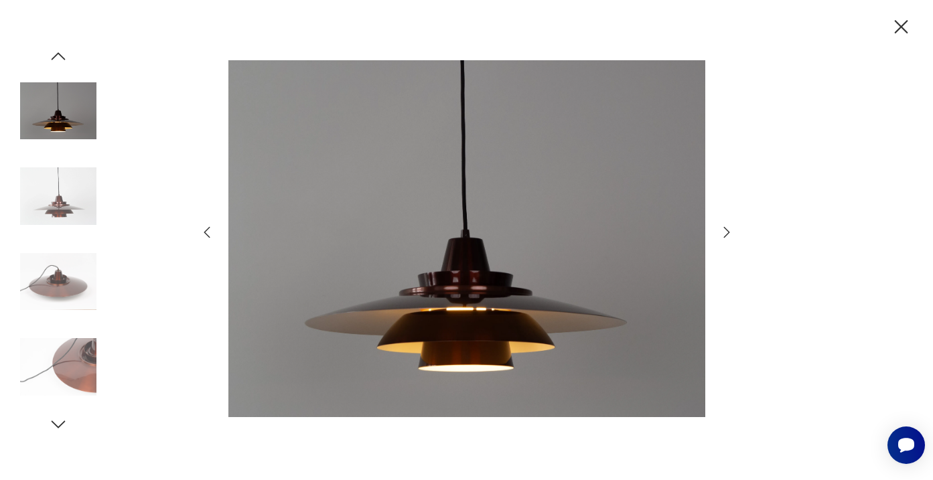
click at [900, 23] on icon "button" at bounding box center [901, 26] width 23 height 23
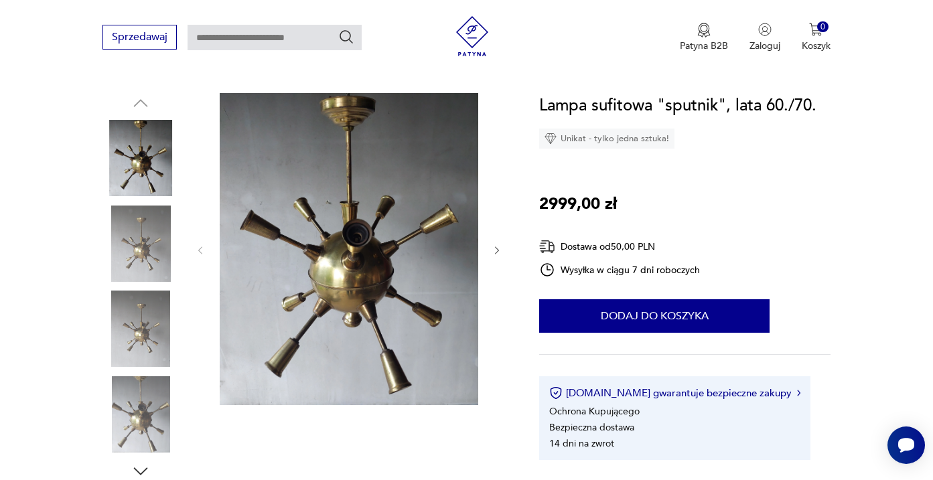
scroll to position [153, 0]
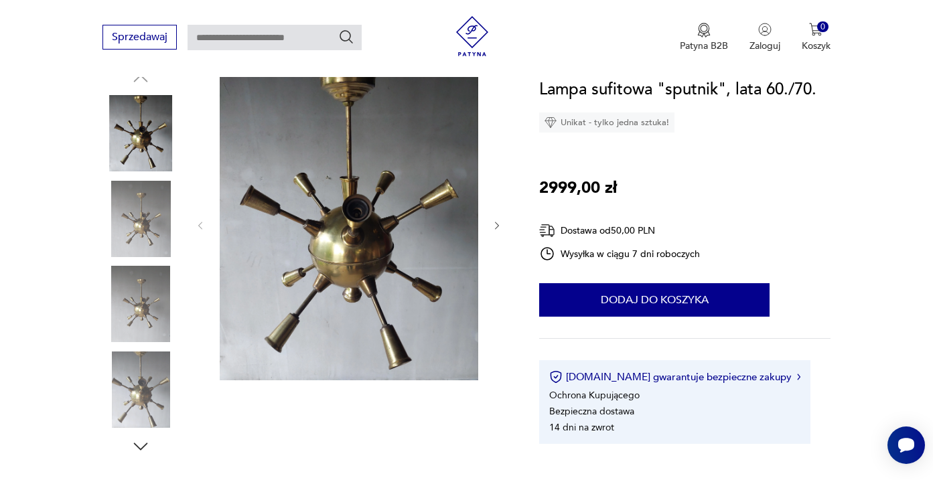
click at [373, 291] on img at bounding box center [349, 224] width 259 height 312
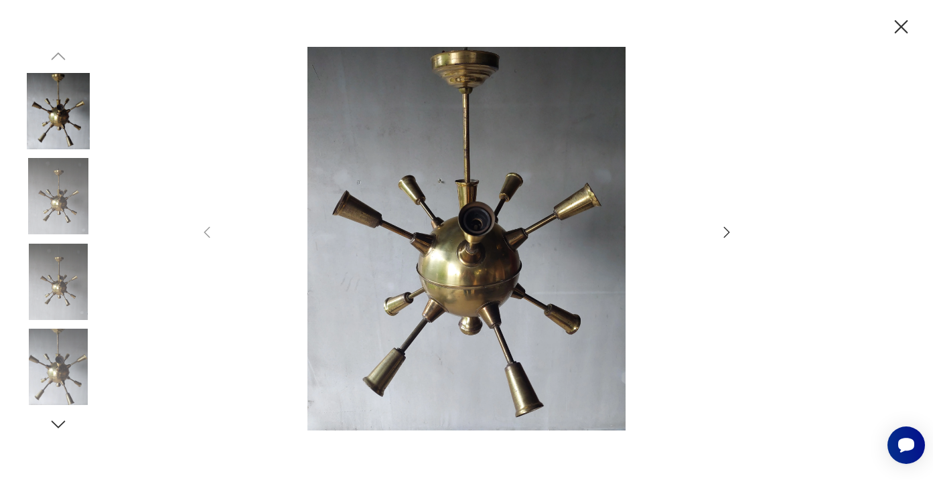
click at [725, 229] on icon "button" at bounding box center [727, 232] width 16 height 16
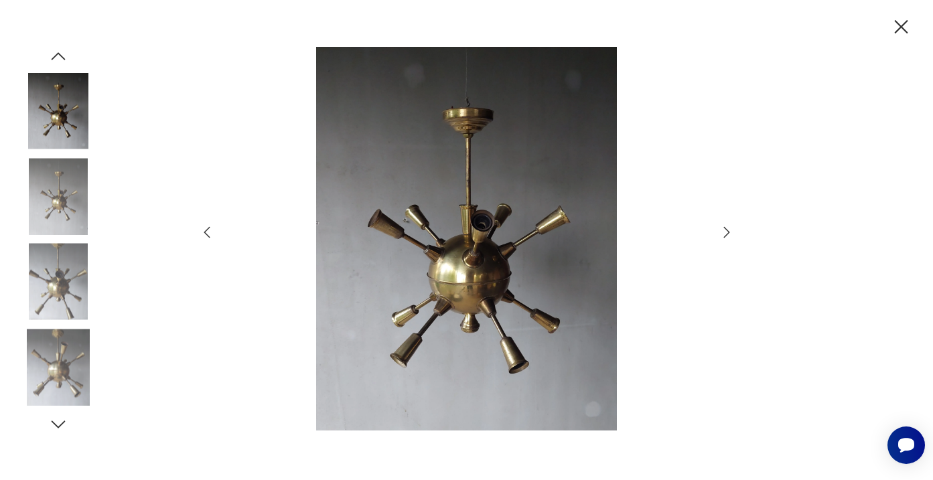
click at [725, 229] on icon "button" at bounding box center [727, 232] width 16 height 16
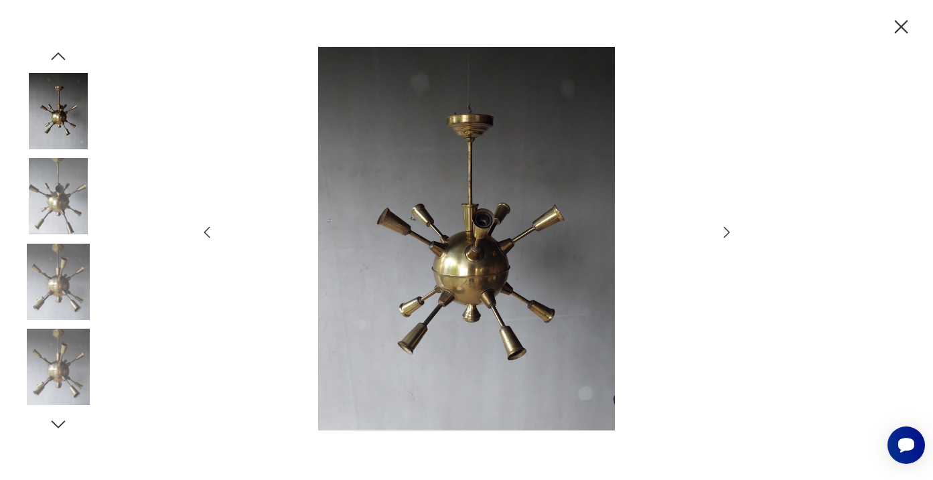
click at [725, 229] on icon "button" at bounding box center [727, 232] width 16 height 16
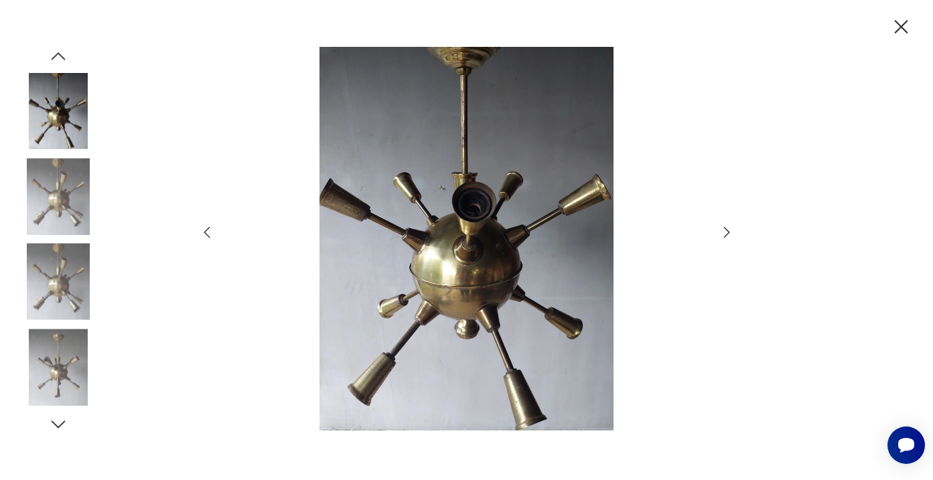
click at [725, 229] on icon "button" at bounding box center [727, 232] width 16 height 16
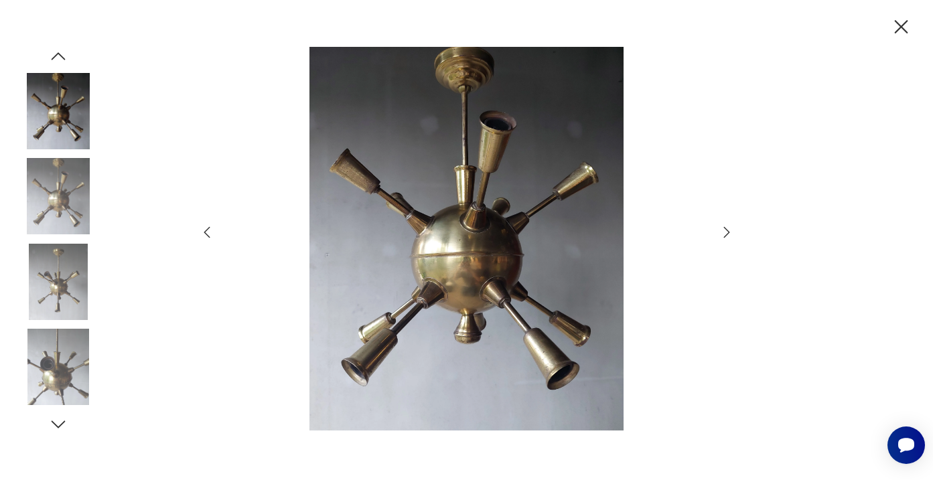
click at [725, 228] on icon "button" at bounding box center [727, 231] width 6 height 11
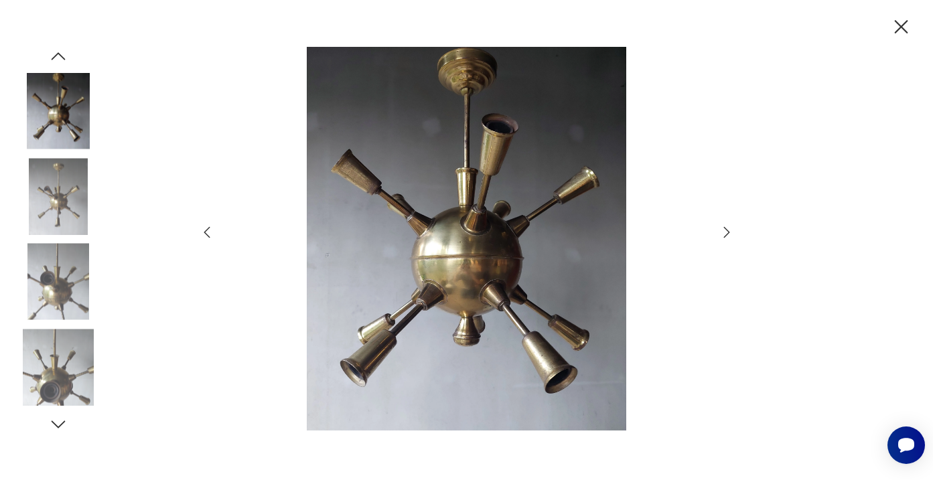
click at [725, 228] on icon "button" at bounding box center [727, 231] width 6 height 11
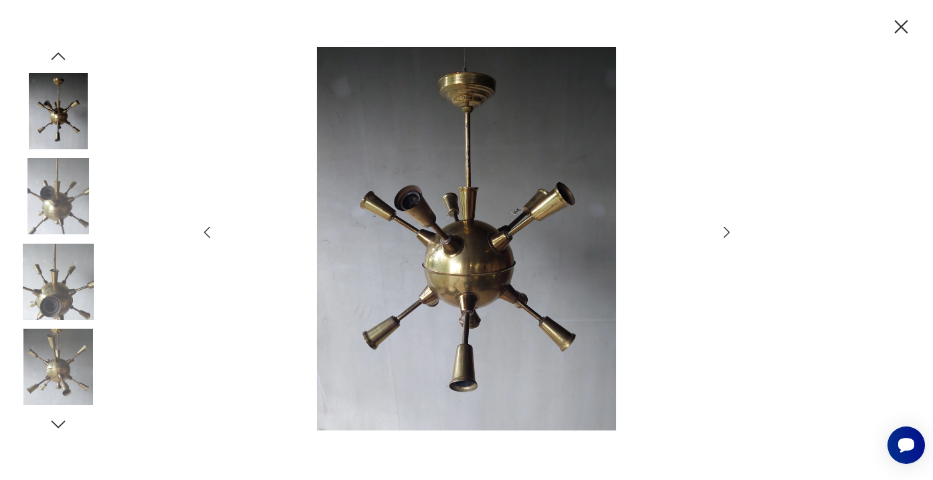
click at [901, 27] on icon "button" at bounding box center [901, 26] width 13 height 13
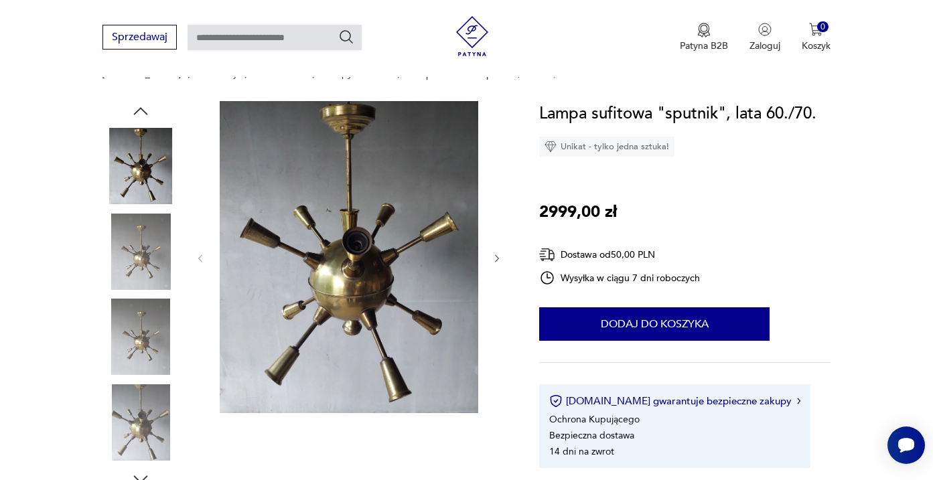
scroll to position [119, 0]
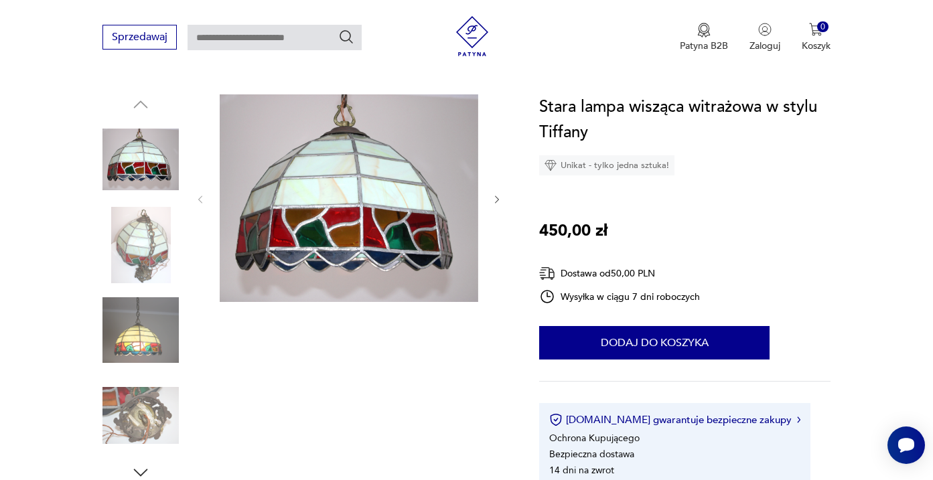
scroll to position [133, 0]
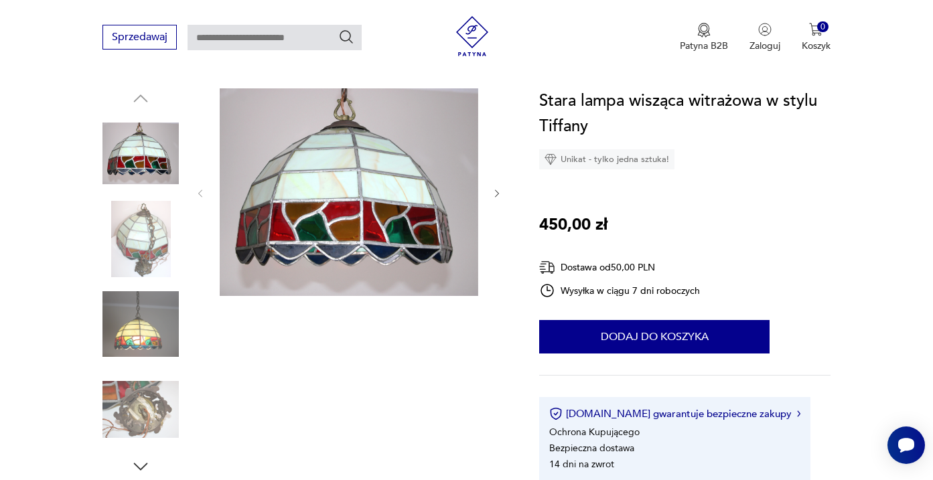
click at [157, 326] on img at bounding box center [141, 324] width 76 height 76
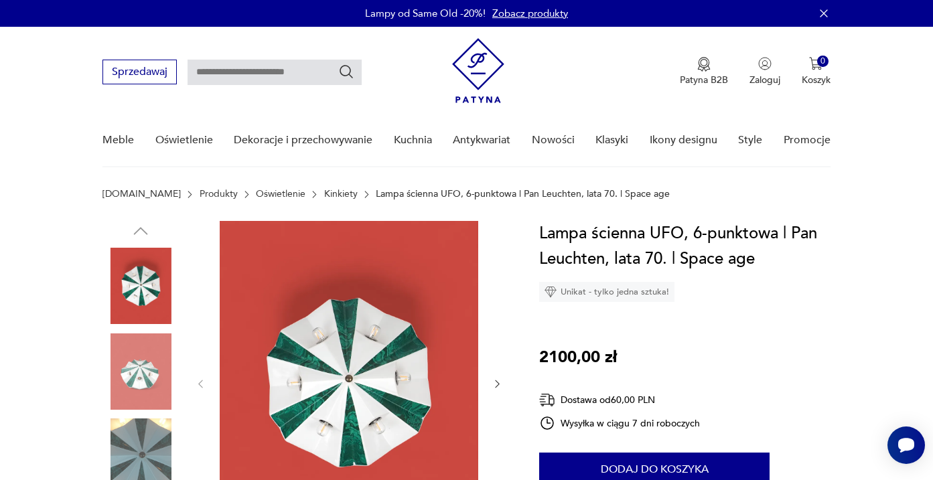
click at [388, 326] on img at bounding box center [349, 383] width 259 height 324
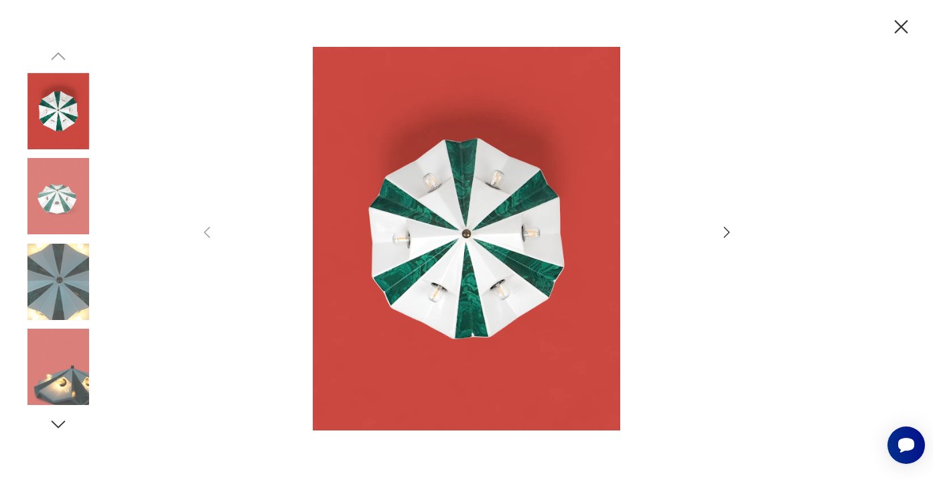
click at [726, 232] on icon "button" at bounding box center [727, 232] width 16 height 16
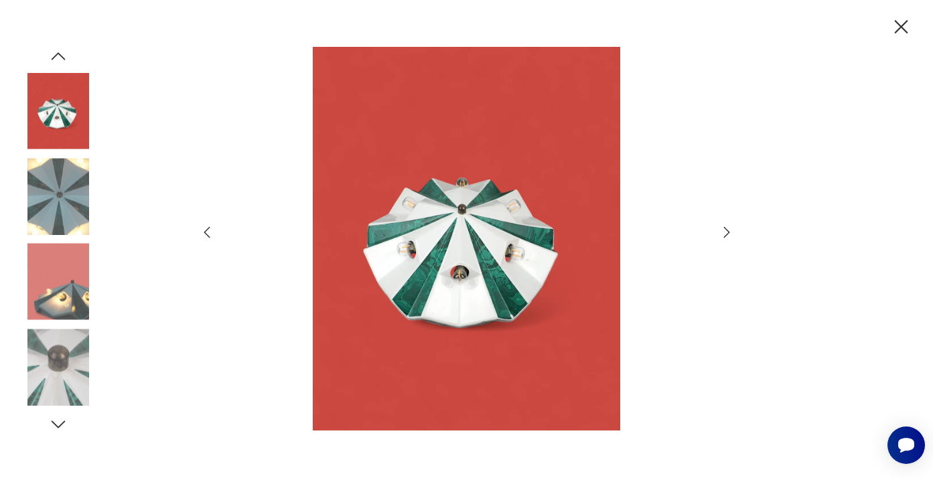
click at [726, 232] on icon "button" at bounding box center [727, 232] width 16 height 16
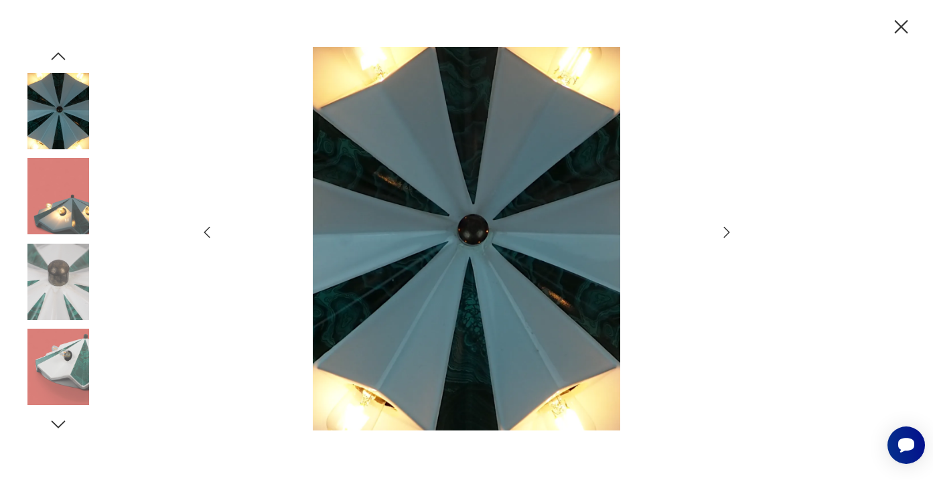
click at [726, 232] on icon "button" at bounding box center [727, 232] width 16 height 16
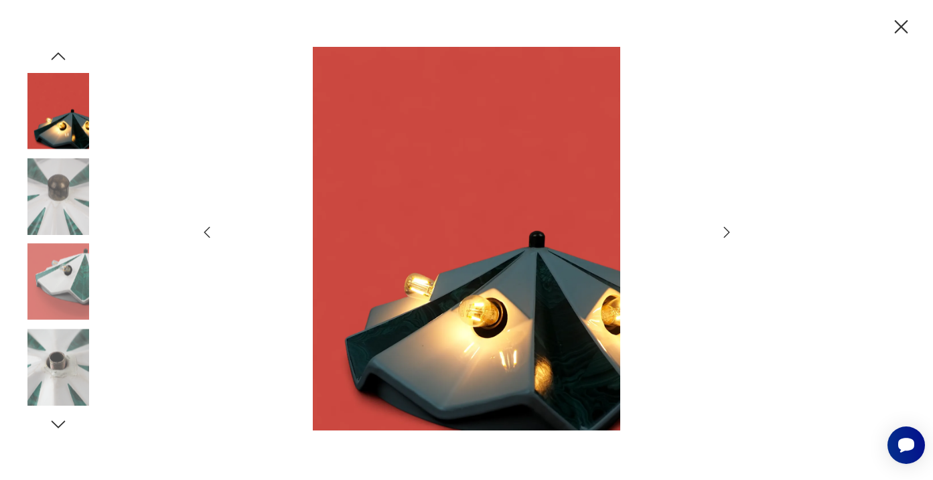
click at [726, 232] on icon "button" at bounding box center [727, 232] width 16 height 16
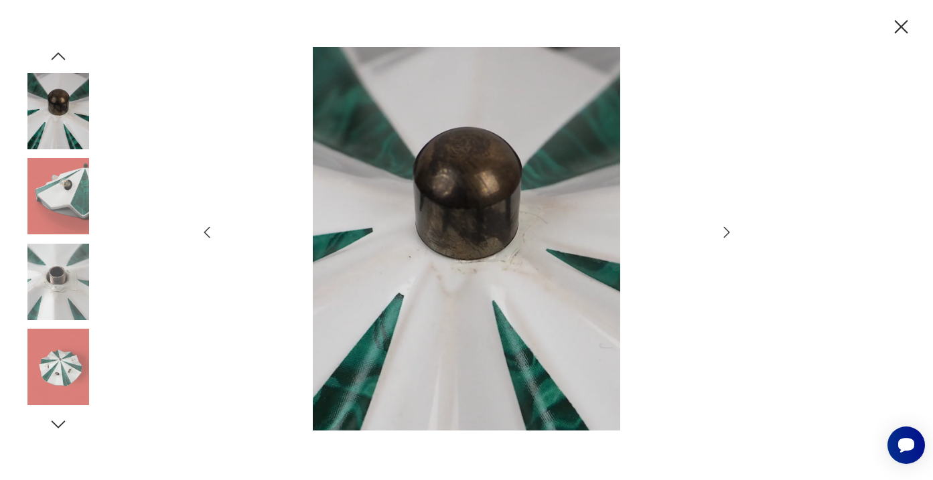
click at [726, 232] on icon "button" at bounding box center [727, 232] width 16 height 16
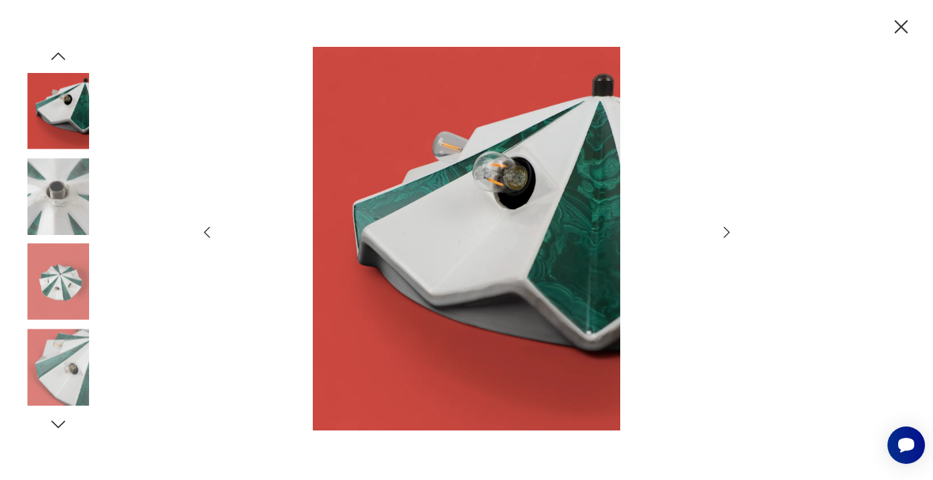
click at [726, 232] on icon "button" at bounding box center [727, 232] width 16 height 16
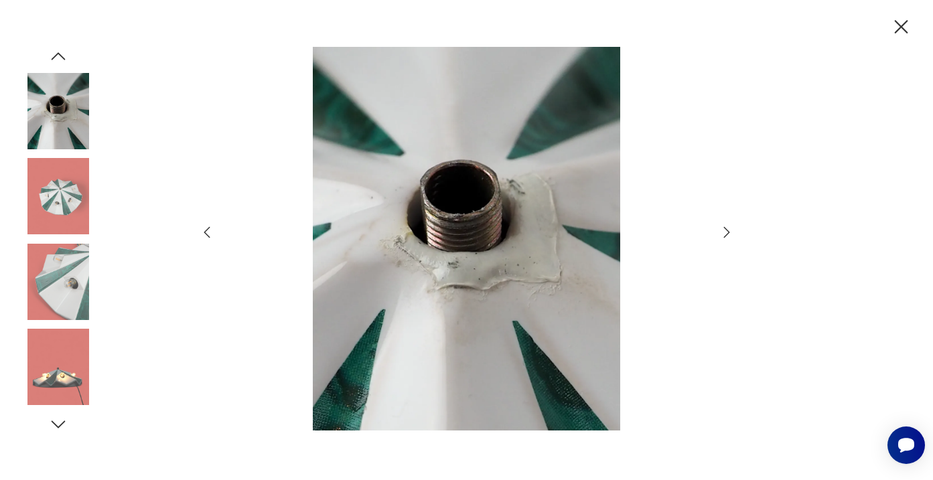
click at [726, 232] on icon "button" at bounding box center [727, 232] width 16 height 16
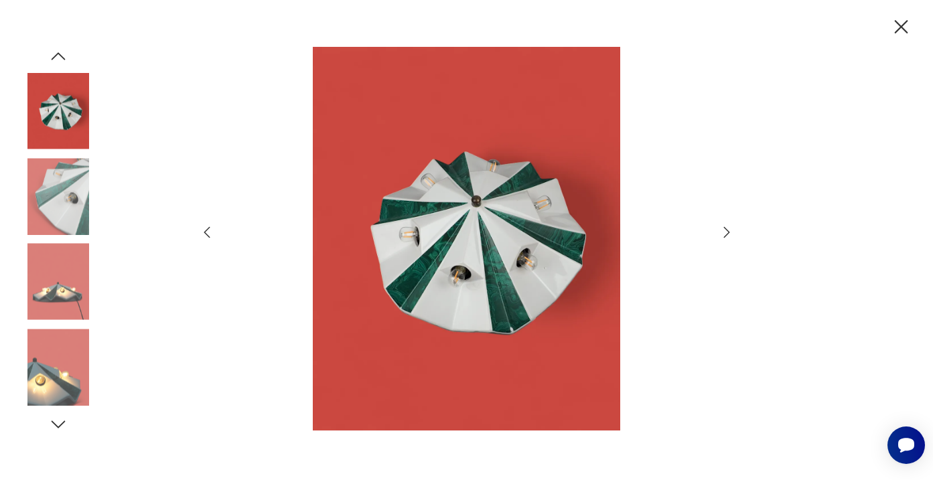
click at [726, 232] on icon "button" at bounding box center [727, 232] width 16 height 16
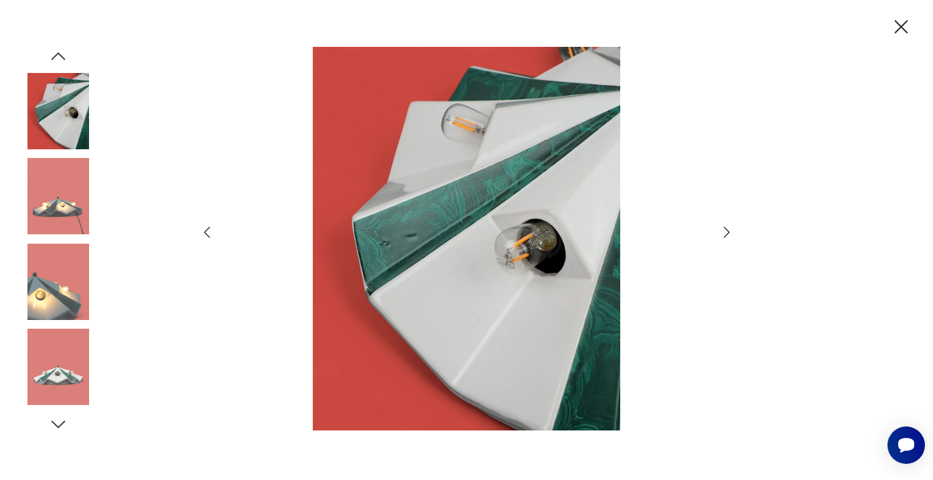
click at [726, 232] on icon "button" at bounding box center [727, 232] width 16 height 16
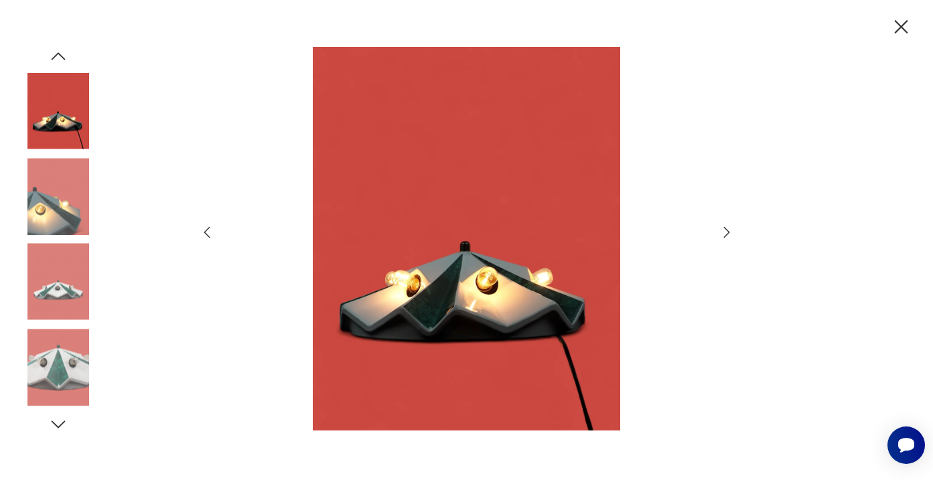
click at [726, 232] on icon "button" at bounding box center [727, 232] width 16 height 16
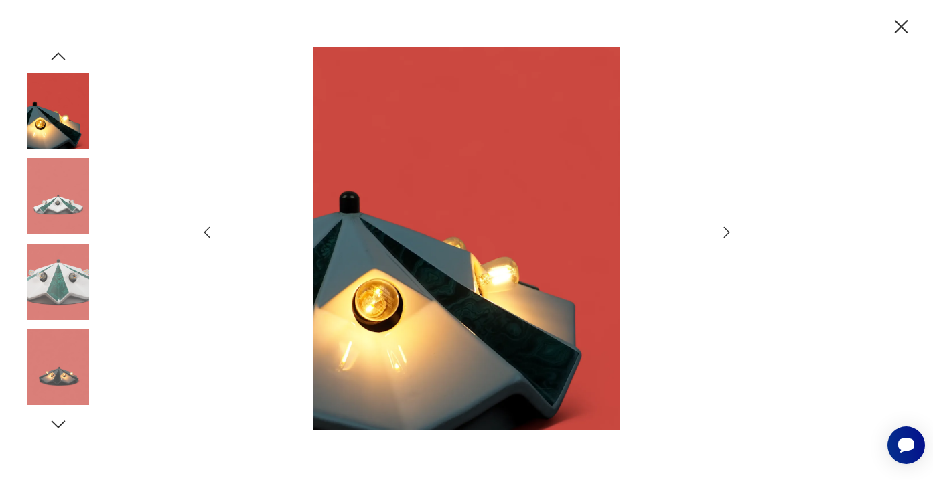
click at [726, 232] on icon "button" at bounding box center [727, 232] width 16 height 16
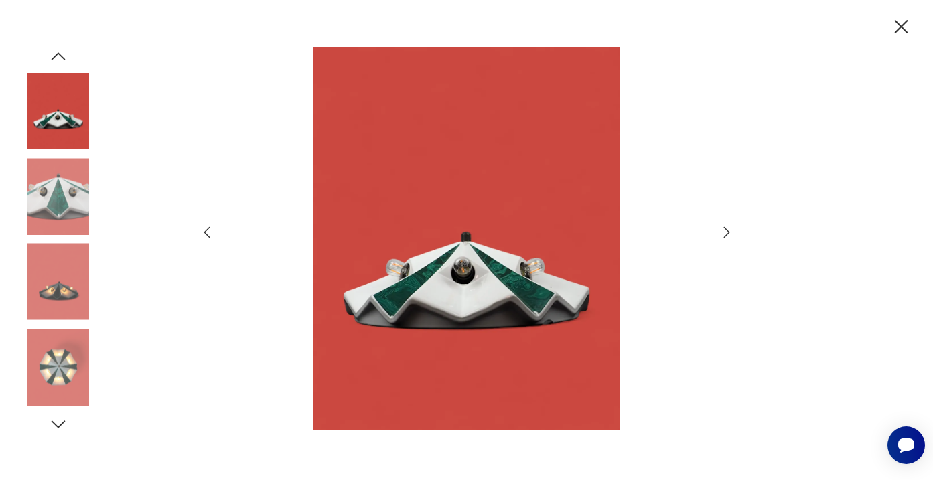
click at [726, 232] on icon "button" at bounding box center [727, 232] width 16 height 16
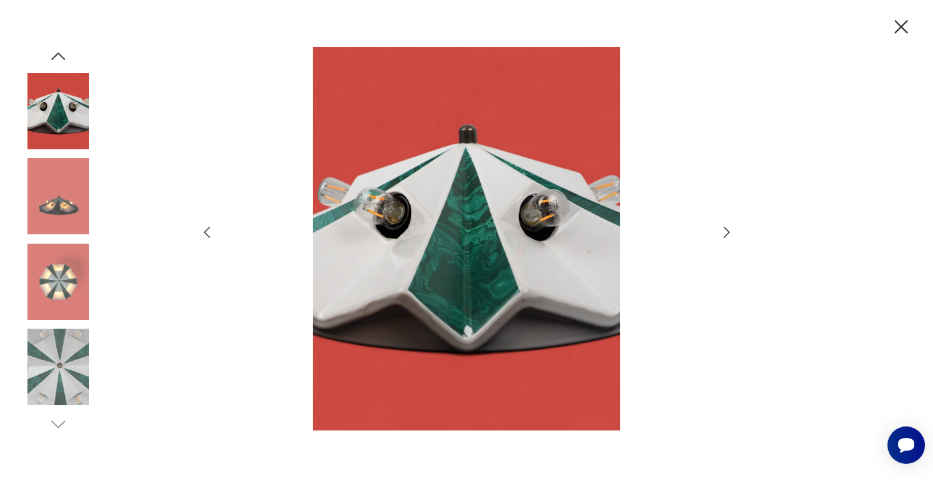
click at [726, 232] on icon "button" at bounding box center [727, 232] width 16 height 16
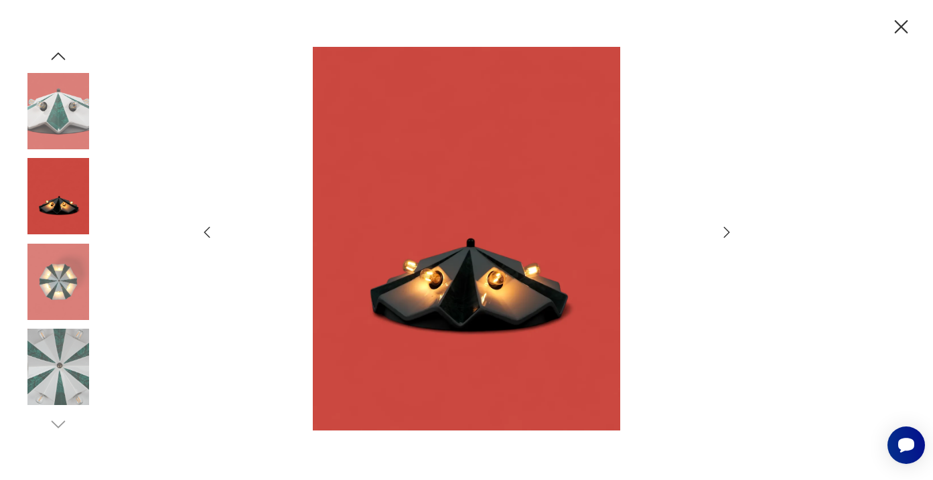
click at [726, 232] on icon "button" at bounding box center [727, 232] width 16 height 16
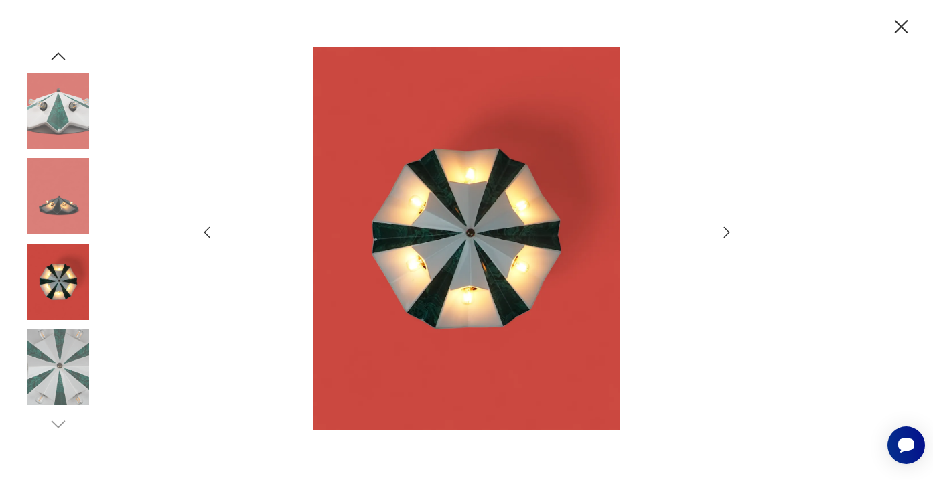
click at [726, 232] on icon "button" at bounding box center [727, 232] width 16 height 16
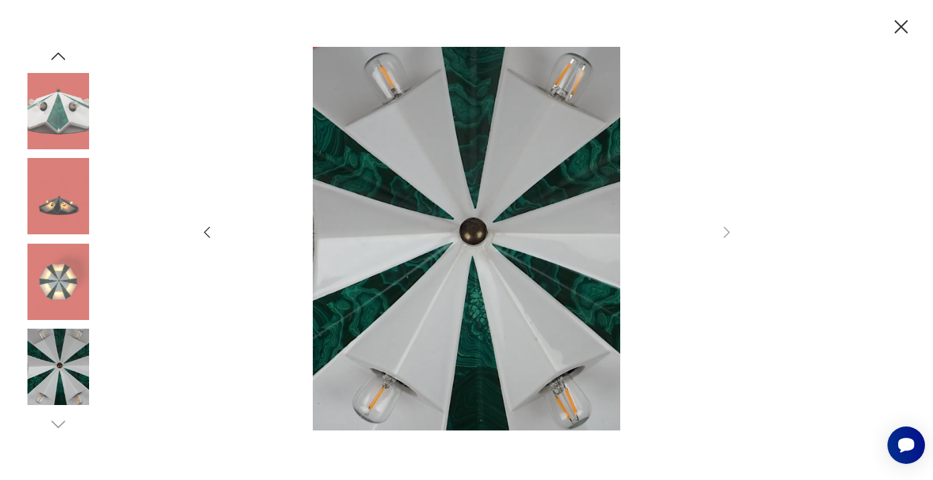
click at [898, 29] on icon "button" at bounding box center [901, 26] width 13 height 13
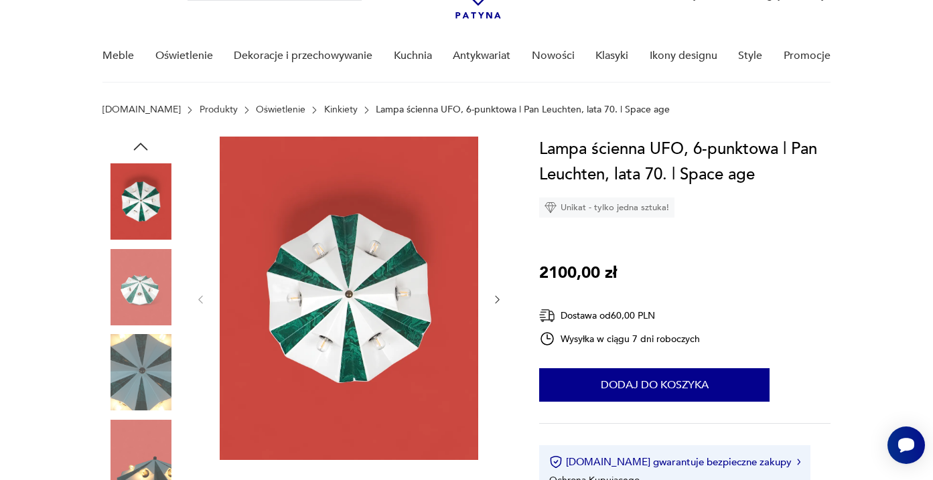
scroll to position [94, 0]
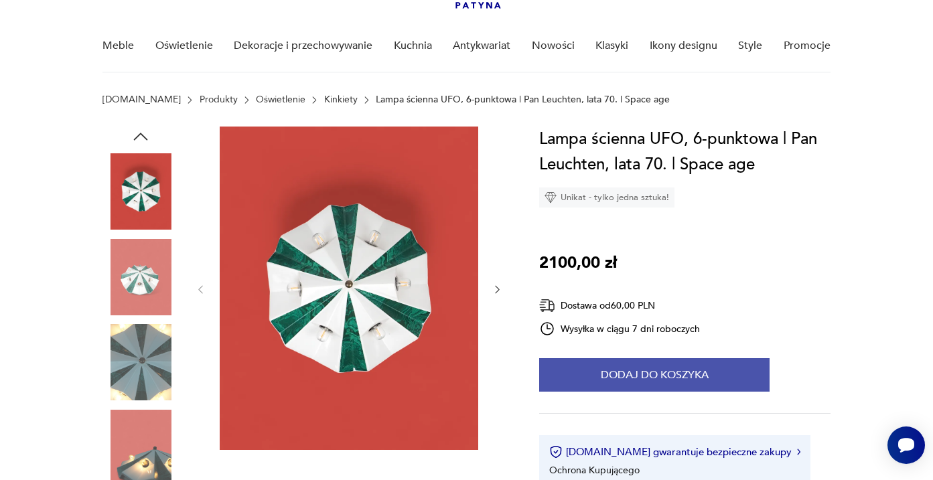
click at [602, 381] on button "Dodaj do koszyka" at bounding box center [654, 374] width 230 height 33
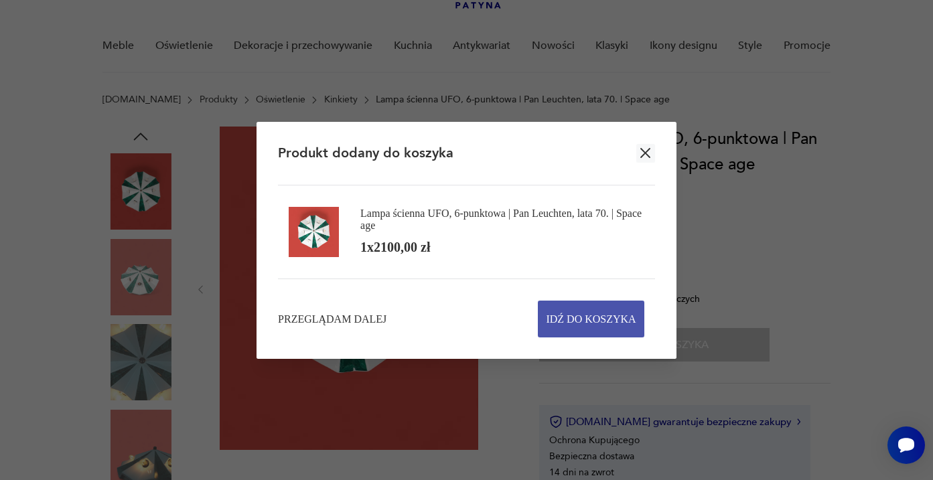
click at [573, 303] on span "Idź do koszyka" at bounding box center [591, 319] width 90 height 36
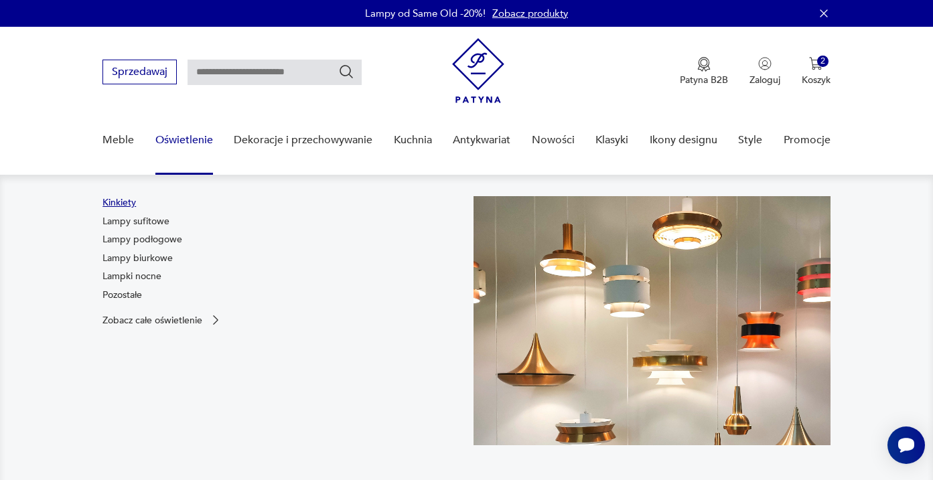
click at [126, 203] on link "Kinkiety" at bounding box center [119, 202] width 33 height 13
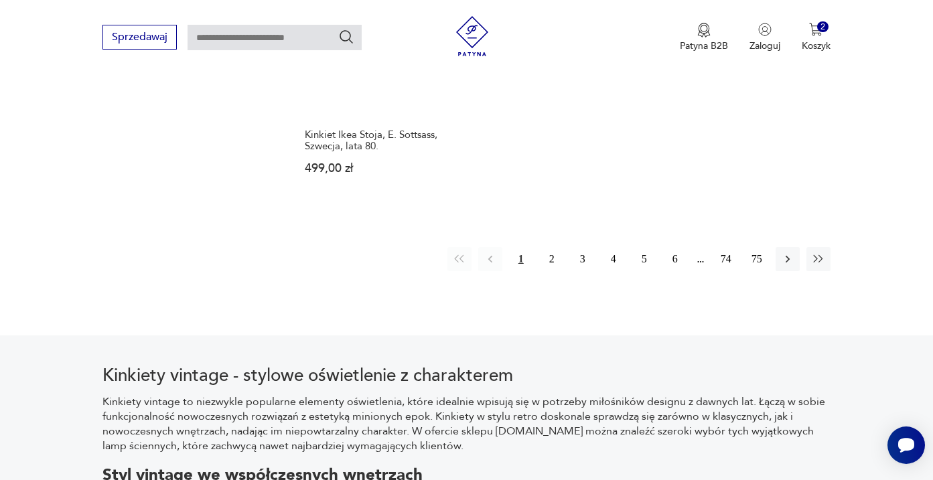
scroll to position [2027, 0]
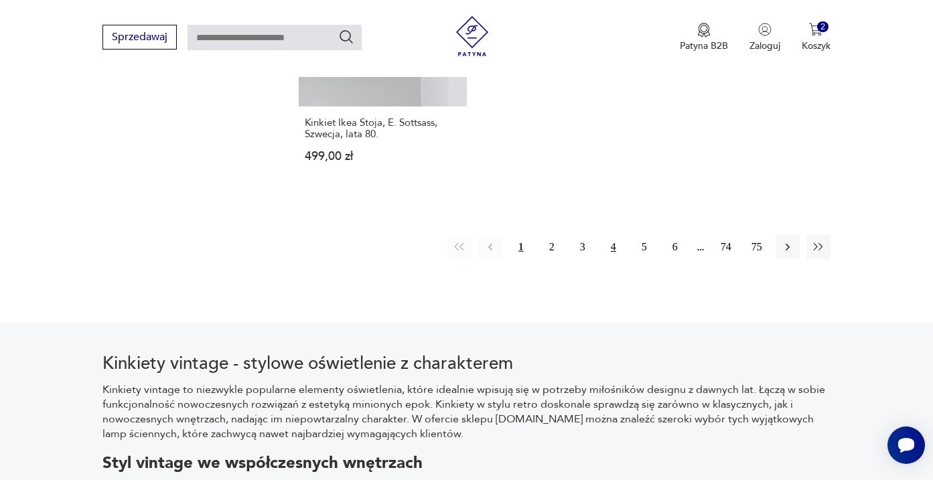
click at [612, 259] on button "4" at bounding box center [614, 247] width 24 height 24
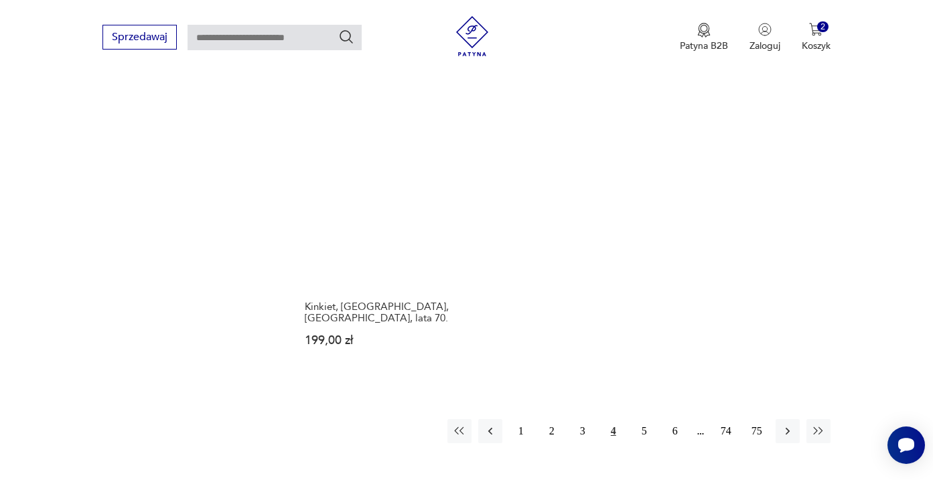
scroll to position [1982, 0]
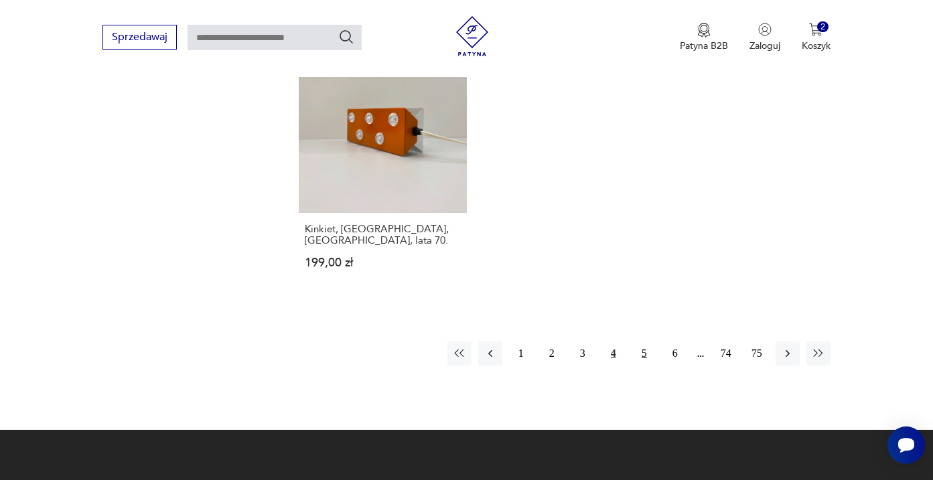
click at [644, 366] on button "5" at bounding box center [644, 354] width 24 height 24
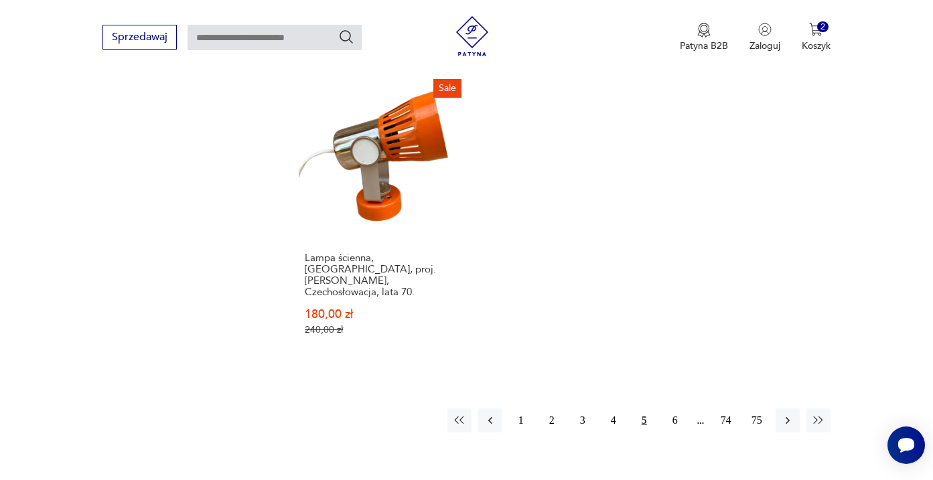
scroll to position [1946, 0]
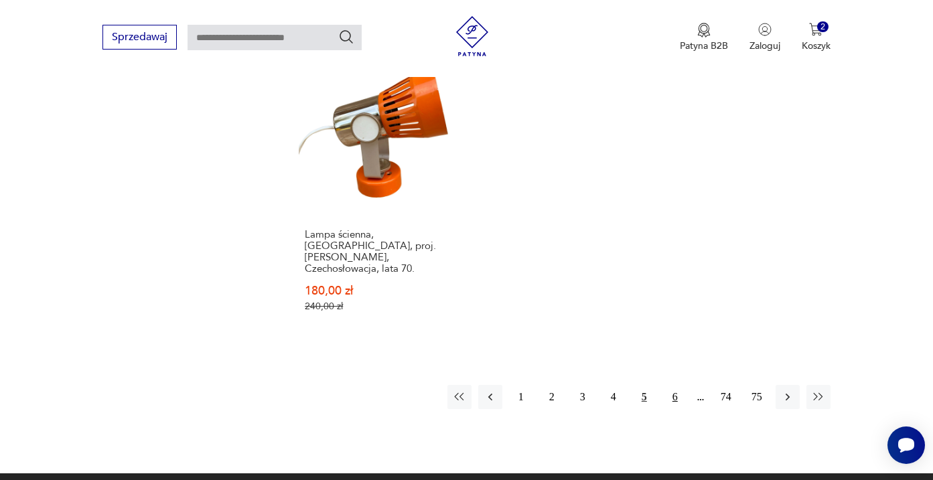
click at [675, 409] on button "6" at bounding box center [675, 397] width 24 height 24
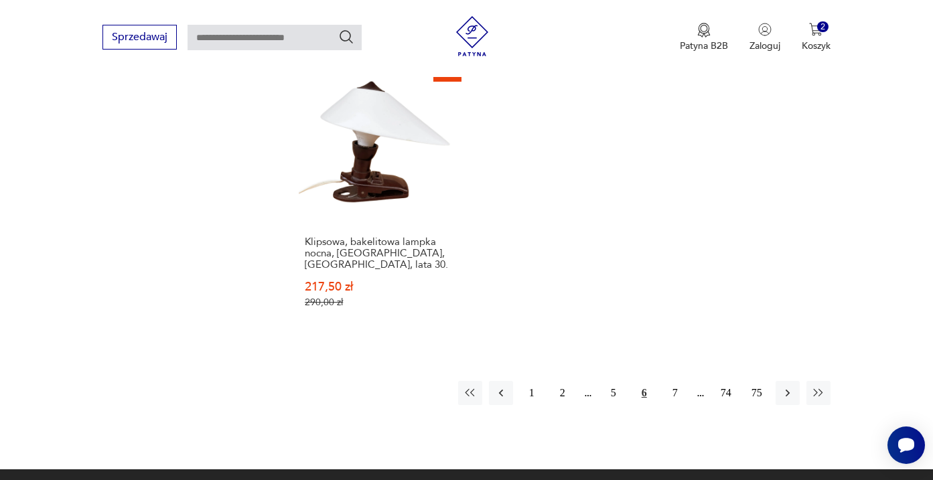
scroll to position [1989, 0]
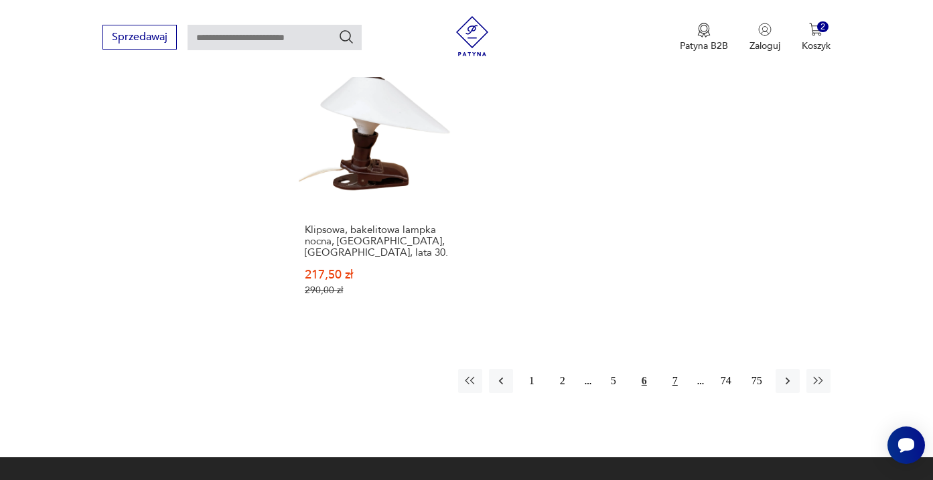
click at [680, 391] on button "7" at bounding box center [675, 381] width 24 height 24
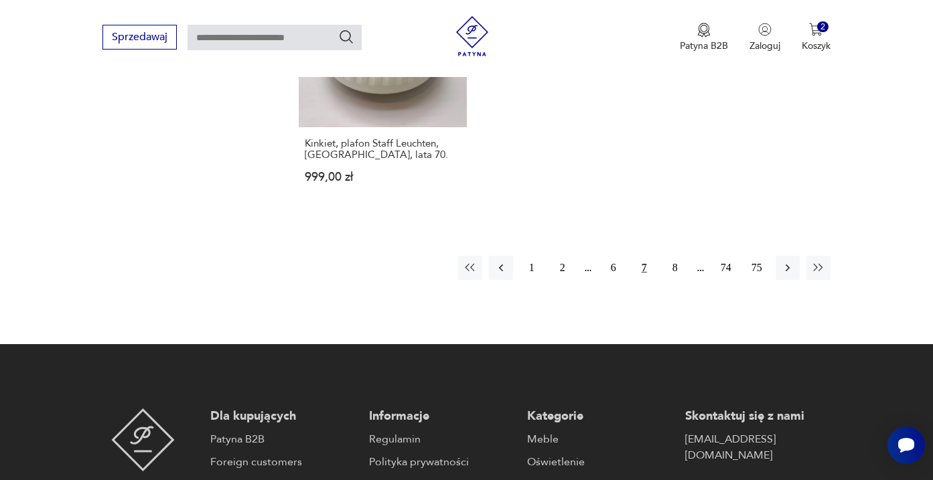
scroll to position [2078, 0]
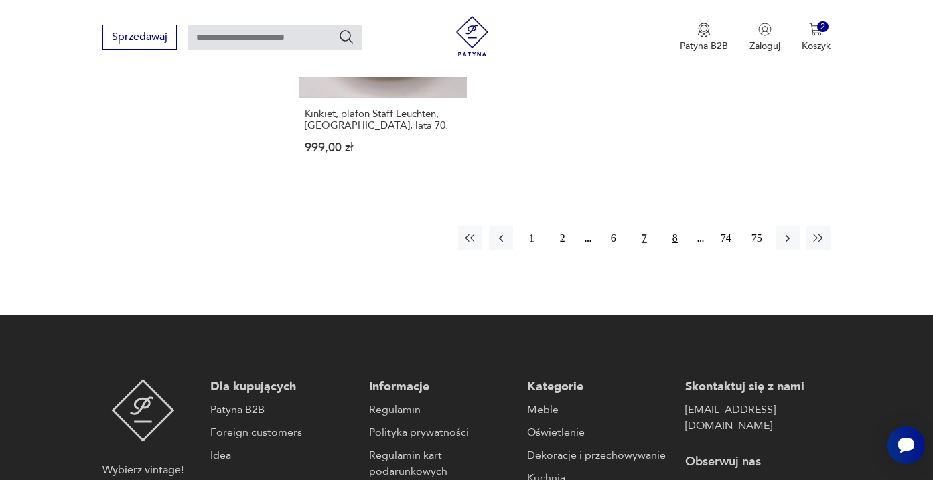
click at [673, 251] on button "8" at bounding box center [675, 238] width 24 height 24
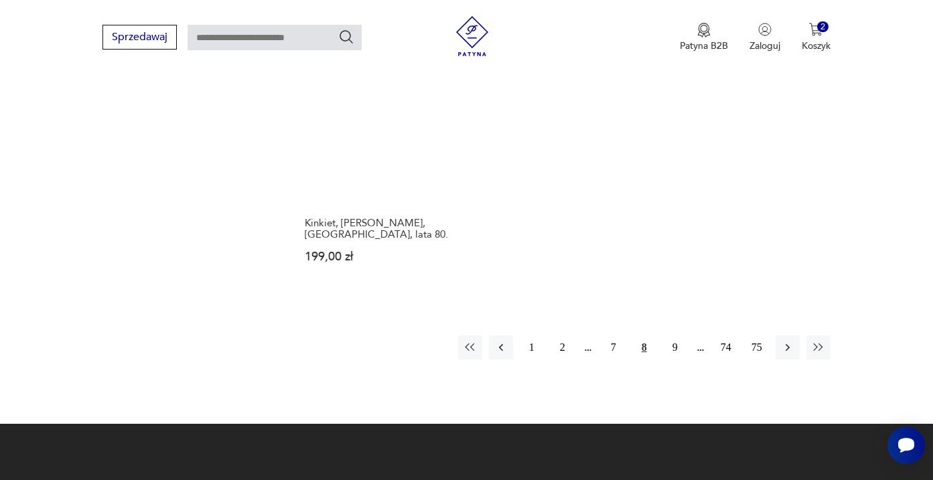
scroll to position [1967, 0]
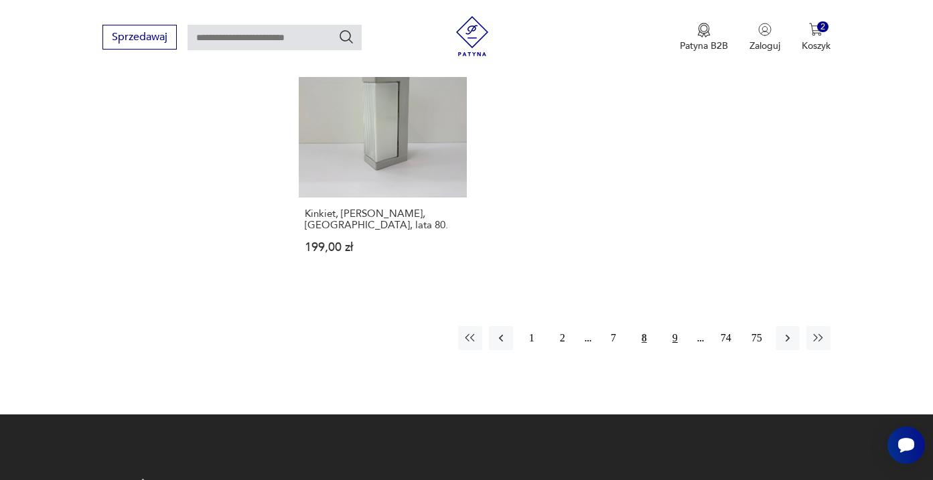
click at [676, 350] on button "9" at bounding box center [675, 338] width 24 height 24
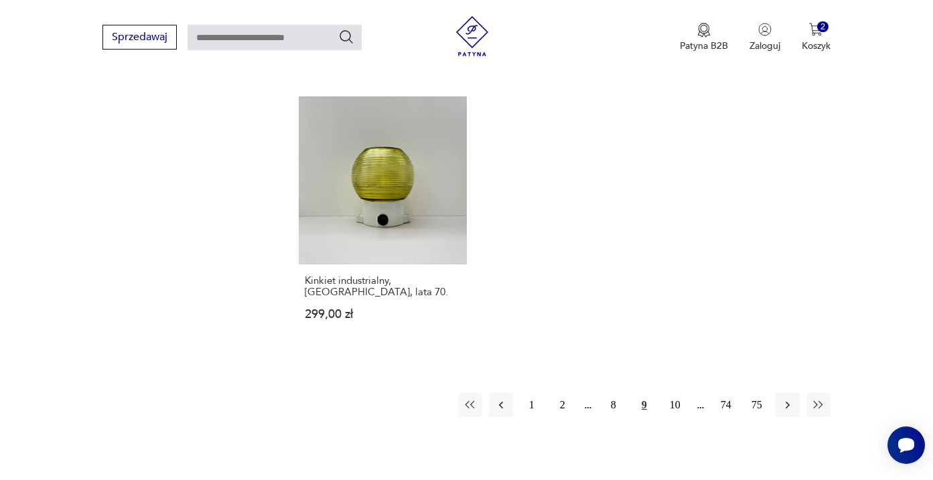
scroll to position [1900, 0]
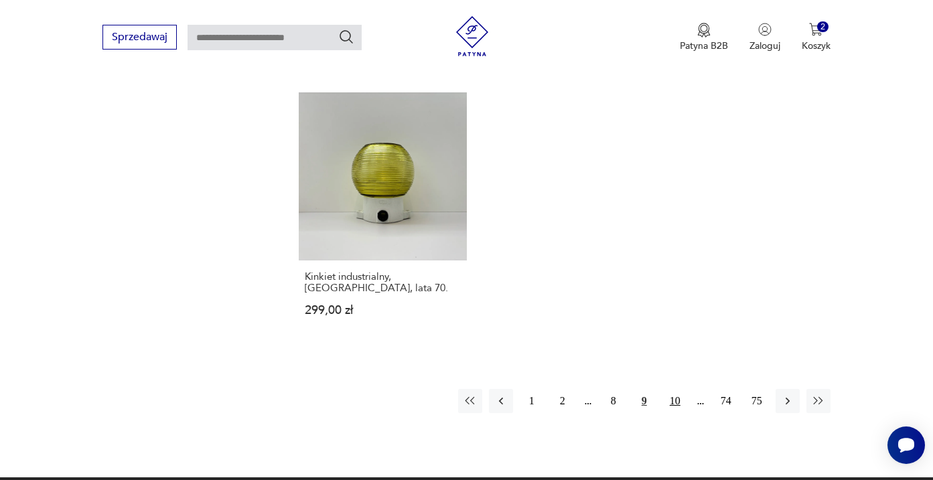
click at [677, 413] on button "10" at bounding box center [675, 401] width 24 height 24
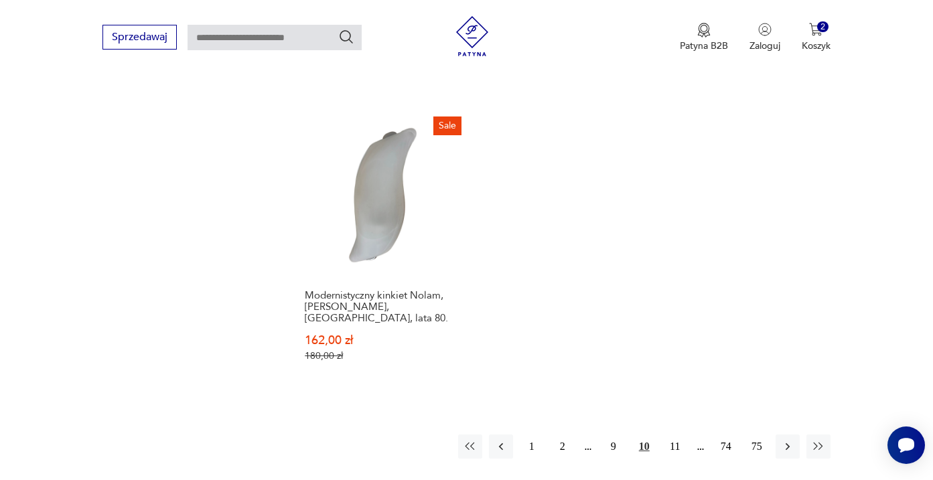
scroll to position [1913, 0]
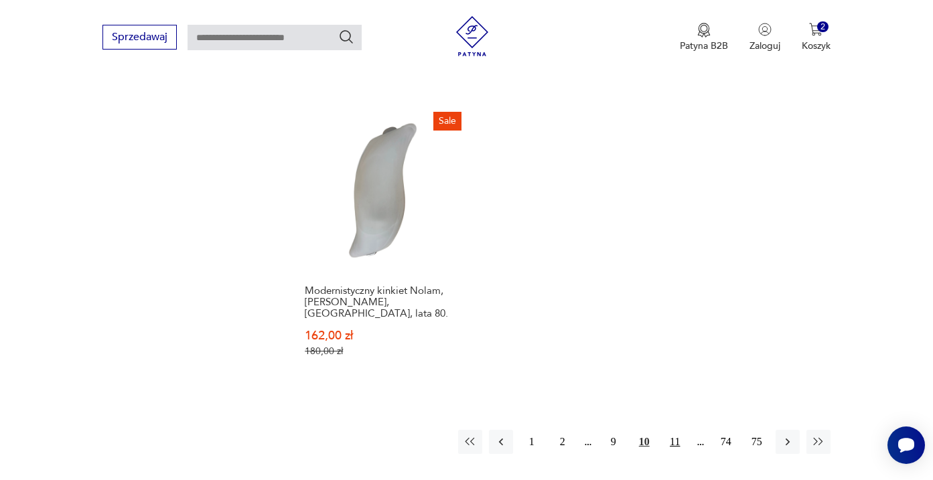
click at [675, 444] on button "11" at bounding box center [675, 442] width 24 height 24
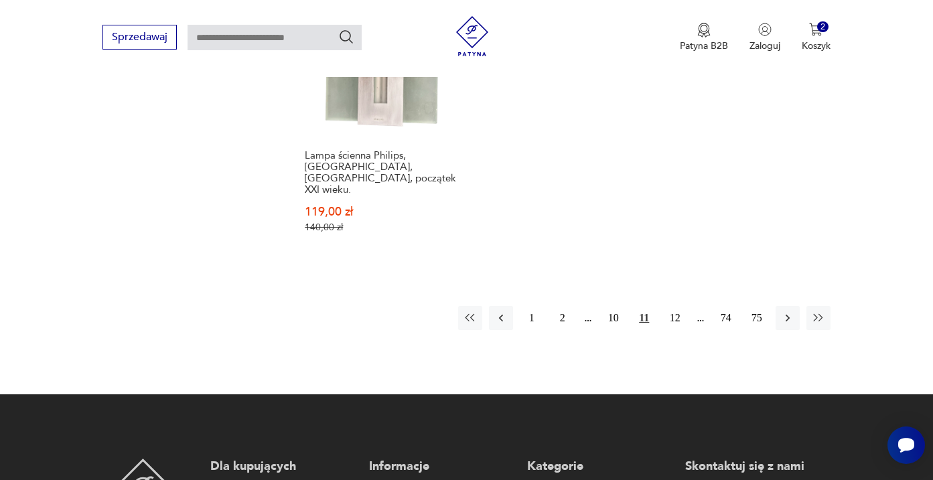
scroll to position [2072, 0]
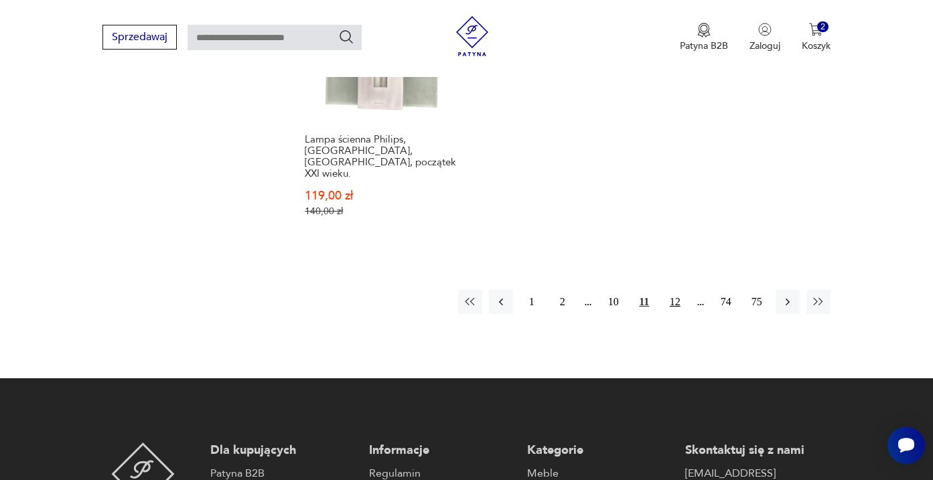
click at [674, 314] on button "12" at bounding box center [675, 302] width 24 height 24
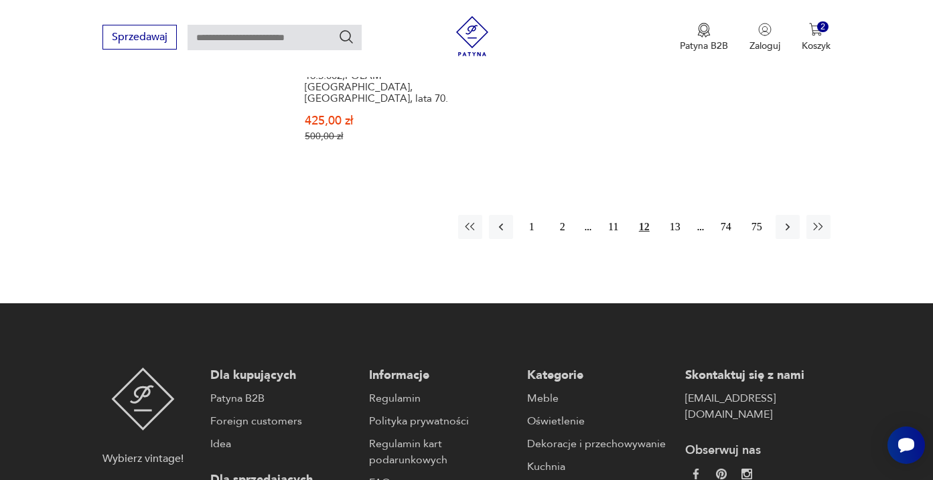
scroll to position [2144, 0]
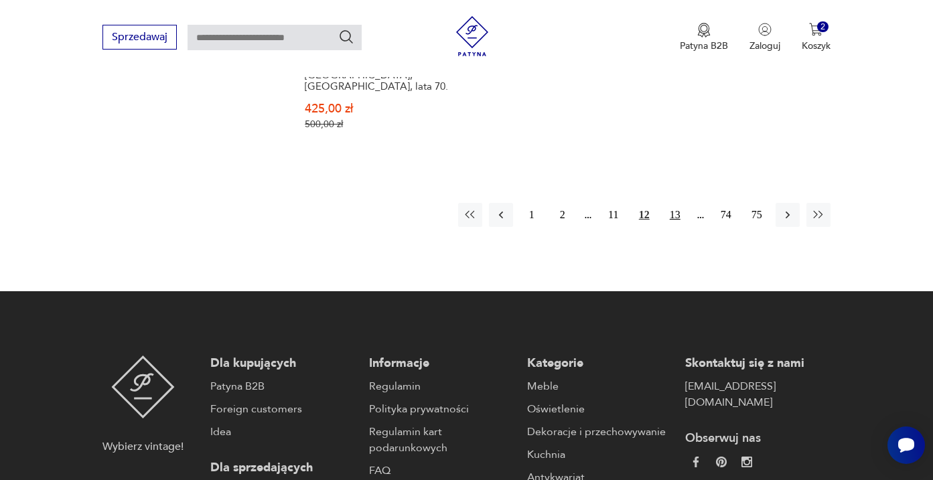
click at [674, 227] on button "13" at bounding box center [675, 215] width 24 height 24
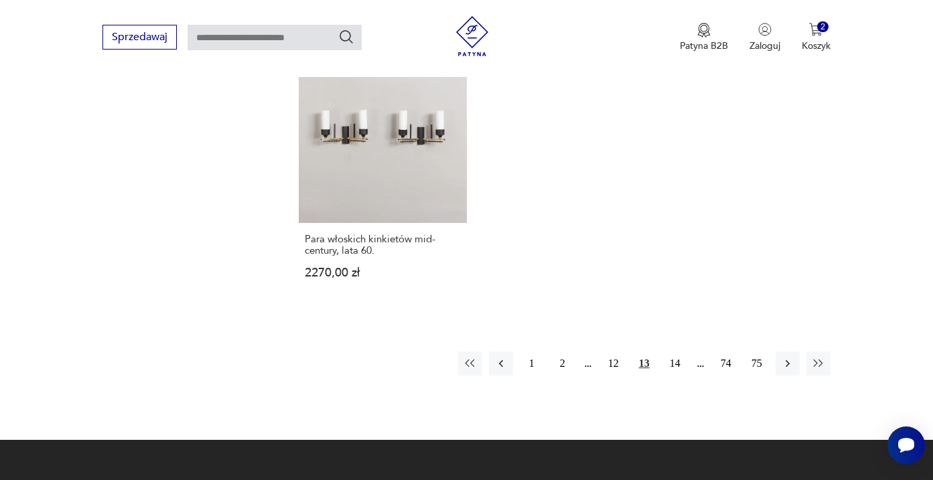
scroll to position [2032, 0]
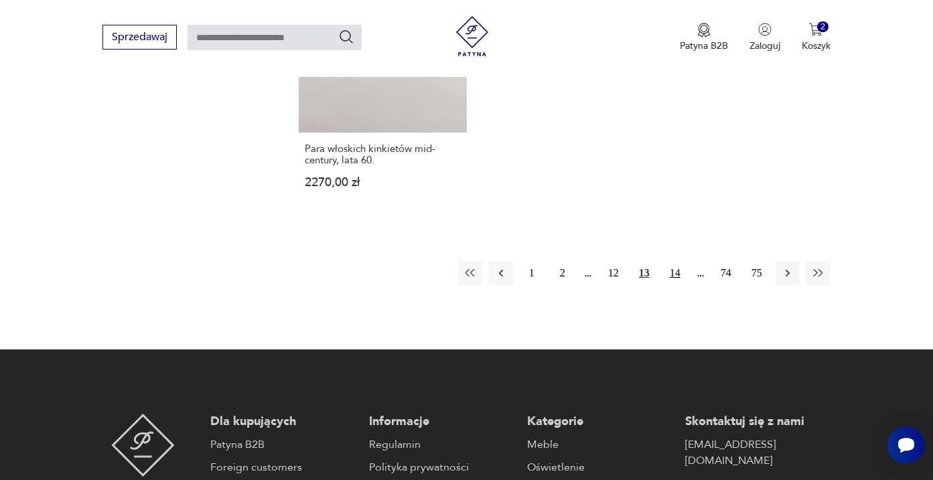
click at [676, 285] on button "14" at bounding box center [675, 273] width 24 height 24
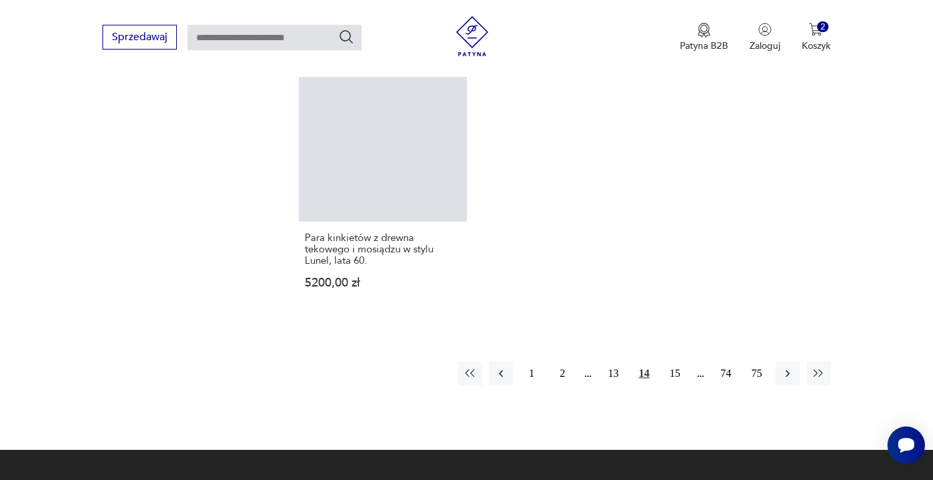
scroll to position [1943, 0]
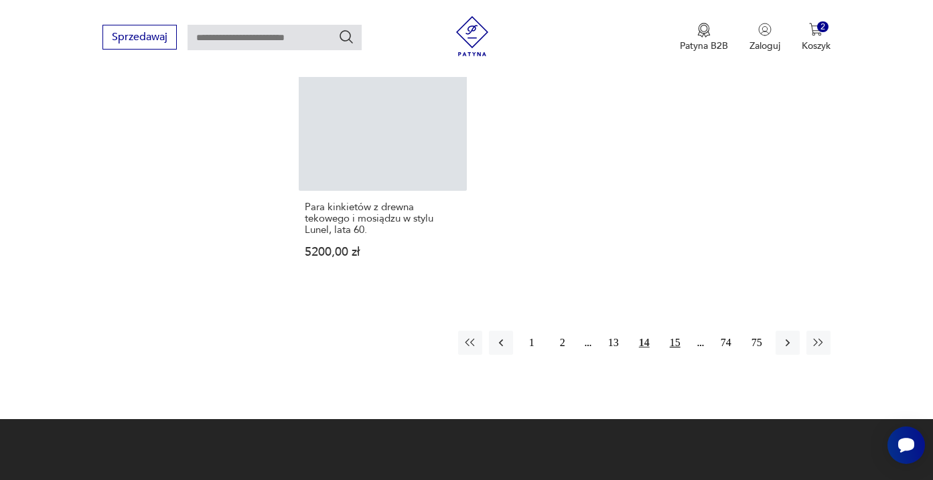
click at [681, 345] on button "15" at bounding box center [675, 343] width 24 height 24
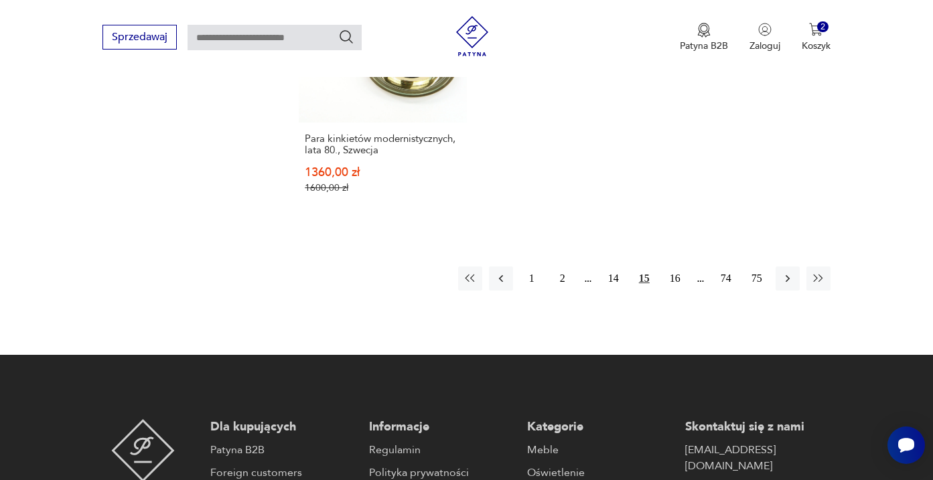
scroll to position [2061, 0]
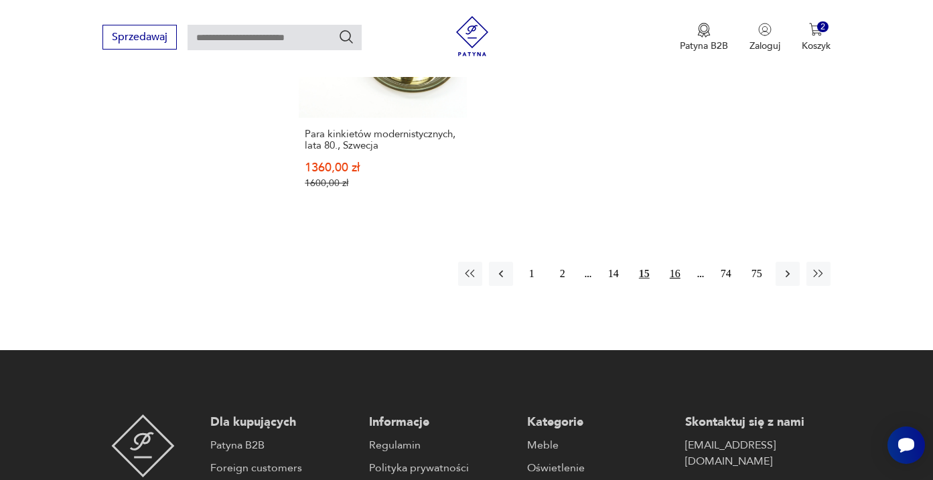
click at [671, 272] on button "16" at bounding box center [675, 274] width 24 height 24
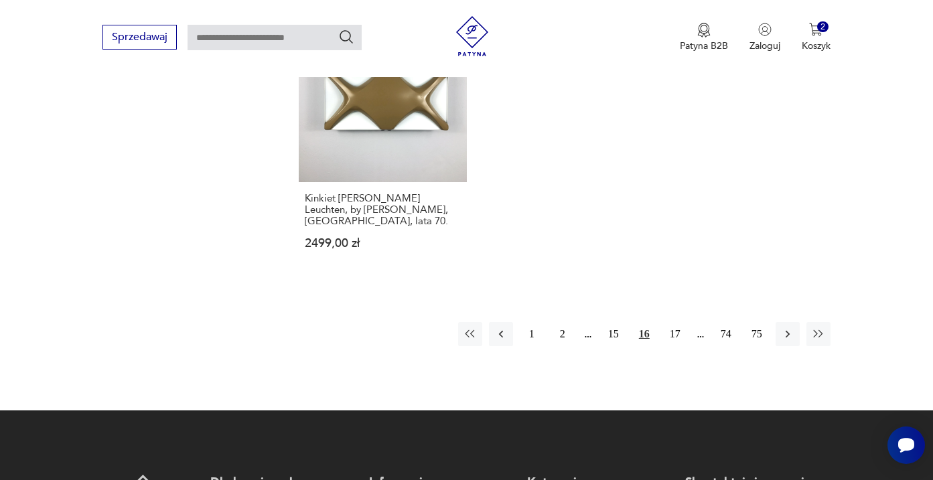
scroll to position [1960, 0]
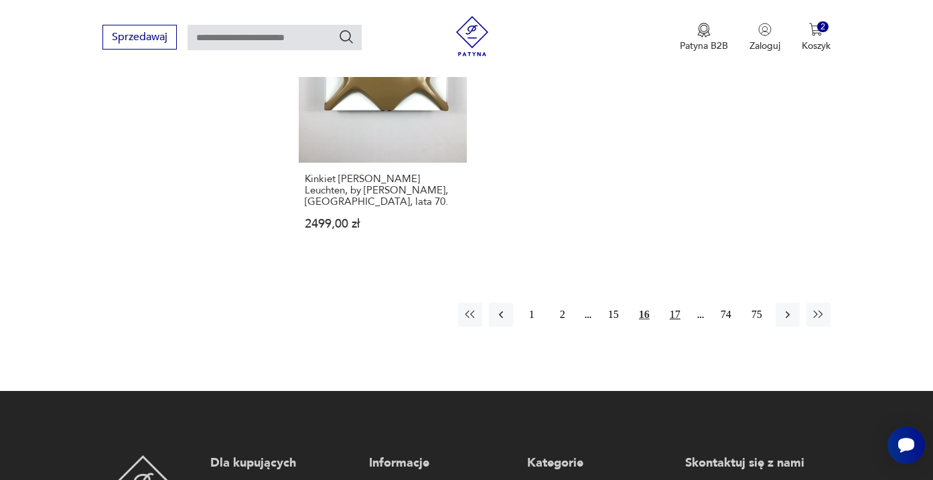
click at [676, 327] on button "17" at bounding box center [675, 315] width 24 height 24
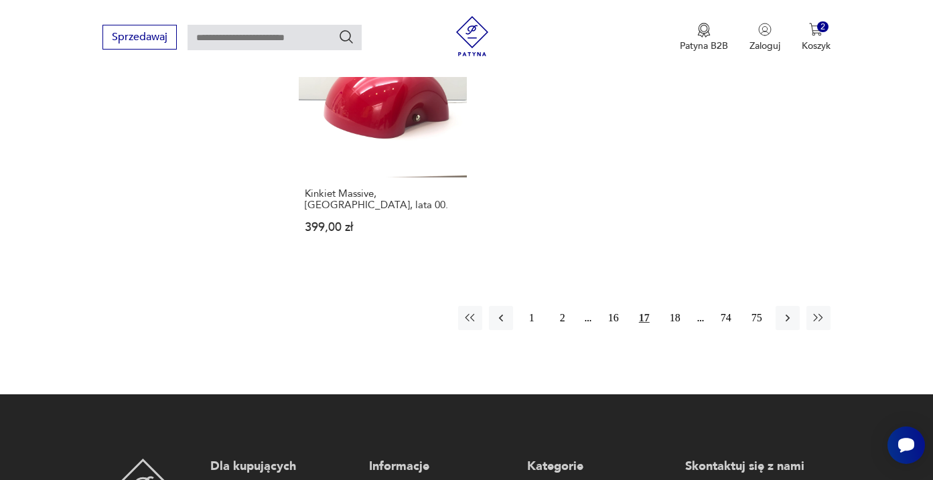
scroll to position [1940, 0]
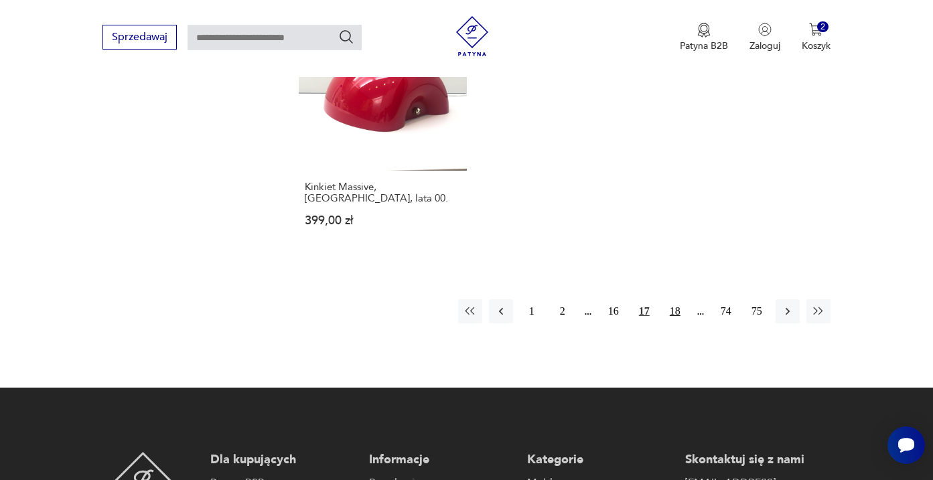
click at [677, 324] on button "18" at bounding box center [675, 311] width 24 height 24
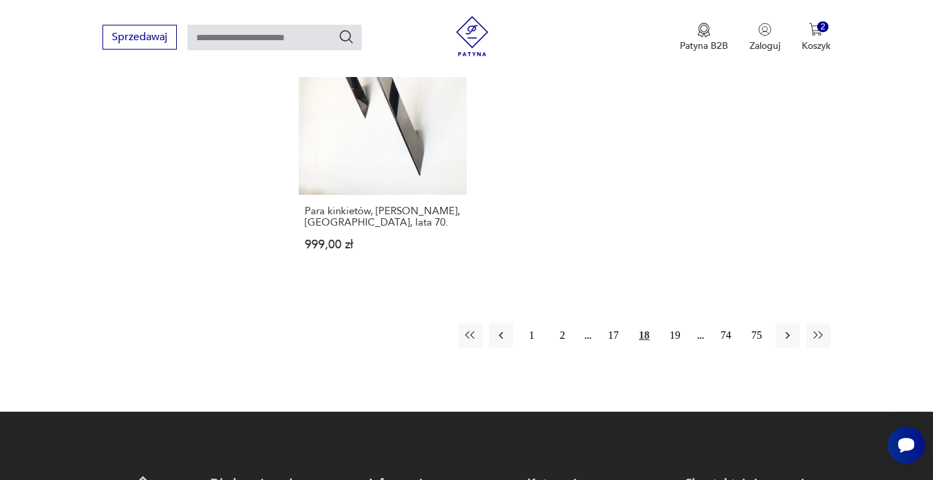
scroll to position [1938, 0]
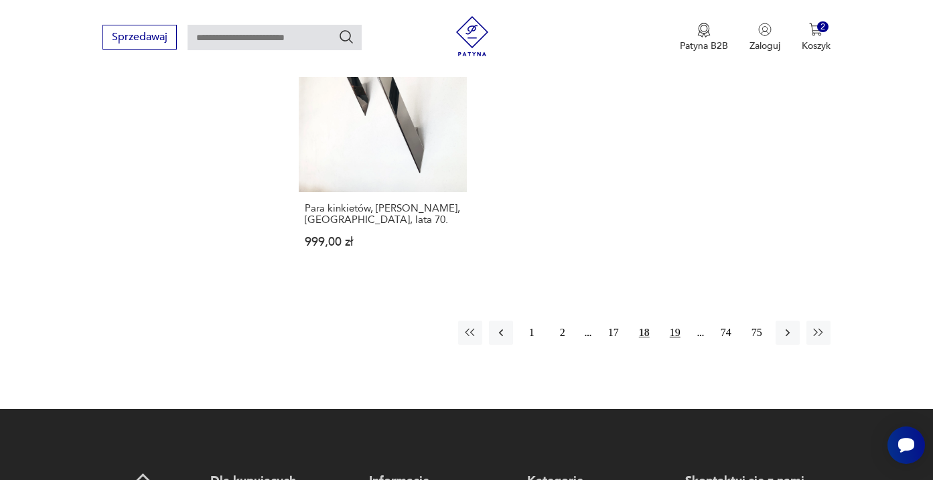
click at [675, 345] on button "19" at bounding box center [675, 333] width 24 height 24
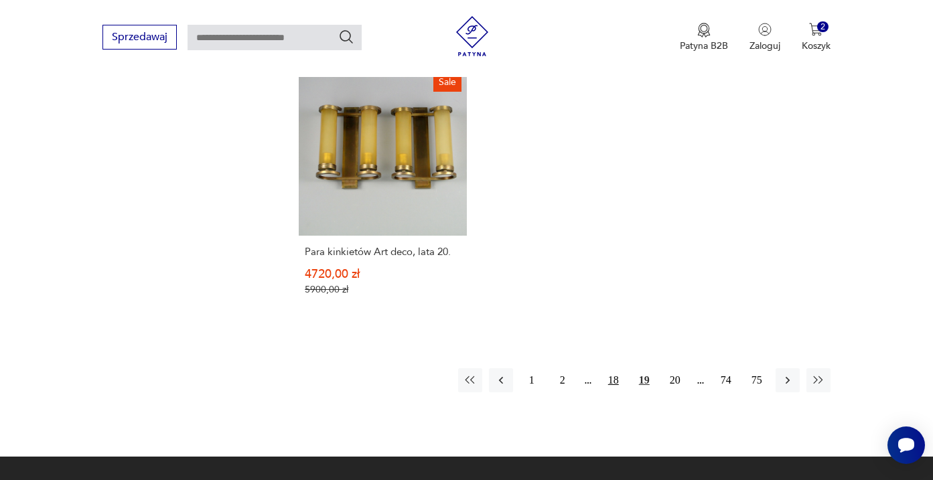
click at [618, 392] on button "18" at bounding box center [614, 380] width 24 height 24
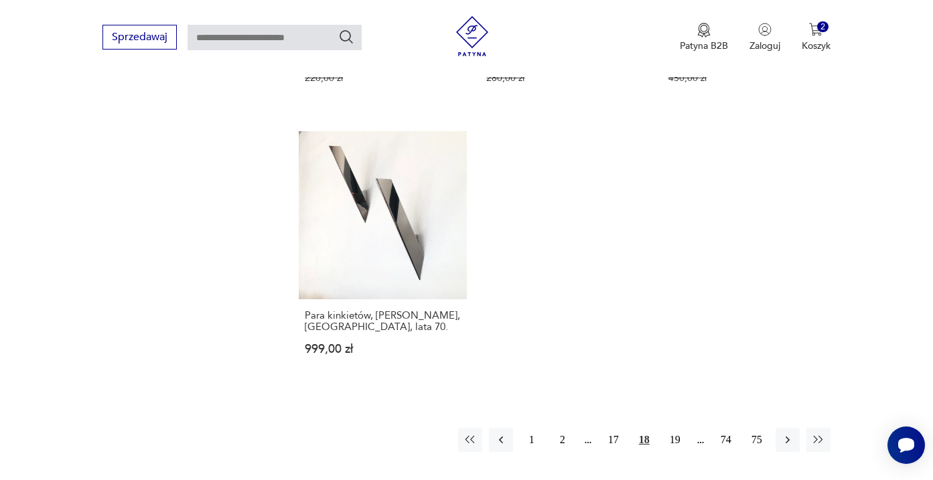
scroll to position [1834, 0]
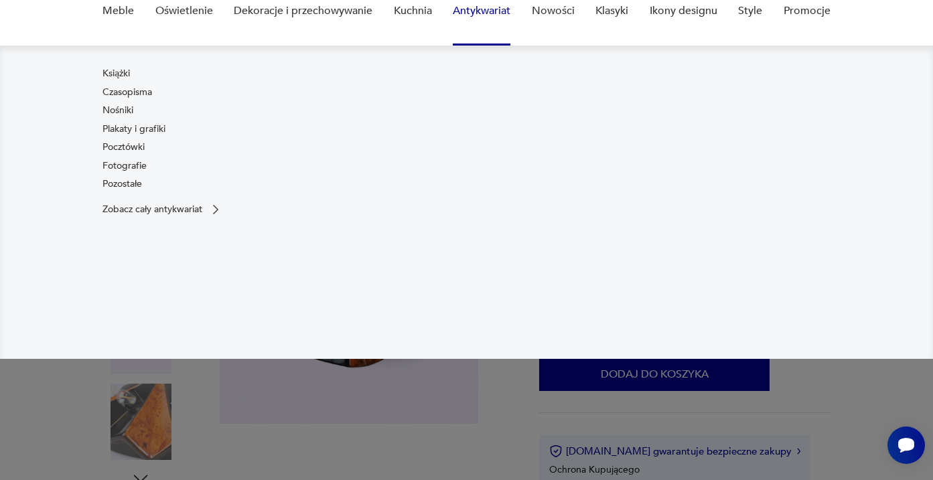
scroll to position [162, 0]
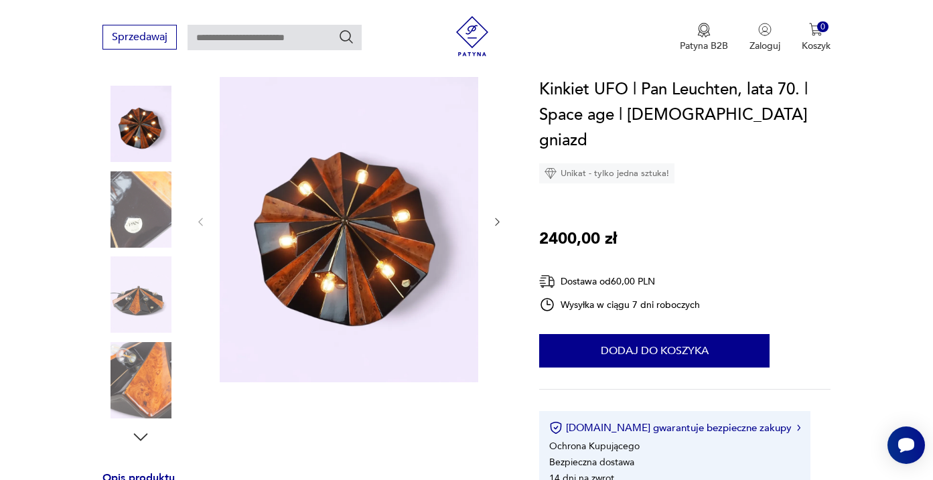
click at [318, 265] on img at bounding box center [349, 221] width 259 height 324
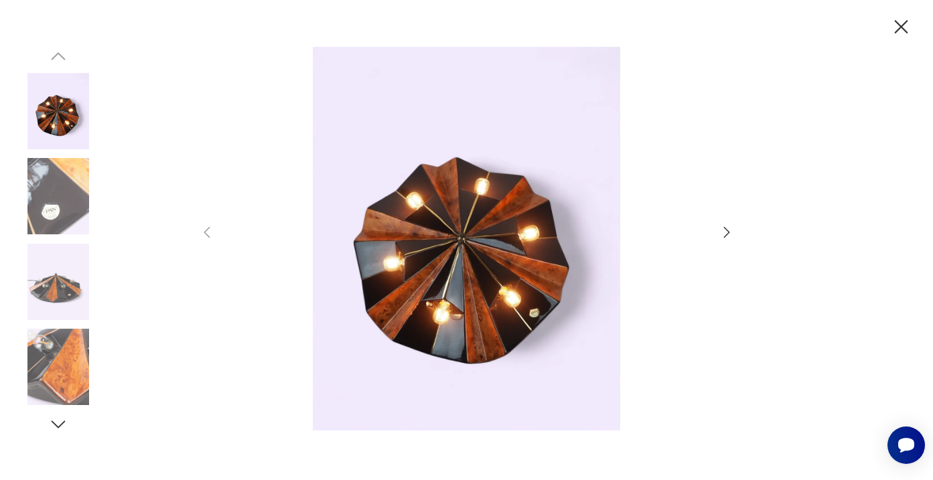
click at [721, 227] on icon "button" at bounding box center [727, 232] width 16 height 16
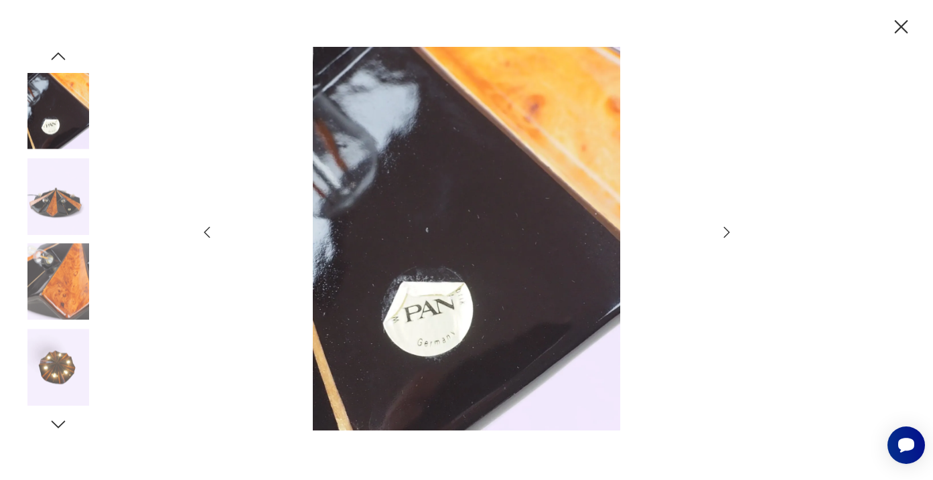
click at [727, 236] on icon "button" at bounding box center [727, 232] width 16 height 16
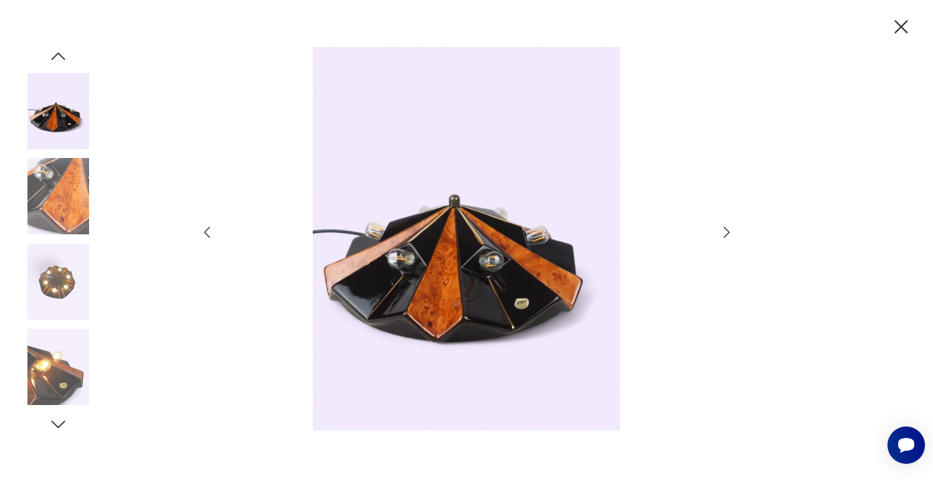
click at [727, 236] on icon "button" at bounding box center [727, 232] width 16 height 16
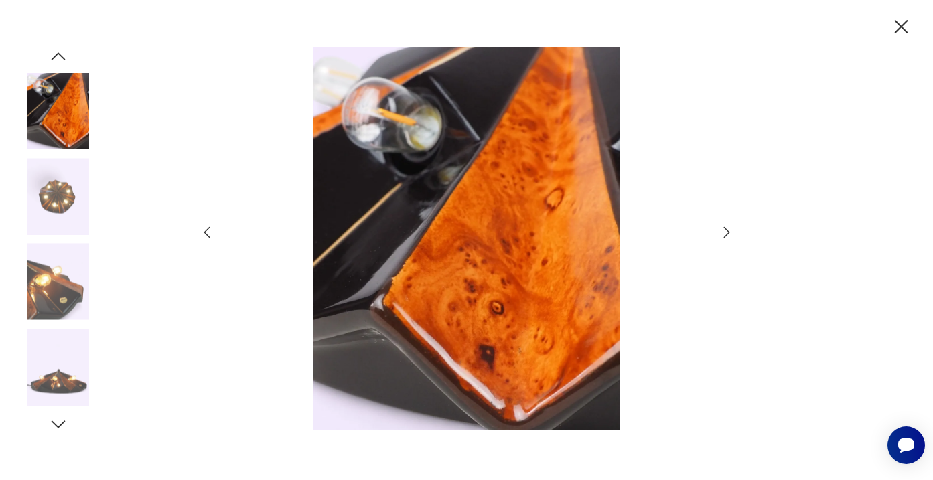
click at [727, 236] on icon "button" at bounding box center [727, 232] width 16 height 16
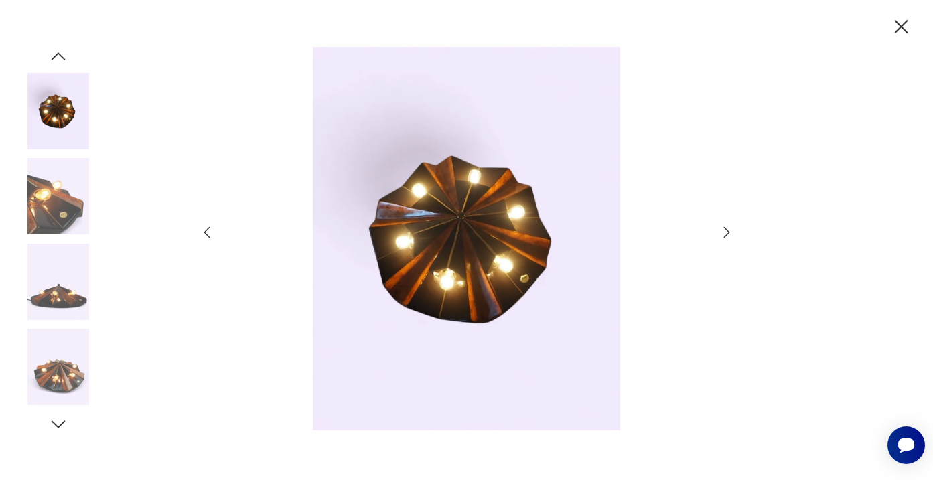
click at [727, 236] on icon "button" at bounding box center [727, 232] width 16 height 16
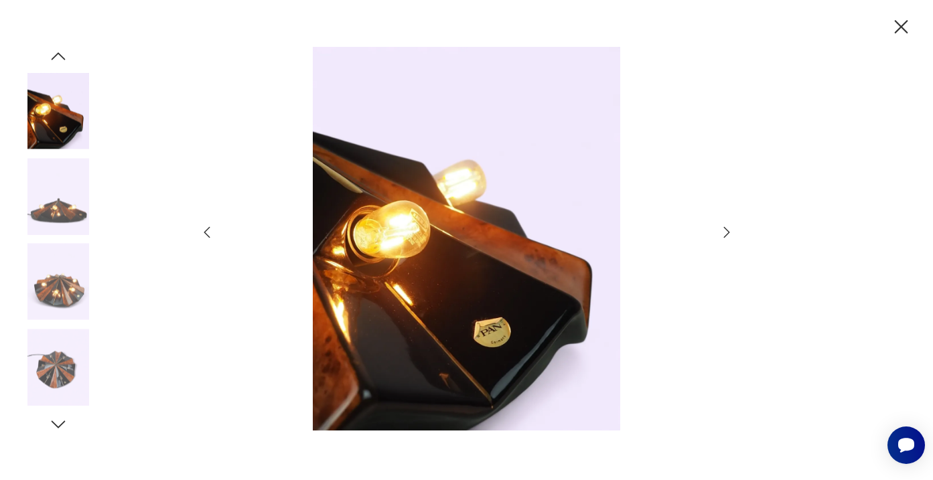
click at [727, 236] on icon "button" at bounding box center [727, 232] width 16 height 16
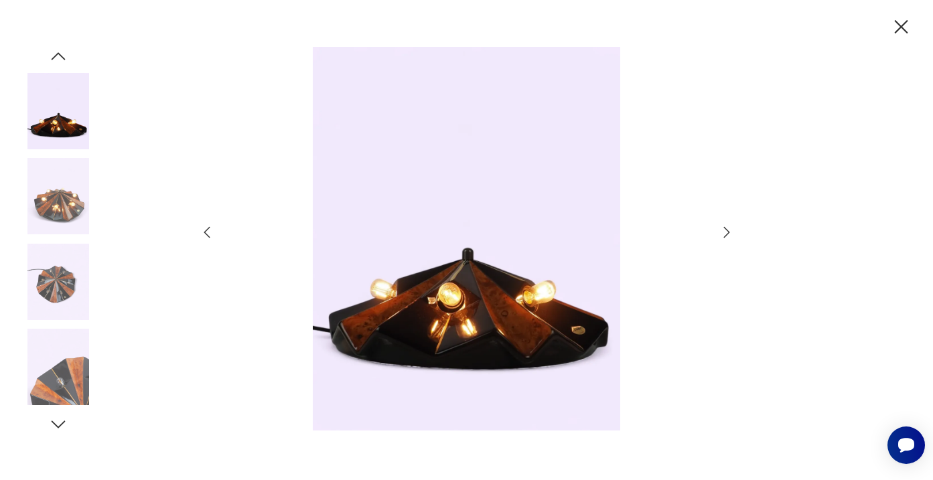
click at [734, 234] on icon "button" at bounding box center [727, 232] width 16 height 16
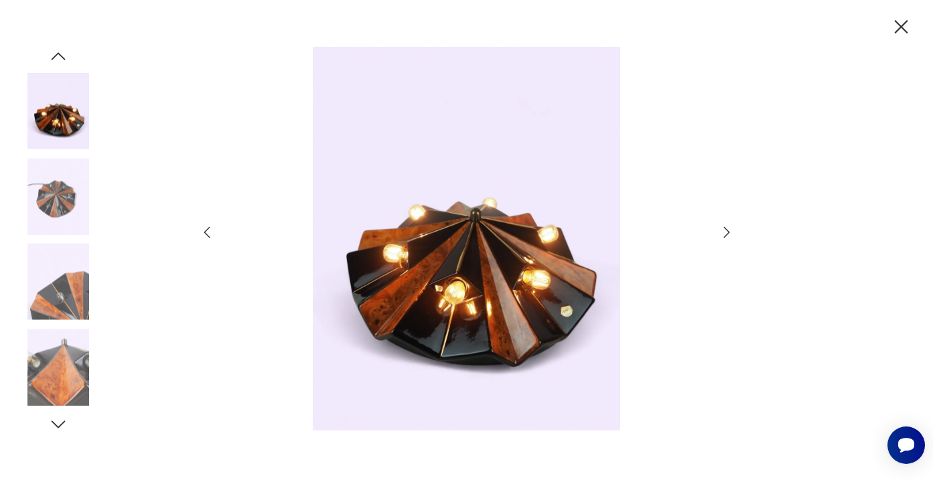
click at [734, 234] on icon "button" at bounding box center [727, 232] width 16 height 16
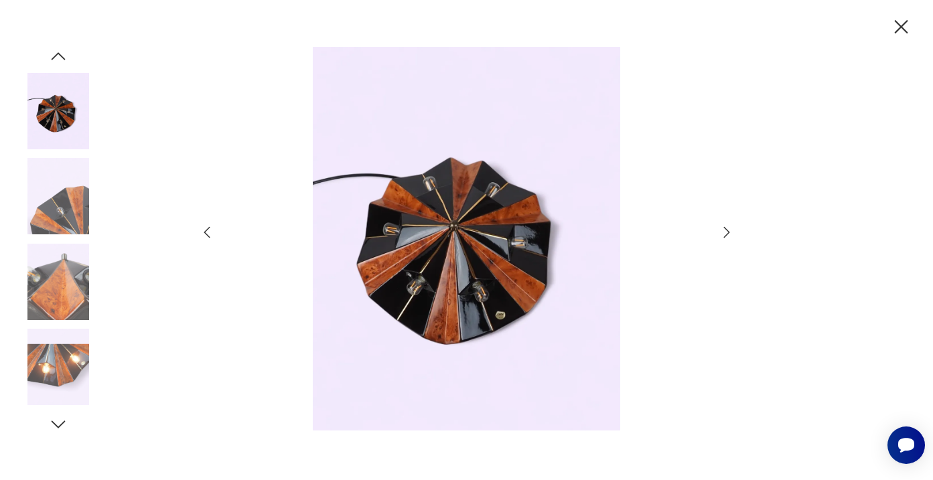
click at [896, 29] on icon "button" at bounding box center [901, 26] width 23 height 23
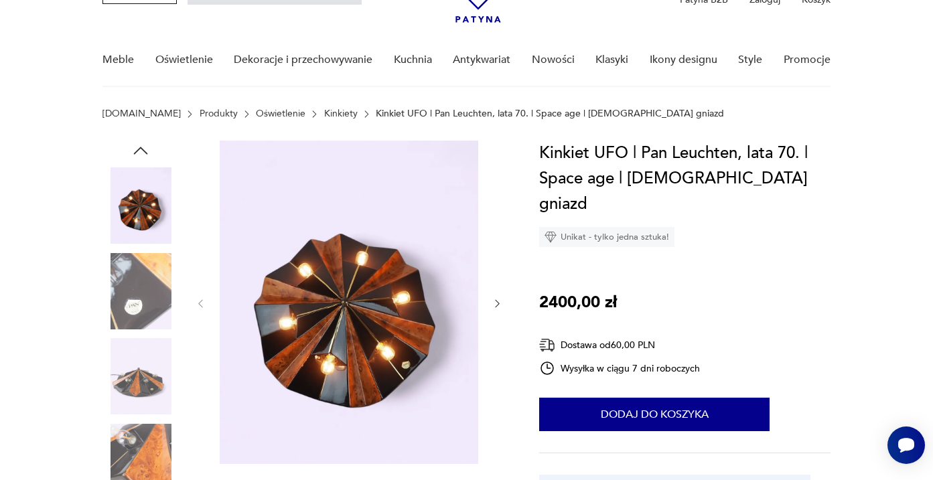
scroll to position [94, 0]
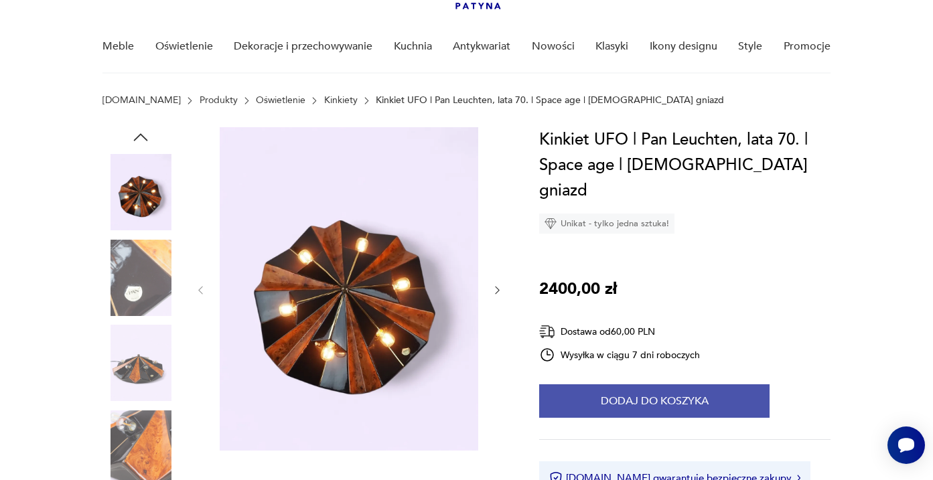
click at [639, 385] on button "Dodaj do koszyka" at bounding box center [654, 401] width 230 height 33
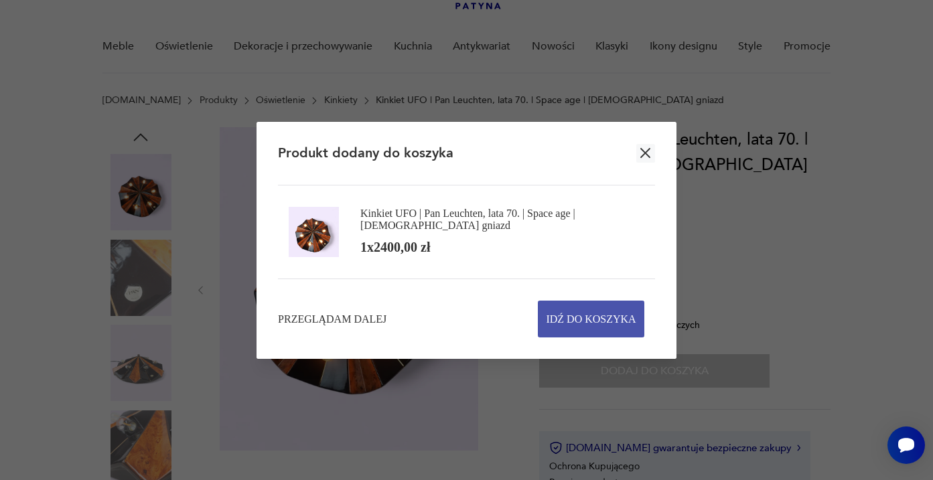
click at [607, 316] on span "Idź do koszyka" at bounding box center [591, 319] width 90 height 36
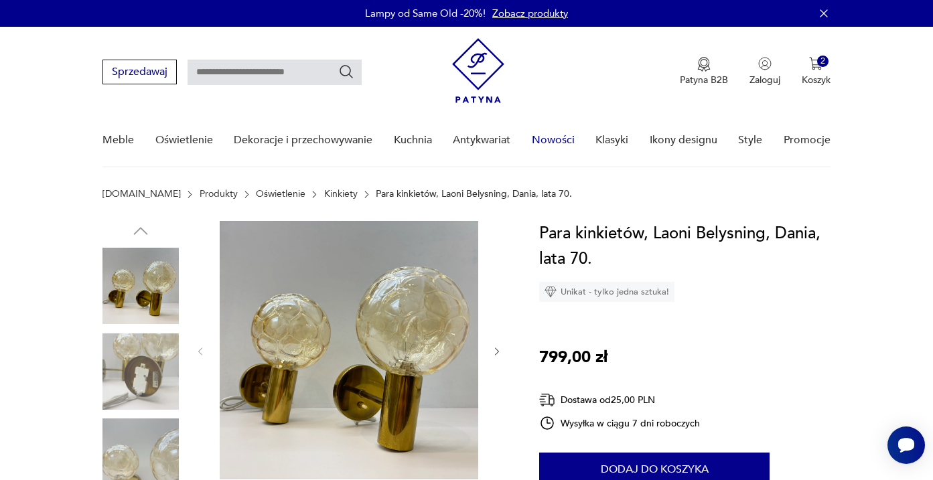
scroll to position [25, 0]
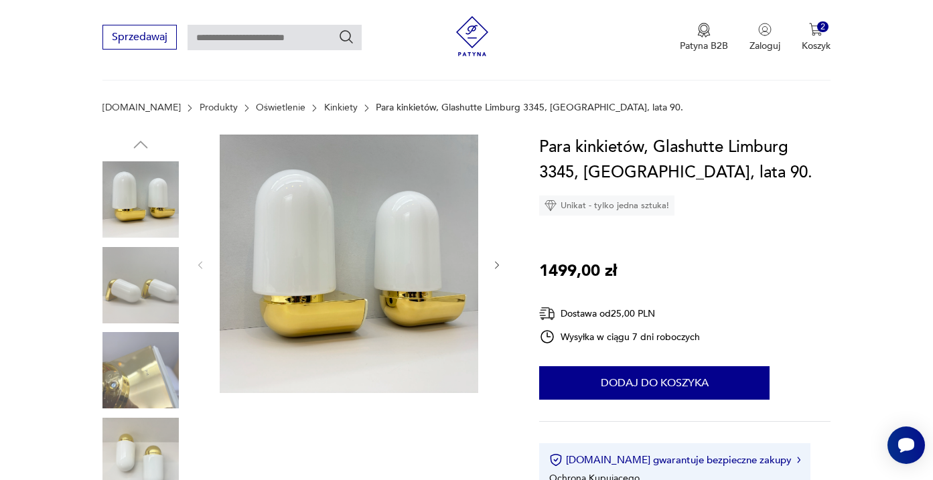
scroll to position [146, 0]
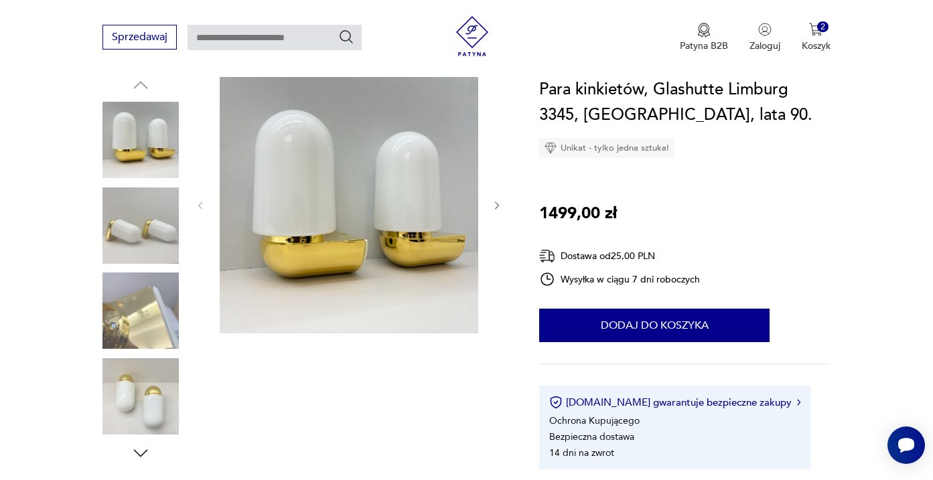
click at [153, 152] on img at bounding box center [141, 140] width 76 height 76
click at [494, 205] on icon "button" at bounding box center [497, 205] width 11 height 11
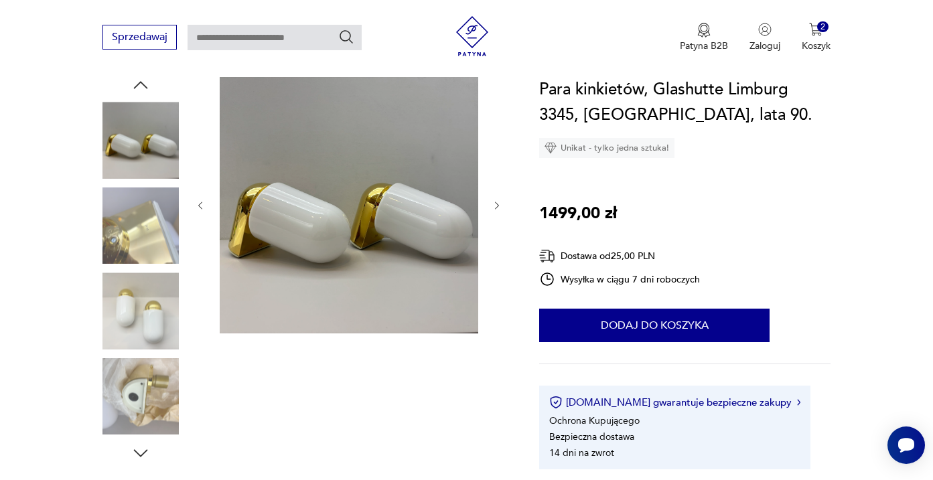
click at [496, 205] on icon "button" at bounding box center [497, 205] width 11 height 11
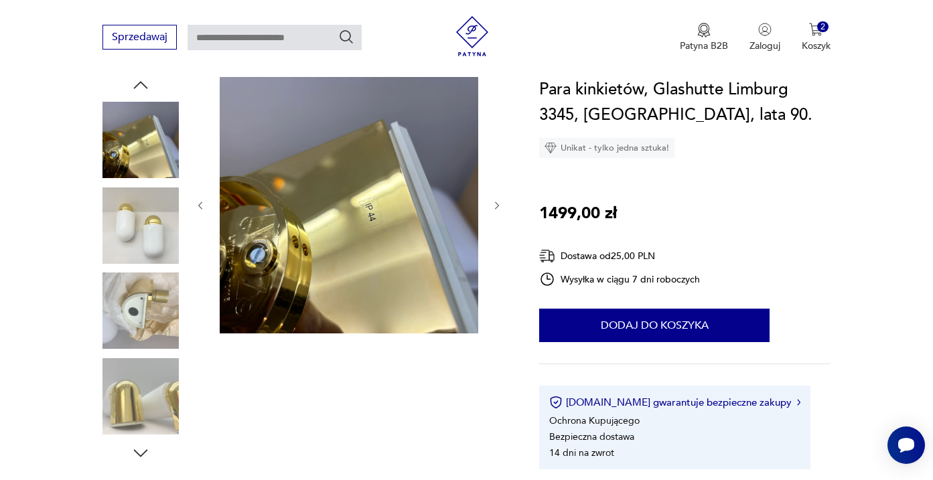
click at [496, 205] on icon "button" at bounding box center [497, 205] width 11 height 11
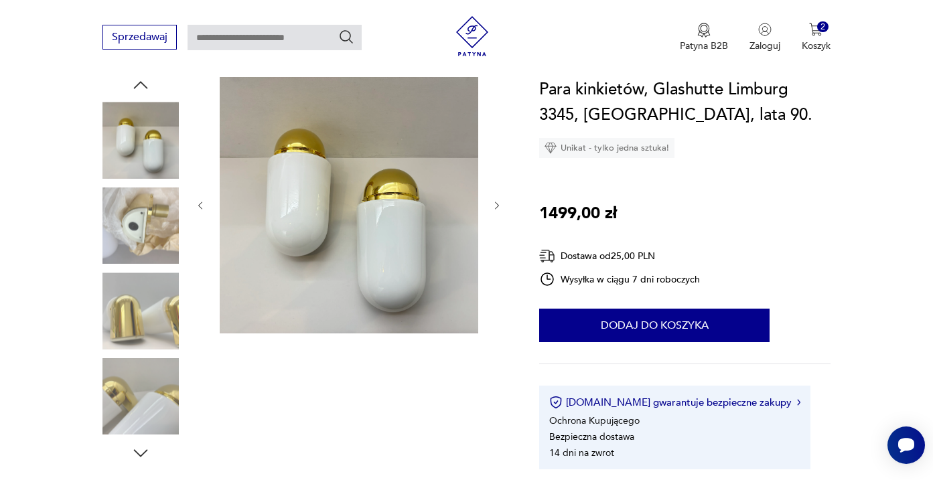
click at [496, 205] on icon "button" at bounding box center [497, 205] width 11 height 11
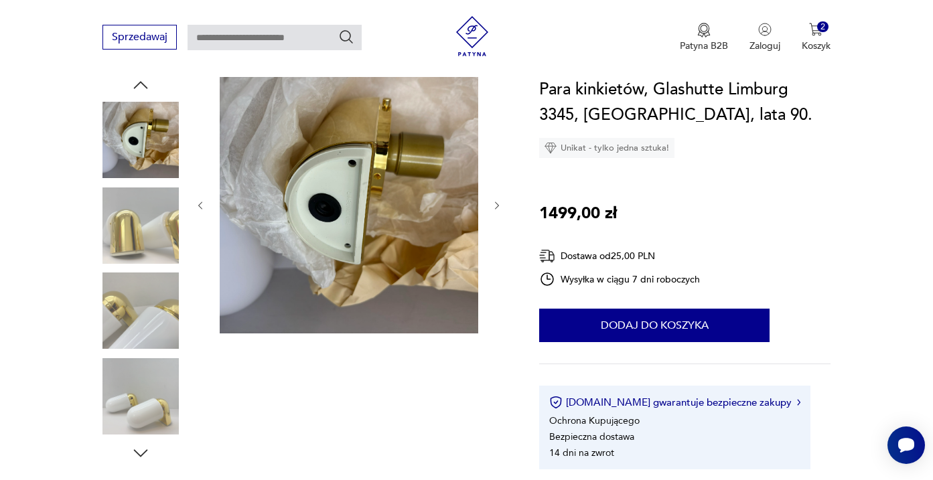
click at [496, 205] on icon "button" at bounding box center [497, 205] width 11 height 11
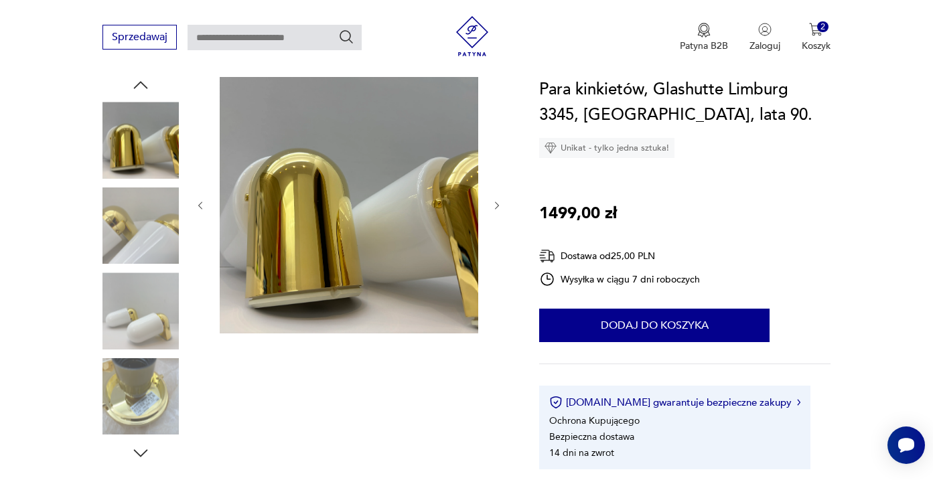
click at [496, 205] on icon "button" at bounding box center [497, 205] width 11 height 11
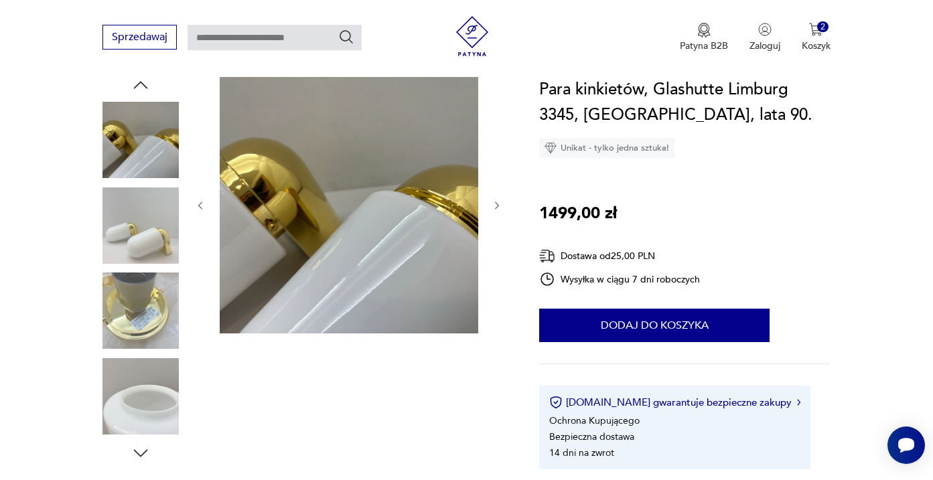
click at [496, 205] on icon "button" at bounding box center [497, 205] width 11 height 11
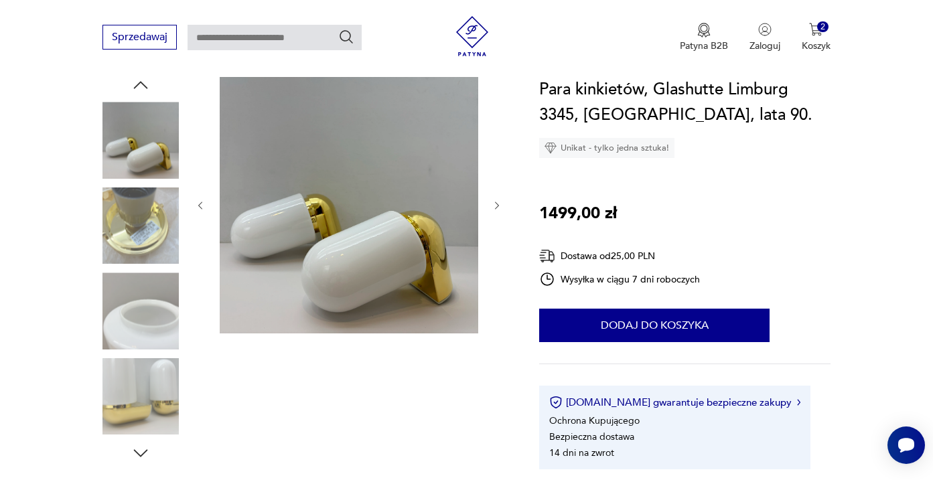
click at [496, 205] on icon "button" at bounding box center [497, 205] width 11 height 11
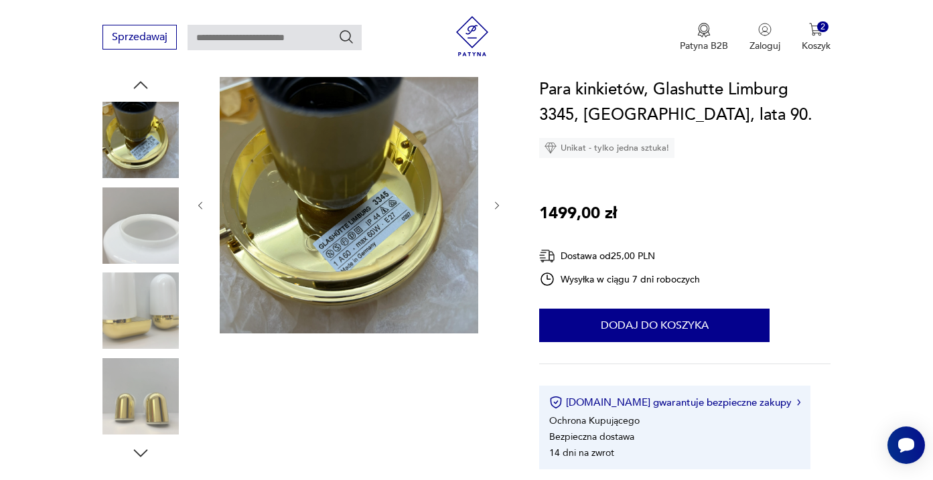
click at [496, 205] on icon "button" at bounding box center [497, 205] width 11 height 11
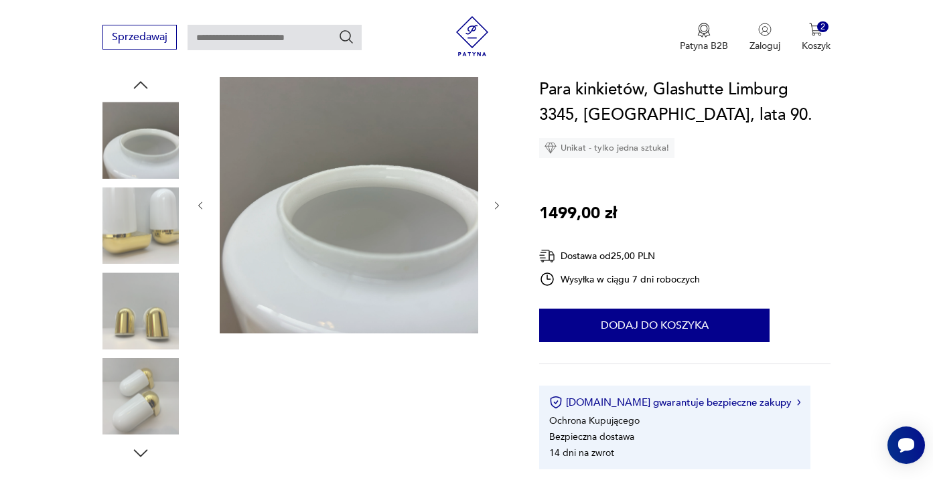
click at [496, 205] on icon "button" at bounding box center [497, 205] width 11 height 11
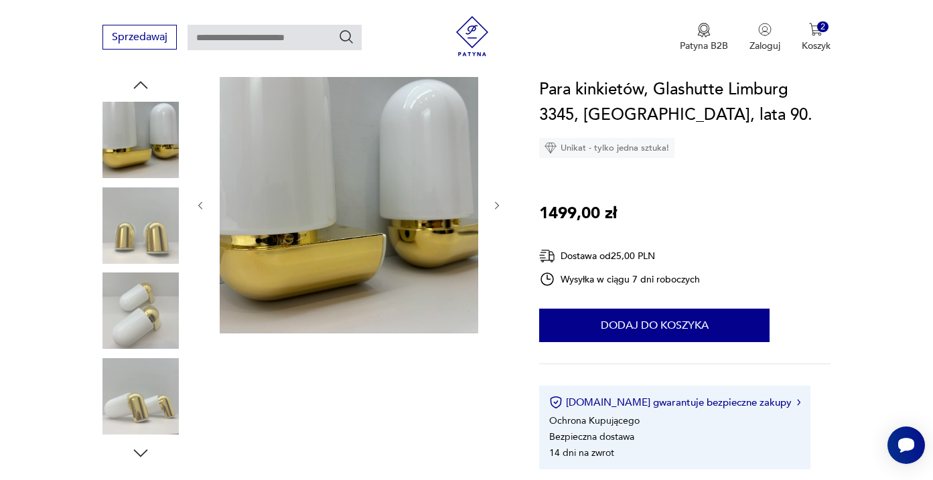
click at [496, 205] on icon "button" at bounding box center [497, 205] width 11 height 11
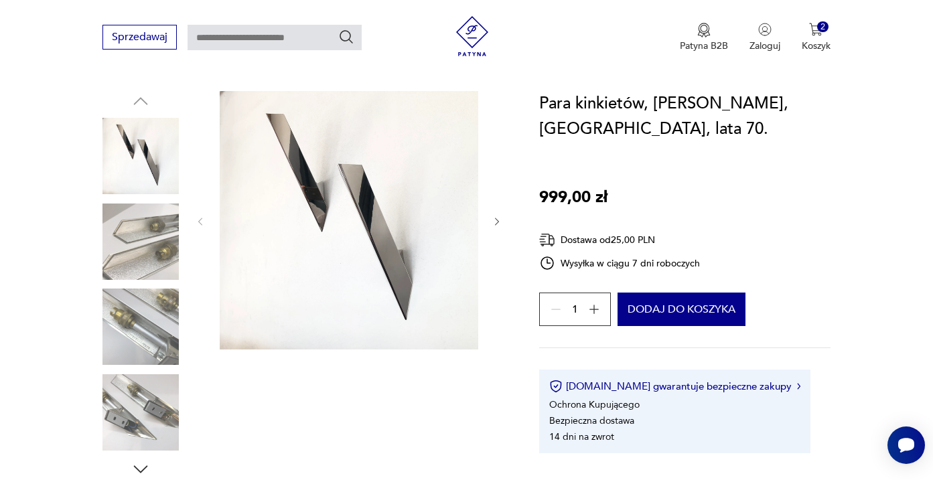
scroll to position [131, 0]
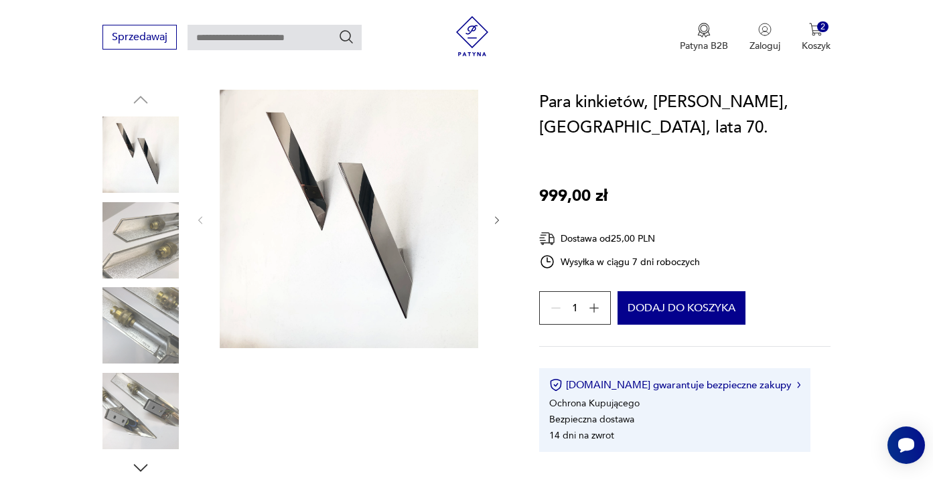
click at [160, 273] on img at bounding box center [141, 240] width 76 height 76
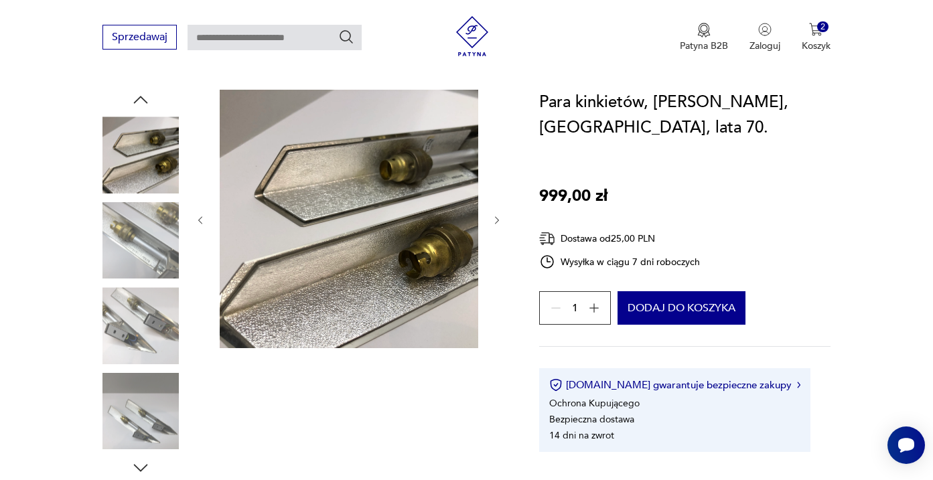
click at [148, 266] on img at bounding box center [141, 240] width 76 height 76
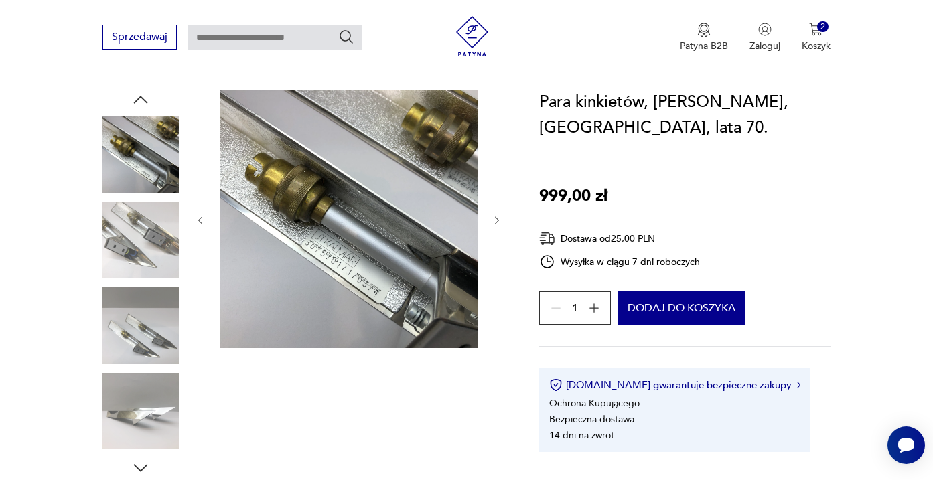
click at [150, 263] on img at bounding box center [141, 240] width 76 height 76
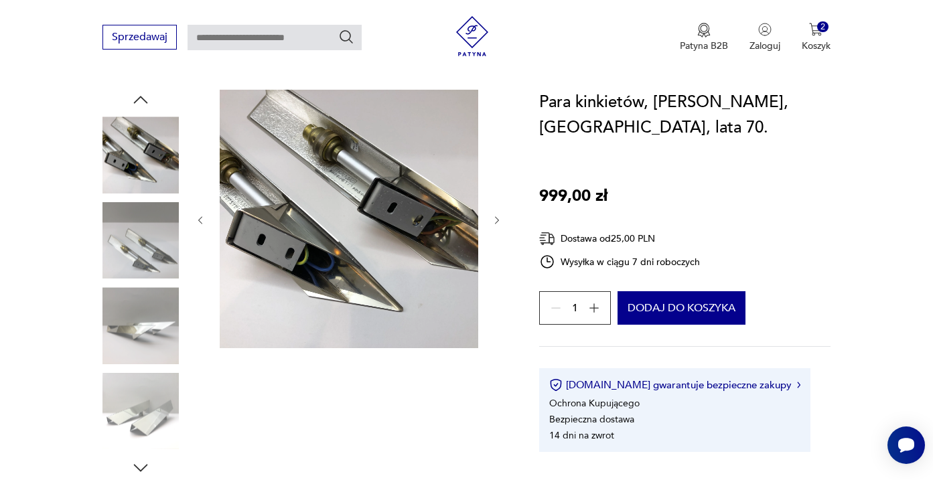
click at [152, 255] on img at bounding box center [141, 240] width 76 height 76
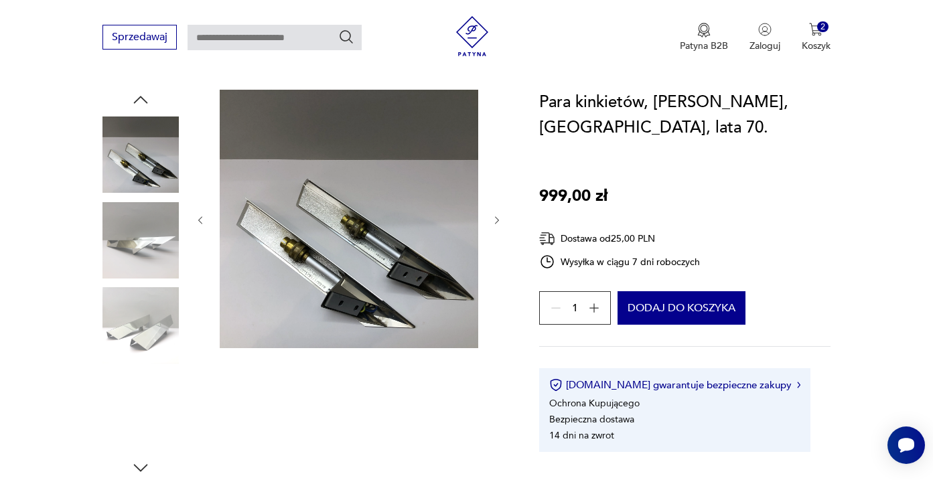
click at [150, 276] on img at bounding box center [141, 240] width 76 height 76
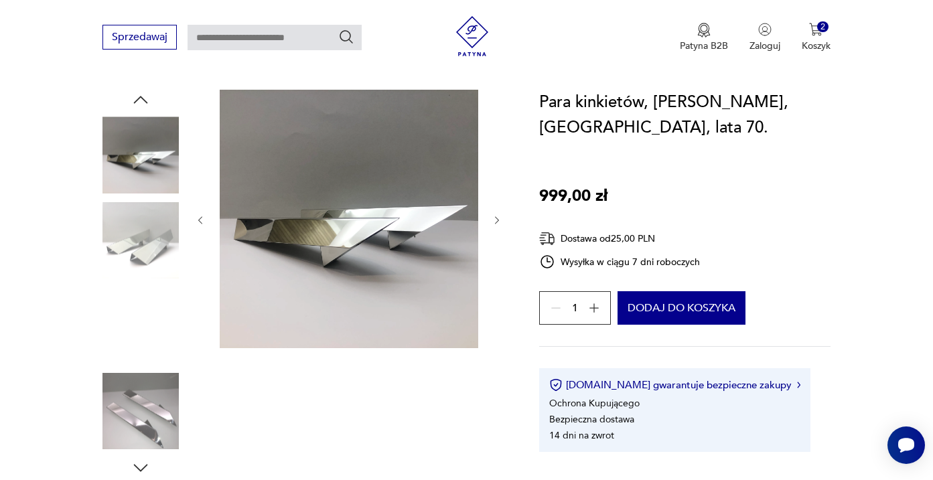
click at [152, 297] on img at bounding box center [141, 325] width 76 height 76
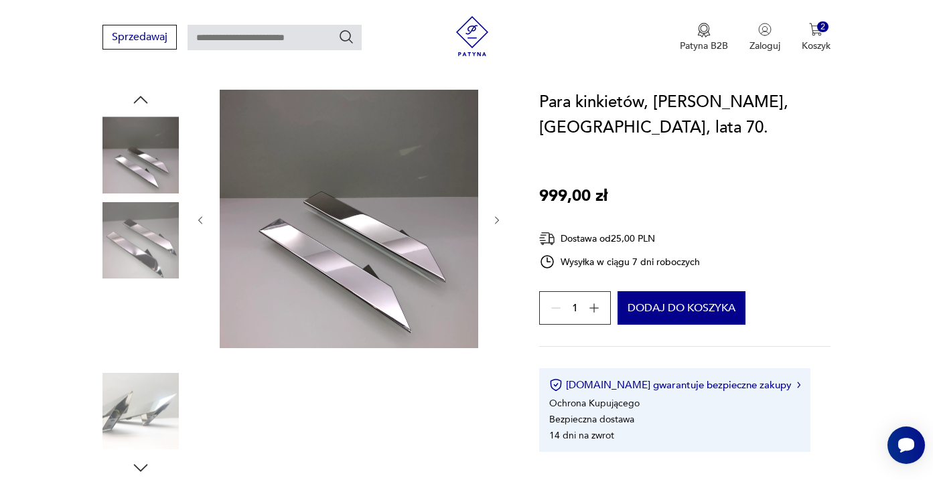
click at [150, 311] on img at bounding box center [141, 325] width 76 height 76
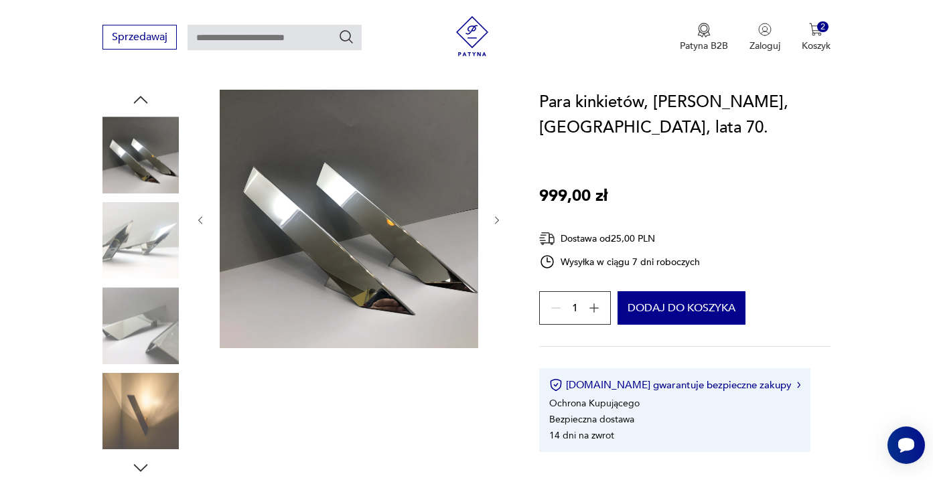
click at [151, 324] on img at bounding box center [141, 325] width 76 height 76
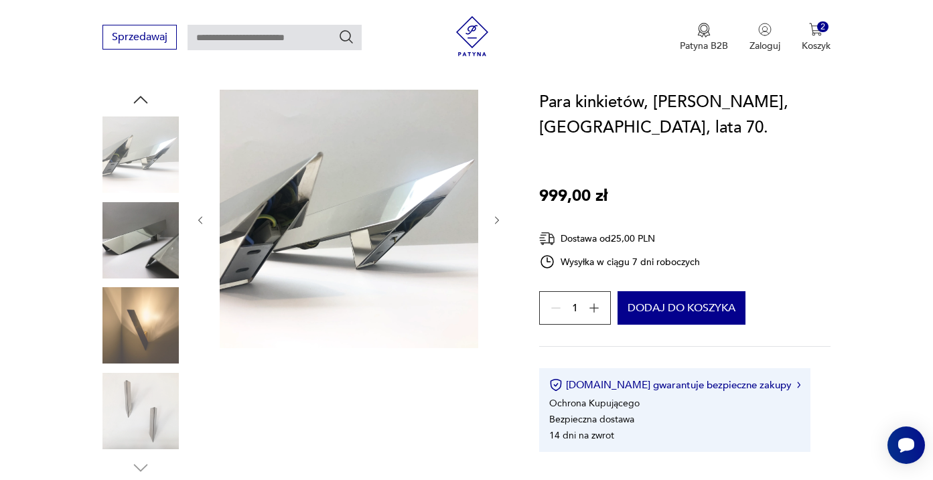
click at [150, 346] on img at bounding box center [141, 325] width 76 height 76
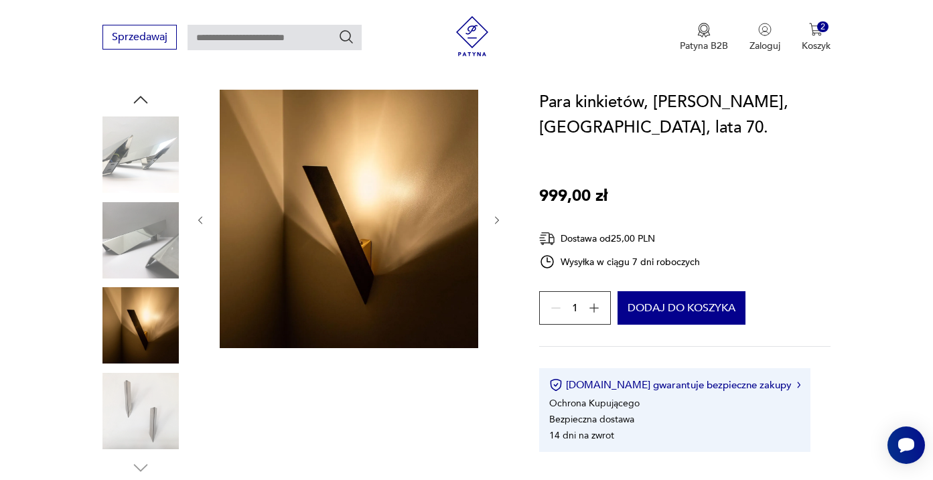
click at [149, 388] on img at bounding box center [141, 411] width 76 height 76
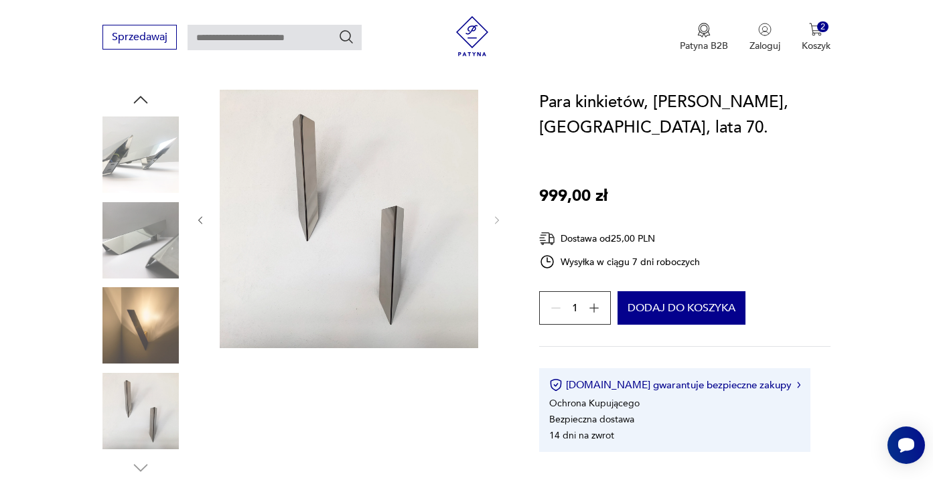
click at [145, 317] on img at bounding box center [141, 325] width 76 height 76
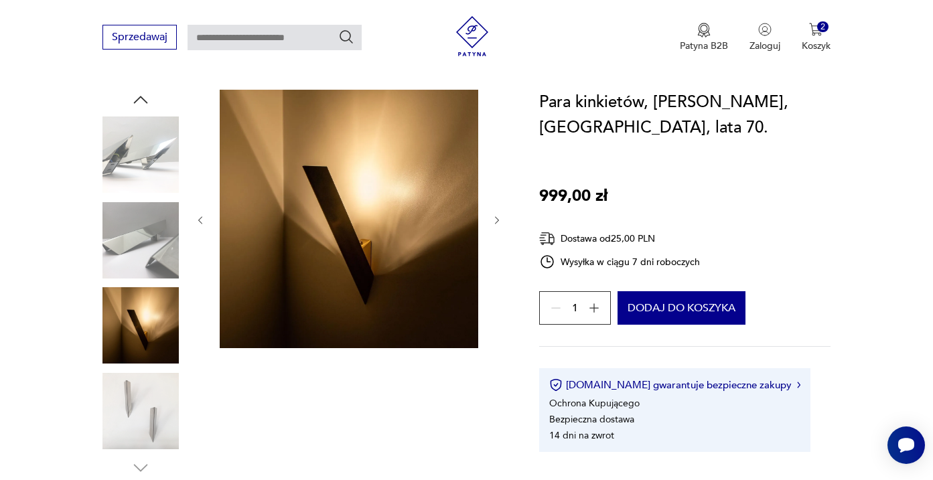
click at [140, 367] on div at bounding box center [141, 284] width 76 height 335
click at [141, 398] on img at bounding box center [141, 411] width 76 height 76
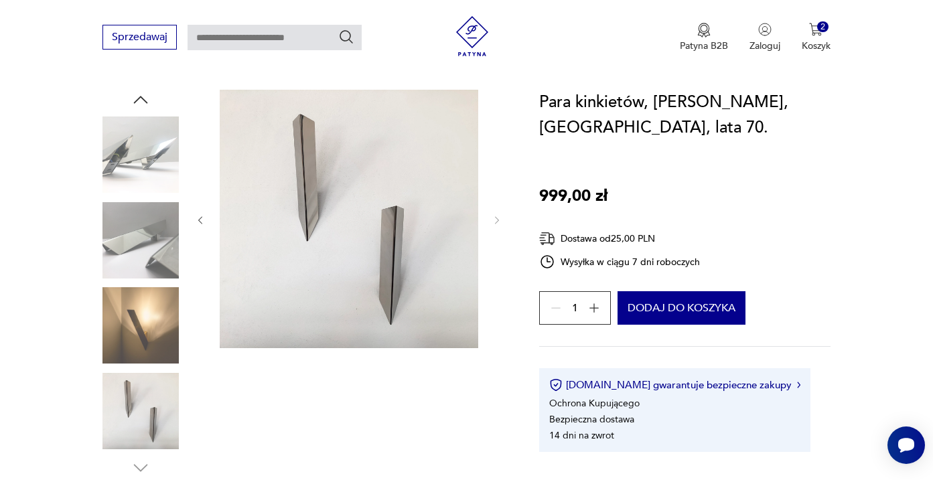
click at [141, 169] on img at bounding box center [141, 155] width 76 height 76
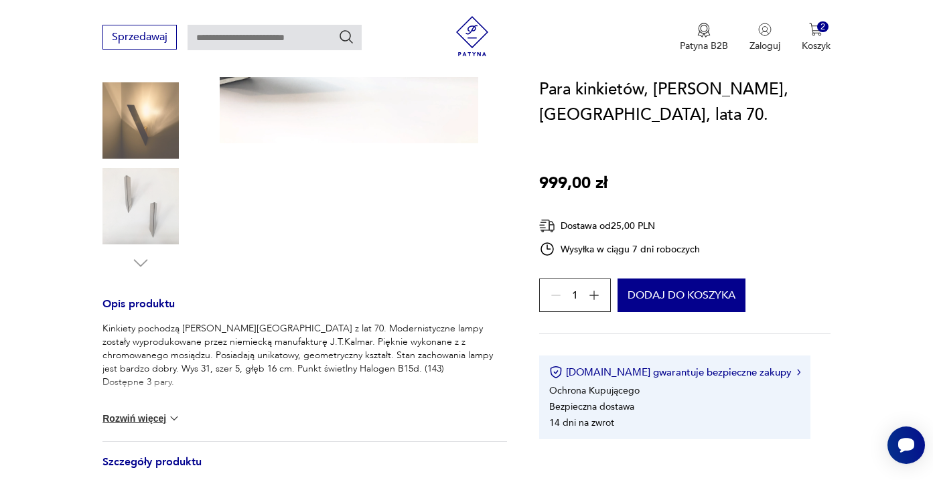
click at [145, 210] on img at bounding box center [141, 206] width 76 height 76
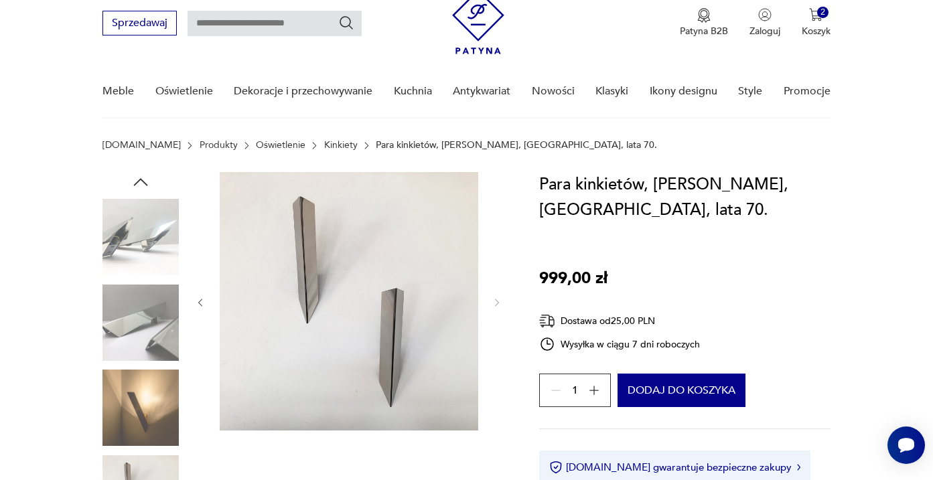
scroll to position [47, 0]
